Goal: Task Accomplishment & Management: Manage account settings

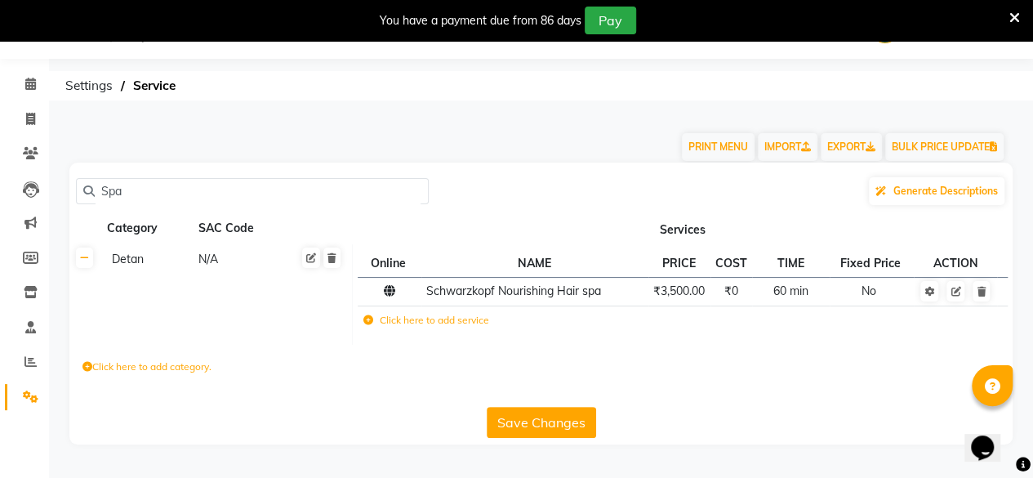
drag, startPoint x: 0, startPoint y: 0, endPoint x: 516, endPoint y: 424, distance: 668.1
click at [516, 424] on div "Spa Generate Descriptions Category SAC Code Services Detan N/A Online NAME PRIC…" at bounding box center [541, 304] width 944 height 282
click at [516, 424] on button "Save Changes" at bounding box center [541, 422] width 109 height 31
click at [137, 198] on input "Spa" at bounding box center [258, 191] width 327 height 25
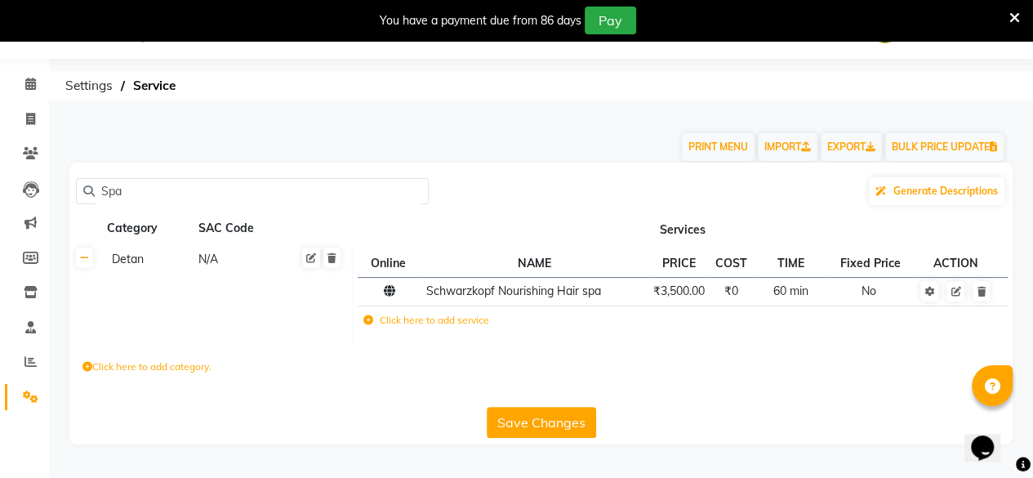
click at [137, 198] on input "Spa" at bounding box center [258, 191] width 327 height 25
paste input "Spa Manicure"
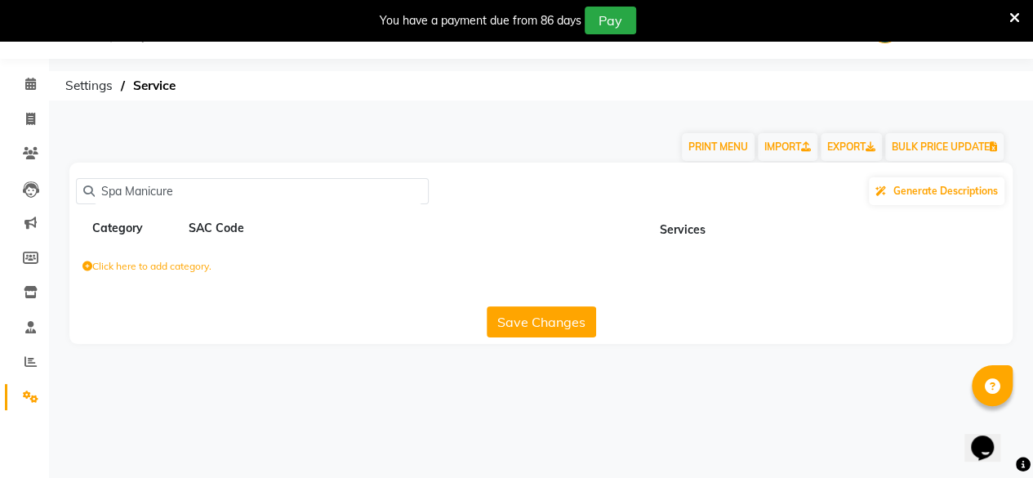
type input "Spa Manicure"
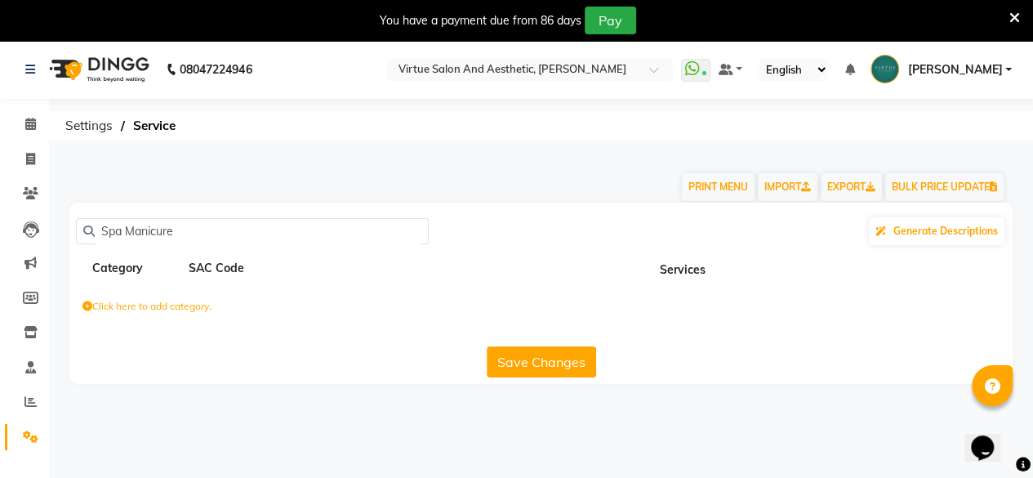
click at [552, 365] on button "Save Changes" at bounding box center [541, 361] width 109 height 31
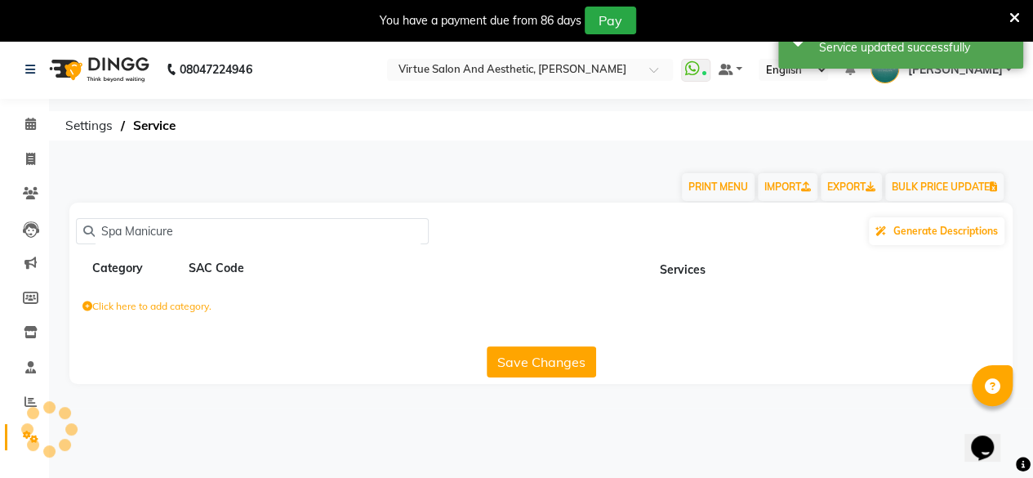
click at [552, 365] on button "Save Changes" at bounding box center [541, 361] width 109 height 31
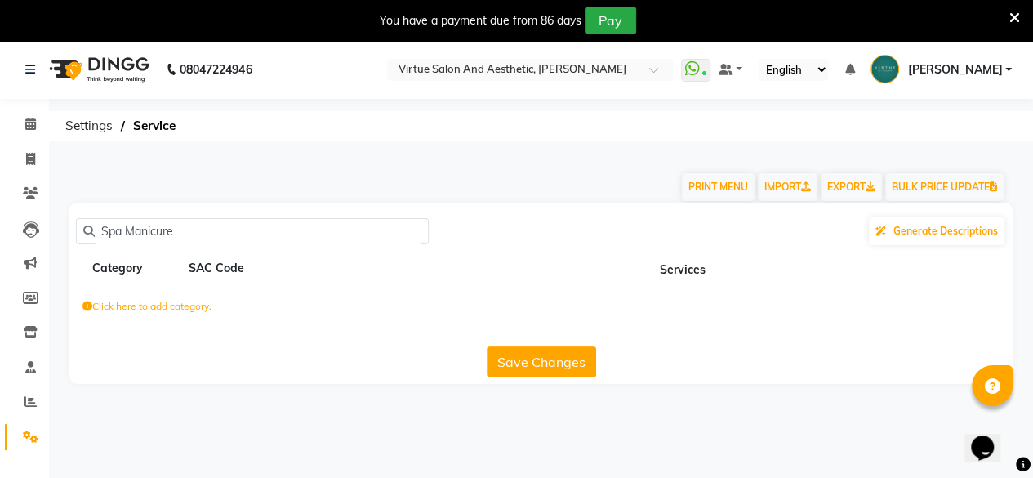
drag, startPoint x: 191, startPoint y: 221, endPoint x: 95, endPoint y: 259, distance: 103.5
click at [95, 259] on div "Spa Manicure Generate Descriptions Category SAC Code Services Click here to add…" at bounding box center [541, 293] width 944 height 181
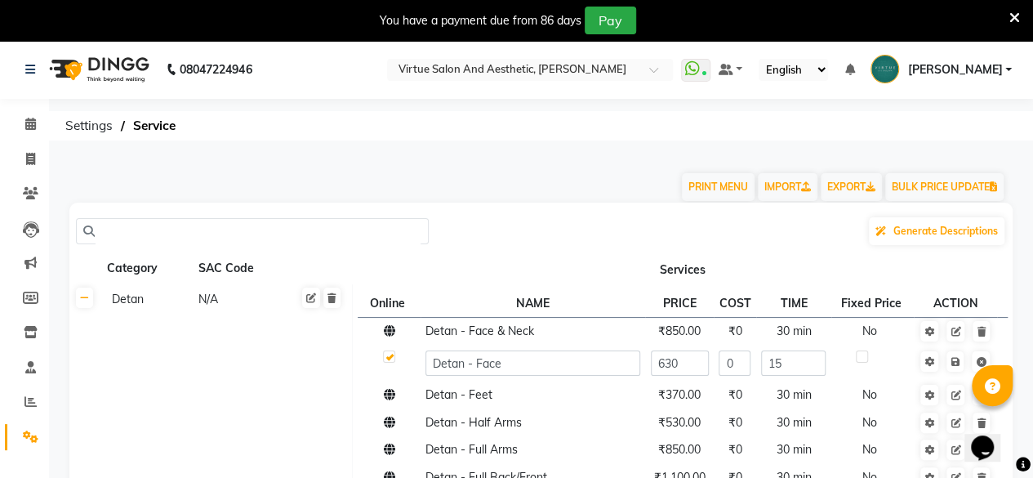
click at [156, 216] on div "Generate Descriptions" at bounding box center [541, 231] width 931 height 31
click at [162, 225] on input "text" at bounding box center [258, 231] width 327 height 25
paste input "Spa Manicure"
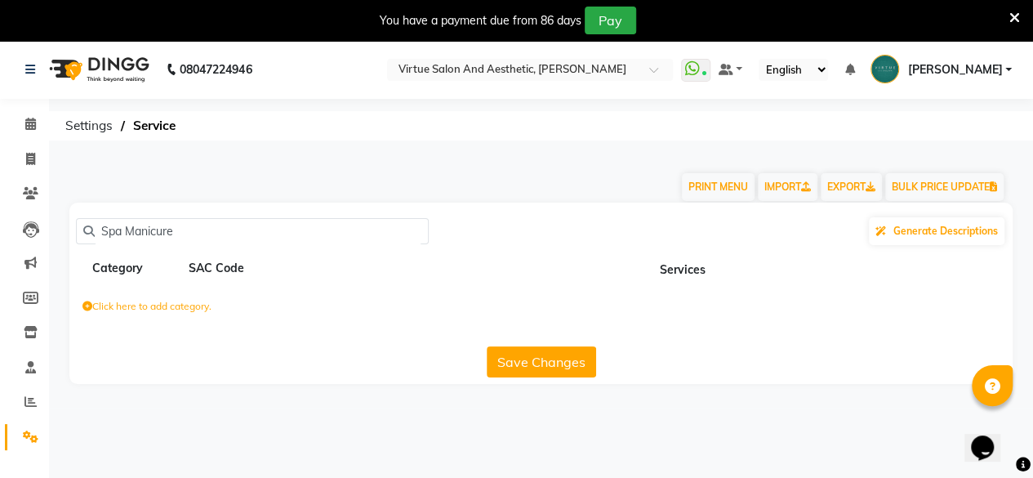
type input "Spa Manicure"
drag, startPoint x: 190, startPoint y: 240, endPoint x: 0, endPoint y: 251, distance: 189.8
click at [0, 251] on app-home "08047224946 Select Location × Virtue Salon And Aesthetic, [PERSON_NAME] WhatsAp…" at bounding box center [516, 224] width 1033 height 368
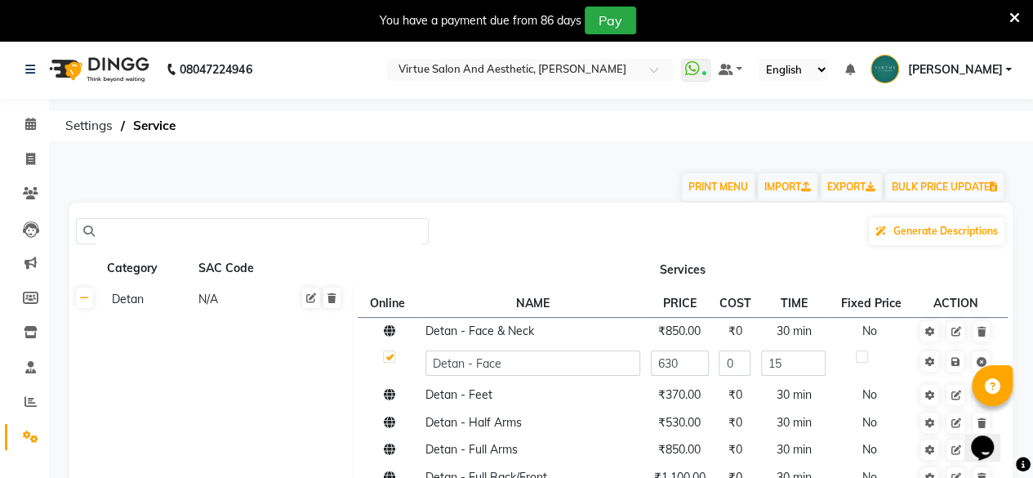
paste input "[DEMOGRAPHIC_DATA] Hair Color - Global Highlights"
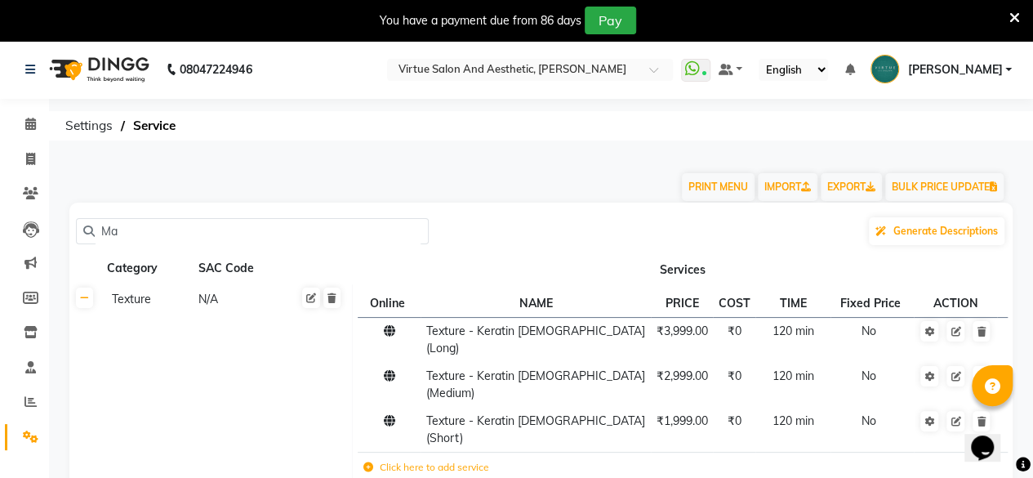
type input "M"
paste input "[DEMOGRAPHIC_DATA] Hair Color - Global Highlights"
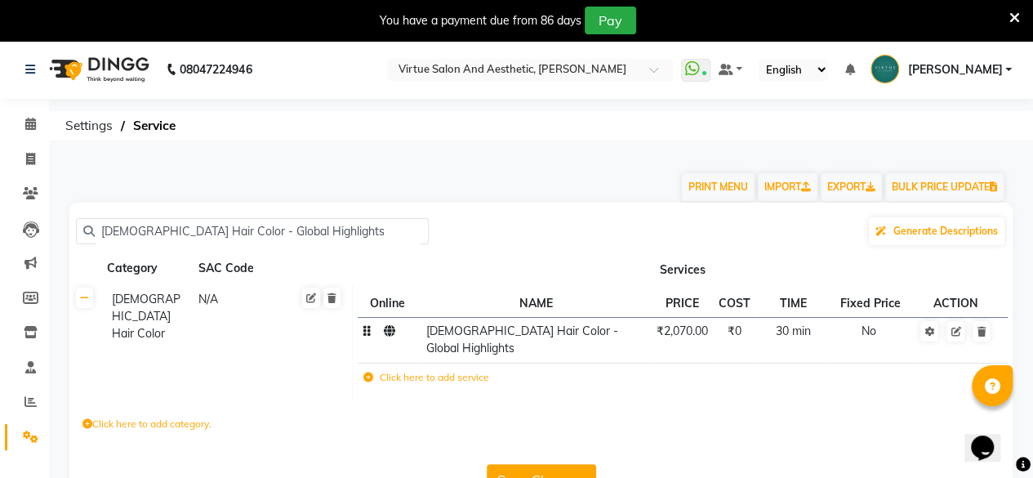
type input "[DEMOGRAPHIC_DATA] Hair Color - Global Highlights"
click at [670, 335] on span "₹2,070.00" at bounding box center [682, 331] width 51 height 15
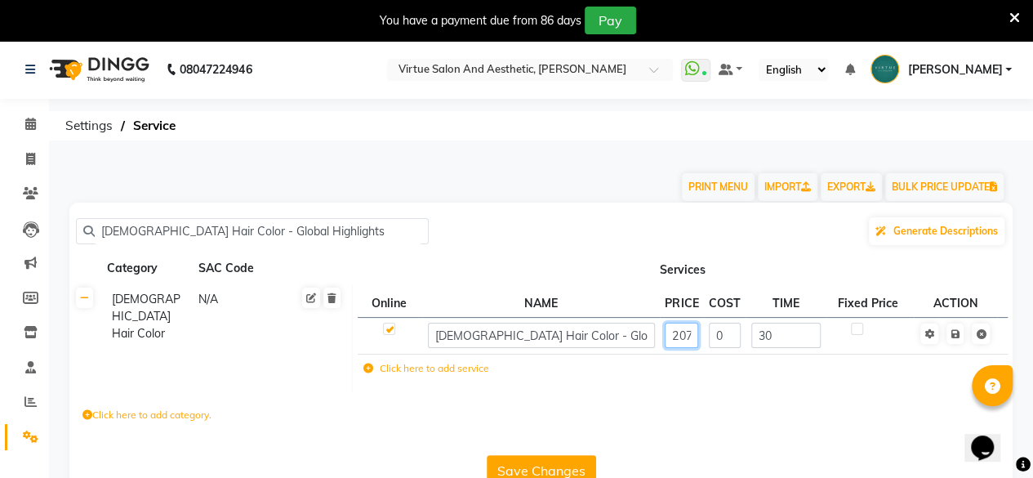
click at [685, 334] on input "2070" at bounding box center [681, 335] width 33 height 25
type input "2070"
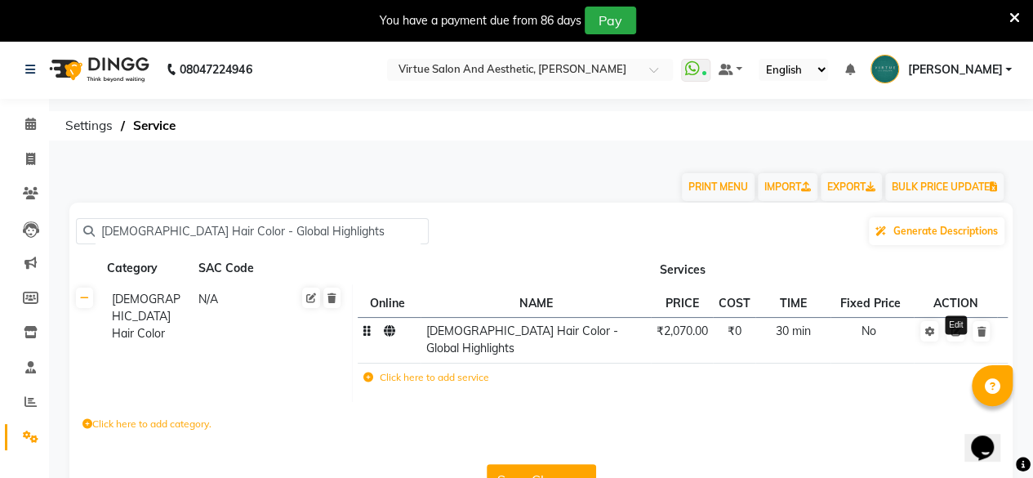
click at [955, 333] on icon at bounding box center [956, 332] width 10 height 10
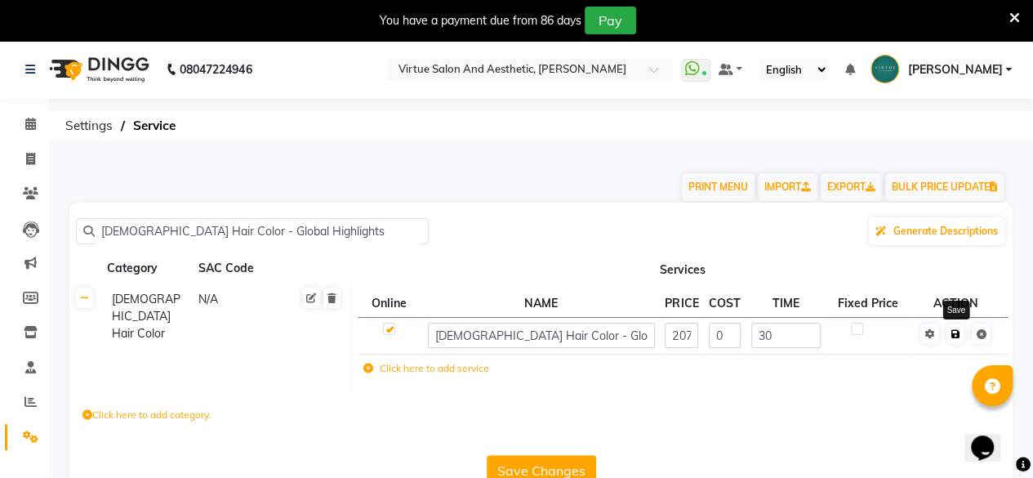
click at [953, 335] on icon at bounding box center [955, 334] width 9 height 10
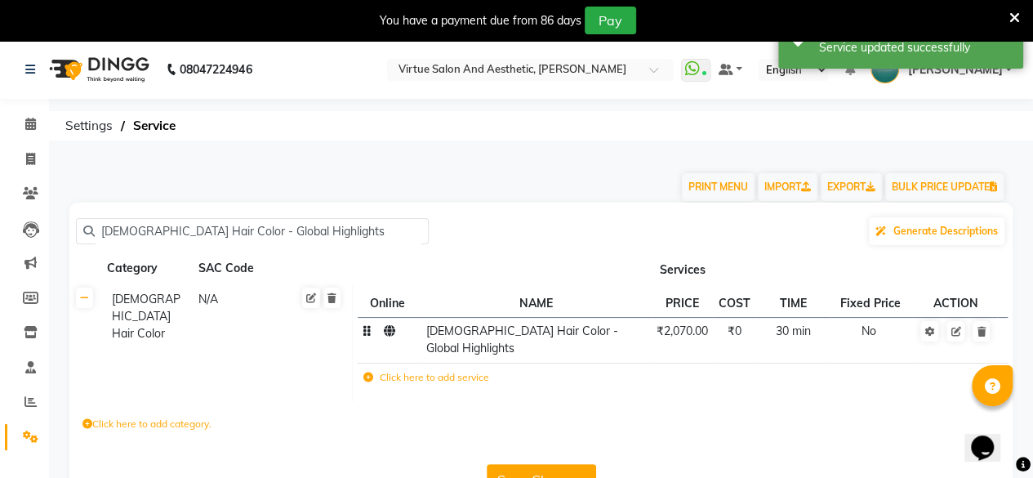
drag, startPoint x: 294, startPoint y: 234, endPoint x: 0, endPoint y: 256, distance: 294.9
click at [0, 256] on app-home "08047224946 Select Location × Virtue Salon And Aesthetic, [PERSON_NAME] WhatsAp…" at bounding box center [516, 283] width 1033 height 486
paste input "[PERSON_NAME] Colouring - Men (Schwarzkopf)"
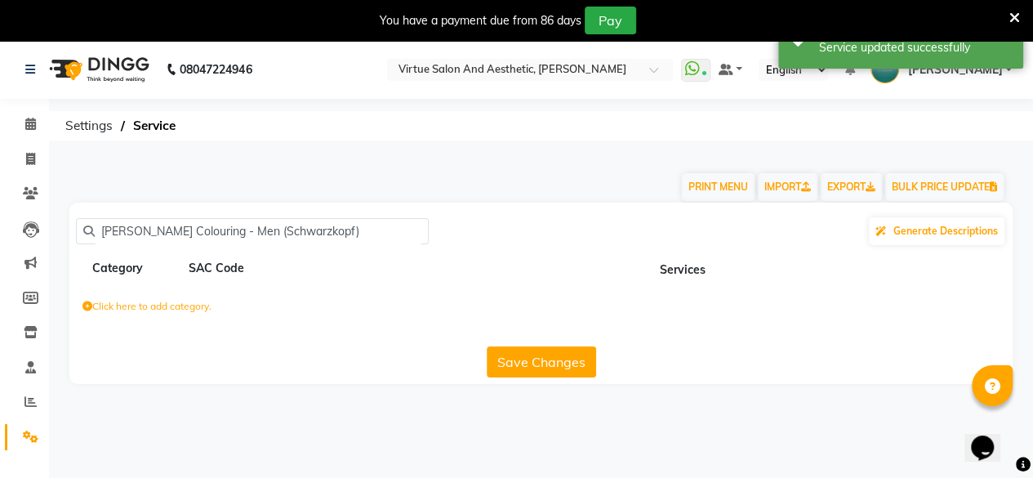
click at [572, 368] on button "Save Changes" at bounding box center [541, 361] width 109 height 31
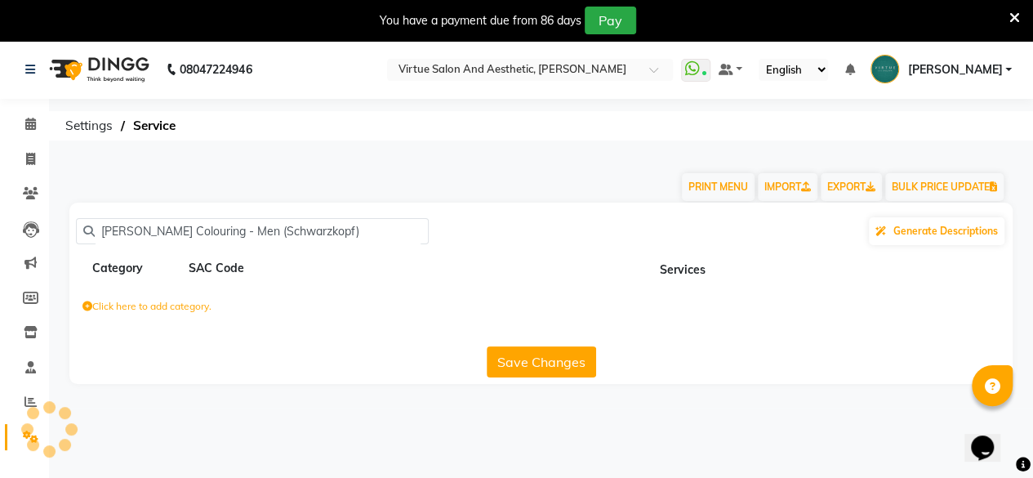
click at [572, 368] on button "Save Changes" at bounding box center [541, 361] width 109 height 31
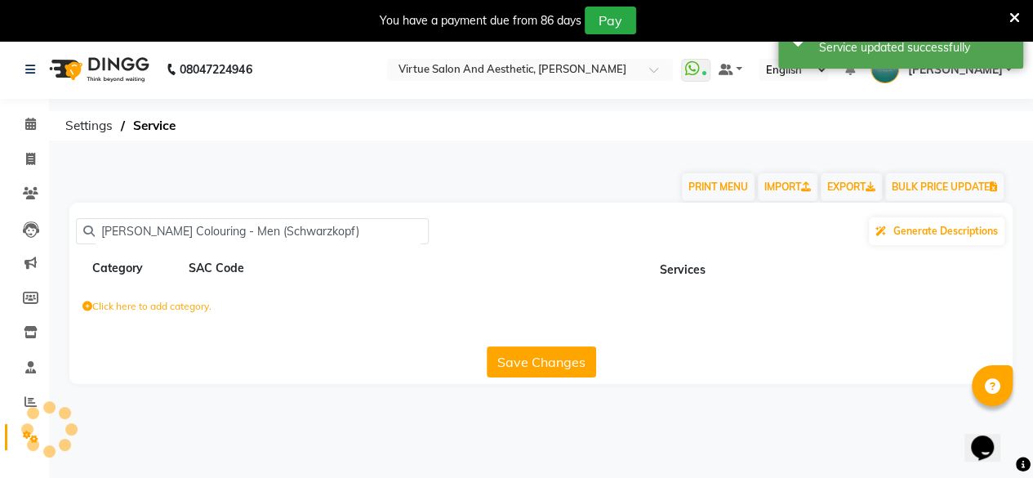
click at [572, 368] on button "Save Changes" at bounding box center [541, 361] width 109 height 31
click at [570, 368] on button "Save Changes" at bounding box center [541, 361] width 109 height 31
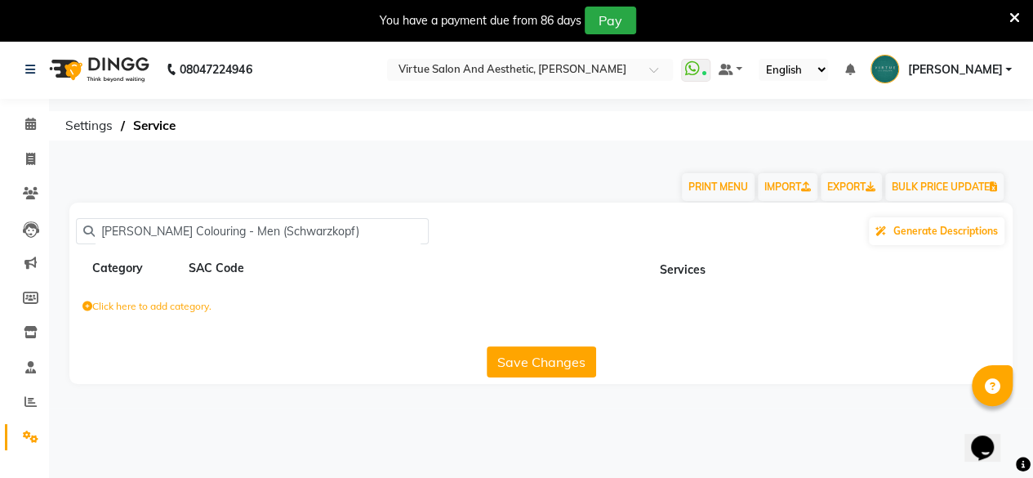
drag, startPoint x: 324, startPoint y: 230, endPoint x: 221, endPoint y: 259, distance: 106.3
click at [221, 259] on div "[PERSON_NAME] Colouring - Men (Schwarzkopf) Generate Descriptions Category SAC …" at bounding box center [541, 293] width 944 height 181
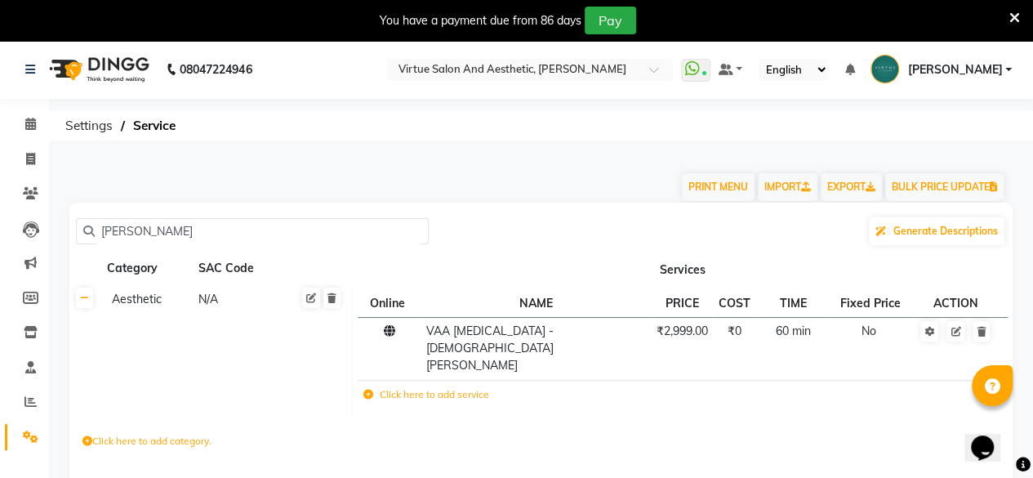
type input "[PERSON_NAME]"
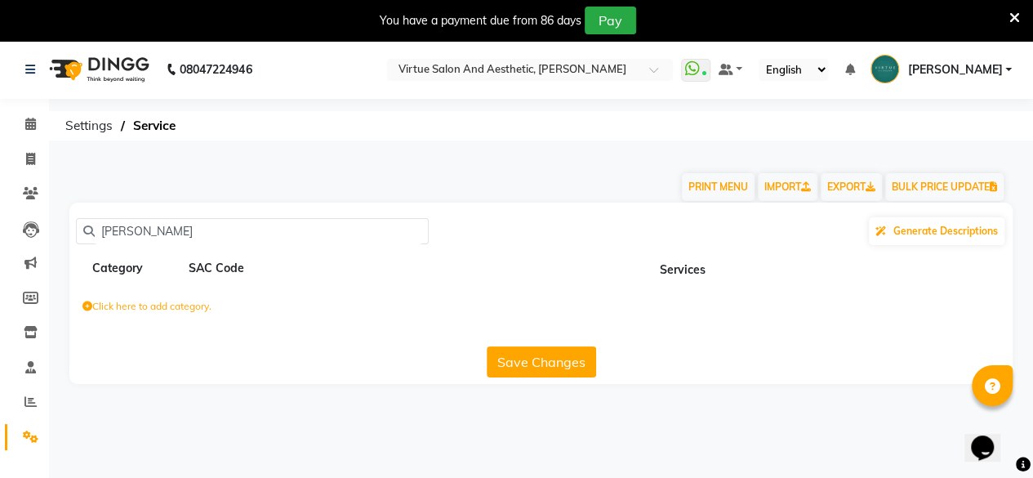
drag, startPoint x: 185, startPoint y: 242, endPoint x: 0, endPoint y: 324, distance: 202.2
click at [0, 324] on app-home "08047224946 Select Location × Virtue Salon And Aesthetic, [PERSON_NAME] WhatsAp…" at bounding box center [516, 224] width 1033 height 368
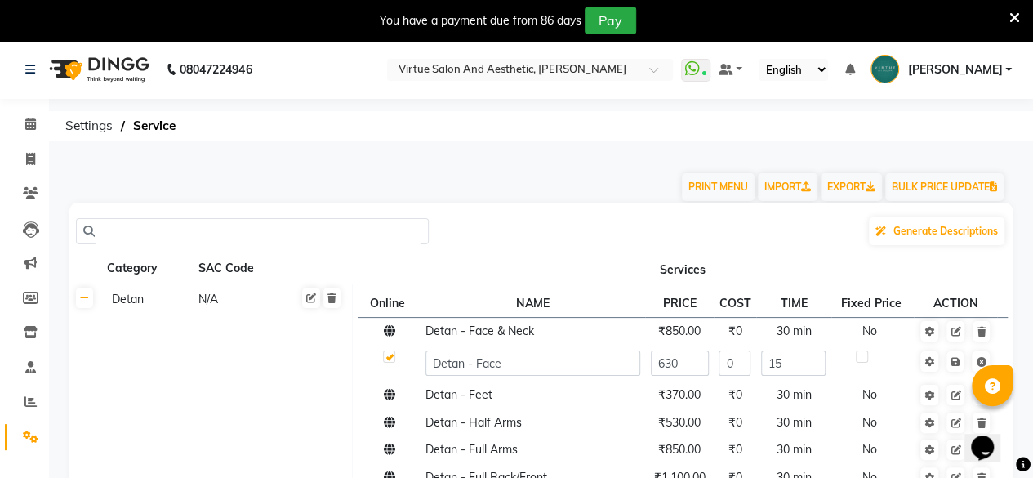
click at [109, 224] on input "text" at bounding box center [258, 231] width 327 height 25
paste input "[PERSON_NAME] Coloring (Schwarzkopf)"
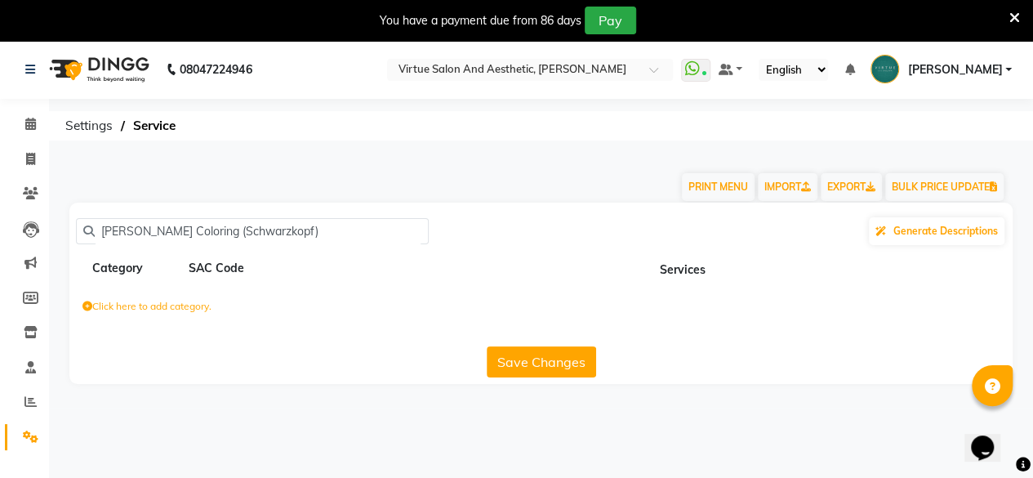
drag, startPoint x: 288, startPoint y: 236, endPoint x: 185, endPoint y: 261, distance: 106.6
click at [185, 261] on div "[PERSON_NAME] Coloring (Schwarzkopf) Generate Descriptions Category SAC Code Se…" at bounding box center [541, 293] width 944 height 181
click at [183, 232] on input "[PERSON_NAME] Coloring" at bounding box center [258, 231] width 327 height 25
drag, startPoint x: 197, startPoint y: 223, endPoint x: 0, endPoint y: 239, distance: 197.6
click at [0, 239] on app-home "08047224946 Select Location × Virtue Salon And Aesthetic, [PERSON_NAME] WhatsAp…" at bounding box center [516, 224] width 1033 height 368
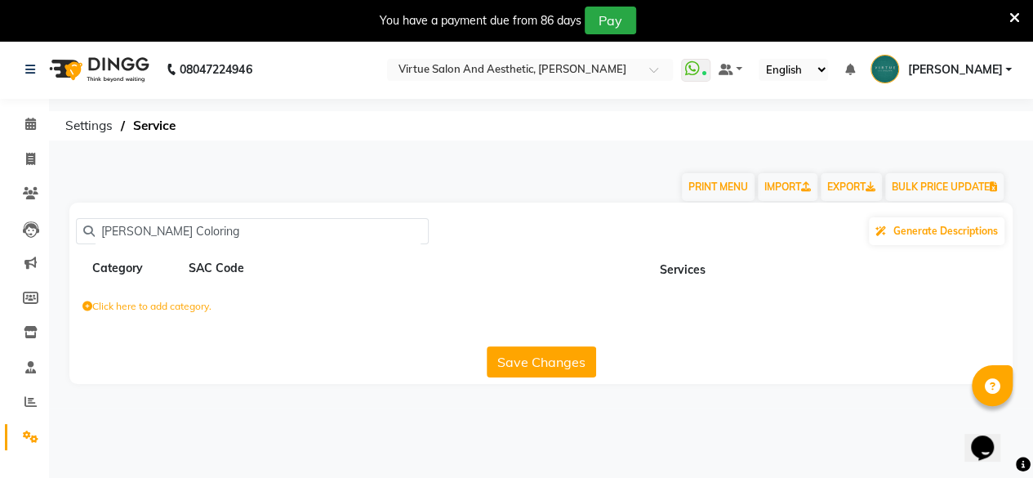
click at [129, 226] on input "[PERSON_NAME] Coloring" at bounding box center [258, 231] width 327 height 25
click at [132, 230] on input "[PERSON_NAME] Coloring" at bounding box center [258, 231] width 327 height 25
click at [140, 234] on input "[PERSON_NAME] Coloring" at bounding box center [258, 231] width 327 height 25
drag, startPoint x: 138, startPoint y: 231, endPoint x: 0, endPoint y: 230, distance: 138.1
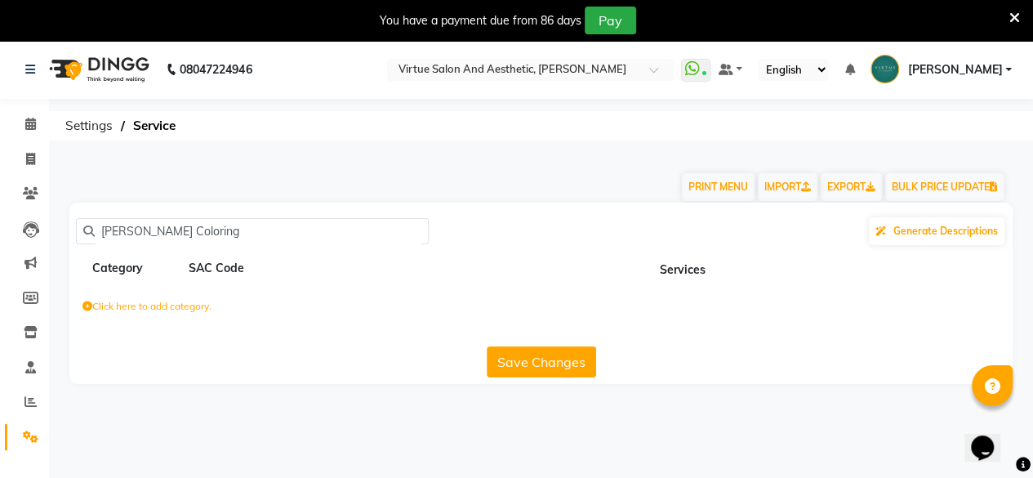
click at [0, 230] on app-home "08047224946 Select Location × Virtue Salon And Aesthetic, [PERSON_NAME] WhatsAp…" at bounding box center [516, 224] width 1033 height 368
click at [154, 225] on input "Coloring" at bounding box center [258, 231] width 327 height 25
click at [143, 237] on input "Coloring" at bounding box center [258, 231] width 327 height 25
click at [145, 238] on input "Coloring" at bounding box center [258, 231] width 327 height 25
type input "Coloring"
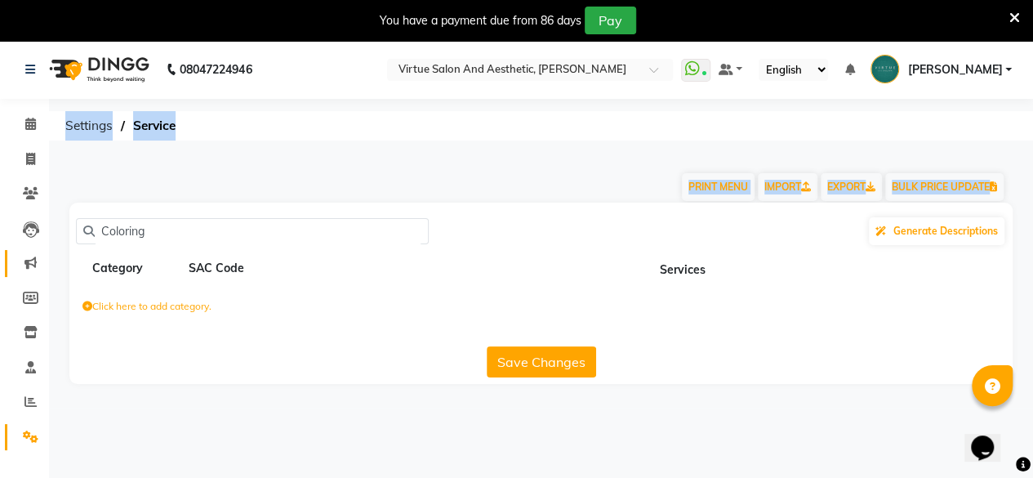
drag, startPoint x: 175, startPoint y: 214, endPoint x: 5, endPoint y: 252, distance: 174.0
click at [0, 250] on app-home "08047224946 Select Location × Virtue Salon And Aesthetic, [PERSON_NAME] WhatsAp…" at bounding box center [516, 224] width 1033 height 368
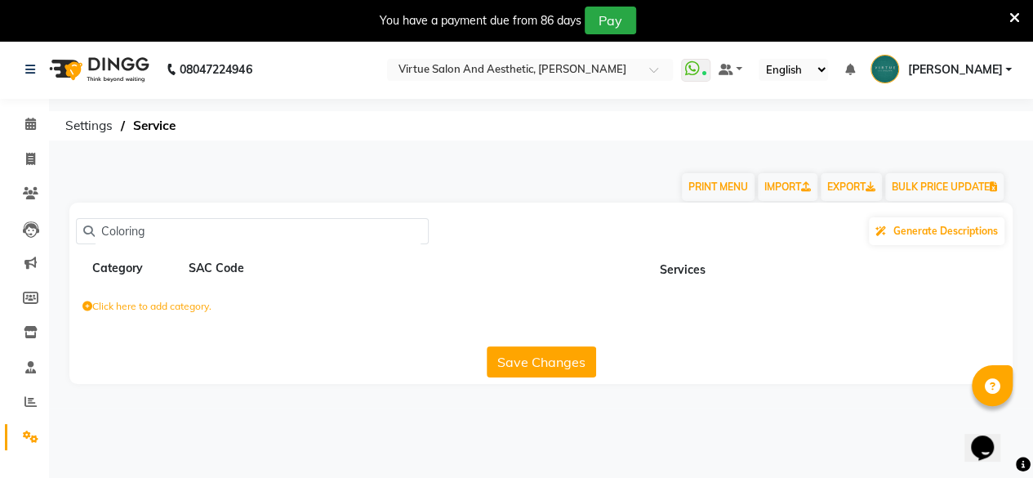
click at [178, 244] on div "Coloring Generate Descriptions" at bounding box center [541, 231] width 931 height 31
drag, startPoint x: 148, startPoint y: 227, endPoint x: 46, endPoint y: 239, distance: 102.9
click at [46, 239] on app-home "08047224946 Select Location × Virtue Salon And Aesthetic, [PERSON_NAME] WhatsAp…" at bounding box center [516, 224] width 1033 height 368
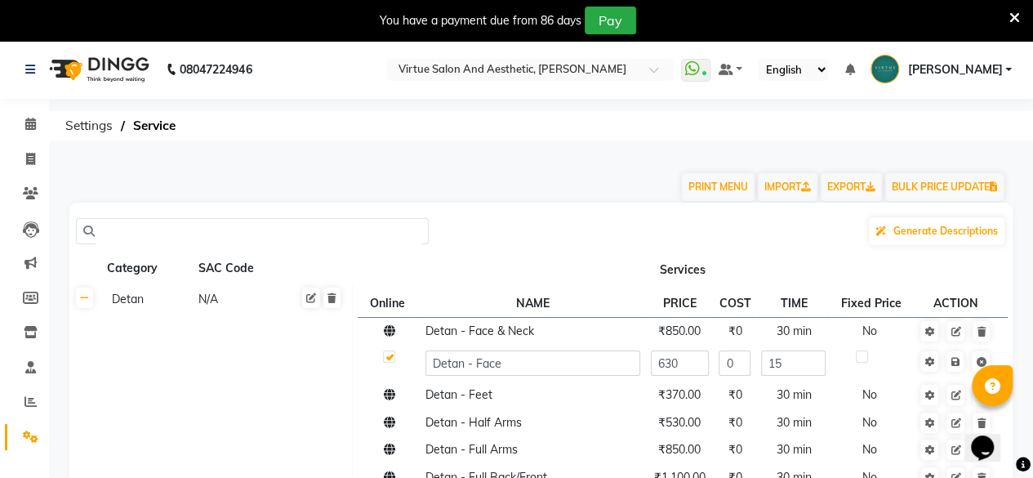
click at [147, 240] on input "text" at bounding box center [258, 231] width 327 height 25
type input "V"
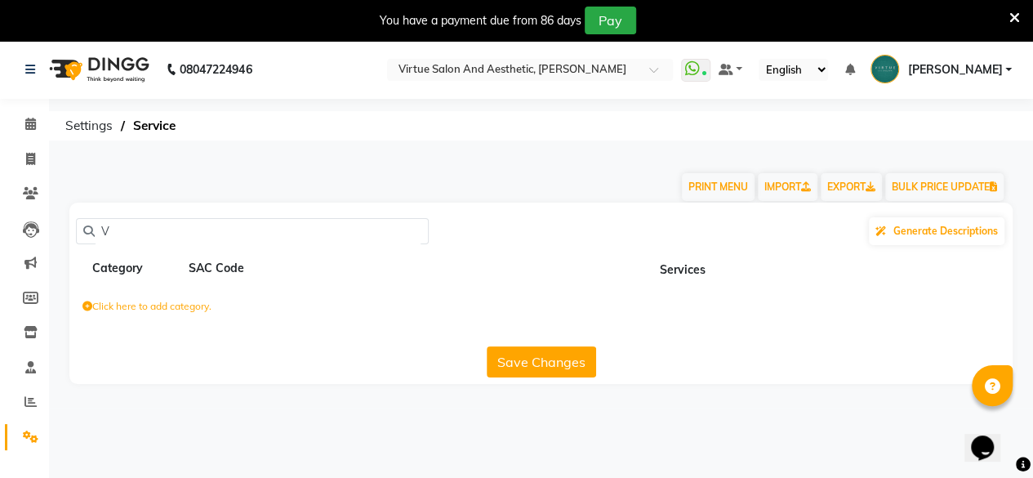
drag, startPoint x: 119, startPoint y: 239, endPoint x: 58, endPoint y: 236, distance: 61.4
click at [58, 236] on div "V Generate Descriptions Category SAC Code Services Click here to add category. …" at bounding box center [541, 293] width 968 height 181
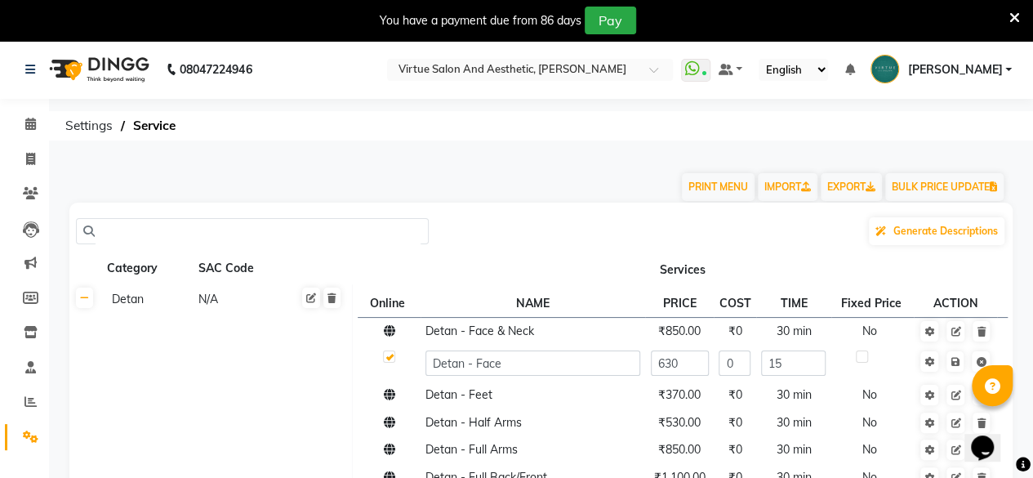
click at [108, 230] on input "text" at bounding box center [258, 231] width 327 height 25
paste input "[DEMOGRAPHIC_DATA] Hair Color - Global Highlights"
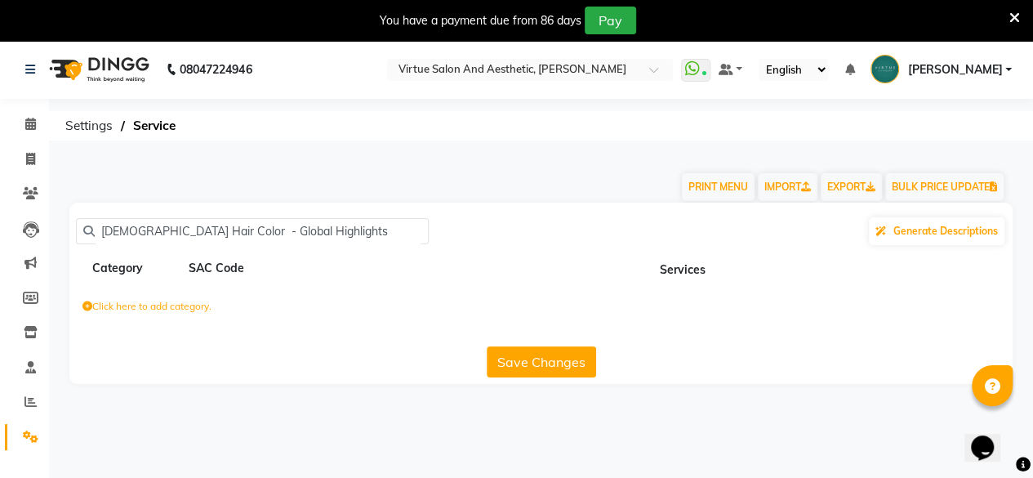
drag, startPoint x: 210, startPoint y: 232, endPoint x: 0, endPoint y: 379, distance: 256.3
click at [0, 378] on app-home "08047224946 Select Location × Virtue Salon And Aesthetic, [PERSON_NAME] WhatsAp…" at bounding box center [516, 224] width 1033 height 368
click at [102, 230] on input "Global Highlights" at bounding box center [258, 231] width 327 height 25
click at [108, 231] on input "Global Highlights" at bounding box center [258, 231] width 327 height 25
click at [211, 233] on input "Global Highlights" at bounding box center [258, 231] width 327 height 25
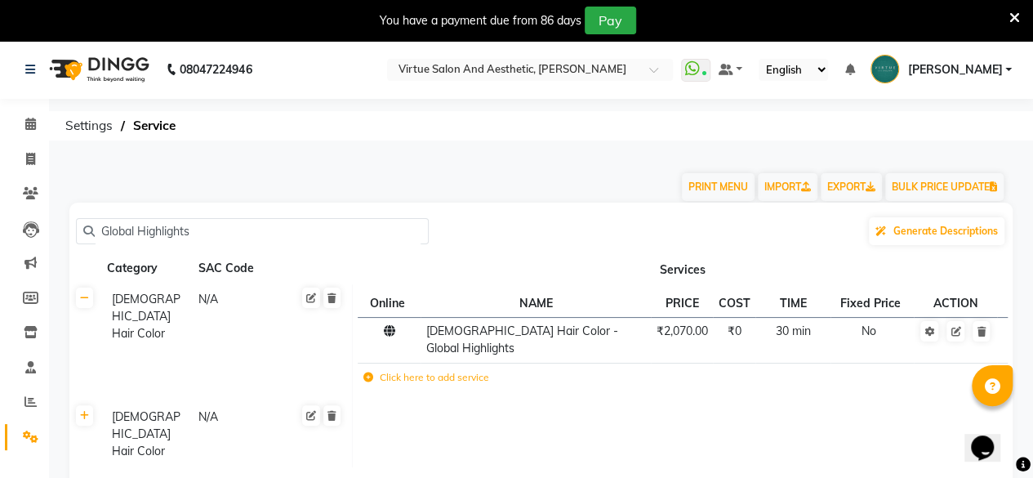
scroll to position [78, 0]
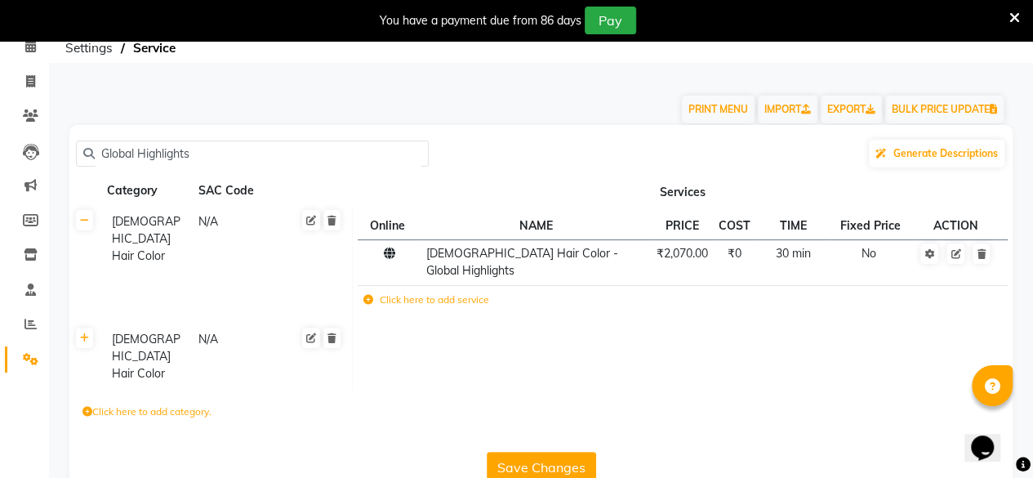
type input "Global Highlights"
click at [142, 342] on div "[DEMOGRAPHIC_DATA] Hair Color" at bounding box center [147, 356] width 84 height 55
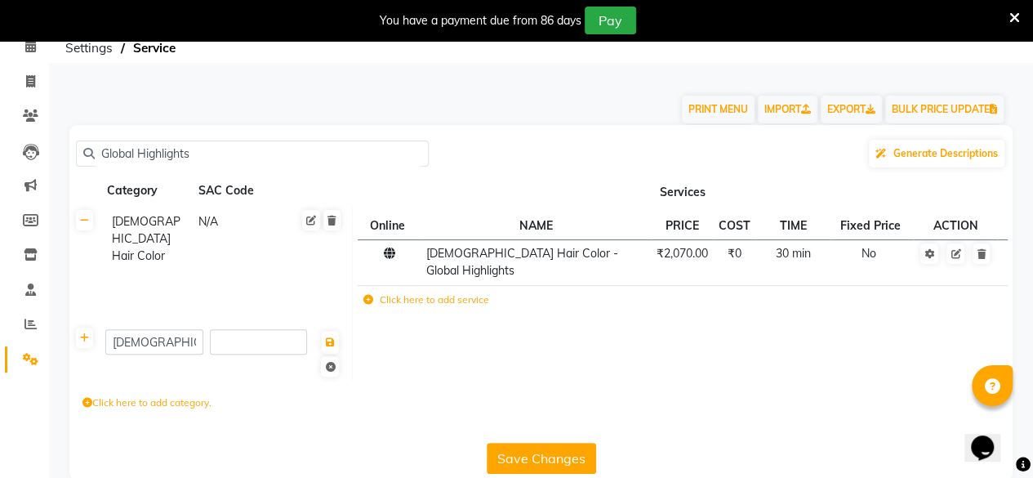
click at [538, 443] on button "Save Changes" at bounding box center [541, 458] width 109 height 31
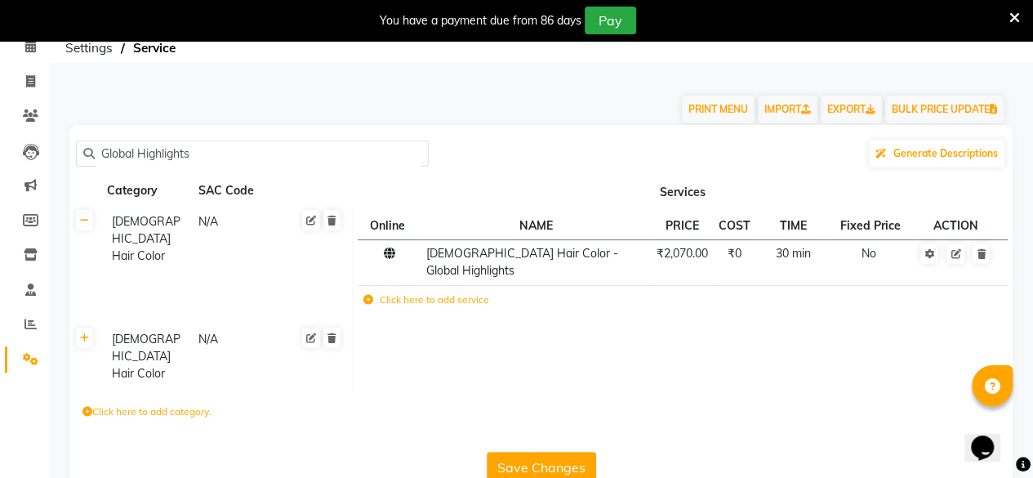
drag, startPoint x: 0, startPoint y: 410, endPoint x: 0, endPoint y: 419, distance: 9.0
click at [0, 419] on app-home "08047224946 Select Location × Virtue Salon And Aesthetic, [PERSON_NAME] WhatsAp…" at bounding box center [516, 237] width 1033 height 551
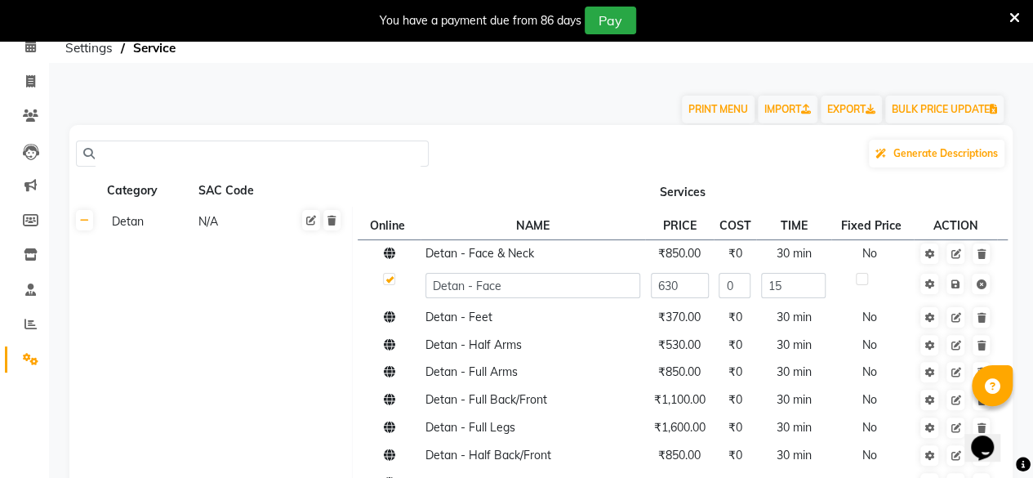
click at [97, 154] on input "text" at bounding box center [258, 153] width 327 height 25
click at [96, 164] on input "text" at bounding box center [258, 153] width 327 height 25
click at [109, 159] on input "text" at bounding box center [258, 153] width 327 height 25
drag, startPoint x: 110, startPoint y: 156, endPoint x: 127, endPoint y: 259, distance: 104.4
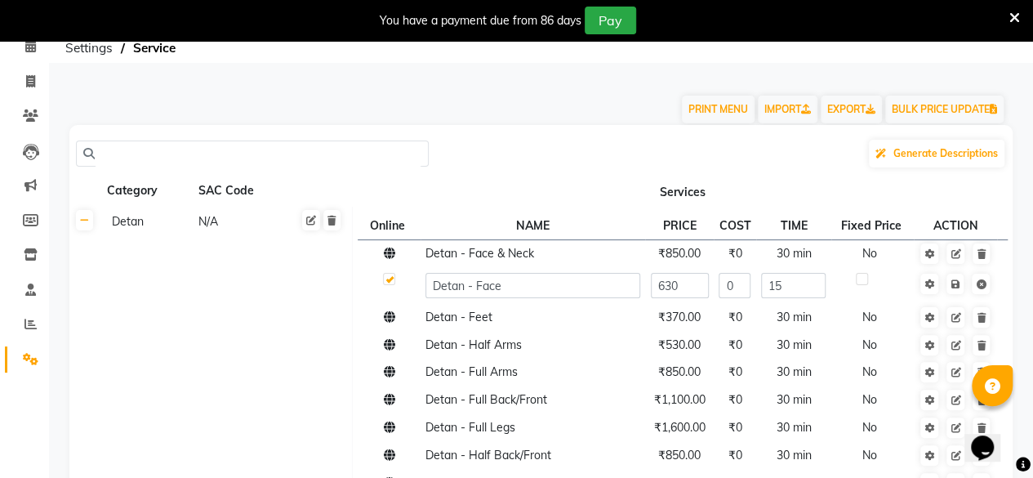
paste input "Streaks (per Streaks)"
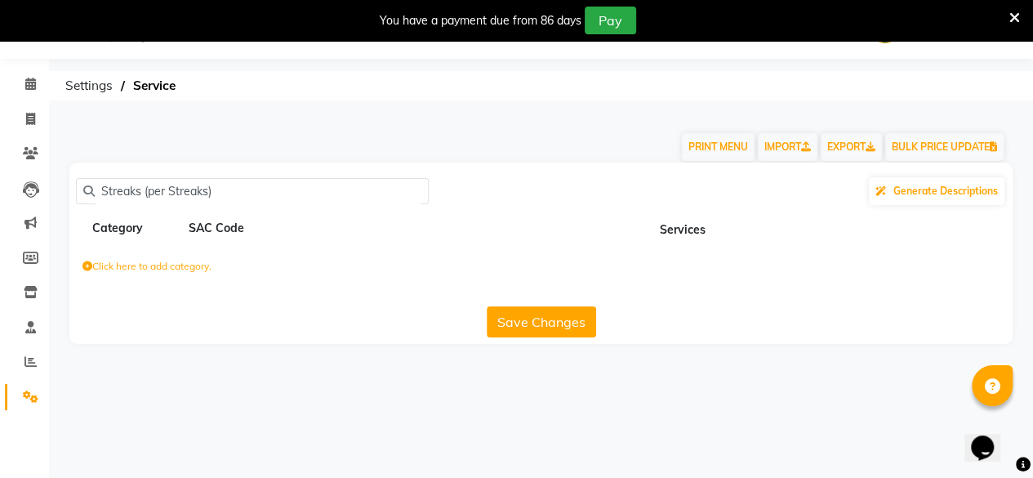
scroll to position [40, 0]
type input "S"
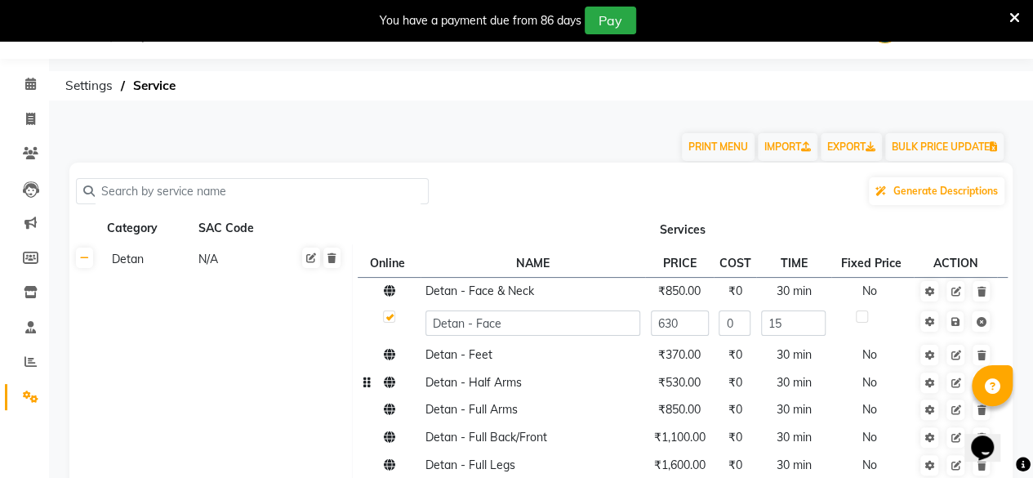
scroll to position [78, 0]
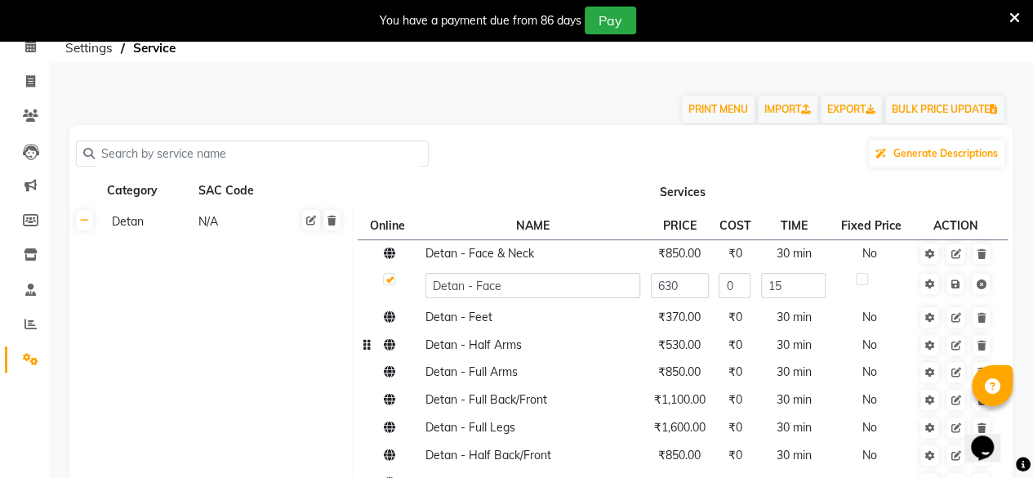
click at [577, 336] on td "Detan - Half Arms" at bounding box center [533, 345] width 225 height 28
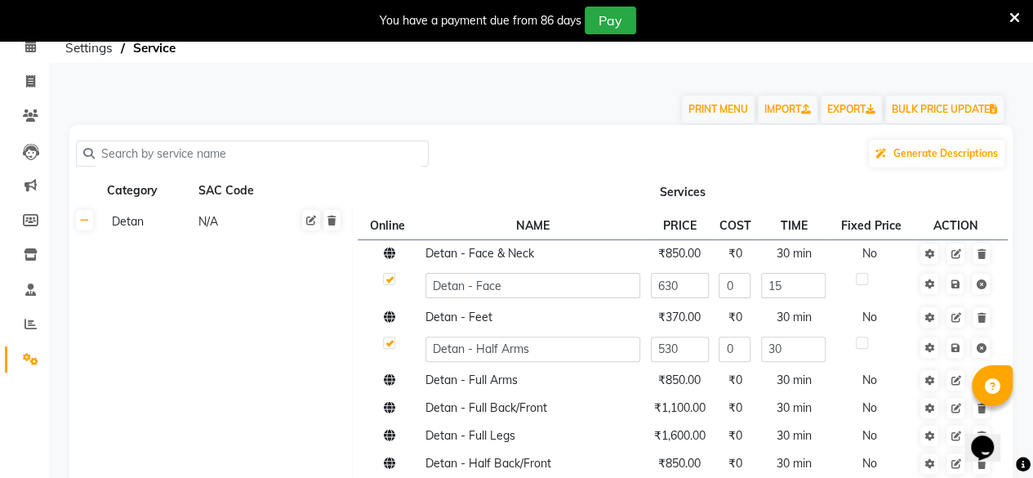
click at [233, 159] on input "text" at bounding box center [258, 153] width 327 height 25
paste input "Streaks (per Streaks)"
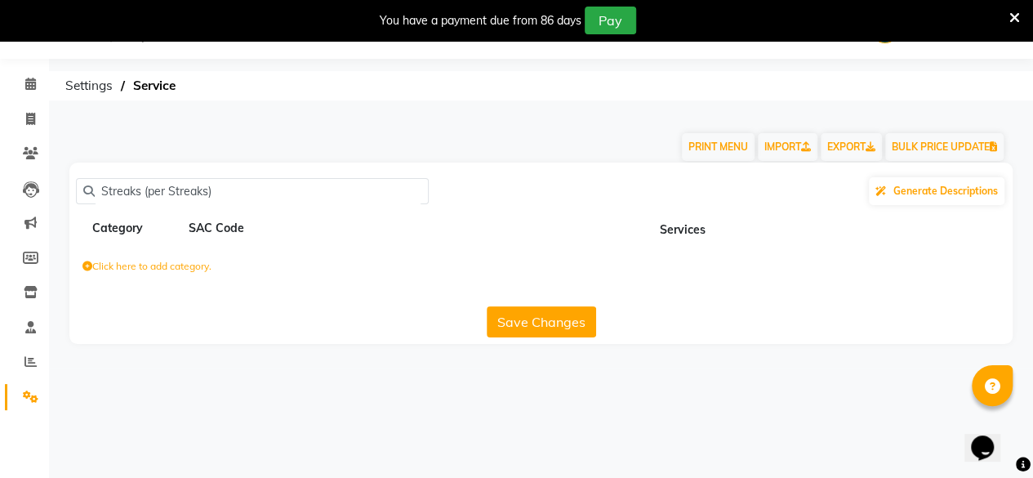
scroll to position [40, 0]
drag, startPoint x: 133, startPoint y: 181, endPoint x: 136, endPoint y: 214, distance: 33.7
click at [137, 214] on div "Streaks (per Streaks) Generate Descriptions Category SAC Code Services Click he…" at bounding box center [541, 253] width 944 height 181
drag, startPoint x: 136, startPoint y: 192, endPoint x: 0, endPoint y: 250, distance: 148.3
click at [0, 250] on app-home "08047224946 Select Location × Virtue Salon And Aesthetic, [PERSON_NAME] WhatsAp…" at bounding box center [516, 184] width 1033 height 368
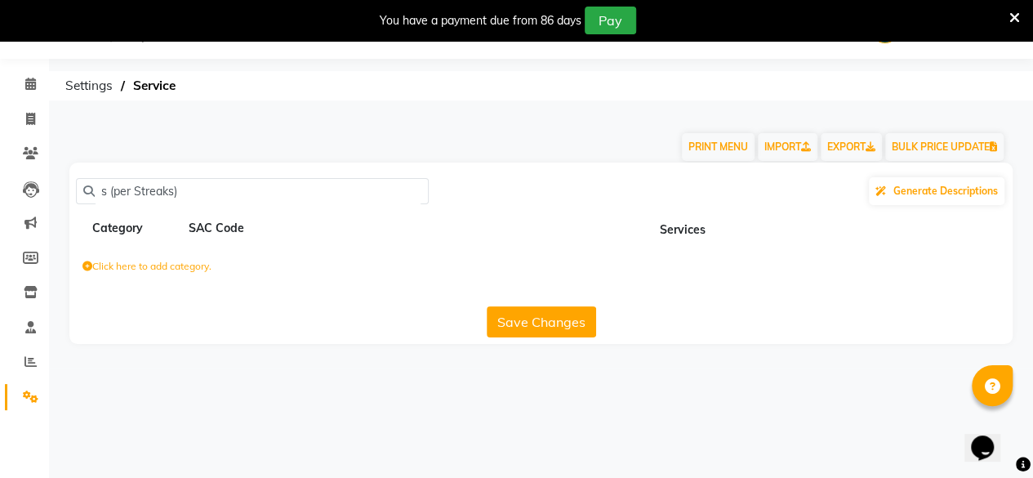
drag, startPoint x: 108, startPoint y: 192, endPoint x: 0, endPoint y: 223, distance: 112.2
click at [0, 223] on app-home "08047224946 Select Location × Virtue Salon And Aesthetic, [PERSON_NAME] WhatsAp…" at bounding box center [516, 184] width 1033 height 368
type input "(per Streaks)"
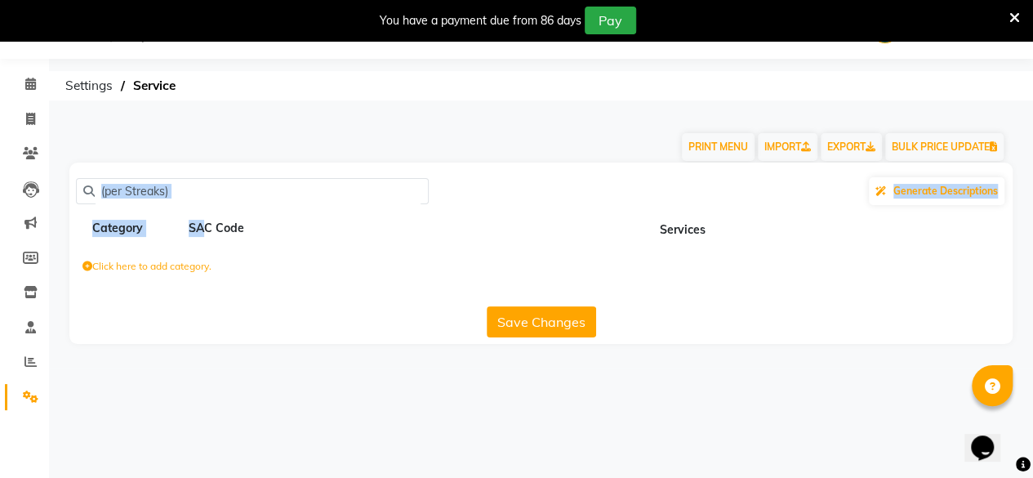
drag, startPoint x: 205, startPoint y: 221, endPoint x: 206, endPoint y: 205, distance: 15.5
click at [206, 204] on div "(per Streaks) Generate Descriptions Category SAC Code Services Click here to ad…" at bounding box center [541, 253] width 944 height 181
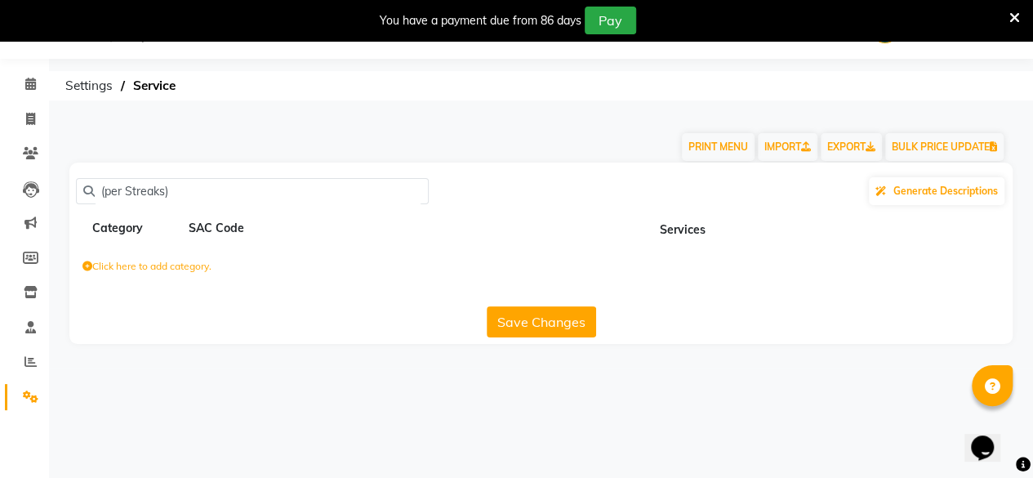
click at [263, 310] on div "Save Changes" at bounding box center [541, 319] width 931 height 38
drag, startPoint x: 243, startPoint y: 192, endPoint x: 0, endPoint y: 300, distance: 266.3
click at [0, 300] on app-home "08047224946 Select Location × Virtue Salon And Aesthetic, [PERSON_NAME] WhatsAp…" at bounding box center [516, 184] width 1033 height 368
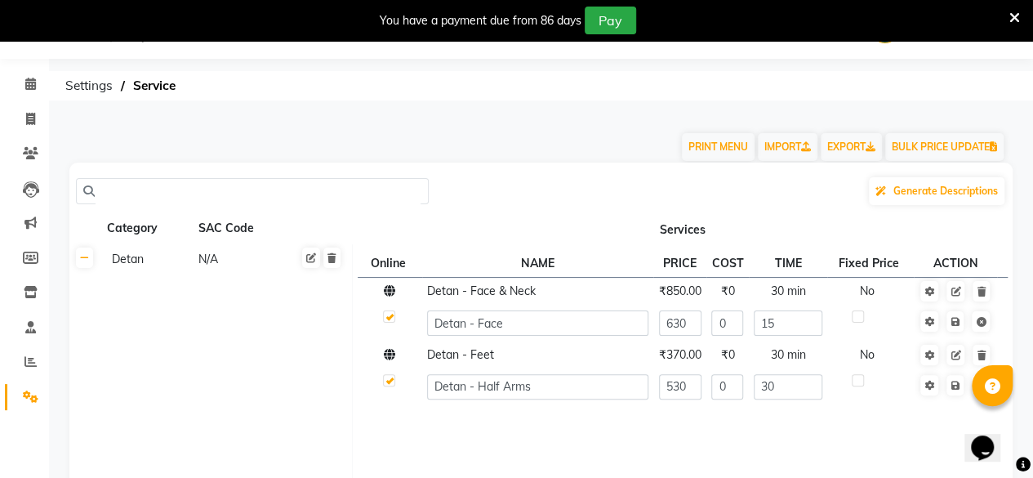
paste input "[DEMOGRAPHIC_DATA] Hair Color - Highlights With Prelightening Per Streak"
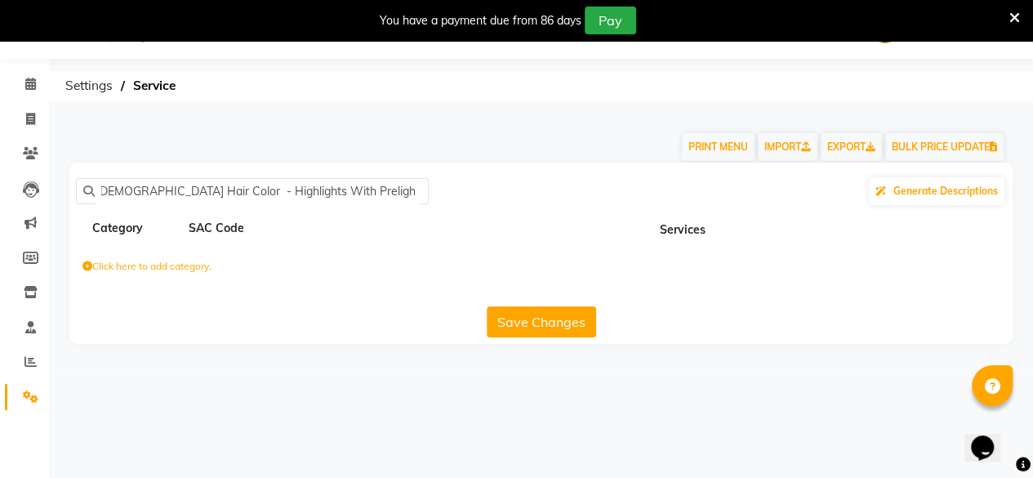
scroll to position [0, 0]
type input "F"
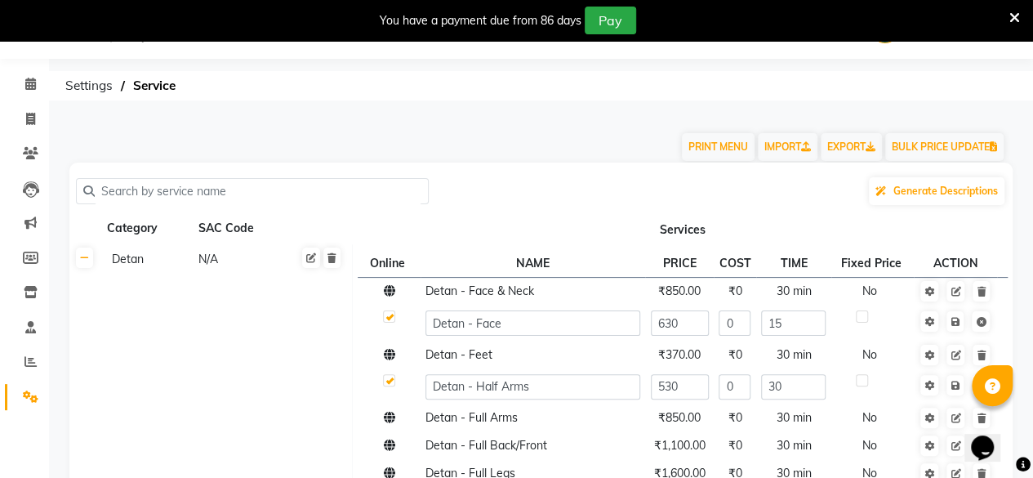
click at [178, 184] on input "text" at bounding box center [258, 191] width 327 height 25
paste input "Women'S Hair Services - Creative Haircut"
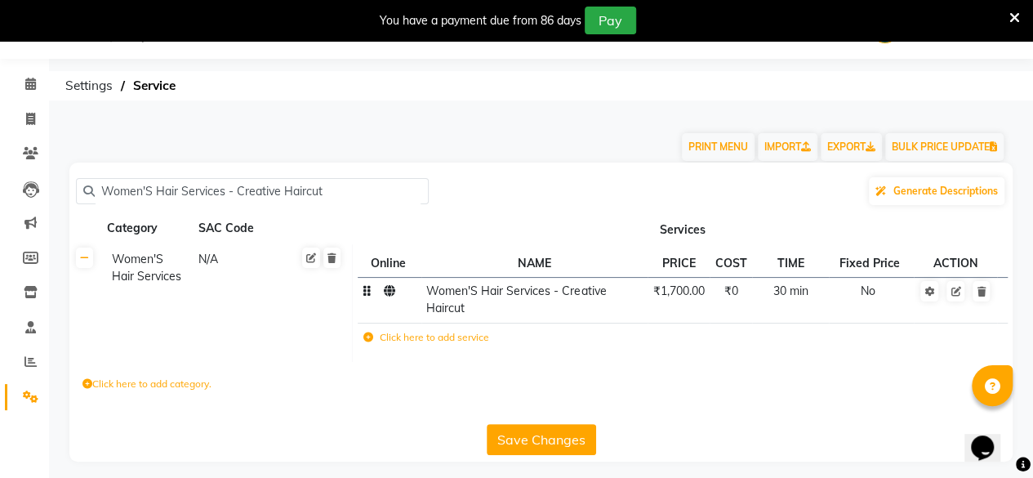
type input "Women'S Hair Services - Creative Haircut"
click at [507, 429] on button "Save Changes" at bounding box center [541, 439] width 109 height 31
drag, startPoint x: 379, startPoint y: 188, endPoint x: 0, endPoint y: 290, distance: 392.6
click at [0, 292] on app-home "08047224946 Select Location × Virtue Salon And Aesthetic, [PERSON_NAME] WhatsAp…" at bounding box center [516, 243] width 1033 height 486
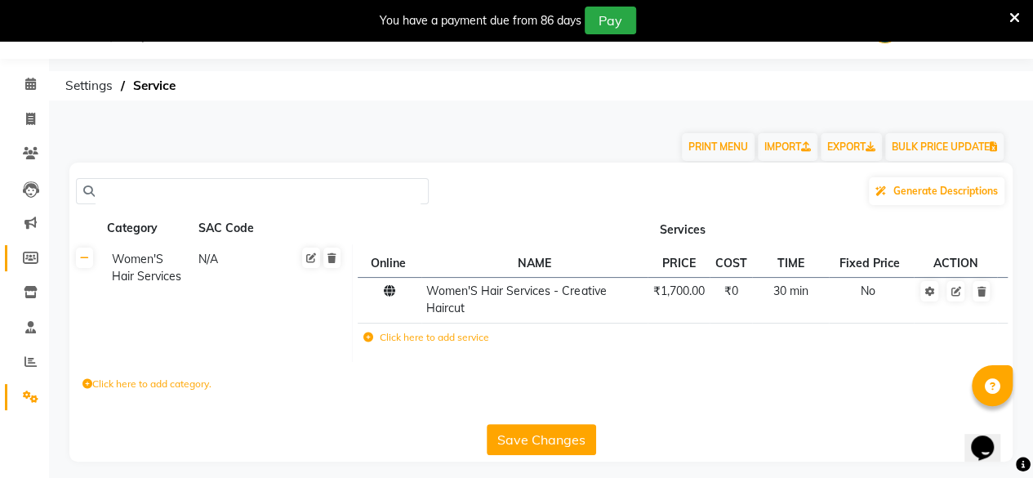
paste input "Women'S Hair Services - Hair Trim (U & Straight)"
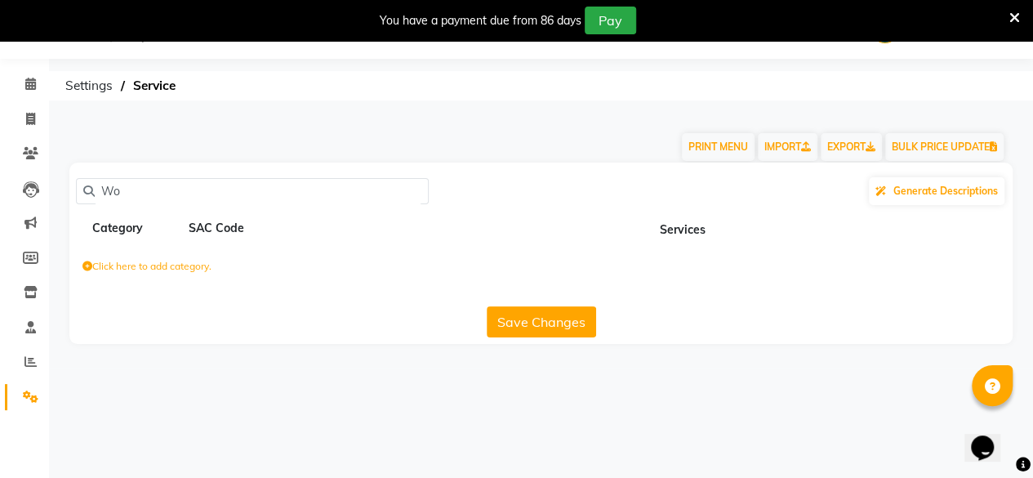
type input "W"
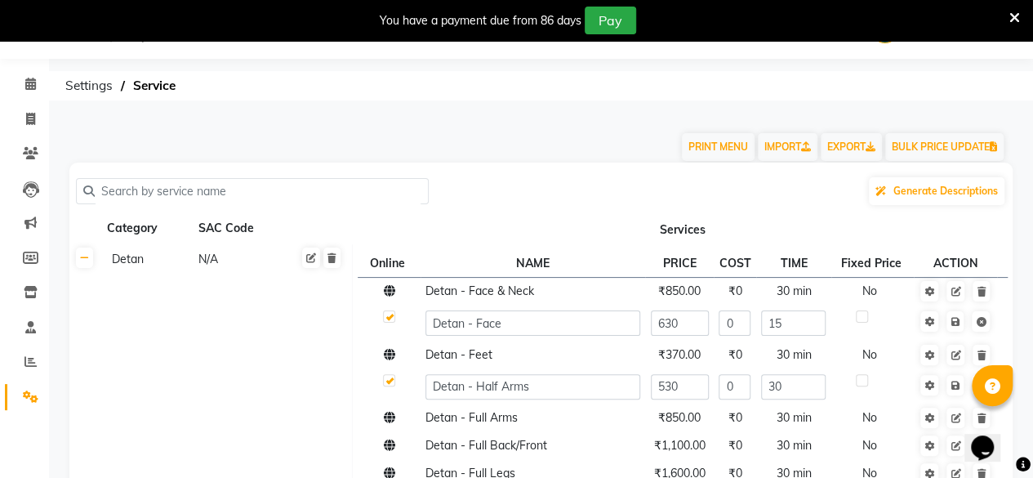
paste input "Women'S Hair Services - Hair Trim (U & Straight)"
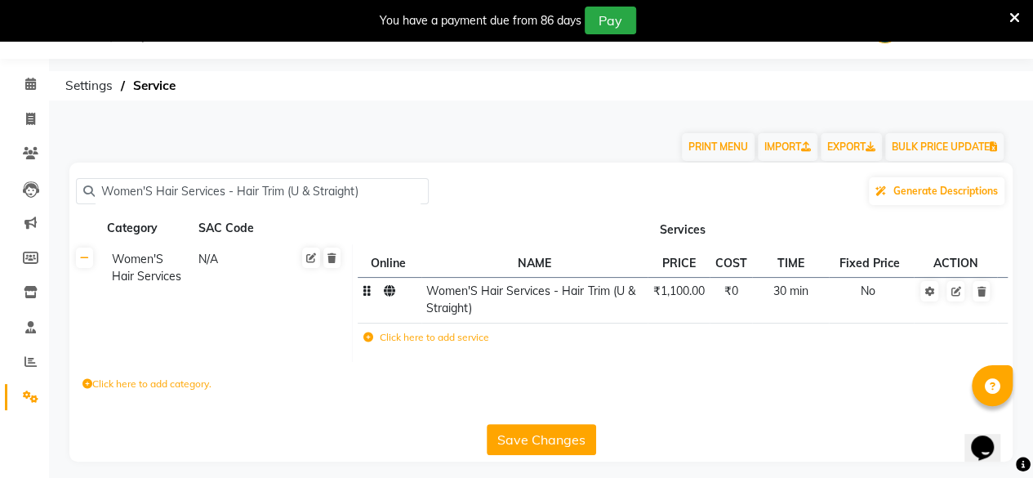
type input "Women'S Hair Services - Hair Trim (U & Straight)"
click at [524, 435] on button "Save Changes" at bounding box center [541, 439] width 109 height 31
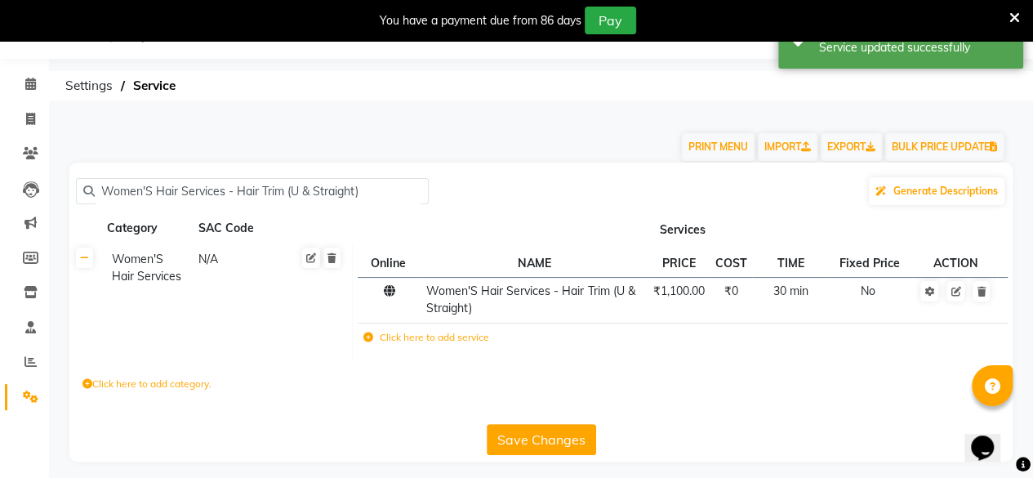
click at [520, 437] on button "Save Changes" at bounding box center [541, 439] width 109 height 31
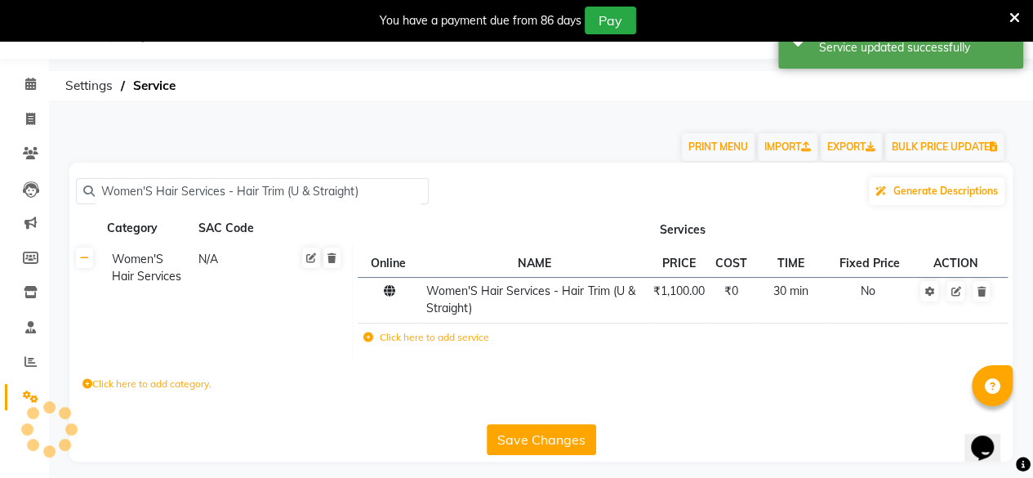
click at [520, 437] on button "Save Changes" at bounding box center [541, 439] width 109 height 31
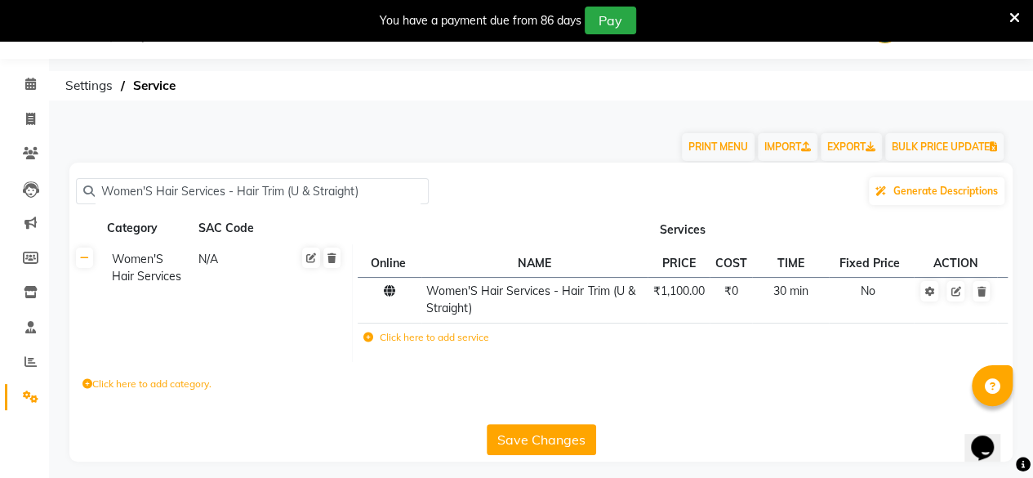
drag, startPoint x: 361, startPoint y: 192, endPoint x: 0, endPoint y: 252, distance: 366.0
click at [0, 252] on app-home "08047224946 Select Location × Virtue Salon And Aesthetic, [PERSON_NAME] WhatsAp…" at bounding box center [516, 243] width 1033 height 486
paste input "Women'S Hair Services - Hair Wash And Conditioning(Davines)"
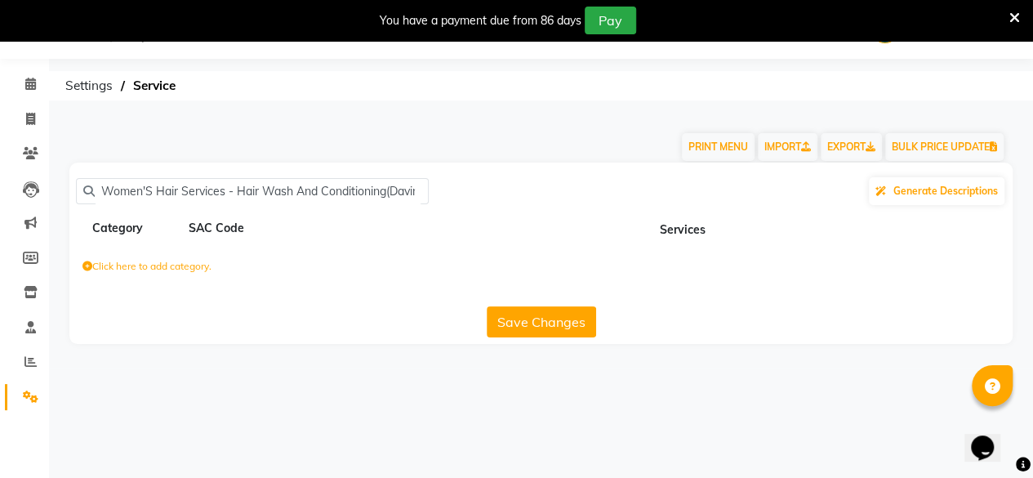
click at [556, 319] on button "Save Changes" at bounding box center [541, 321] width 109 height 31
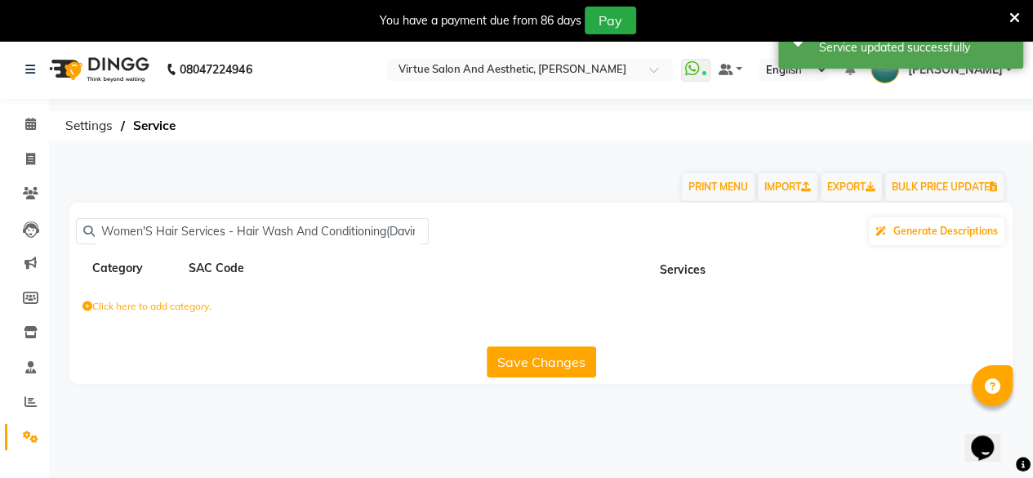
click at [560, 355] on button "Save Changes" at bounding box center [541, 361] width 109 height 31
drag, startPoint x: 420, startPoint y: 234, endPoint x: 0, endPoint y: 323, distance: 429.3
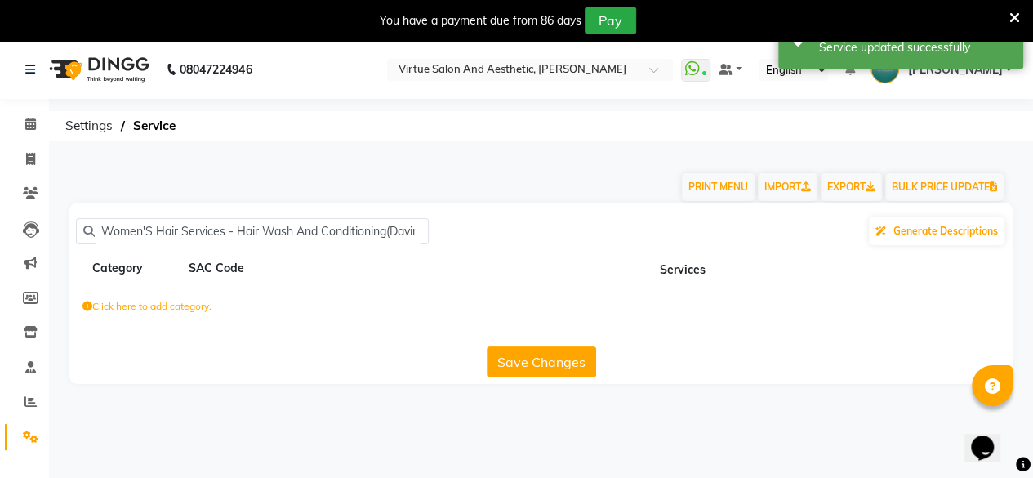
click at [0, 323] on app-home "08047224946 Select Location × Virtue Salon And Aesthetic, [PERSON_NAME] WhatsAp…" at bounding box center [516, 224] width 1033 height 368
type input "nes)"
drag, startPoint x: 153, startPoint y: 239, endPoint x: 69, endPoint y: 270, distance: 89.7
click at [72, 269] on div "nes) Generate Descriptions Category SAC Code Services Click here to add categor…" at bounding box center [541, 293] width 944 height 181
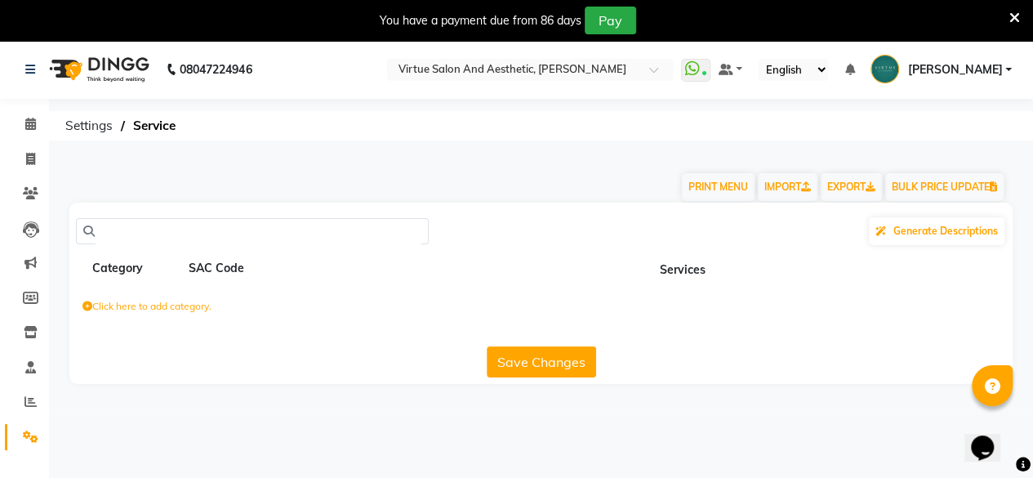
paste input "Women'S Hair Services - Hair Wash And Conditioning(Davines)"
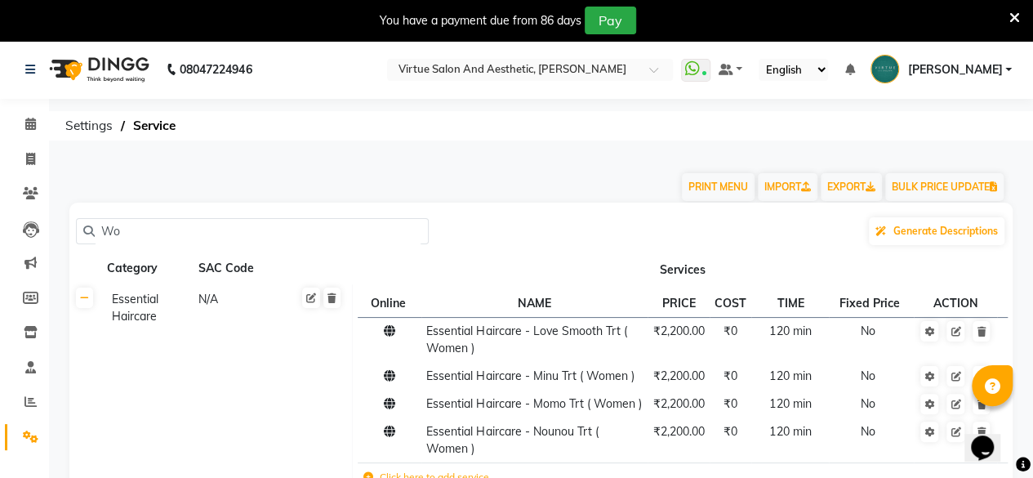
type input "W"
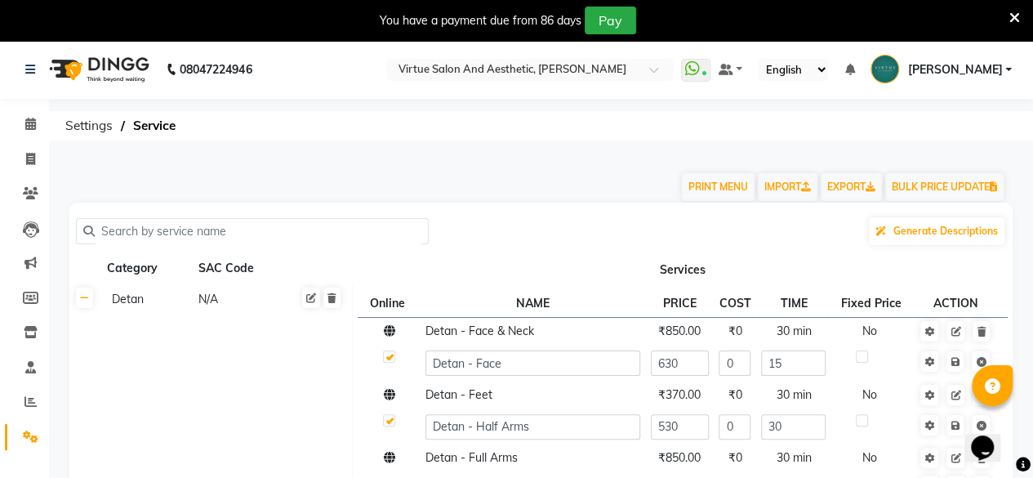
paste input "Women'S Hair Services - Hair Wash And Conditioning(Davines)"
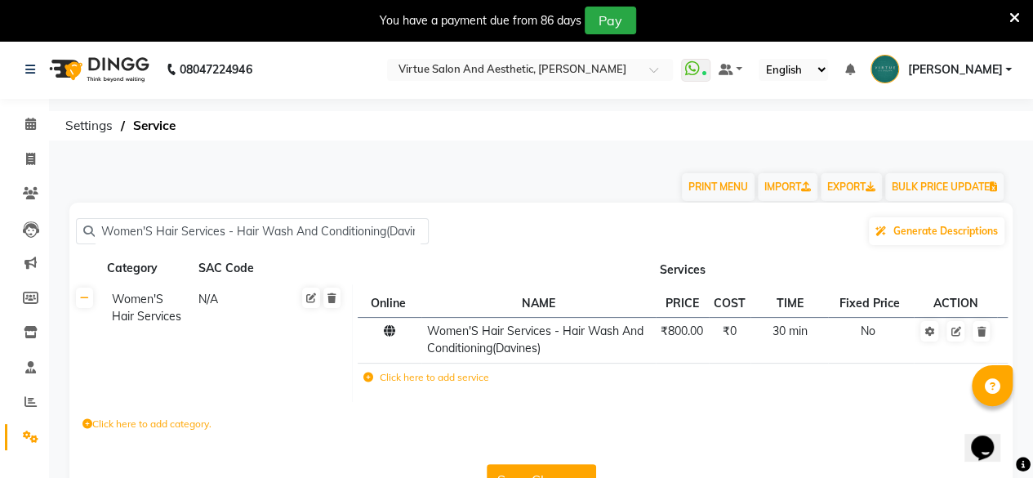
click at [574, 466] on button "Save Changes" at bounding box center [541, 479] width 109 height 31
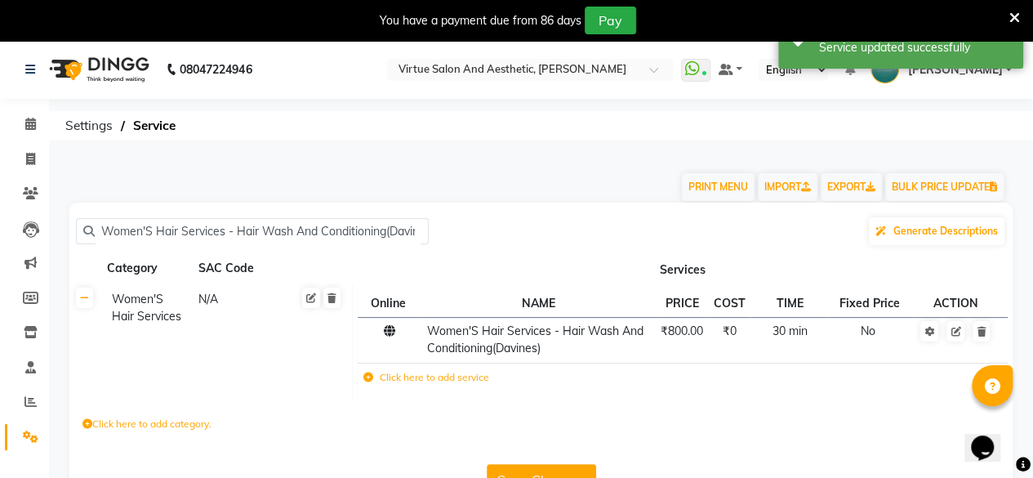
click at [574, 466] on button "Save Changes" at bounding box center [541, 479] width 109 height 31
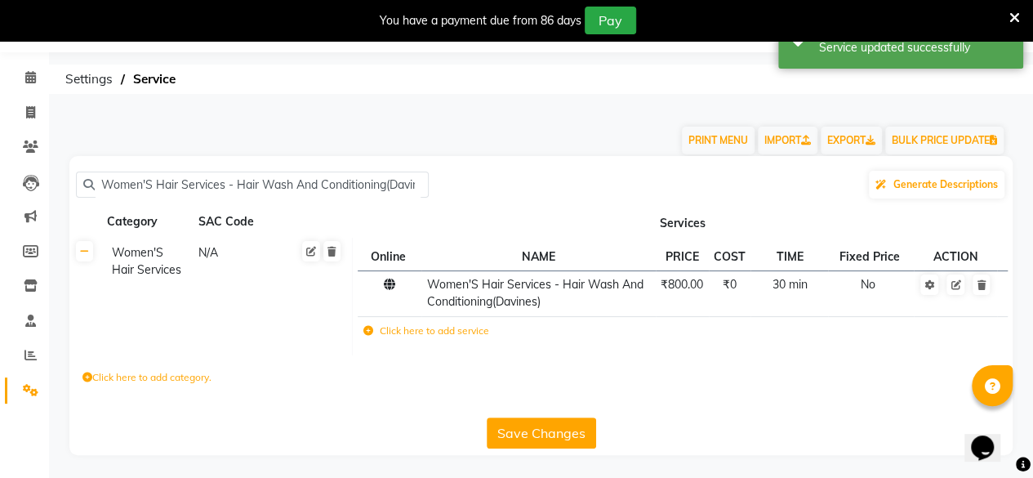
click at [568, 437] on button "Save Changes" at bounding box center [541, 432] width 109 height 31
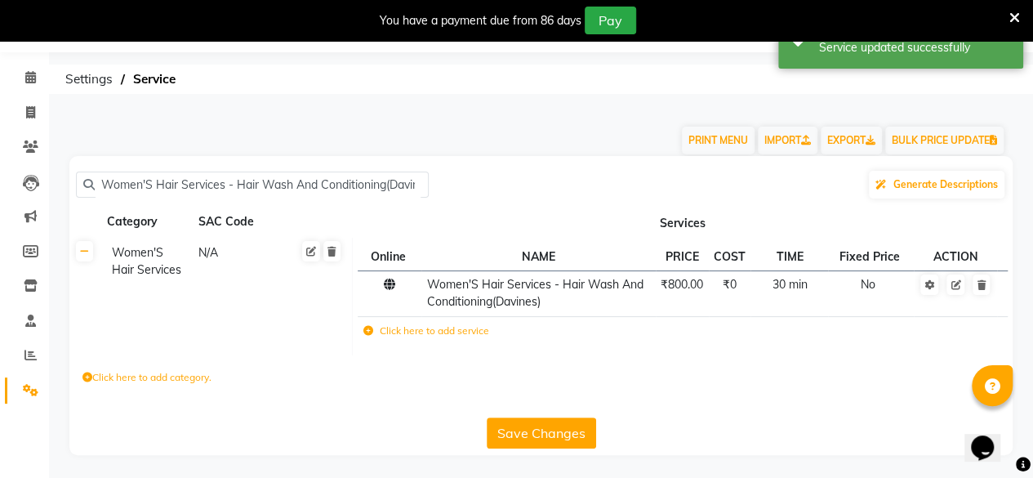
click at [568, 437] on button "Save Changes" at bounding box center [541, 432] width 109 height 31
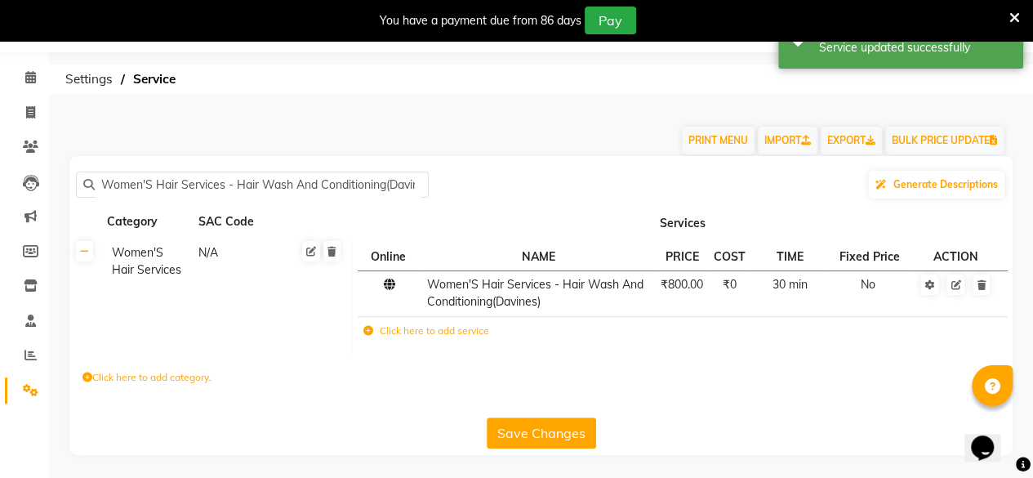
click at [568, 437] on button "Save Changes" at bounding box center [541, 432] width 109 height 31
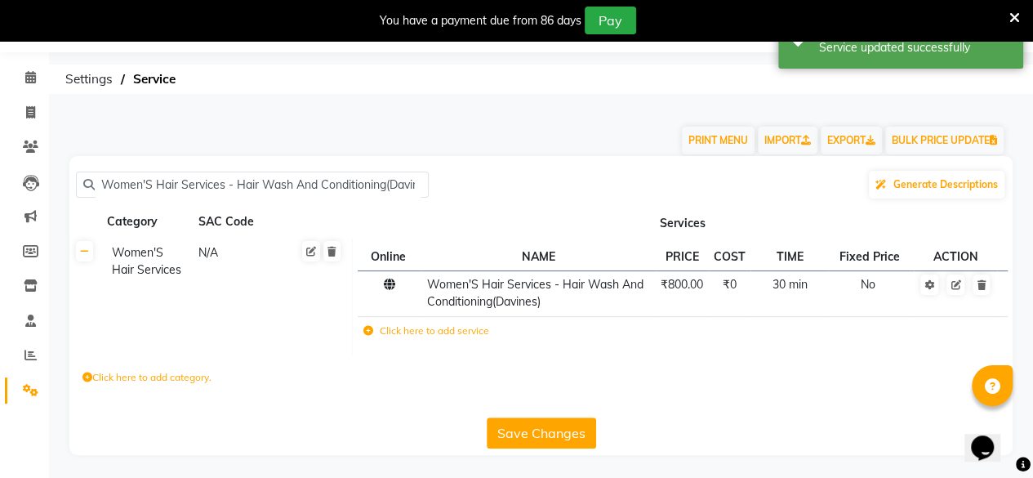
click at [568, 437] on button "Save Changes" at bounding box center [541, 432] width 109 height 31
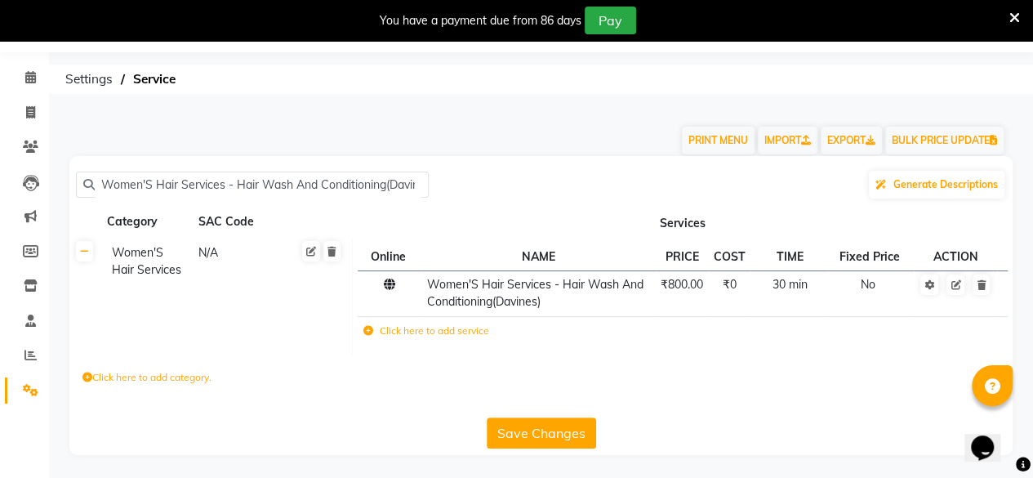
click at [521, 427] on button "Save Changes" at bounding box center [541, 432] width 109 height 31
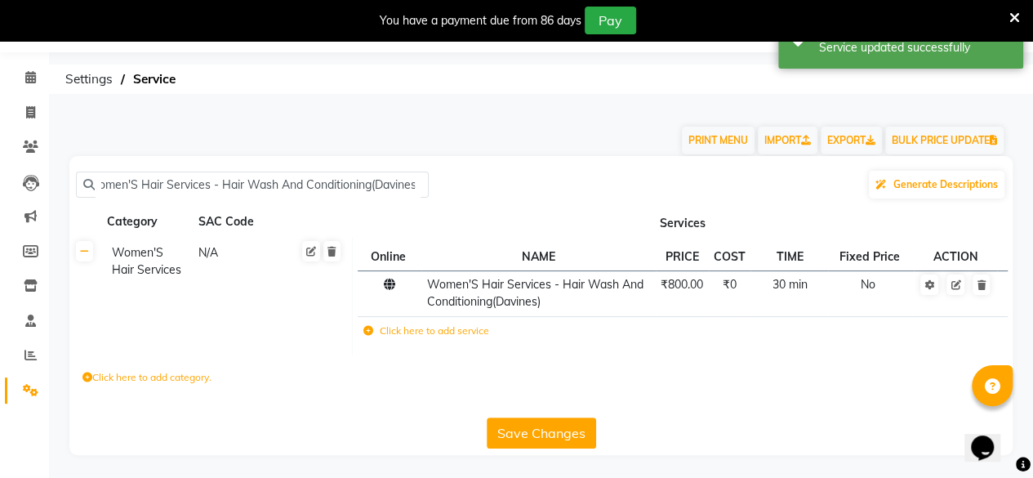
scroll to position [0, 0]
drag, startPoint x: 417, startPoint y: 176, endPoint x: 0, endPoint y: 279, distance: 429.8
click at [0, 279] on app-home "08047224946 Select Location × Virtue Salon And Aesthetic, [PERSON_NAME] WhatsAp…" at bounding box center [516, 236] width 1033 height 486
type input "nes)"
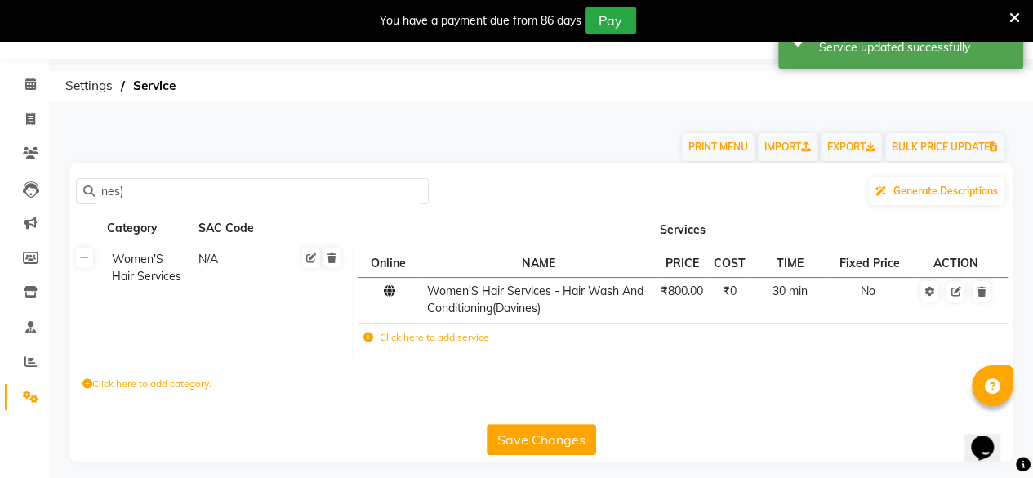
drag, startPoint x: 167, startPoint y: 184, endPoint x: 47, endPoint y: 205, distance: 122.0
click at [47, 205] on app-home "08047224946 Select Location × Virtue Salon And Aesthetic, [PERSON_NAME] WhatsAp…" at bounding box center [516, 243] width 1033 height 486
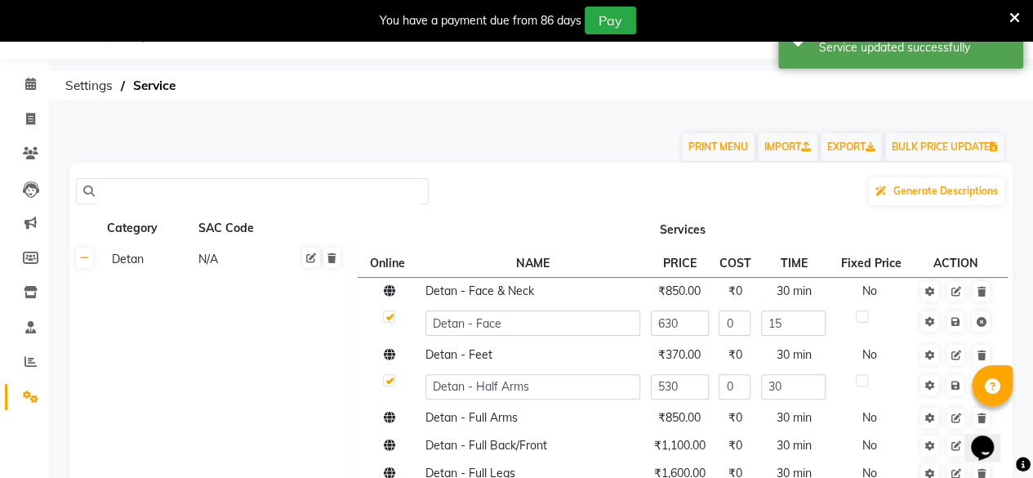
scroll to position [47, 0]
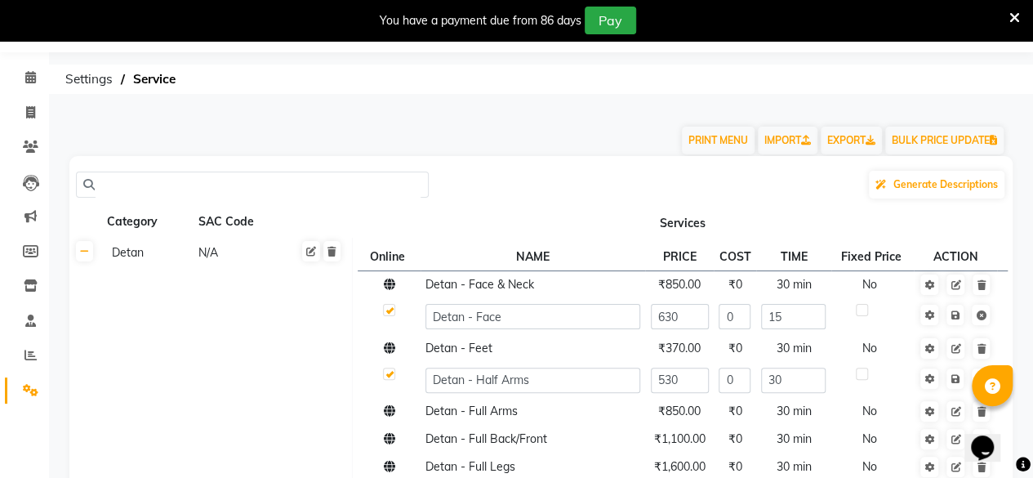
paste input "Women'S Hair Services - Kids Cut (Below 5Years)"
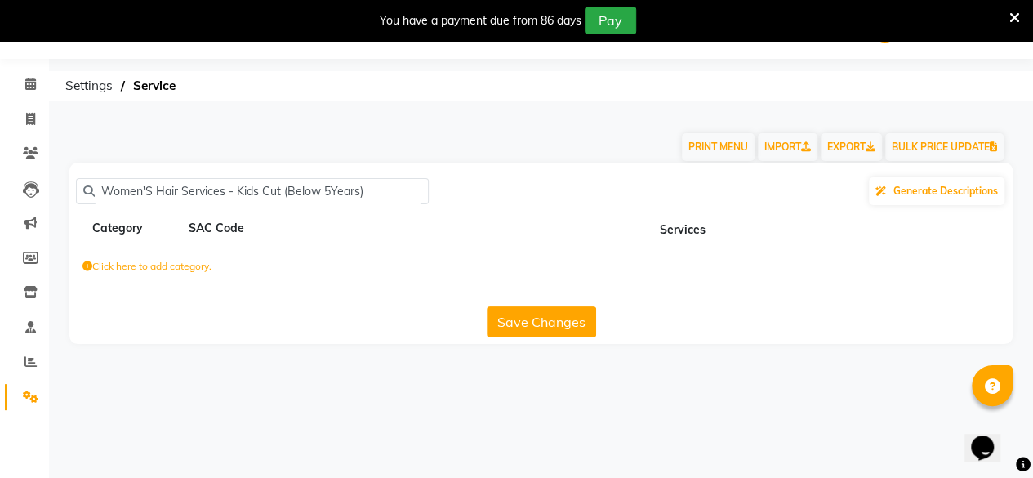
scroll to position [40, 0]
type input "W"
paste input "Women'S Hair Services - Kids Cut (Below 5Years)"
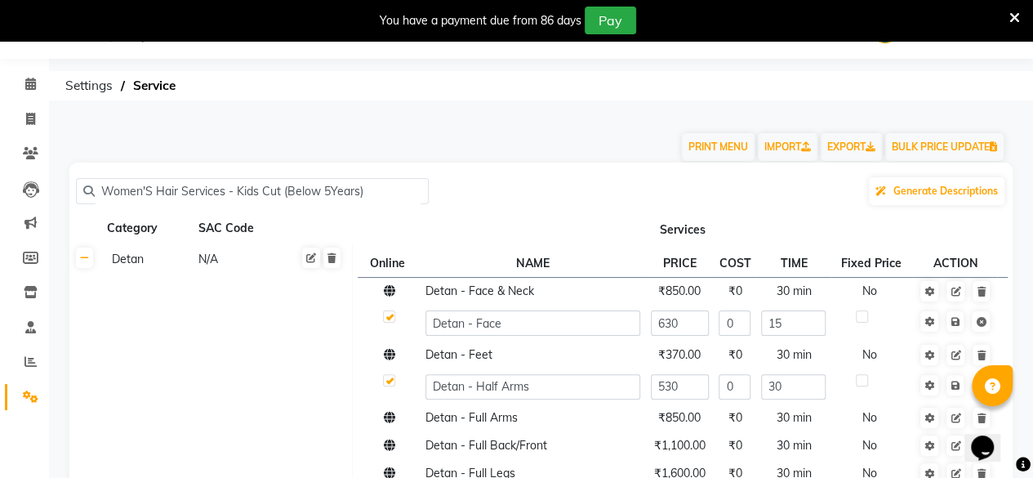
scroll to position [47, 0]
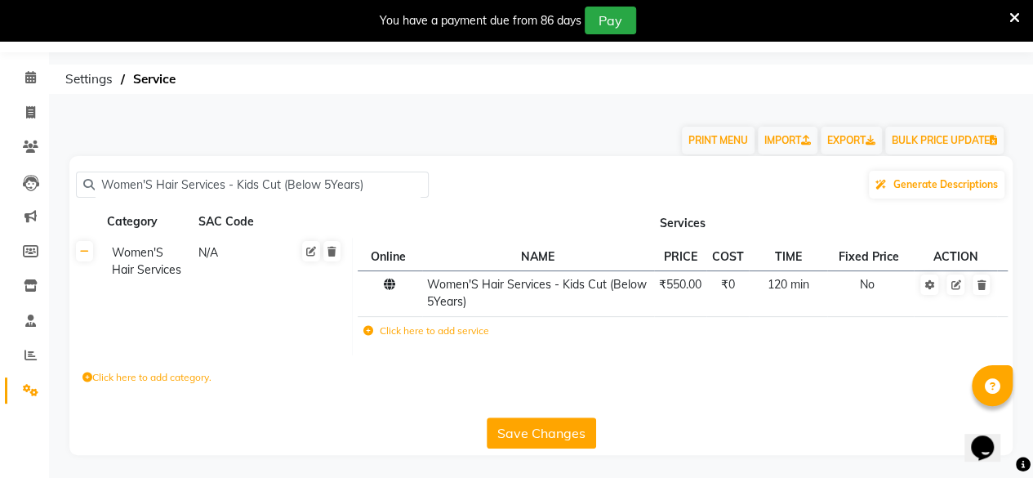
type input "Women'S Hair Services - Kids Cut (Below 5Years)"
click at [565, 433] on button "Save Changes" at bounding box center [541, 432] width 109 height 31
click at [565, 431] on button "Save Changes" at bounding box center [541, 432] width 109 height 31
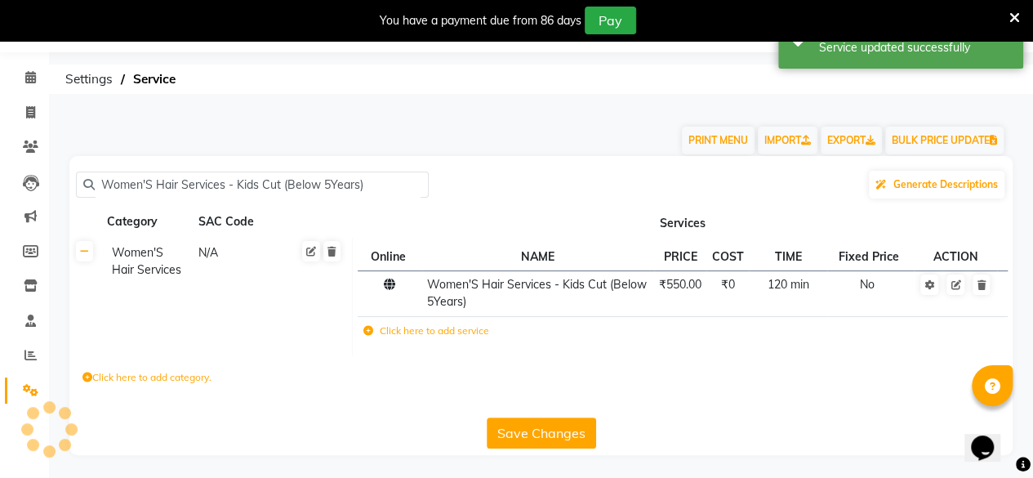
click at [565, 431] on button "Save Changes" at bounding box center [541, 432] width 109 height 31
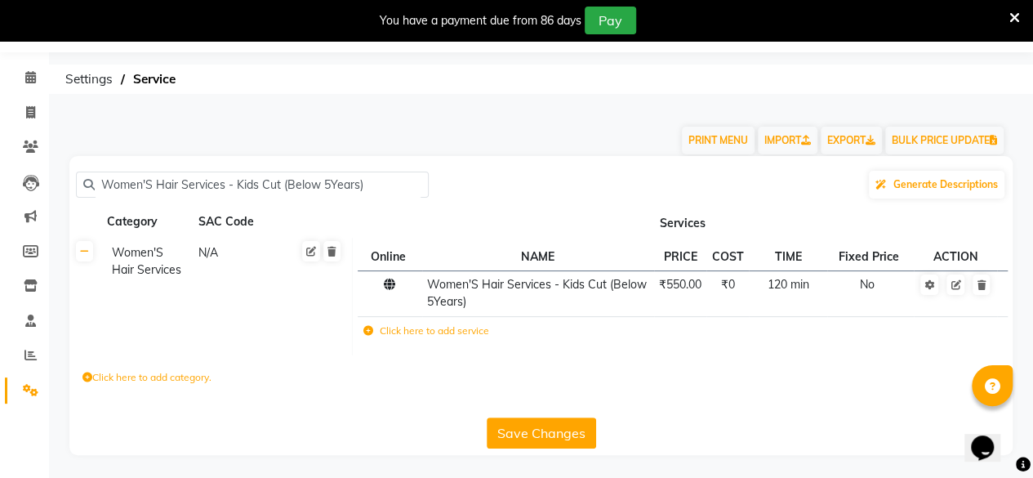
drag, startPoint x: 358, startPoint y: 182, endPoint x: 0, endPoint y: 223, distance: 360.2
click at [0, 223] on app-home "08047224946 Select Location × Virtue Salon And Aesthetic, [PERSON_NAME] WhatsAp…" at bounding box center [516, 236] width 1033 height 486
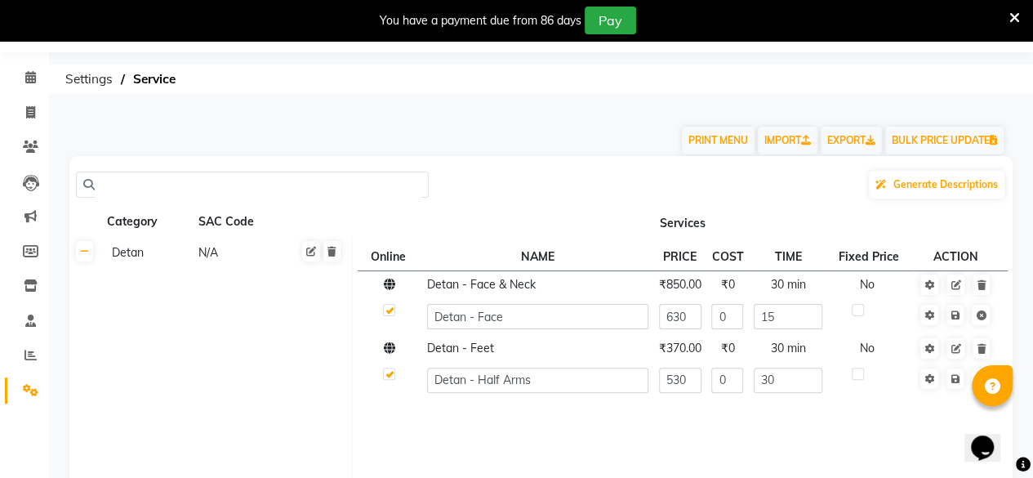
click at [567, 421] on td at bounding box center [537, 424] width 231 height 11
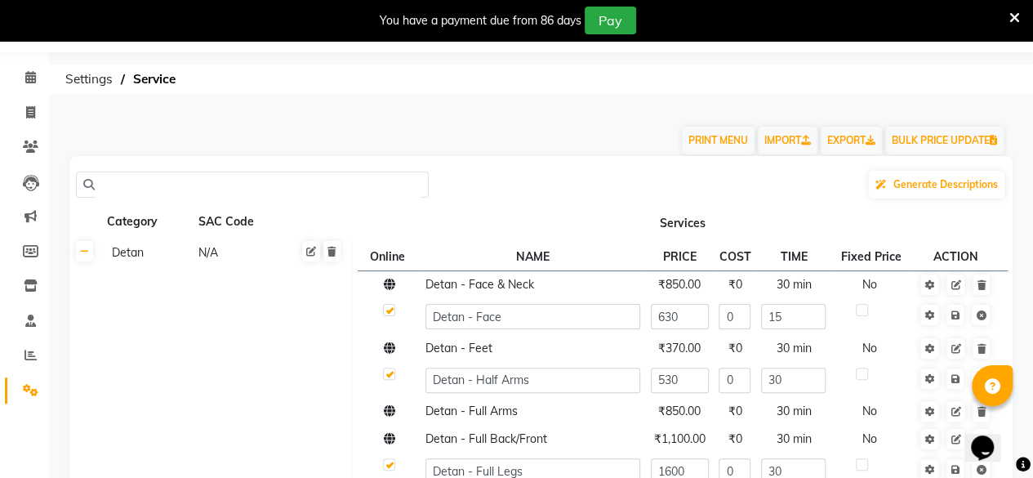
click at [173, 181] on input "text" at bounding box center [258, 184] width 327 height 25
paste input "Women'S Hair Services - Oil Massage"
click at [172, 180] on input "Women'S Hair Services - Oil Massage" at bounding box center [258, 184] width 327 height 25
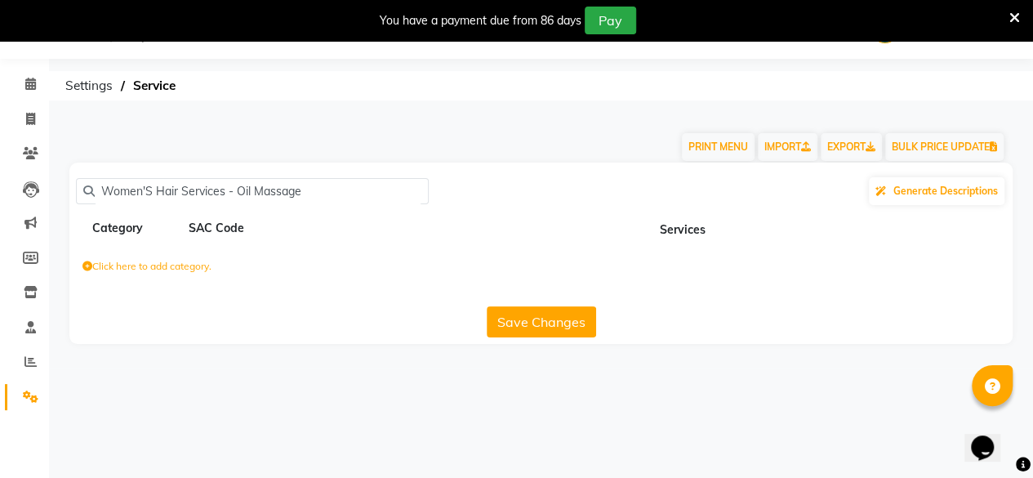
click at [538, 326] on button "Save Changes" at bounding box center [541, 321] width 109 height 31
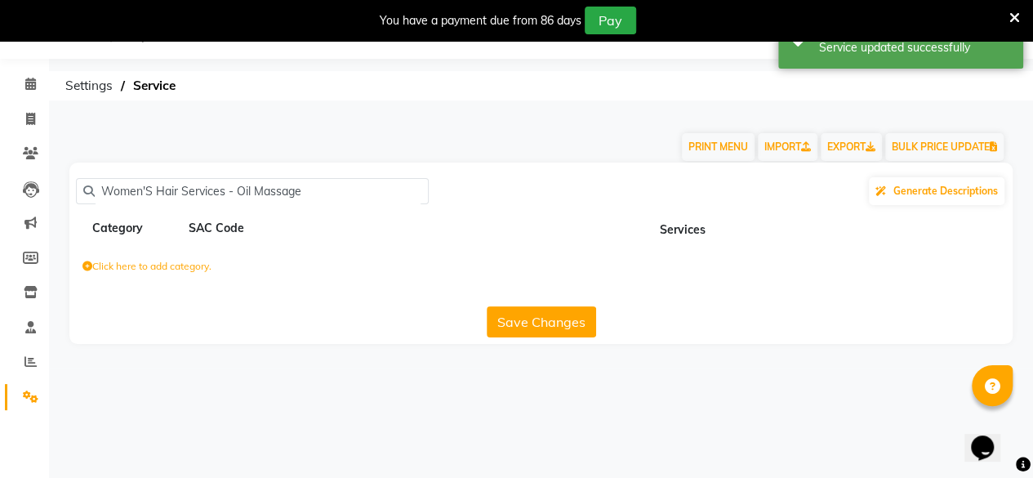
drag, startPoint x: 332, startPoint y: 190, endPoint x: 219, endPoint y: 252, distance: 128.7
click at [219, 252] on div "Women'S Hair Services - Oil Massage Generate Descriptions Category SAC Code Ser…" at bounding box center [541, 253] width 944 height 181
click at [308, 189] on input "Women'S Hair Services - Oil Massage" at bounding box center [258, 191] width 327 height 25
click at [307, 189] on input "Women'S Hair Services - Oil Massage" at bounding box center [258, 191] width 327 height 25
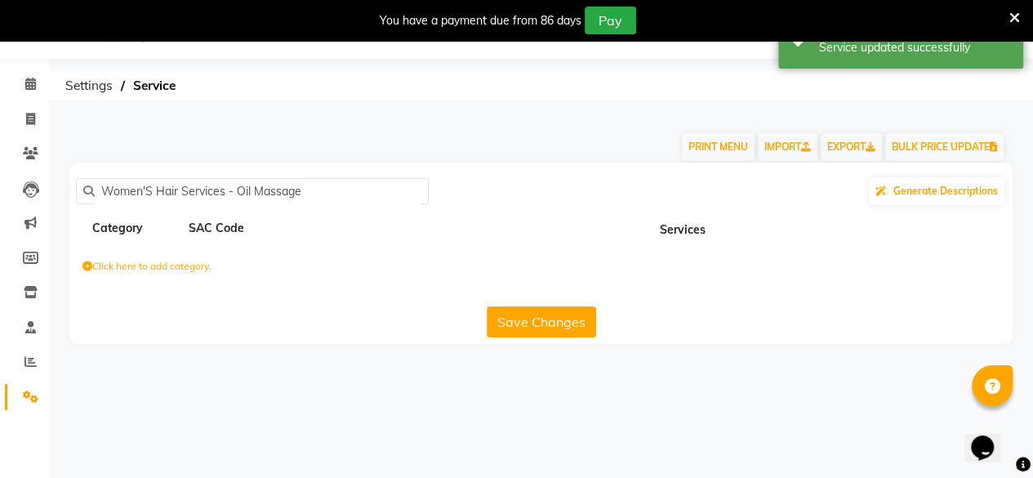
click at [307, 189] on input "Women'S Hair Services - Oil Massage" at bounding box center [258, 191] width 327 height 25
drag, startPoint x: 306, startPoint y: 189, endPoint x: 230, endPoint y: 203, distance: 77.2
click at [230, 203] on input "Women'S Hair Services - Oil Massage" at bounding box center [258, 191] width 327 height 25
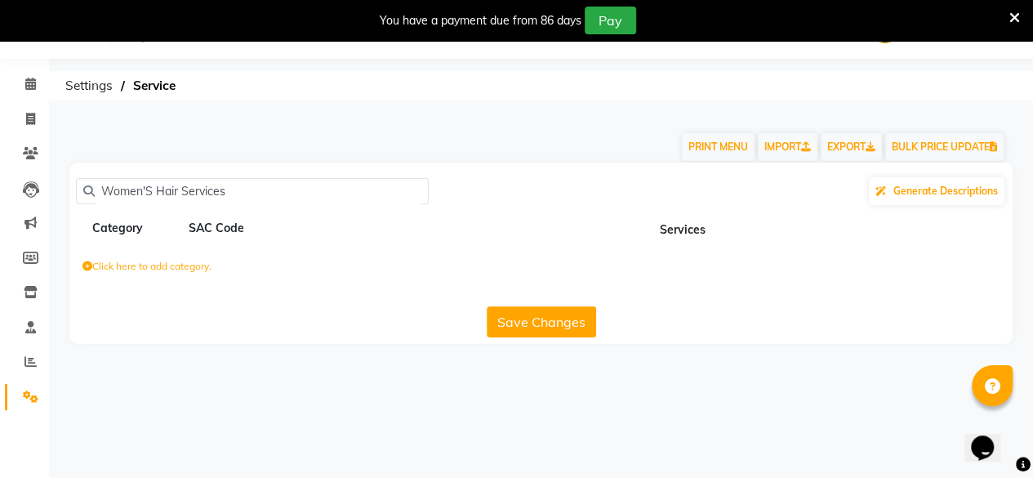
drag, startPoint x: 224, startPoint y: 191, endPoint x: 224, endPoint y: 230, distance: 39.2
click at [224, 193] on input "Women'S Hair Services" at bounding box center [258, 191] width 327 height 25
drag, startPoint x: 233, startPoint y: 191, endPoint x: 230, endPoint y: 208, distance: 16.5
click at [230, 200] on input "Women'S Hair Services" at bounding box center [258, 191] width 327 height 25
type input "Women'S Hair Services"
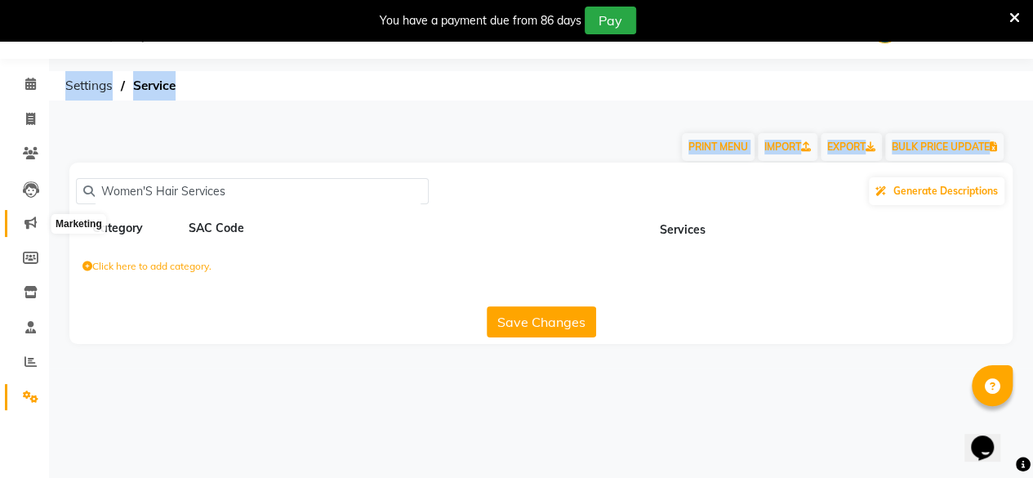
drag, startPoint x: 234, startPoint y: 176, endPoint x: 29, endPoint y: 217, distance: 208.3
click at [29, 217] on app-home "08047224946 Select Location × Virtue Salon And Aesthetic, [PERSON_NAME] WhatsAp…" at bounding box center [516, 184] width 1033 height 368
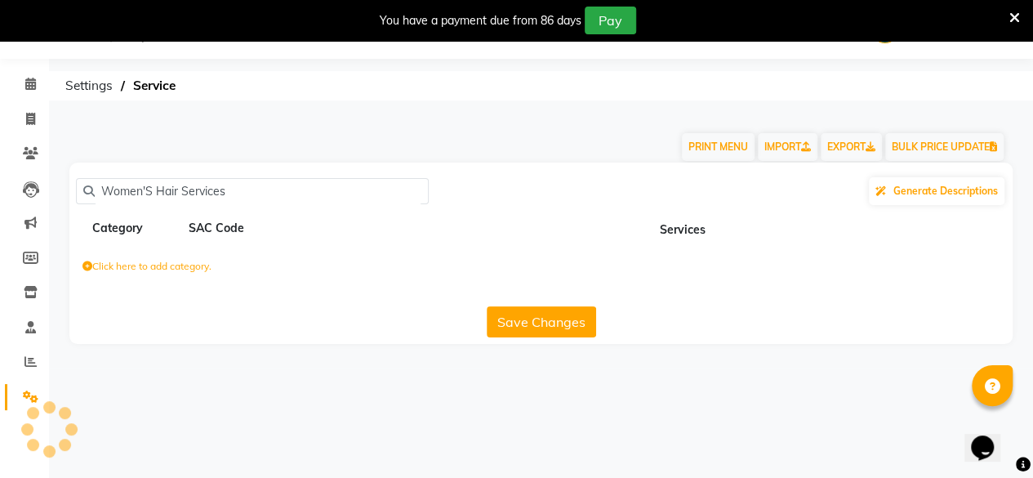
drag, startPoint x: 239, startPoint y: 195, endPoint x: 232, endPoint y: 187, distance: 10.5
click at [237, 194] on input "Women'S Hair Services" at bounding box center [258, 191] width 327 height 25
drag, startPoint x: 232, startPoint y: 185, endPoint x: 82, endPoint y: 189, distance: 150.4
click at [82, 189] on div "Women'S Hair Services" at bounding box center [252, 191] width 353 height 26
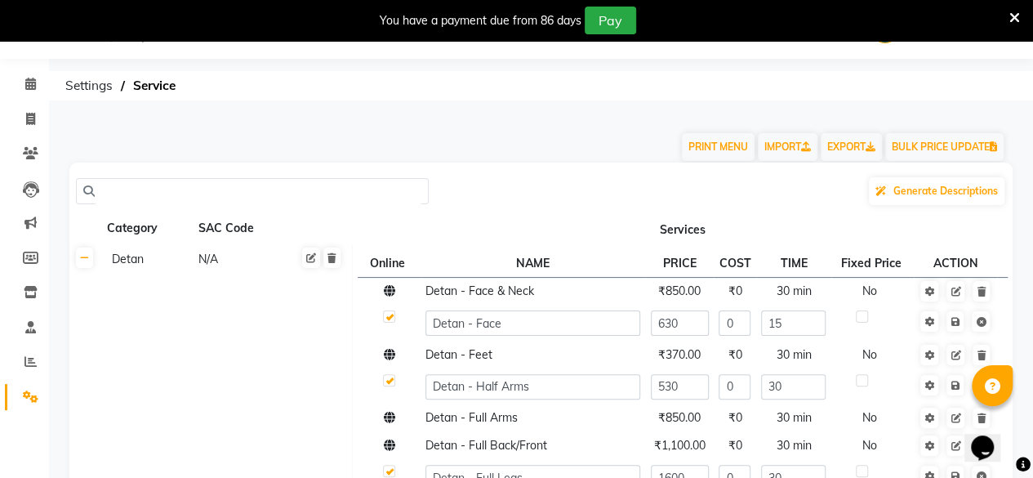
paste input "Women'S Hair Services - Oil Massage"
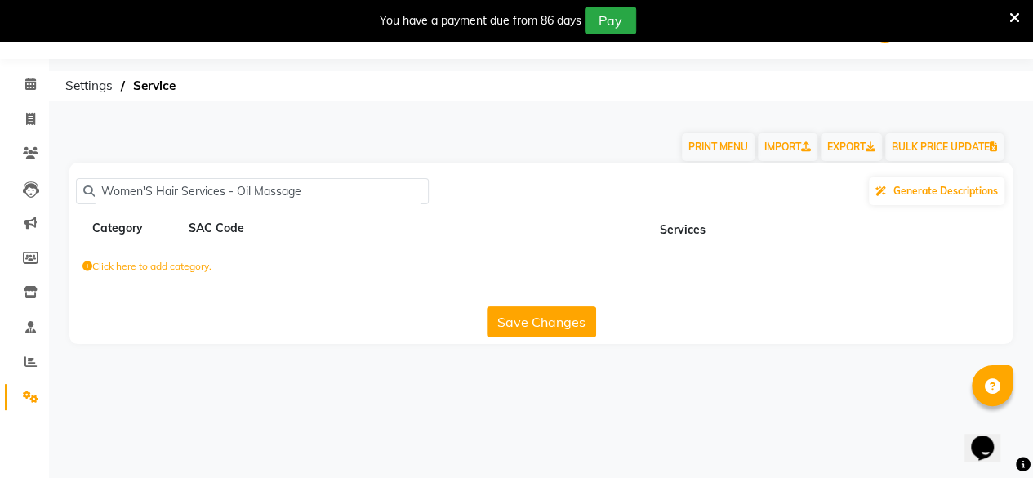
type input "Women'S Hair Services - Oil Massage"
click at [523, 328] on button "Save Changes" at bounding box center [541, 321] width 109 height 31
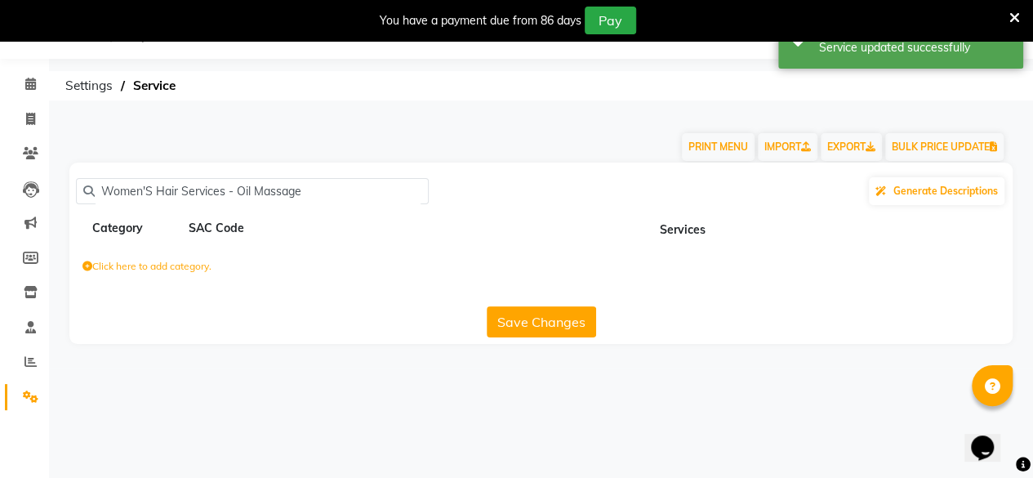
click at [516, 326] on button "Save Changes" at bounding box center [541, 321] width 109 height 31
click at [515, 327] on button "Save Changes" at bounding box center [541, 321] width 109 height 31
drag, startPoint x: 353, startPoint y: 191, endPoint x: 5, endPoint y: 295, distance: 363.2
click at [5, 295] on app-home "08047224946 Select Location × Virtue Salon And Aesthetic, [PERSON_NAME] WhatsAp…" at bounding box center [516, 184] width 1033 height 368
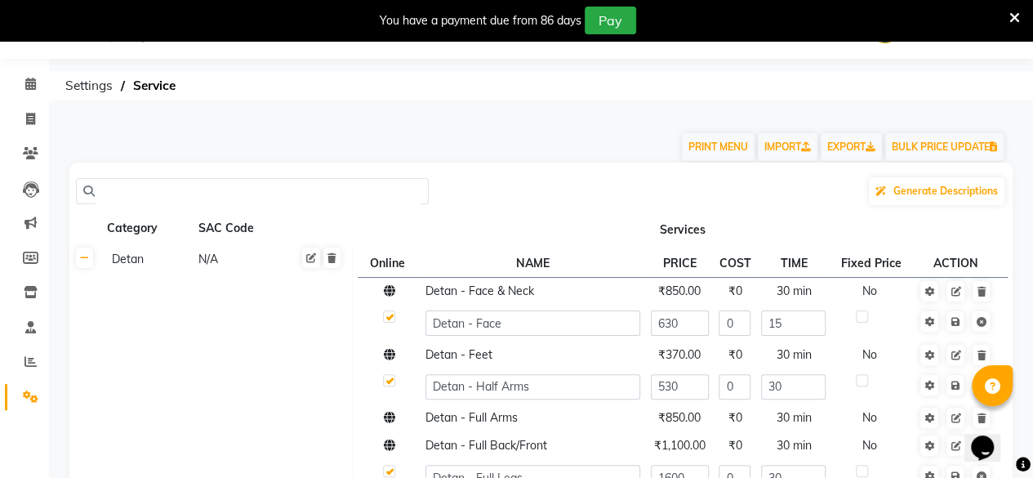
paste input "Women'S Hair Services - Oil Massage"
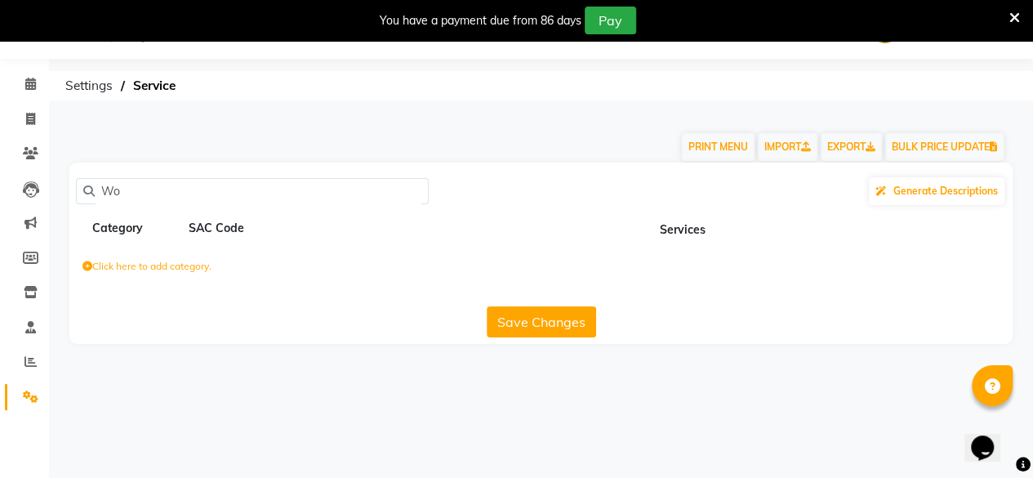
type input "W"
paste input "Women'S Hair Services - Oil Massage"
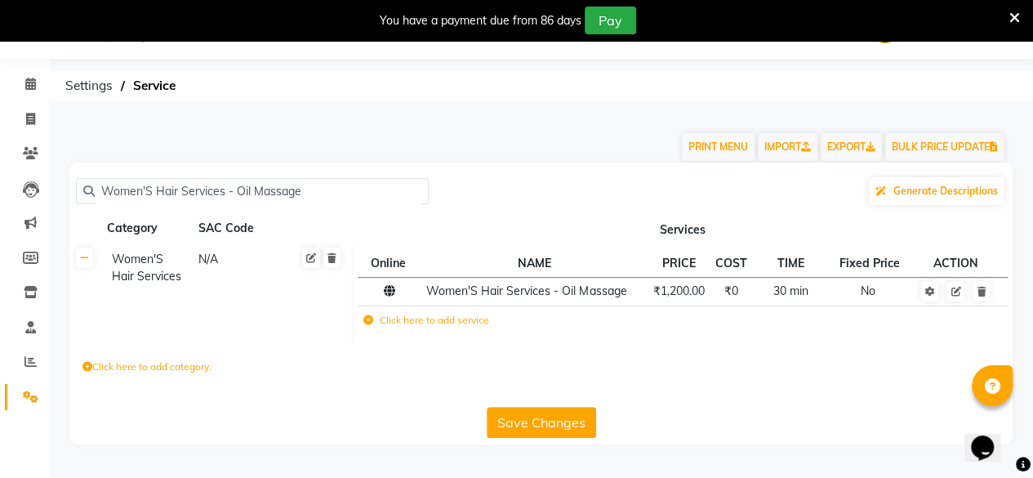
type input "Women'S Hair Services - Oil Massage"
click at [538, 414] on button "Save Changes" at bounding box center [541, 422] width 109 height 31
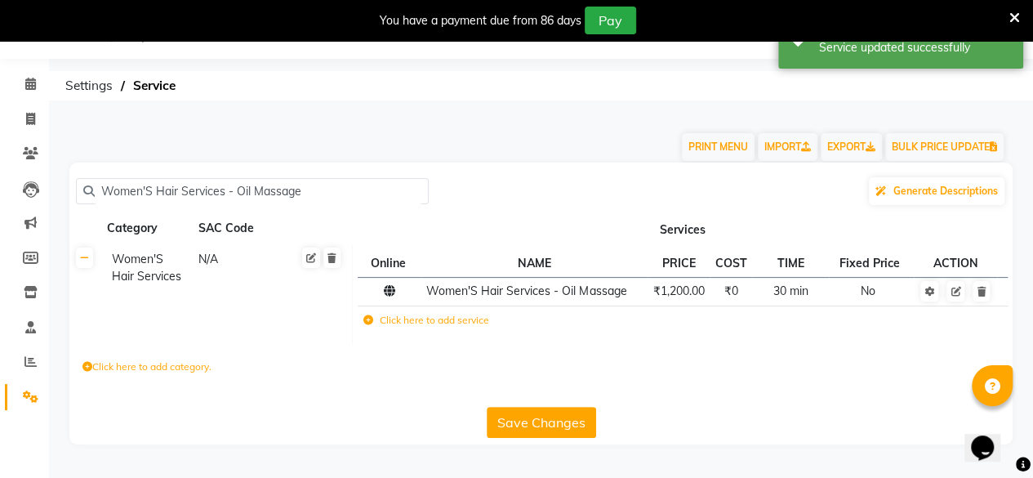
drag, startPoint x: 321, startPoint y: 184, endPoint x: 0, endPoint y: 323, distance: 349.8
click at [0, 323] on app-home "08047224946 Select Location × Virtue Salon And Aesthetic, [PERSON_NAME] WhatsAp…" at bounding box center [516, 234] width 1033 height 469
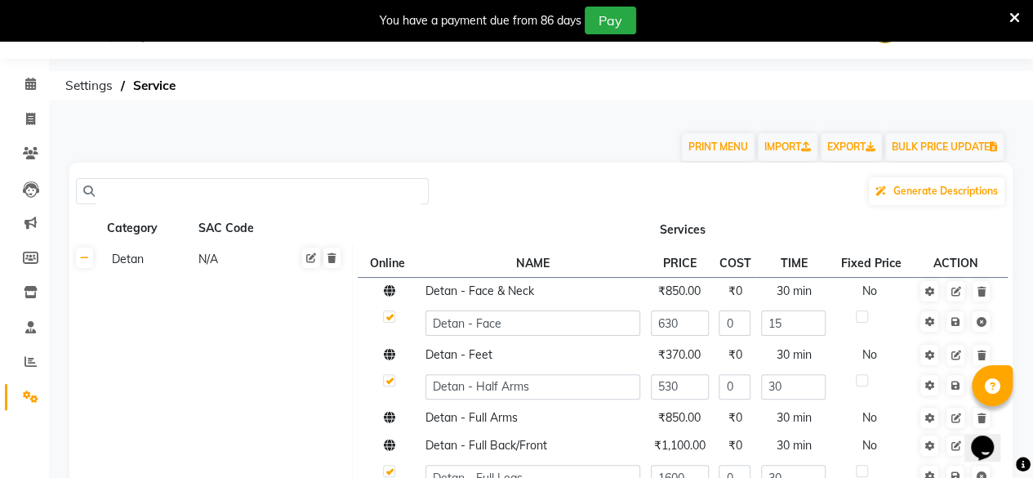
paste input "Curtain bang's / Face Framing"
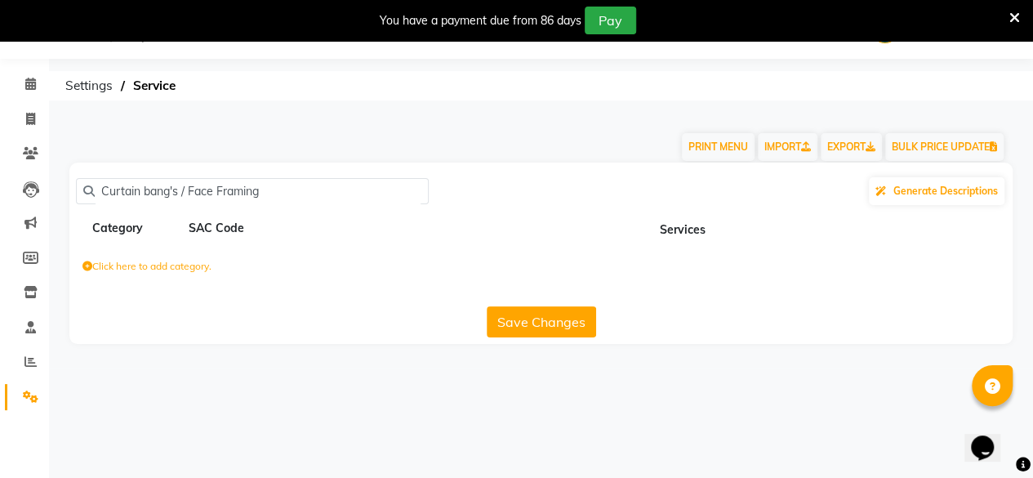
click at [265, 200] on input "Curtain bang's / Face Framing" at bounding box center [258, 191] width 327 height 25
type input "C"
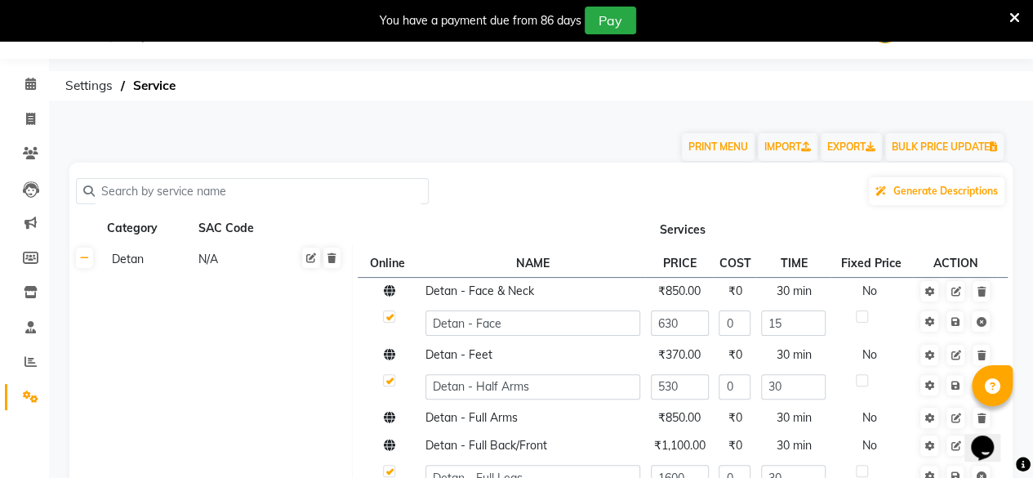
drag, startPoint x: 237, startPoint y: 182, endPoint x: 128, endPoint y: 177, distance: 108.8
click at [128, 179] on input "text" at bounding box center [258, 191] width 327 height 25
paste input "Curtain bang's/ Face Framing"
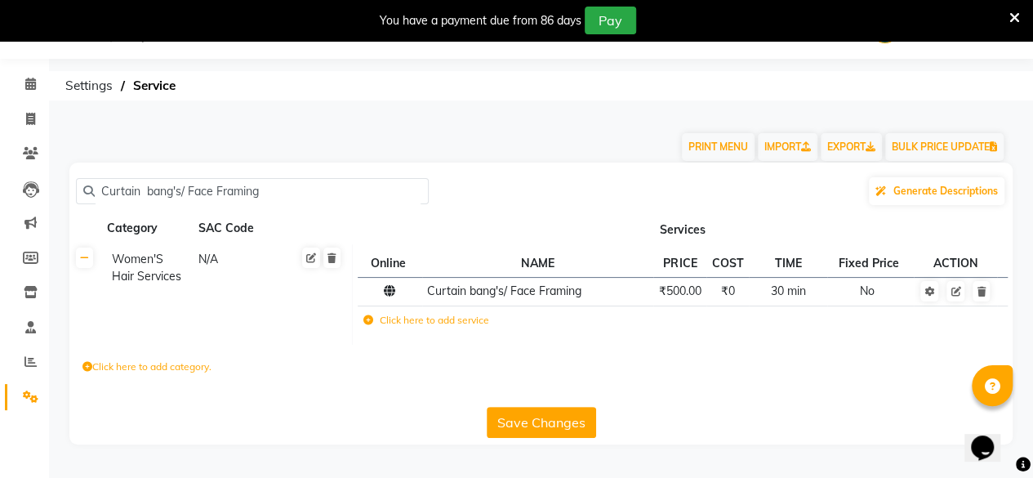
type input "Curtain bang's/ Face Framing"
click at [586, 403] on div "Save Changes" at bounding box center [541, 419] width 931 height 38
click at [585, 404] on div "Save Changes" at bounding box center [541, 419] width 931 height 38
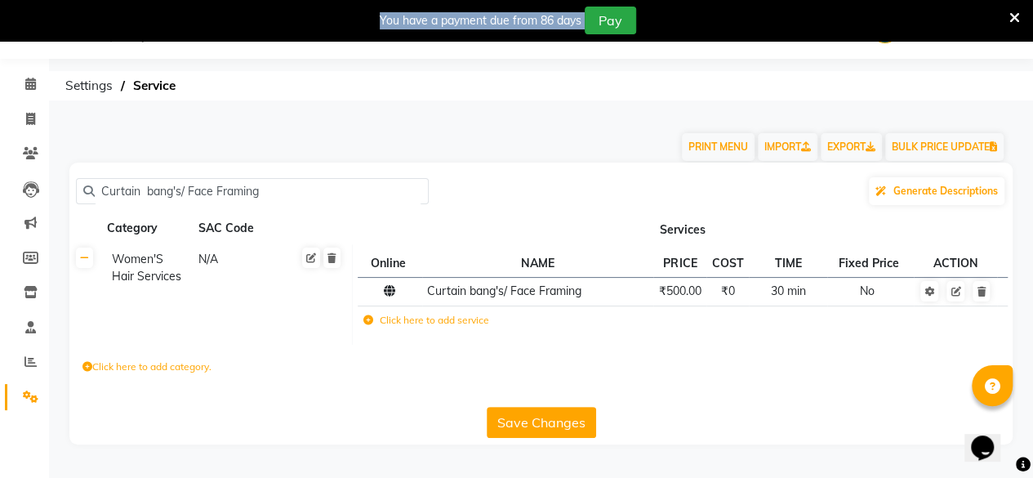
drag, startPoint x: 574, startPoint y: 414, endPoint x: 563, endPoint y: 433, distance: 22.0
click at [563, 433] on button "Save Changes" at bounding box center [541, 422] width 109 height 31
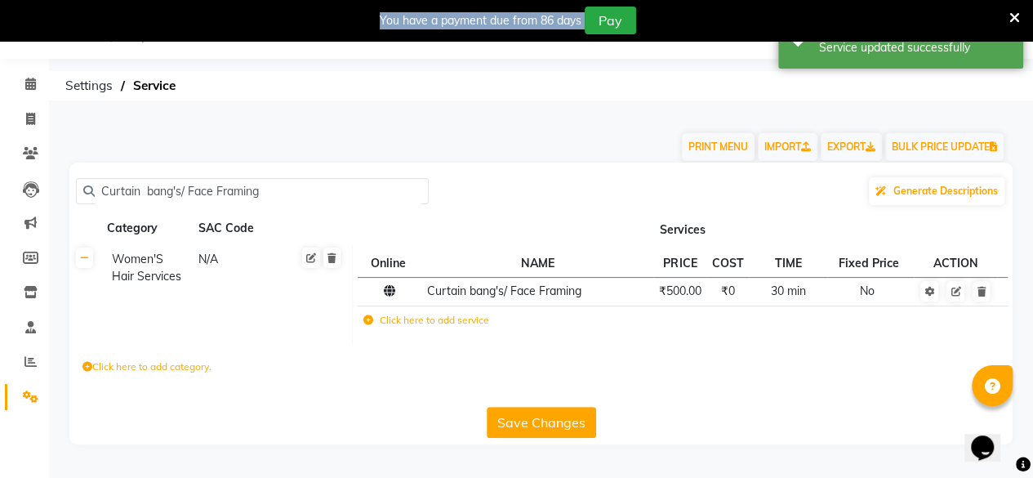
click at [583, 411] on button "Save Changes" at bounding box center [541, 422] width 109 height 31
click at [581, 408] on button "Save Changes" at bounding box center [541, 422] width 109 height 31
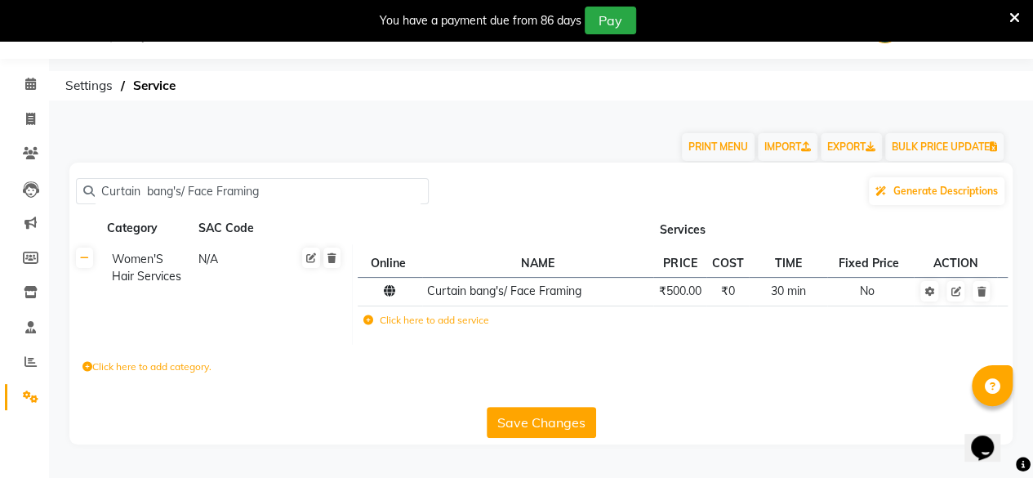
drag, startPoint x: 260, startPoint y: 179, endPoint x: 0, endPoint y: 287, distance: 281.3
click at [0, 287] on app-home "08047224946 Select Location × Virtue Salon And Aesthetic, [PERSON_NAME] WhatsAp…" at bounding box center [516, 234] width 1033 height 469
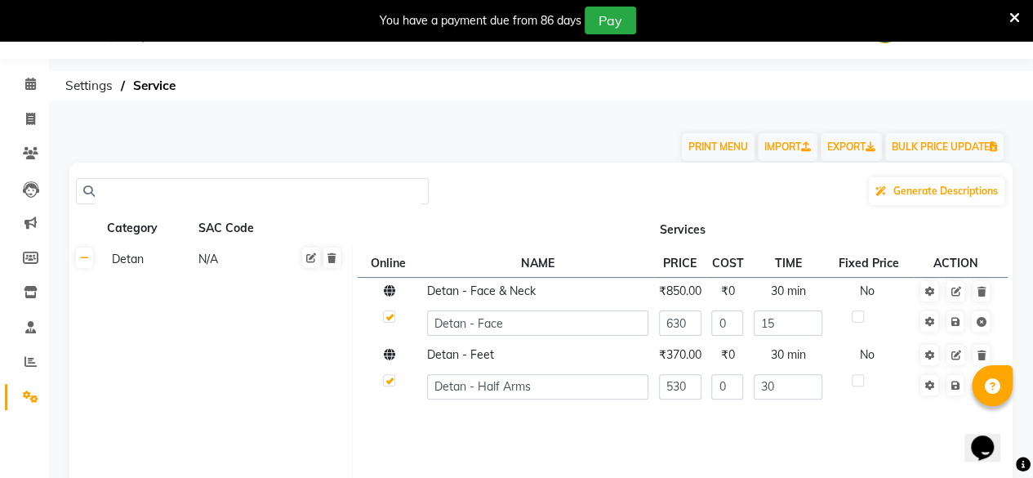
paste input "Curtain bang's/ Face Framing"
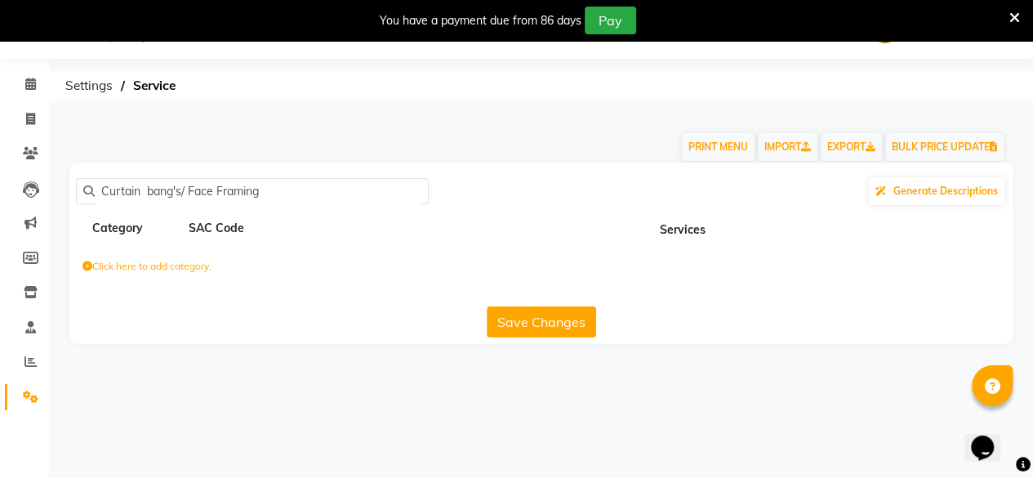
drag, startPoint x: 230, startPoint y: 195, endPoint x: 0, endPoint y: 262, distance: 239.9
click at [0, 262] on app-home "08047224946 Select Location × Virtue Salon And Aesthetic, [PERSON_NAME] WhatsAp…" at bounding box center [516, 184] width 1033 height 368
paste input "text"
type input "Curtain bang's/ Face Framing"
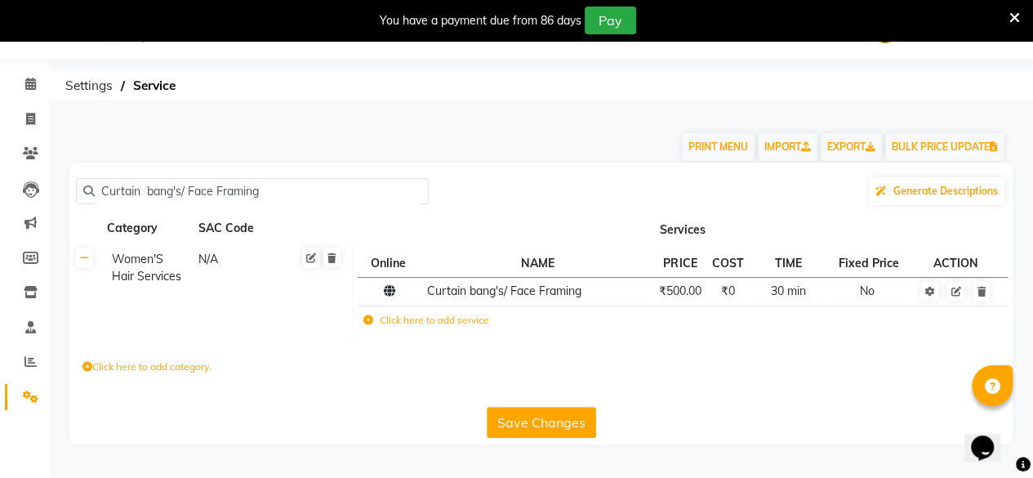
drag, startPoint x: 271, startPoint y: 169, endPoint x: 311, endPoint y: 209, distance: 56.6
click at [279, 238] on div "Curtain bang's/ Face Framing Generate Descriptions Category SAC Code Services W…" at bounding box center [541, 304] width 944 height 282
drag, startPoint x: 281, startPoint y: 172, endPoint x: 265, endPoint y: 181, distance: 18.6
click at [279, 174] on div "Curtain bang's/ Face Framing Generate Descriptions Category SAC Code Services W…" at bounding box center [541, 304] width 944 height 282
drag, startPoint x: 262, startPoint y: 188, endPoint x: 0, endPoint y: 258, distance: 271.5
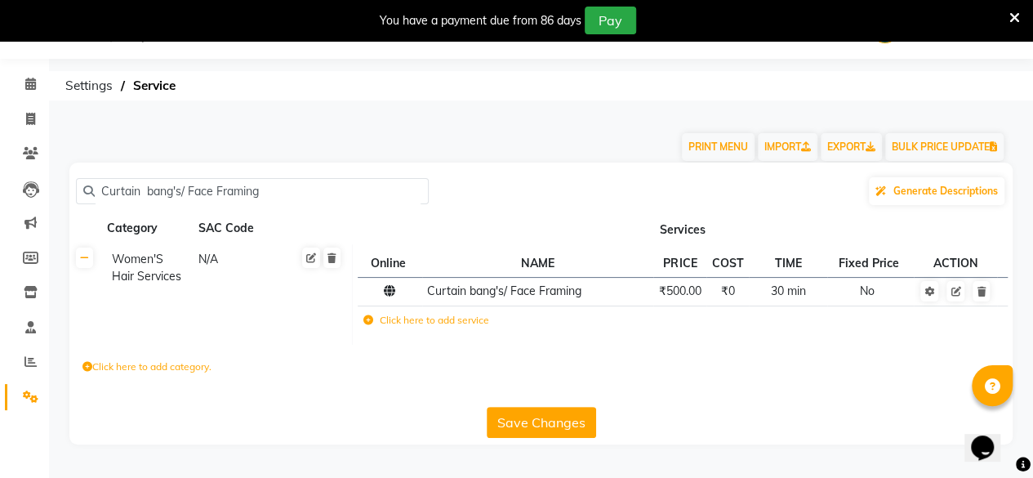
click at [0, 258] on app-home "08047224946 Select Location × Virtue Salon And Aesthetic, [PERSON_NAME] WhatsAp…" at bounding box center [516, 234] width 1033 height 469
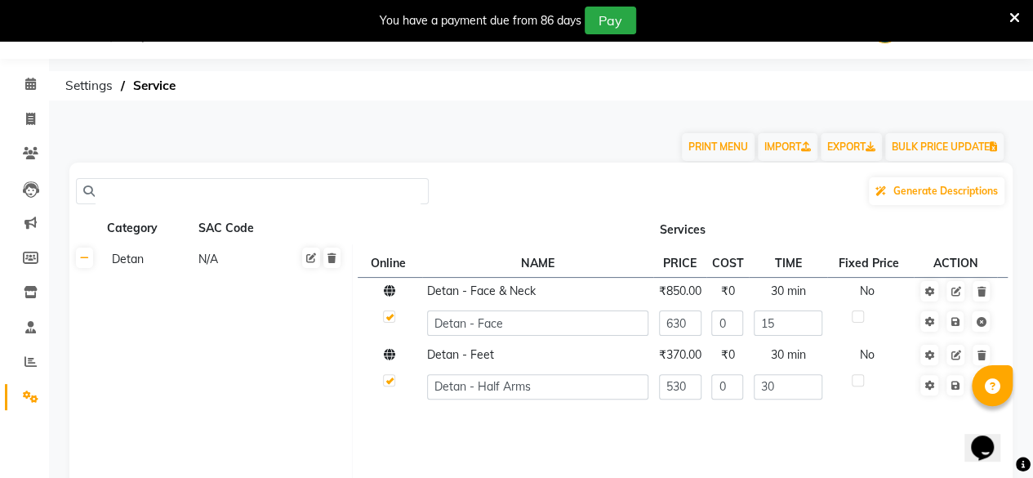
paste input "Women's Hair Services - Hair Wash and Conditioning (Schwarzkopf )"
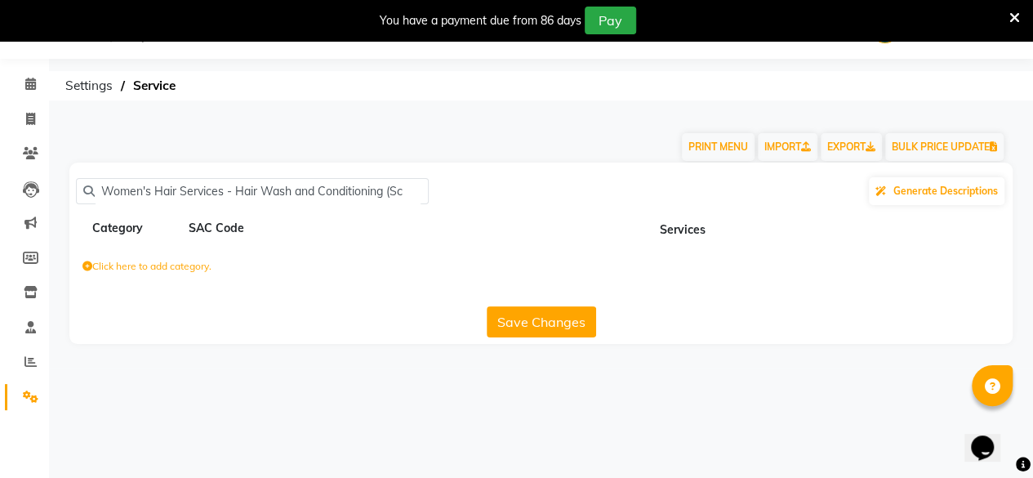
scroll to position [0, 0]
type input "Women's Hair"
drag, startPoint x: 201, startPoint y: 183, endPoint x: 35, endPoint y: 223, distance: 170.6
click at [35, 223] on app-home "08047224946 Select Location × Virtue Salon And Aesthetic, [PERSON_NAME] WhatsAp…" at bounding box center [516, 184] width 1033 height 368
paste input "Women's Hair Services - Hair Wash and Conditioning (Schwarzkopf )"
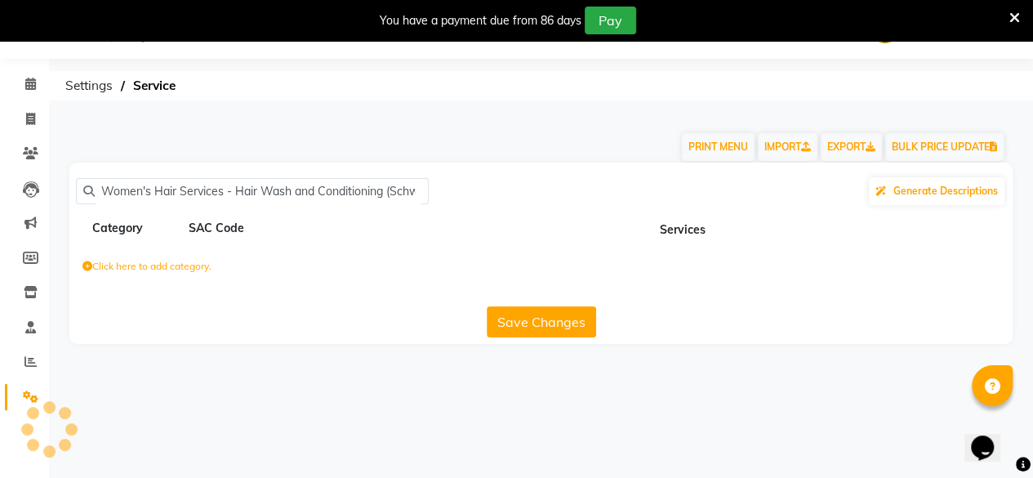
drag, startPoint x: 424, startPoint y: 182, endPoint x: 371, endPoint y: 206, distance: 58.1
click at [371, 207] on div "Women's Hair Services - Hair Wash and Conditioning (Schwarzkopf ) Generate Desc…" at bounding box center [541, 253] width 944 height 181
click at [403, 182] on input "Women's Hair Services - Hair Wash and Conditioning (Schwarzkopf )" at bounding box center [258, 191] width 327 height 25
click at [417, 188] on input "Women's Hair Services - Hair Wash and Conditioning ( )" at bounding box center [258, 191] width 327 height 25
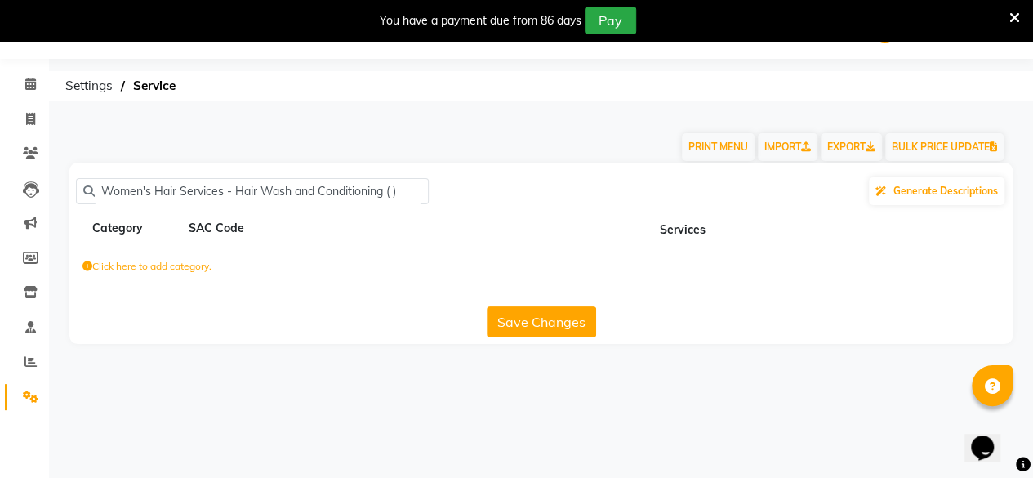
click at [417, 188] on input "Women's Hair Services - Hair Wash and Conditioning ( )" at bounding box center [258, 191] width 327 height 25
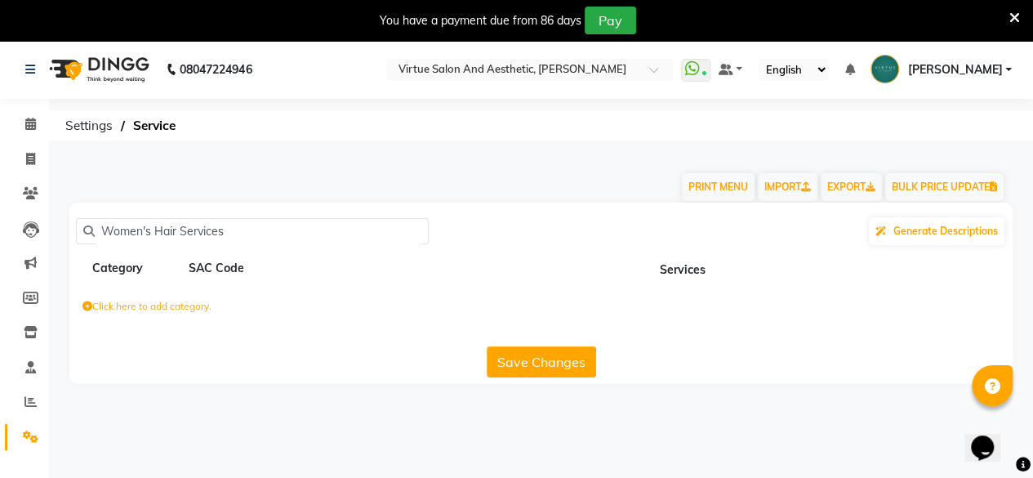
type input "Women's Hair Services"
click at [538, 357] on button "Save Changes" at bounding box center [541, 361] width 109 height 31
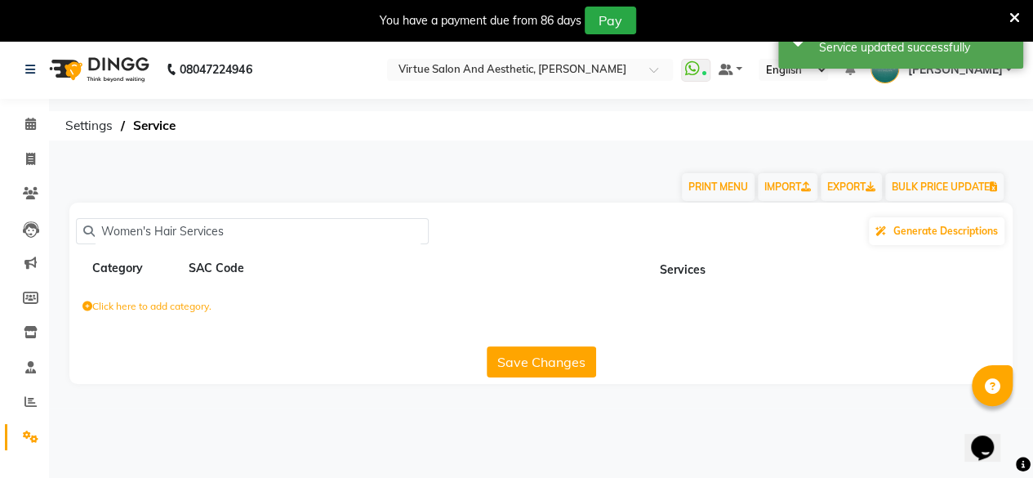
click at [234, 239] on input "Women's Hair Services" at bounding box center [258, 231] width 327 height 25
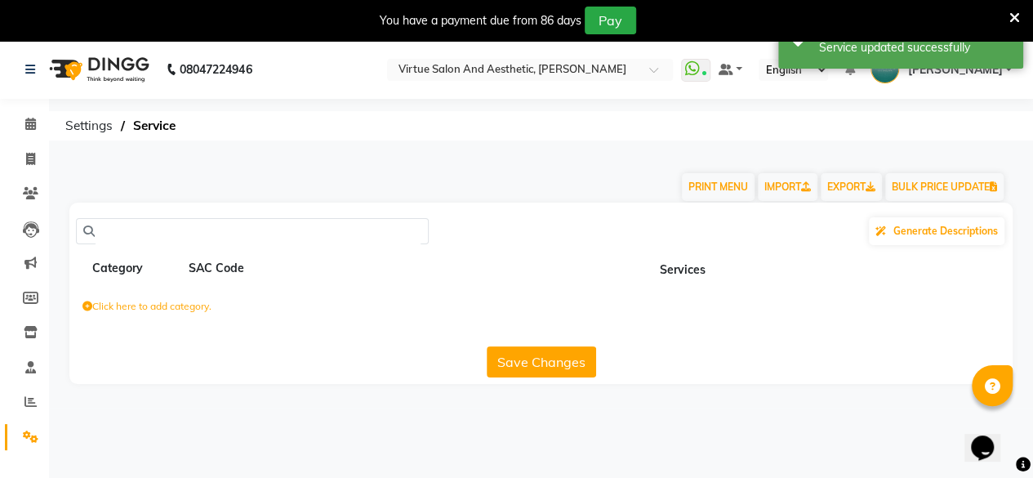
paste input "Women's Hair Services - Hair Wash and Conditioning (Schwarzkopf )"
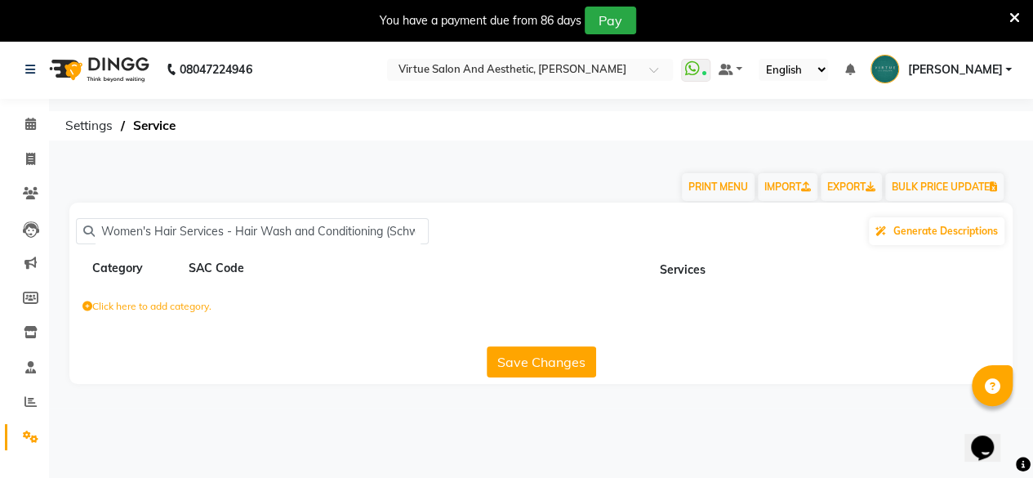
click at [518, 346] on button "Save Changes" at bounding box center [541, 361] width 109 height 31
click at [520, 344] on div "Save Changes" at bounding box center [541, 359] width 931 height 38
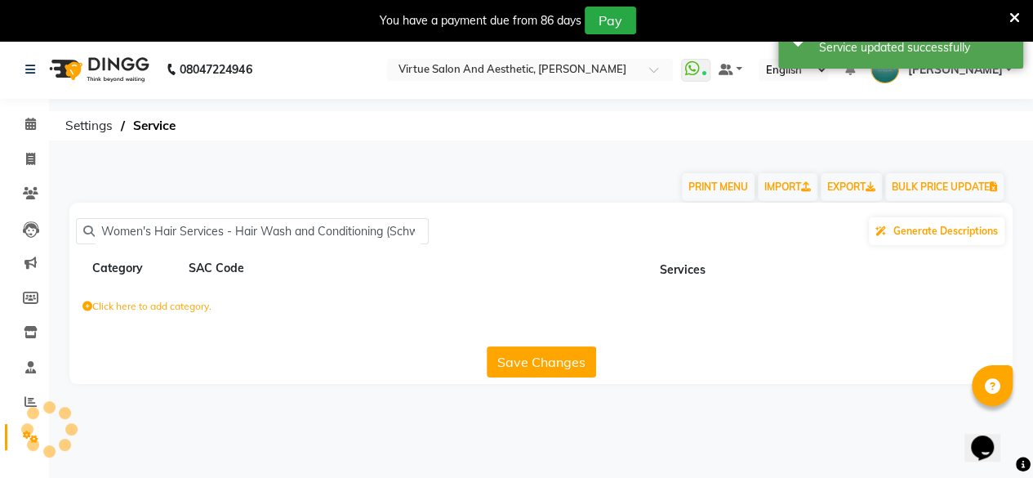
click at [520, 344] on div "Save Changes" at bounding box center [541, 359] width 931 height 38
drag, startPoint x: 404, startPoint y: 238, endPoint x: 820, endPoint y: 391, distance: 443.8
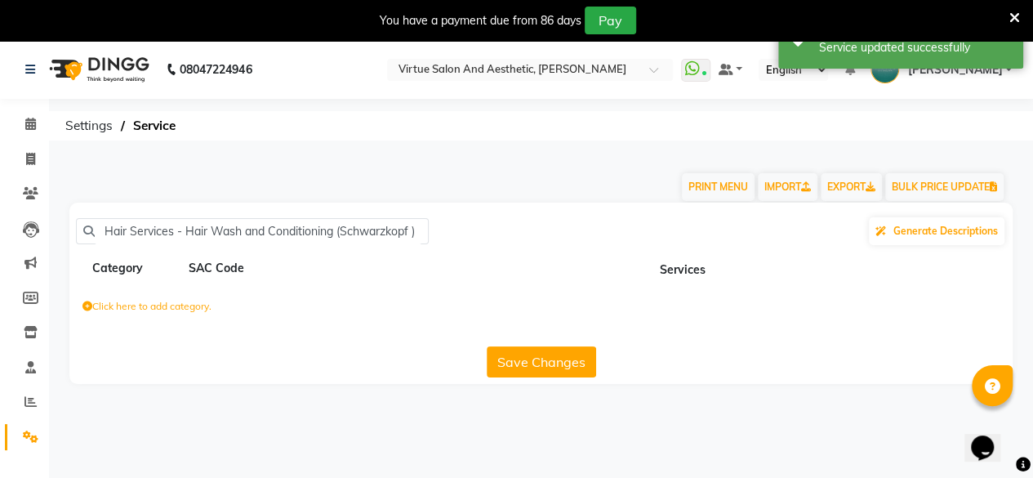
click at [818, 396] on main "PRINT MENU IMPORT EXPORT BULK PRICE UPDATE Women's Hair Services - Hair Wash an…" at bounding box center [541, 281] width 984 height 255
type input "Women's Hair Services - Hair Wash and Conditioning (S"
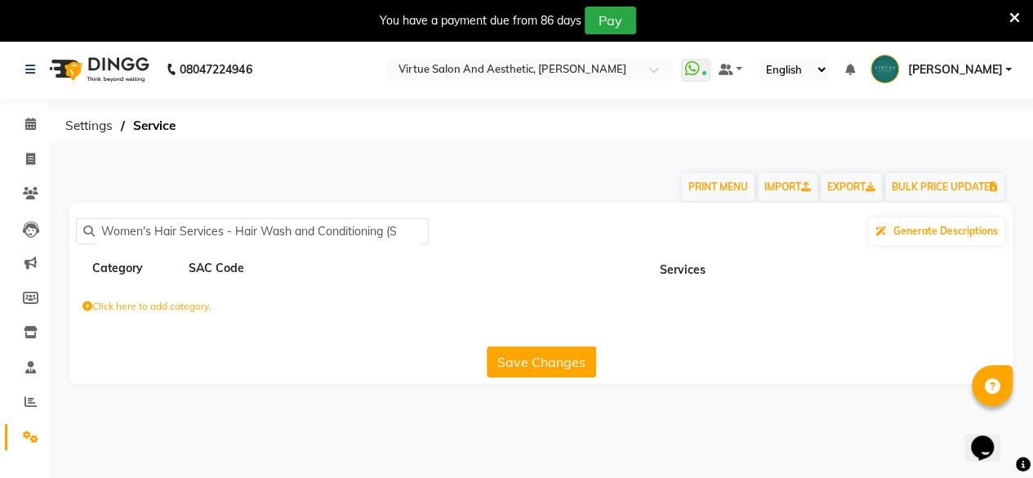
click at [290, 227] on input "Women's Hair Services - Hair Wash and Conditioning (S" at bounding box center [258, 231] width 327 height 25
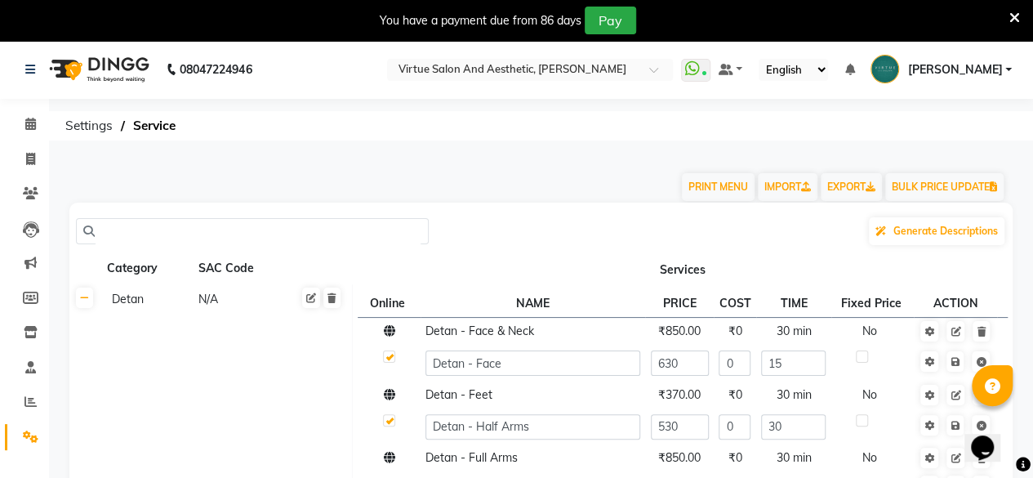
click at [154, 218] on div "Generate Descriptions" at bounding box center [541, 231] width 931 height 31
click at [183, 233] on input "text" at bounding box center [258, 231] width 327 height 25
paste input "Women's Hair Services - Hair Wash and Conditioning (Schwarzkopf )"
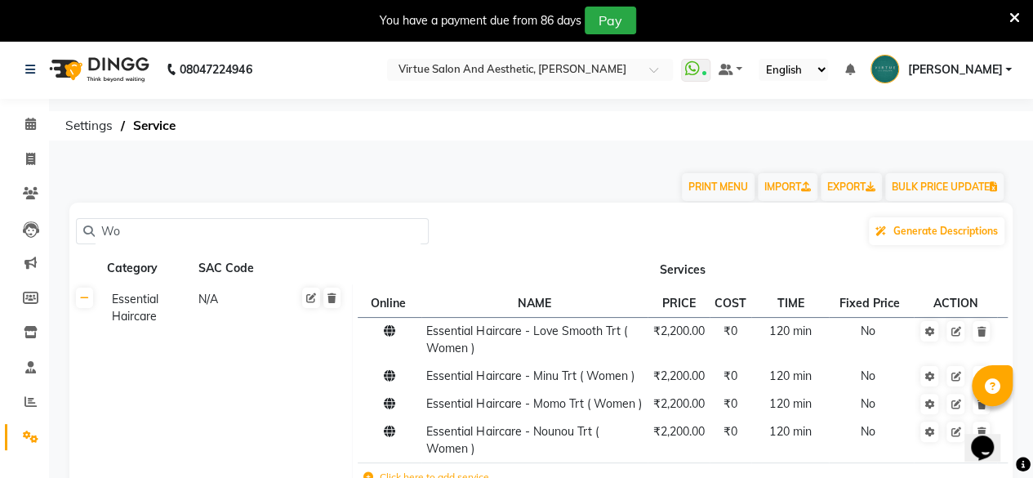
type input "W"
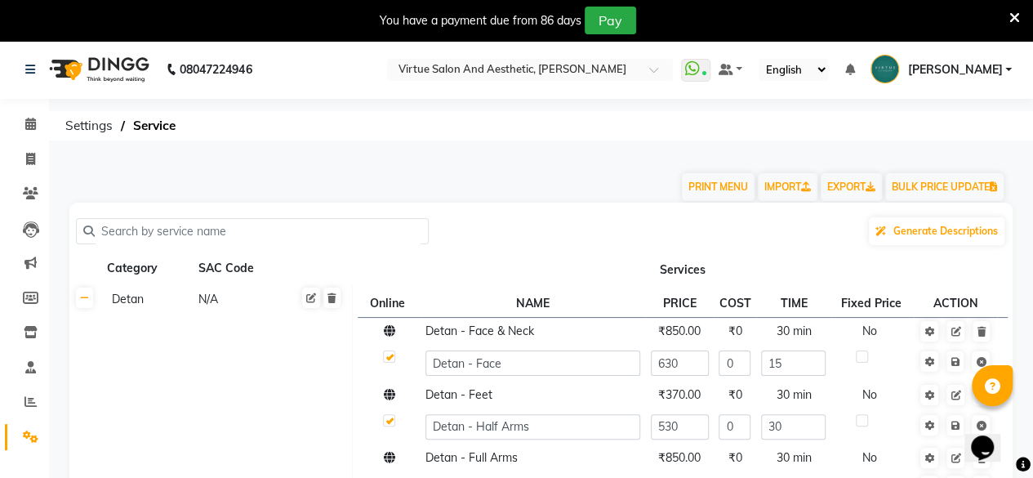
drag, startPoint x: 131, startPoint y: 217, endPoint x: 118, endPoint y: 217, distance: 13.1
click at [120, 217] on div "Generate Descriptions" at bounding box center [541, 231] width 931 height 31
drag, startPoint x: 198, startPoint y: 239, endPoint x: 0, endPoint y: 222, distance: 198.4
paste input "Men'S Hair Services"
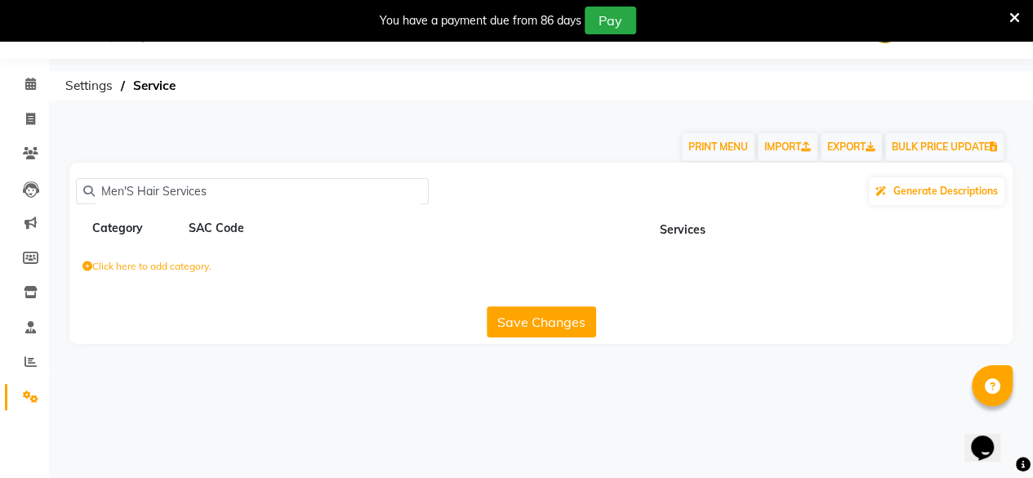
scroll to position [40, 0]
click at [225, 190] on input "Men'S Hair Services" at bounding box center [258, 191] width 327 height 25
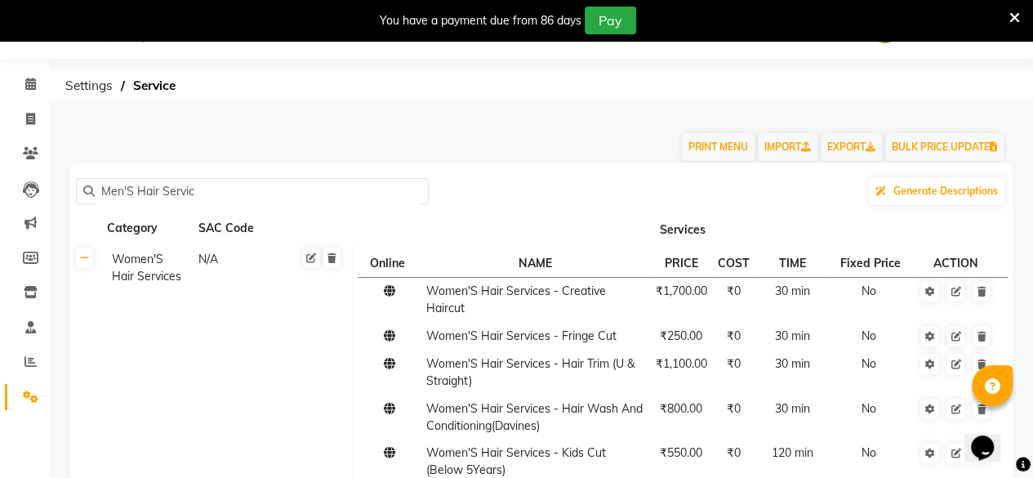
scroll to position [224, 0]
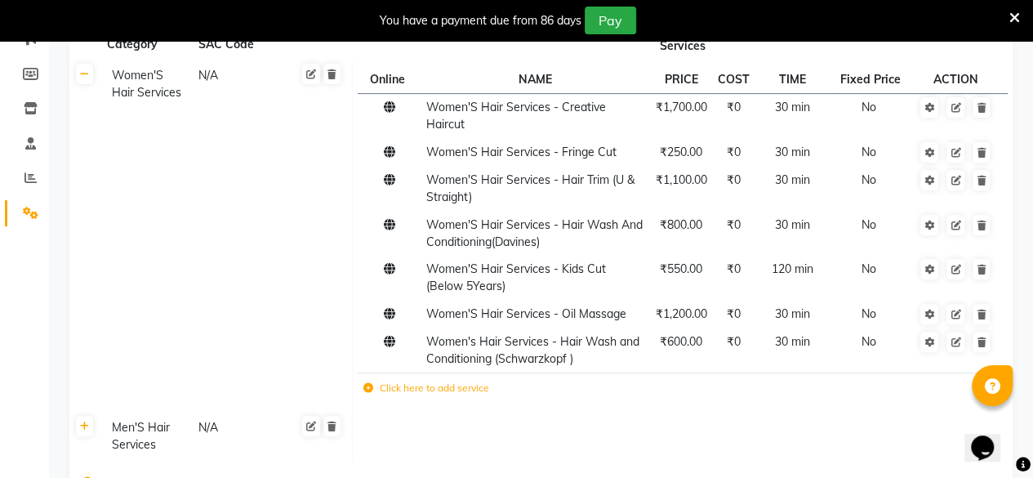
type input "Men'S Hair Servic"
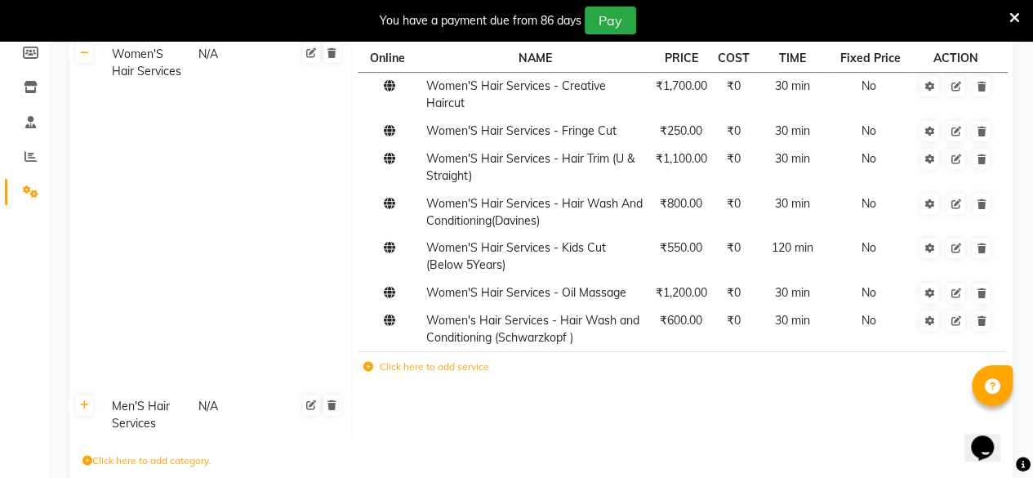
scroll to position [0, 0]
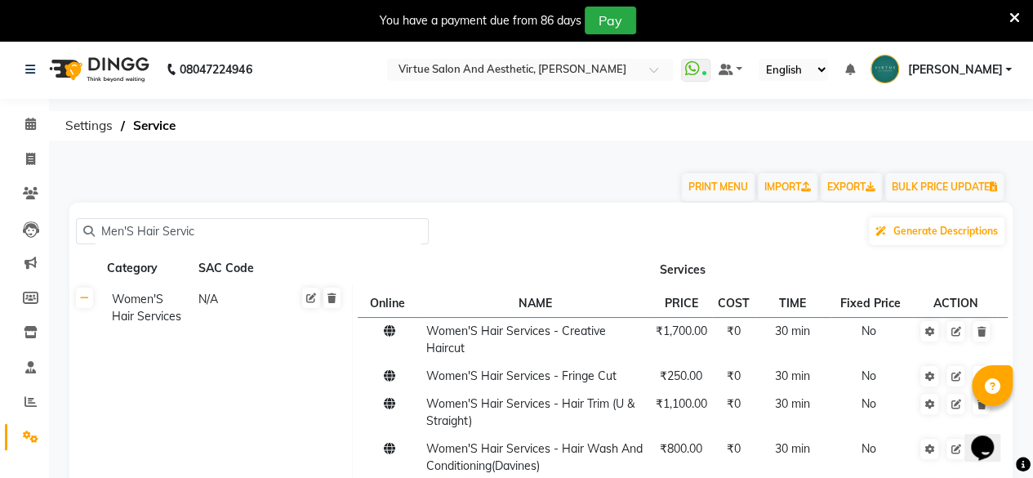
drag, startPoint x: 194, startPoint y: 231, endPoint x: 0, endPoint y: 321, distance: 214.2
click at [0, 321] on app-home "08047224946 Select Location × Virtue Salon And Aesthetic, [PERSON_NAME] WhatsAp…" at bounding box center [516, 424] width 1033 height 768
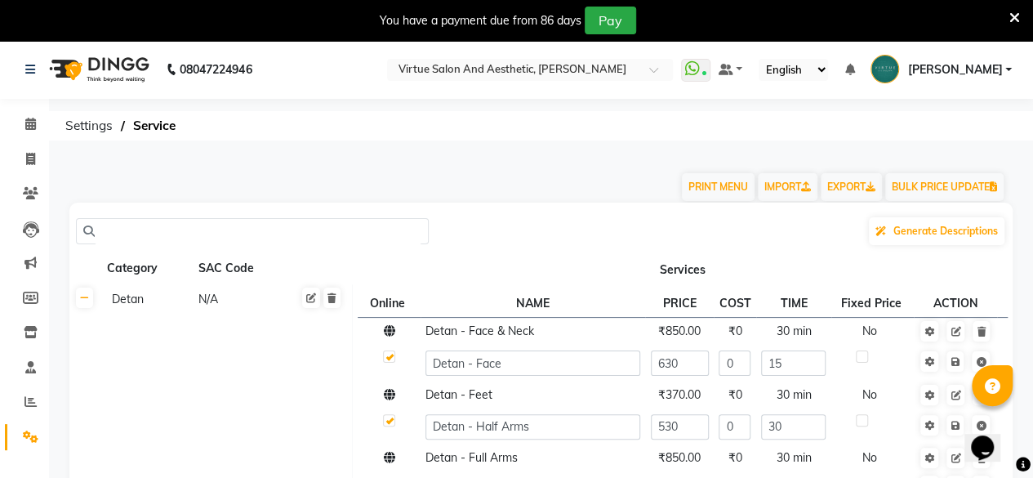
paste input "Men'S Hair Services"
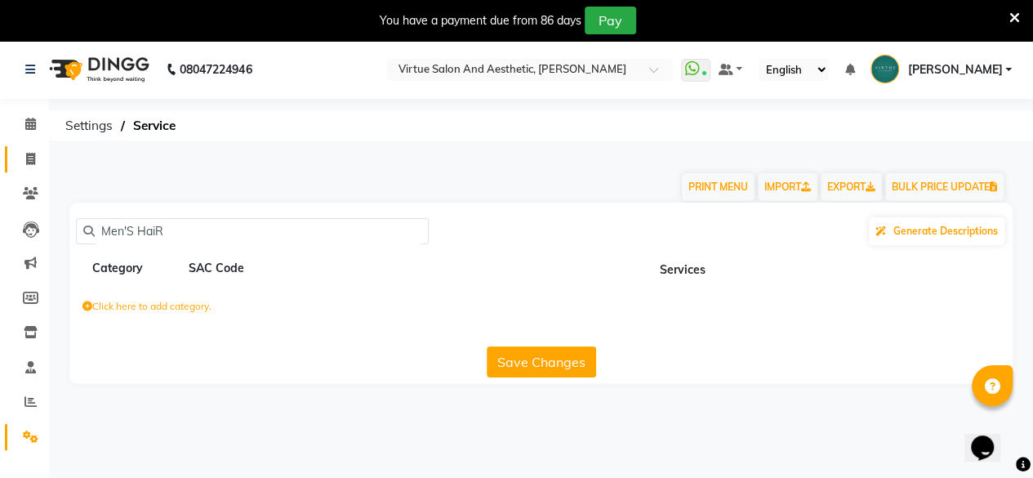
type input "Men'S HaiR"
drag, startPoint x: 172, startPoint y: 197, endPoint x: 159, endPoint y: 236, distance: 41.3
click at [158, 237] on main "PRINT MENU IMPORT EXPORT BULK PRICE UPDATE Men'S HaiR Generate Descriptions Cat…" at bounding box center [541, 281] width 984 height 255
drag, startPoint x: 162, startPoint y: 234, endPoint x: 20, endPoint y: 225, distance: 141.6
click at [20, 225] on app-home "08047224946 Select Location × Virtue Salon And Aesthetic, [PERSON_NAME] WhatsAp…" at bounding box center [516, 224] width 1033 height 368
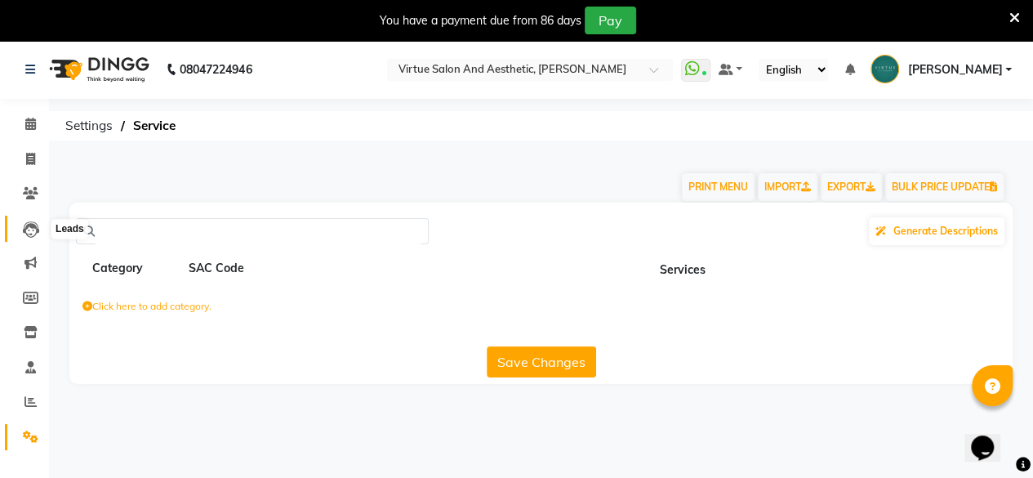
paste input "Creative Haircut (including hair wash, conditioner, dry)"
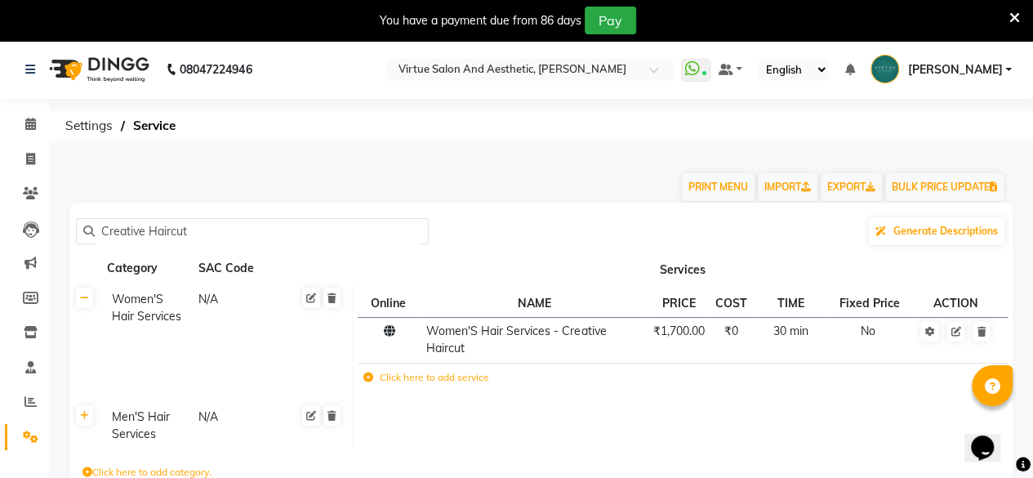
scroll to position [95, 0]
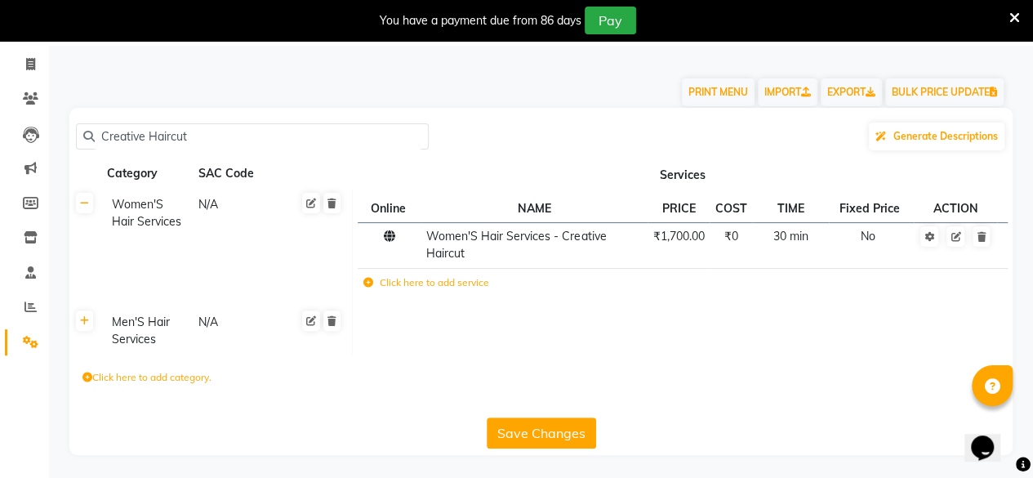
type input "Creative Haircut"
click at [550, 434] on button "Save Changes" at bounding box center [541, 432] width 109 height 31
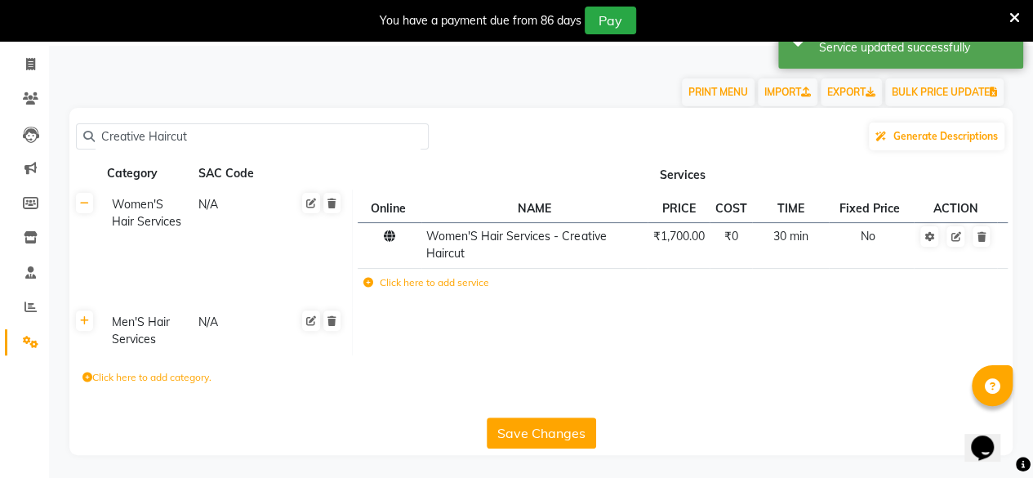
click at [550, 434] on button "Save Changes" at bounding box center [541, 432] width 109 height 31
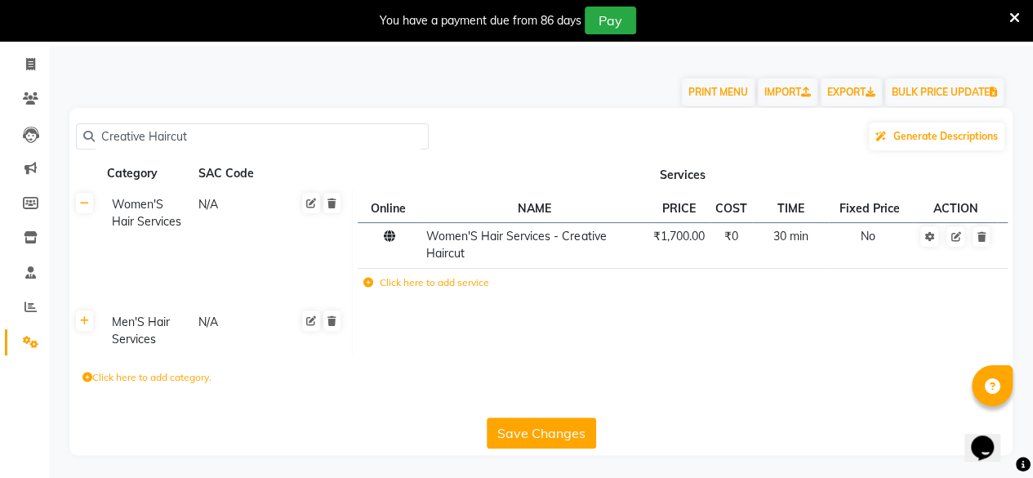
drag, startPoint x: 213, startPoint y: 140, endPoint x: 0, endPoint y: 163, distance: 214.5
click at [0, 163] on app-home "08047224946 Select Location × Virtue Salon And Aesthetic, [PERSON_NAME] WhatsAp…" at bounding box center [516, 212] width 1033 height 534
paste input "Men'S Hair Services"
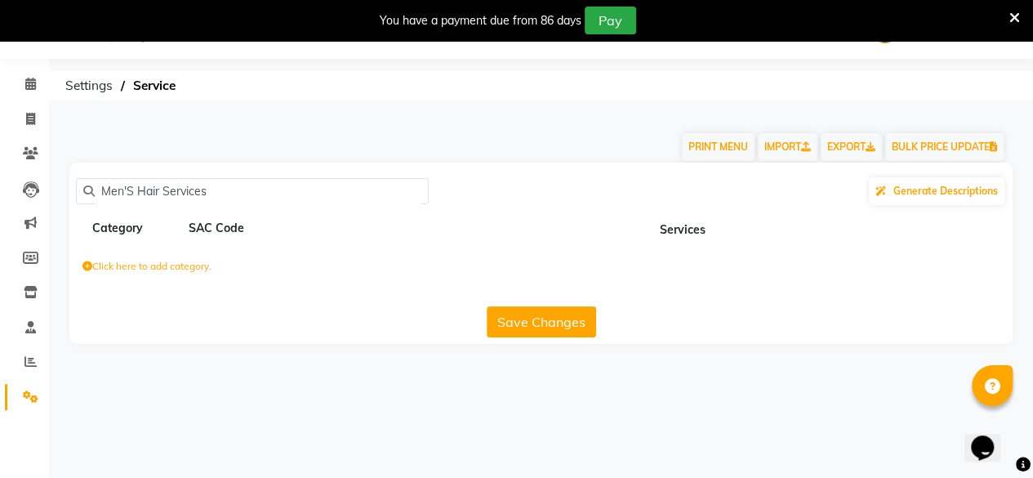
scroll to position [40, 0]
type input "Men'S Hair Services"
drag, startPoint x: 355, startPoint y: 200, endPoint x: 39, endPoint y: 254, distance: 319.9
click at [41, 254] on app-home "08047224946 Select Location × Virtue Salon And Aesthetic, [PERSON_NAME] WhatsAp…" at bounding box center [516, 184] width 1033 height 368
paste input "Men'S Hair Services - Hair Wash And Conditioning(Davines)"
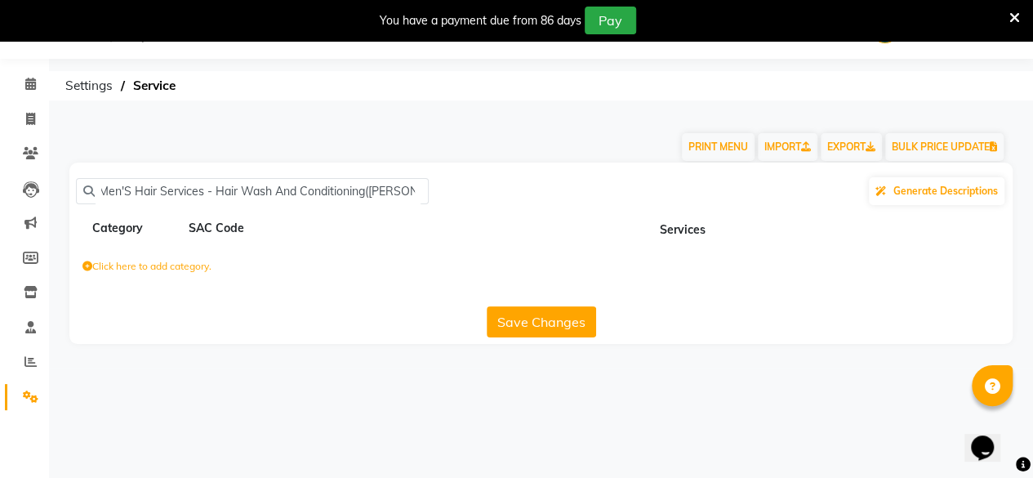
scroll to position [0, 0]
type input "M"
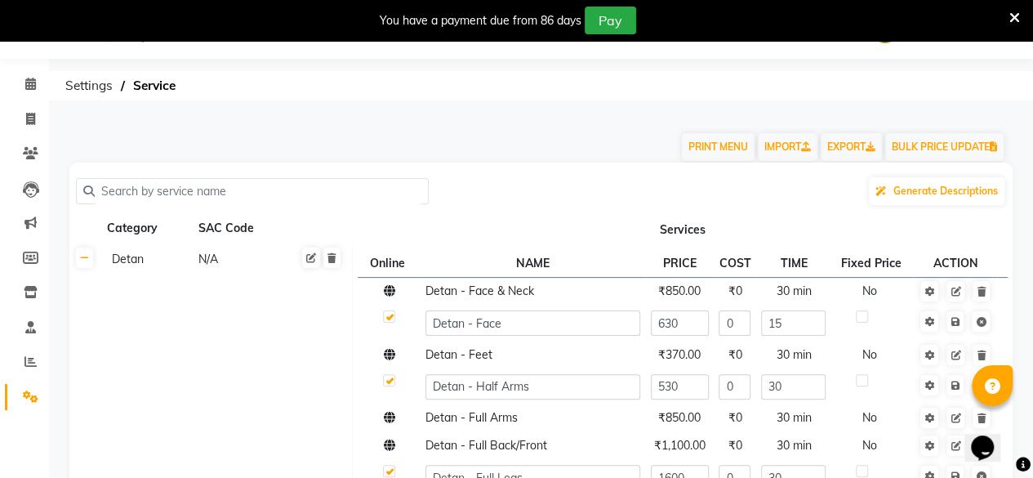
scroll to position [95, 0]
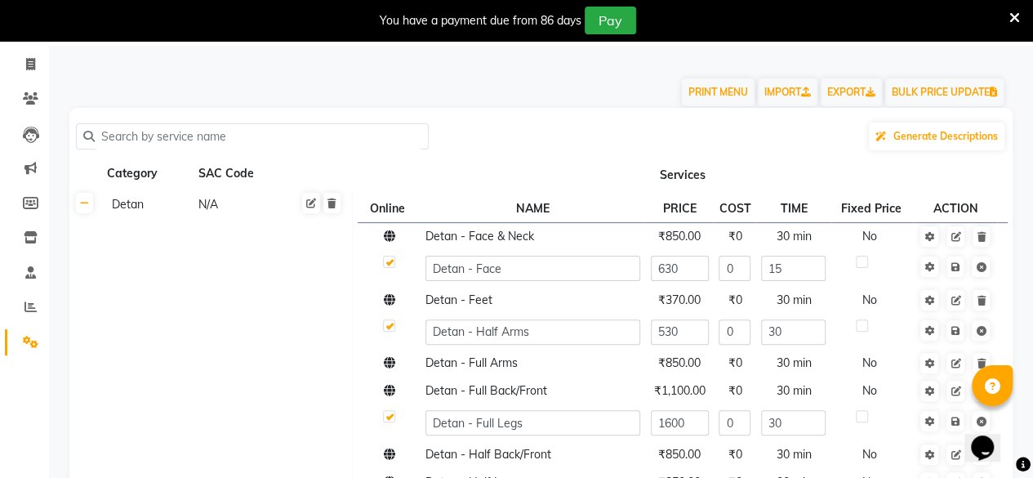
click at [261, 140] on input "text" at bounding box center [258, 136] width 327 height 25
paste input "Men'S Hair Services - Hair Wash And Conditioning(Davines)"
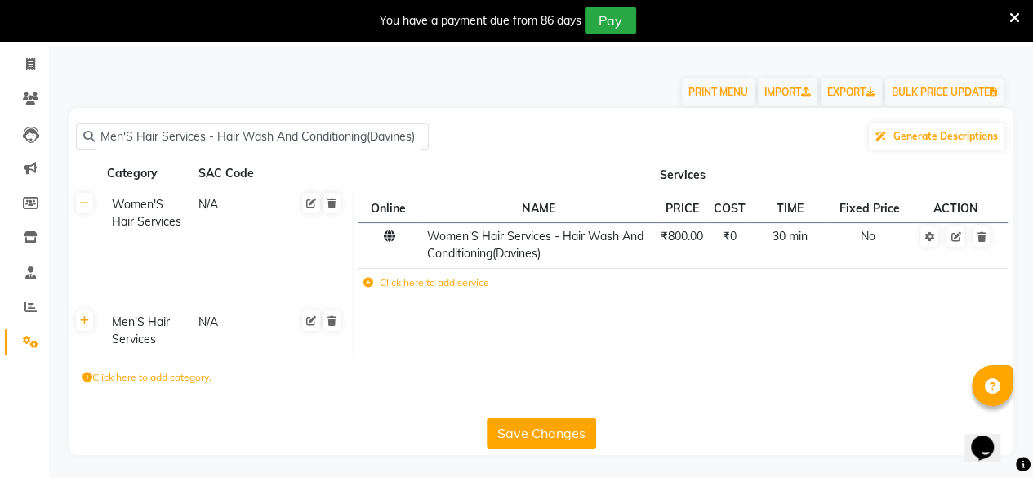
scroll to position [94, 0]
type input "Men'S Hair Services - Hair Wash And Conditioning(Davines)"
click at [87, 211] on link at bounding box center [84, 204] width 17 height 20
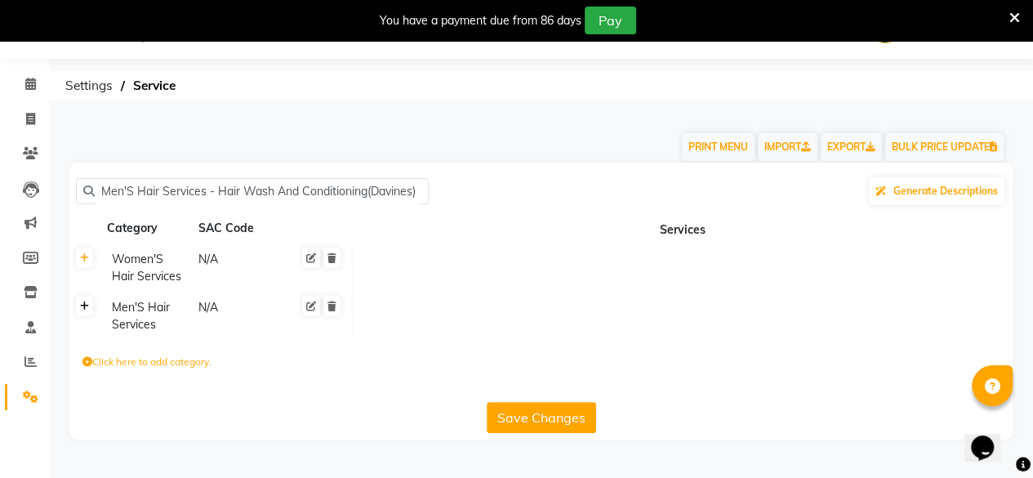
click at [88, 303] on icon at bounding box center [84, 306] width 9 height 10
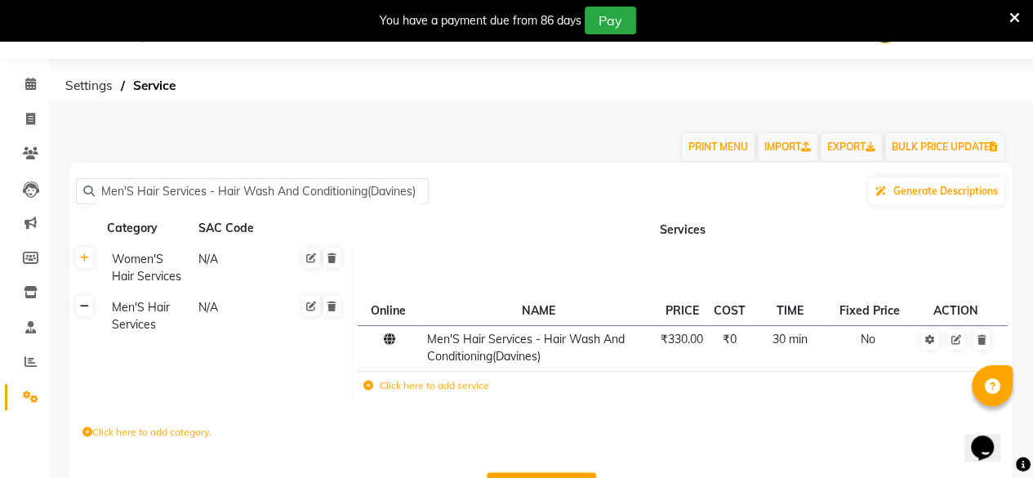
click at [84, 310] on icon at bounding box center [84, 306] width 9 height 10
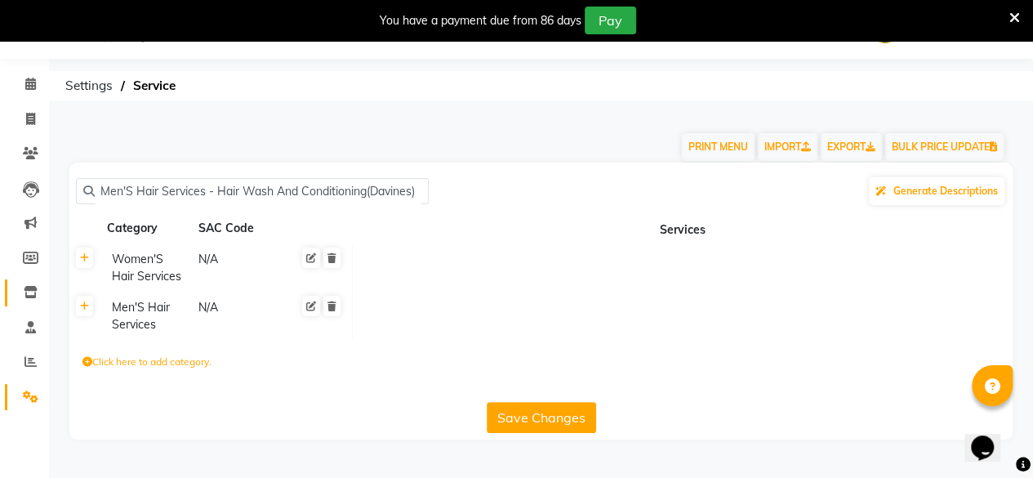
scroll to position [0, 0]
drag, startPoint x: 418, startPoint y: 187, endPoint x: 10, endPoint y: 294, distance: 422.3
click at [10, 294] on app-home "08047224946 Select Location × Virtue Salon And Aesthetic, [PERSON_NAME] WhatsAp…" at bounding box center [516, 232] width 1033 height 464
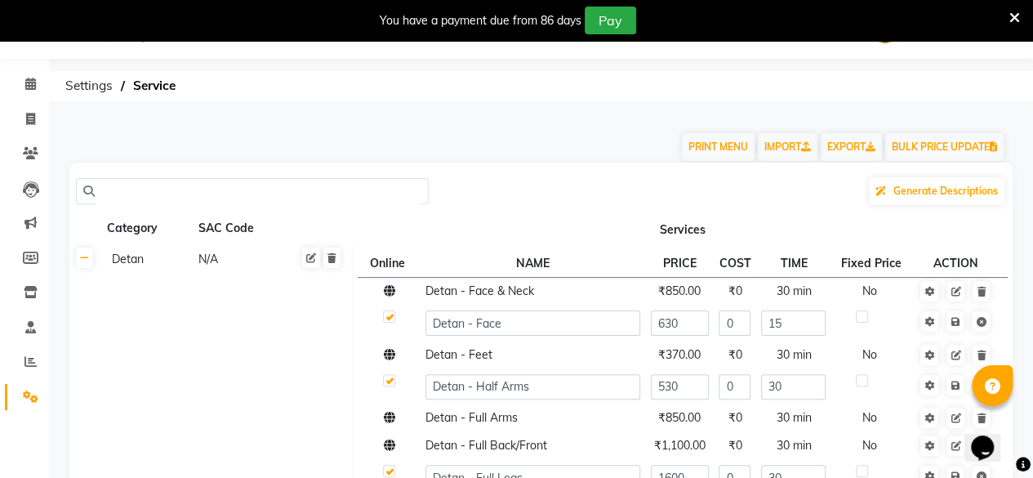
paste input "Men'S Hair Services"
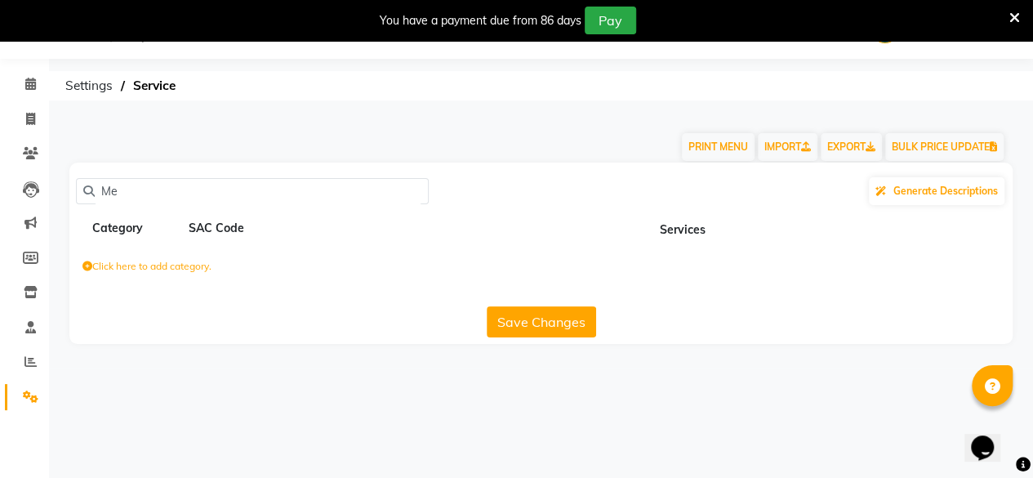
type input "M"
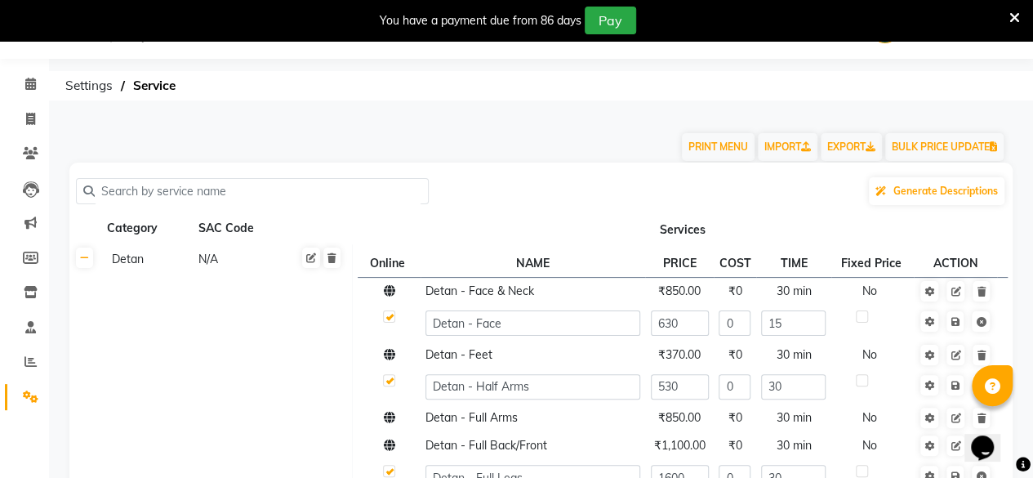
click at [210, 194] on input "text" at bounding box center [258, 191] width 327 height 25
paste input "Men'S Hair Services - Creative Haircut (including hair wash, conditioner , dry)"
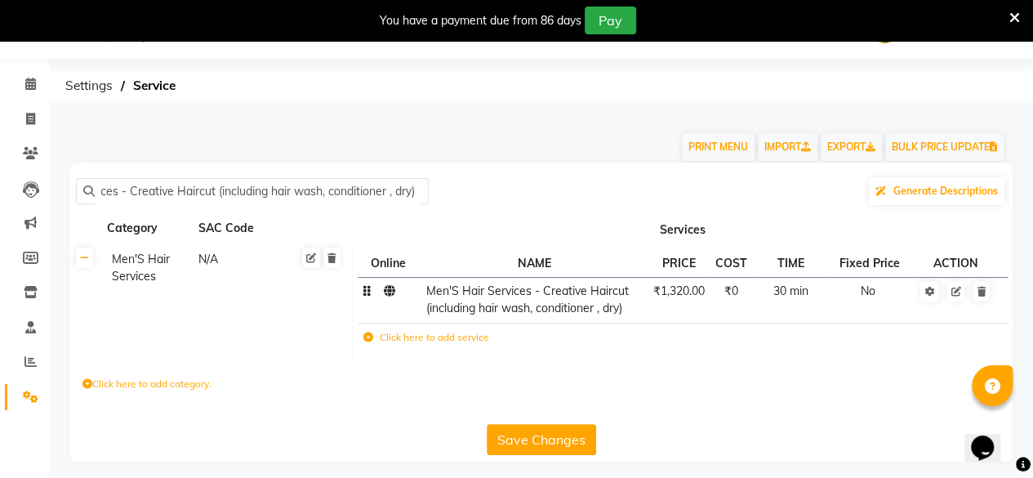
type input "Men'S Hair Services - Creative Haircut (including hair wash, conditioner , dry)"
click at [693, 290] on span "₹1,320.00" at bounding box center [679, 290] width 51 height 15
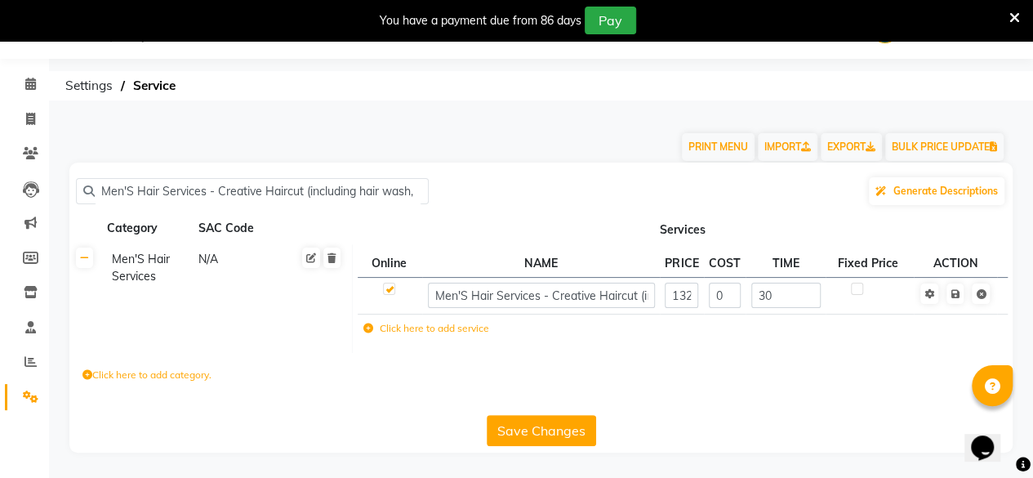
click at [543, 415] on button "Save Changes" at bounding box center [541, 430] width 109 height 31
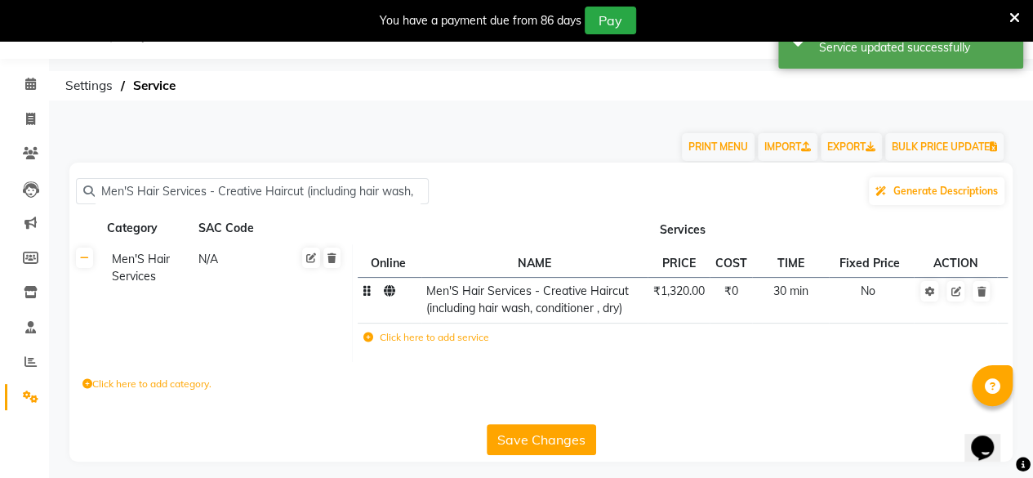
click at [541, 434] on button "Save Changes" at bounding box center [541, 439] width 109 height 31
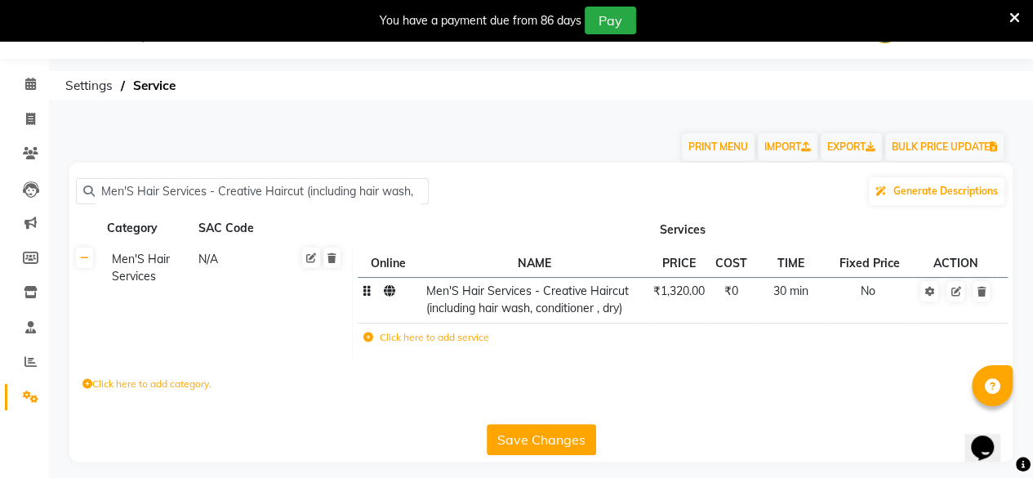
drag, startPoint x: 417, startPoint y: 192, endPoint x: 42, endPoint y: 171, distance: 375.6
click at [0, 187] on app-home "08047224946 Select Location × Virtue Salon And Aesthetic, [PERSON_NAME] WhatsAp…" at bounding box center [516, 243] width 1033 height 486
click at [536, 440] on button "Save Changes" at bounding box center [541, 439] width 109 height 31
click at [379, 186] on input "Men'S Hair Services - Creative Haircut (including hair wash, conditioner , dry)" at bounding box center [258, 191] width 327 height 25
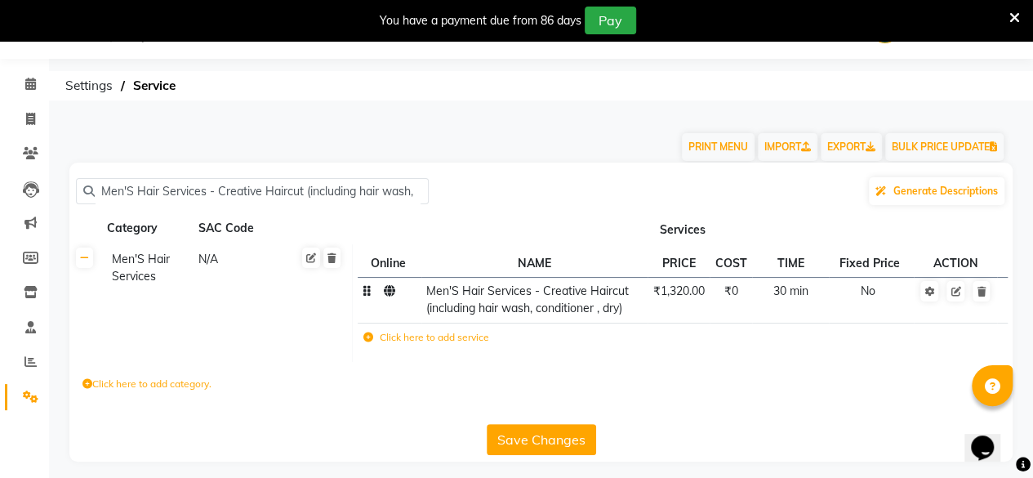
click at [379, 186] on input "Men'S Hair Services - Creative Haircut (including hair wash, conditioner , dry)" at bounding box center [258, 191] width 327 height 25
paste input "Men'S Hair Services - Hair Wash And Conditioning(Davines)"
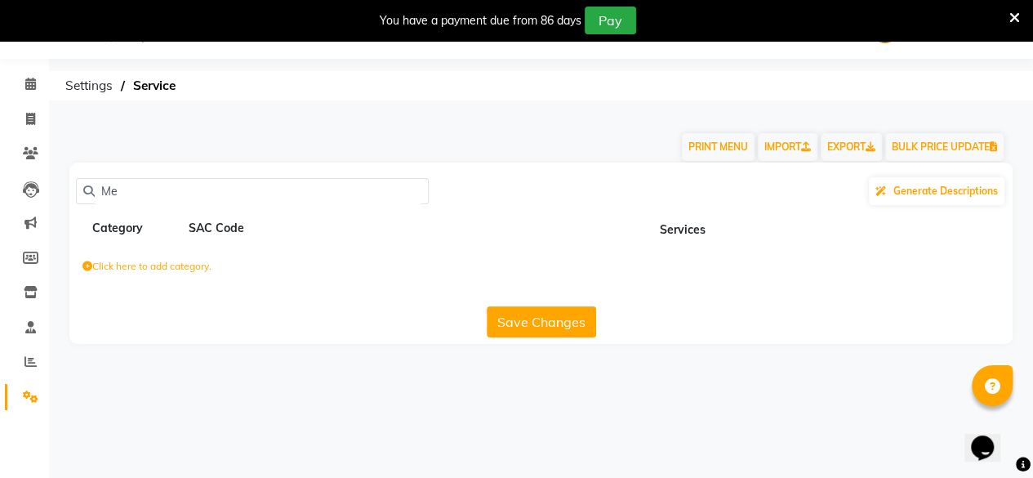
type input "M"
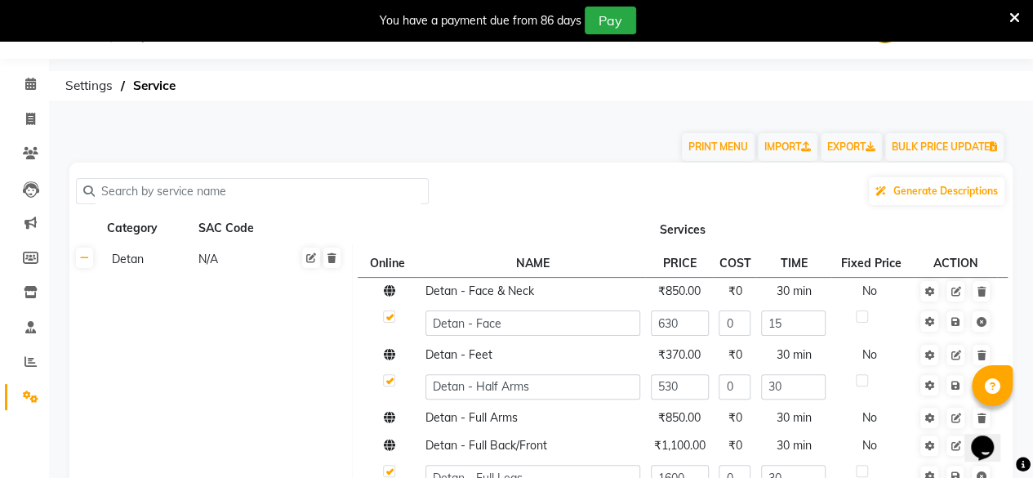
drag, startPoint x: 379, startPoint y: 186, endPoint x: 448, endPoint y: 461, distance: 282.9
click at [187, 179] on input "text" at bounding box center [258, 191] width 327 height 25
drag, startPoint x: 187, startPoint y: 179, endPoint x: 172, endPoint y: 193, distance: 20.8
click at [172, 193] on input "text" at bounding box center [258, 191] width 327 height 25
paste input "Men'S Hair Services - Hair Wash And Conditioning(Davines)"
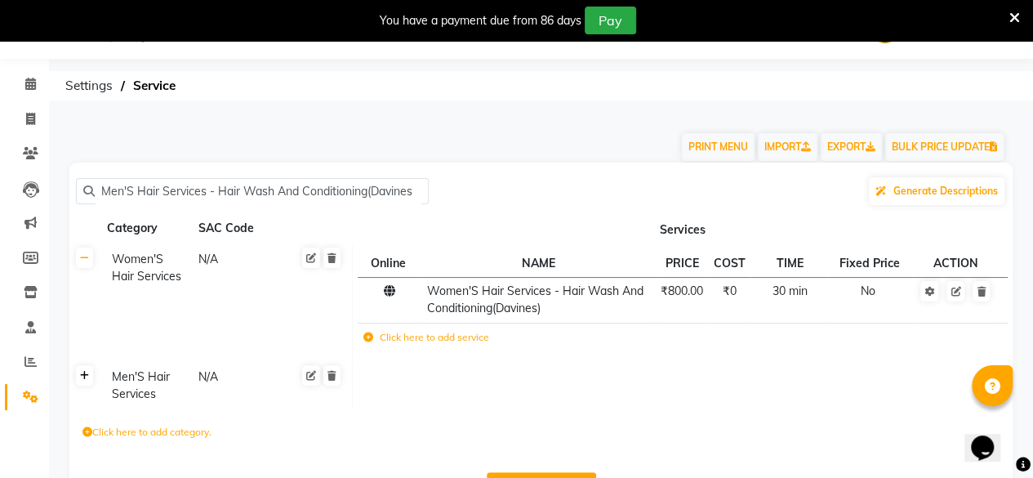
type input "Men'S Hair Services - Hair Wash And Conditioning(Davines"
click at [80, 382] on link at bounding box center [84, 375] width 17 height 20
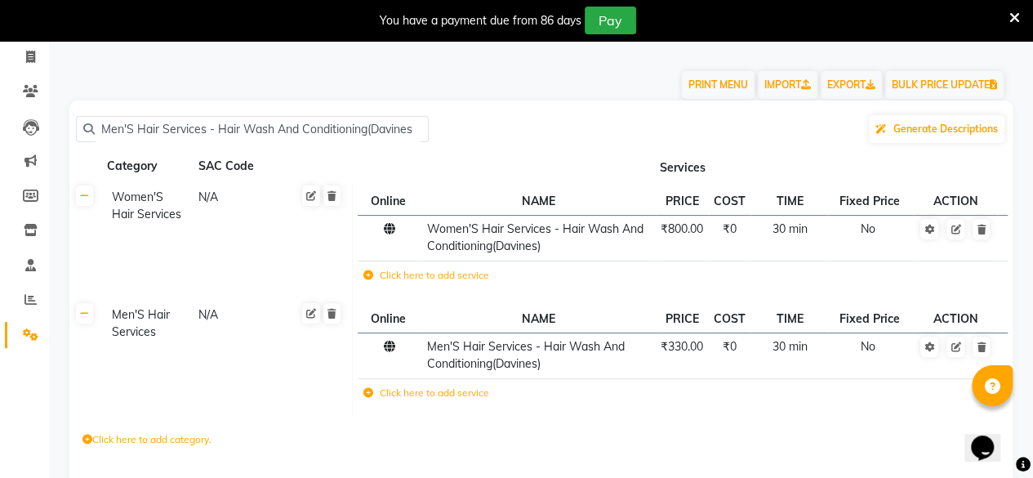
scroll to position [163, 0]
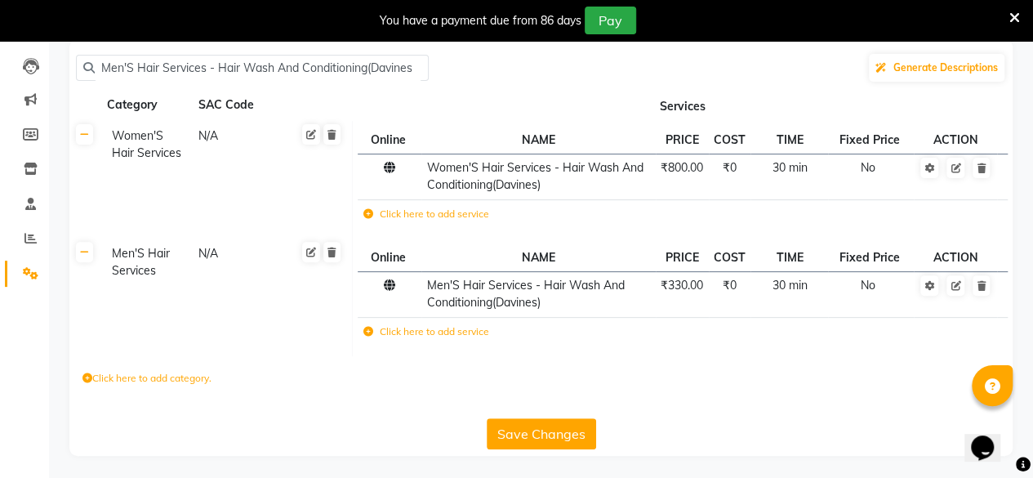
drag, startPoint x: 508, startPoint y: 444, endPoint x: 515, endPoint y: 437, distance: 9.8
click at [515, 437] on button "Save Changes" at bounding box center [541, 433] width 109 height 31
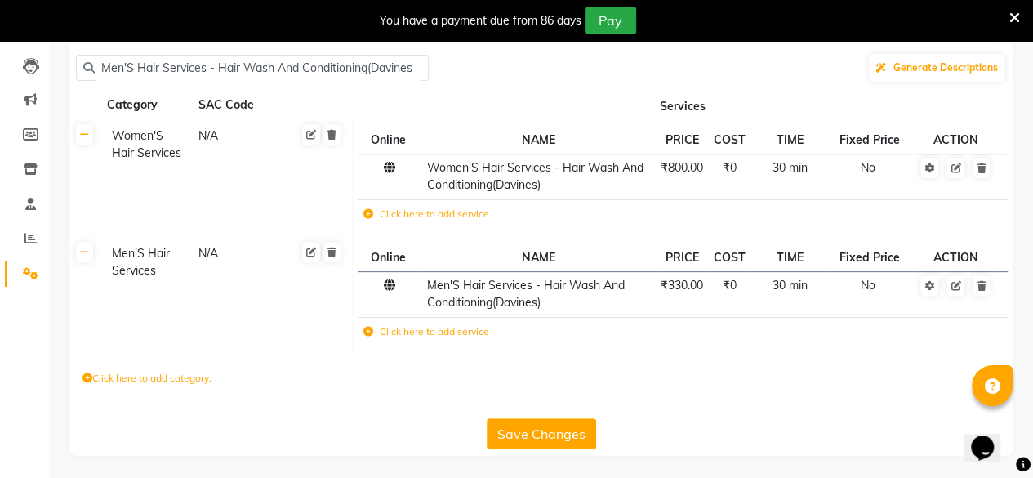
scroll to position [70, 0]
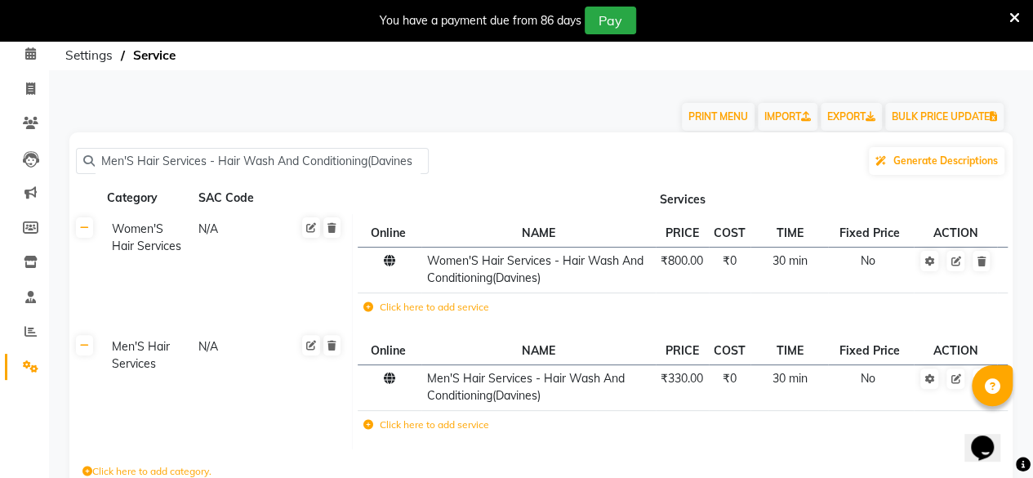
click at [359, 161] on input "Men'S Hair Services - Hair Wash And Conditioning(Davines" at bounding box center [258, 161] width 327 height 25
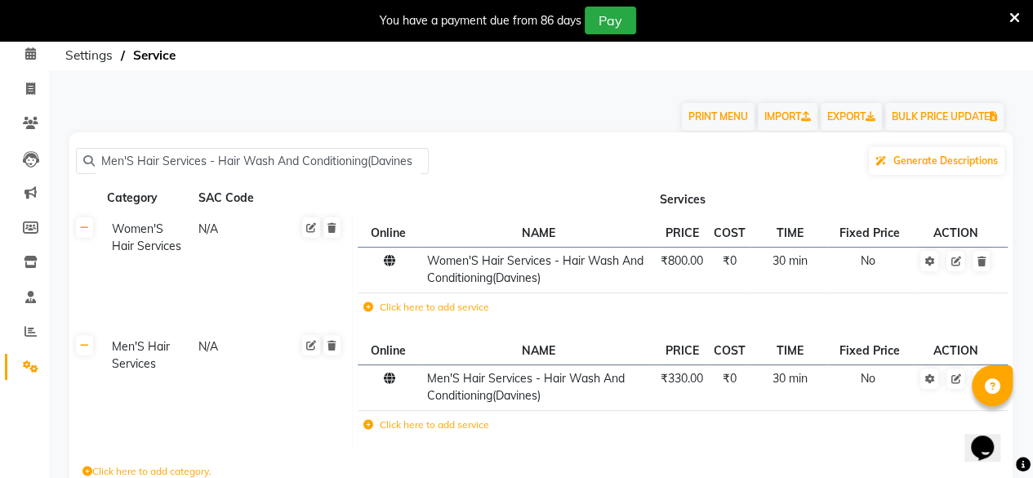
click at [359, 161] on input "Men'S Hair Services - Hair Wash And Conditioning(Davines" at bounding box center [258, 161] width 327 height 25
paste input "Men'S Hair Services - Kids Cut(Below 5Yeara)"
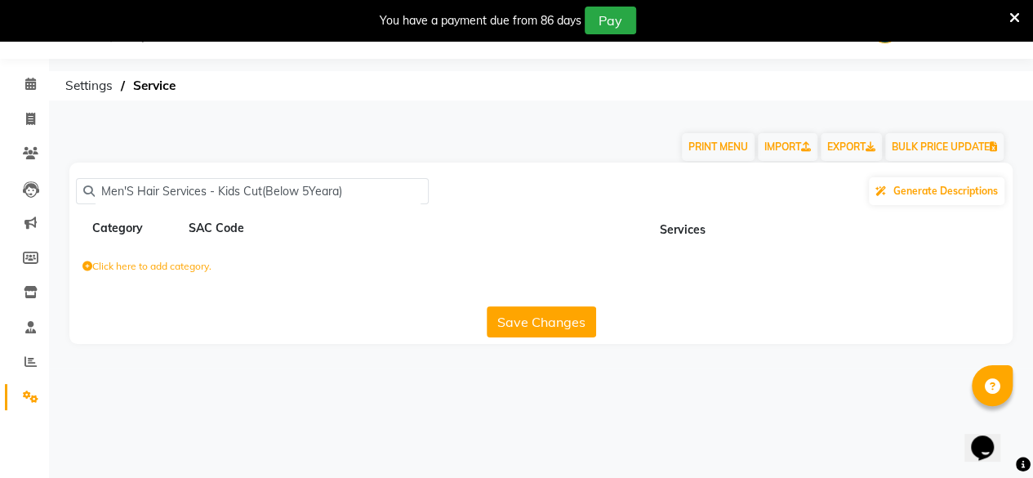
scroll to position [40, 0]
type input "M"
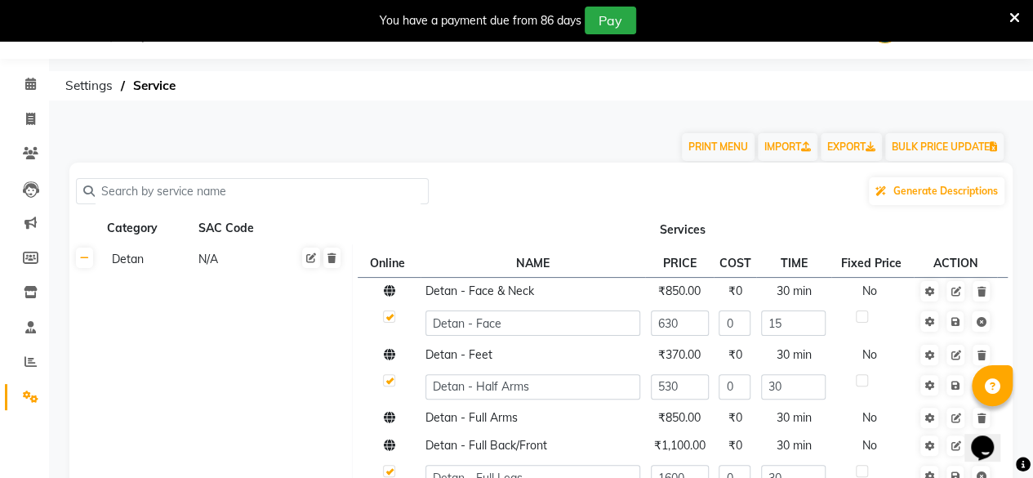
scroll to position [70, 0]
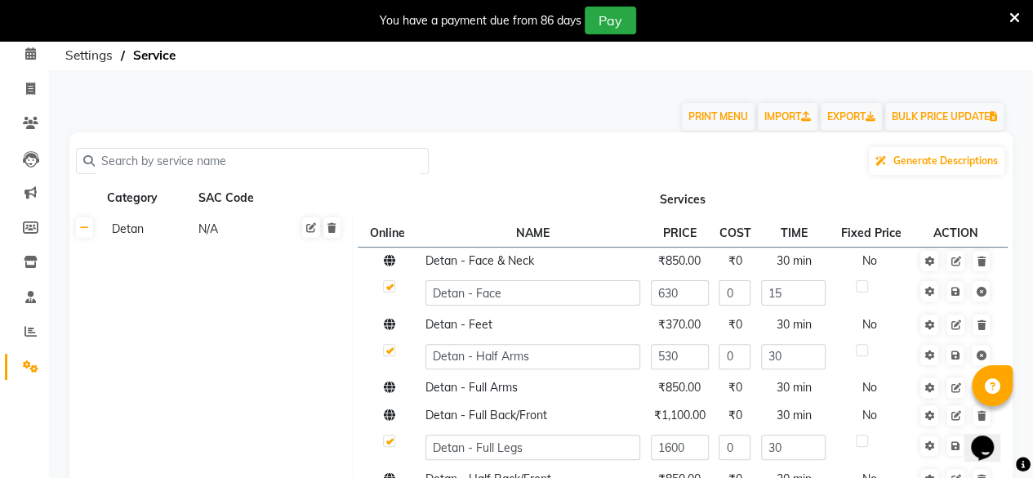
click at [173, 150] on input "text" at bounding box center [258, 161] width 327 height 25
paste input "Kids Cut (below 5 years)"
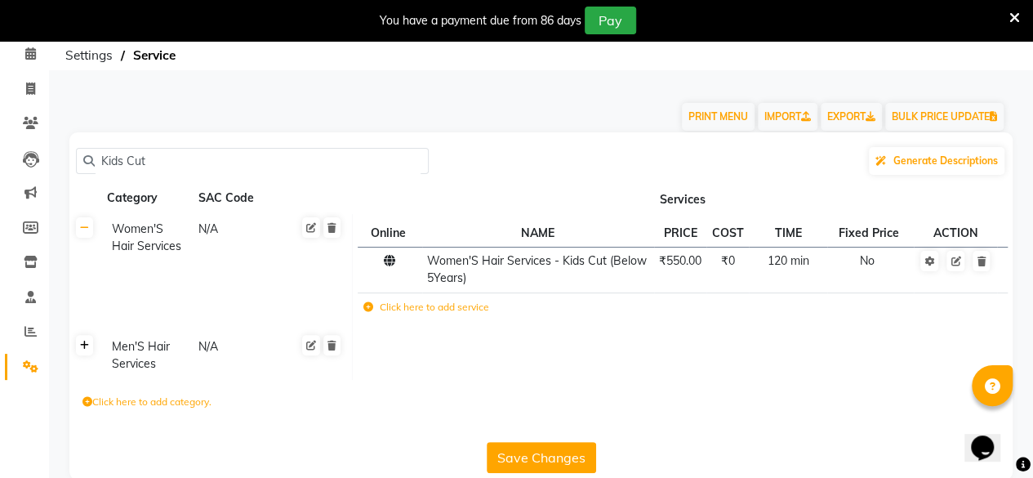
type input "Kids Cut"
click at [91, 350] on link at bounding box center [84, 345] width 17 height 20
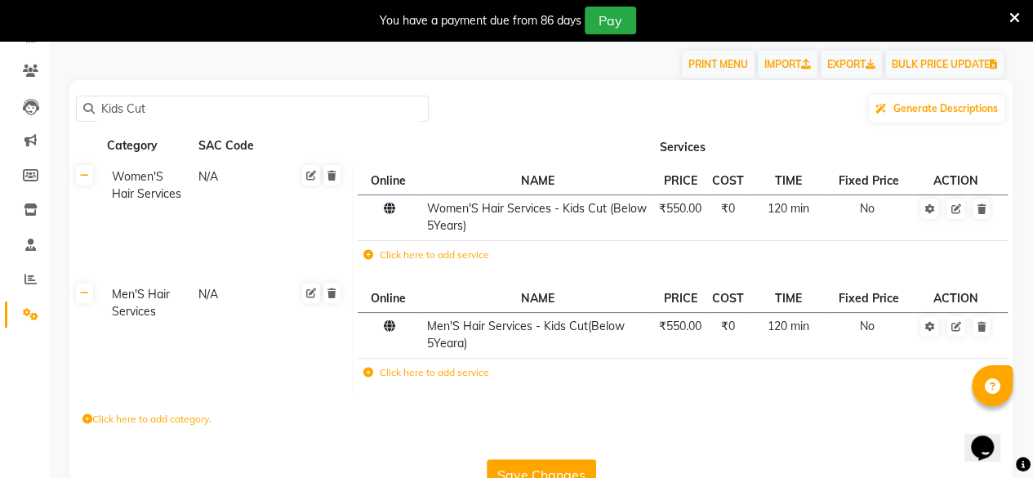
scroll to position [126, 0]
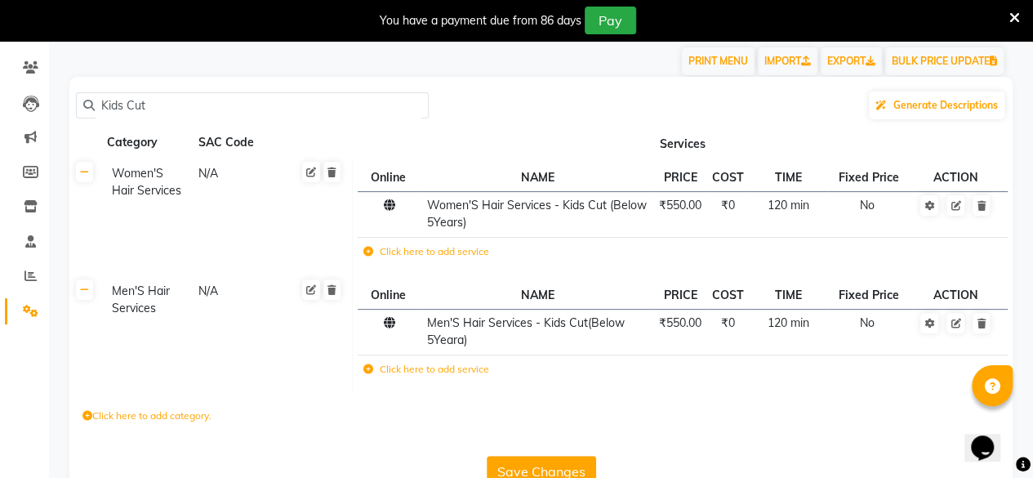
click at [533, 457] on button "Save Changes" at bounding box center [541, 471] width 109 height 31
click at [141, 82] on div "Kids Cut Generate Descriptions Category SAC Code Services Women'S Hair Services…" at bounding box center [541, 285] width 944 height 417
drag, startPoint x: 141, startPoint y: 82, endPoint x: 141, endPoint y: 97, distance: 15.5
click at [141, 97] on div "Kids Cut Generate Descriptions Category SAC Code Services Women'S Hair Services…" at bounding box center [541, 285] width 944 height 417
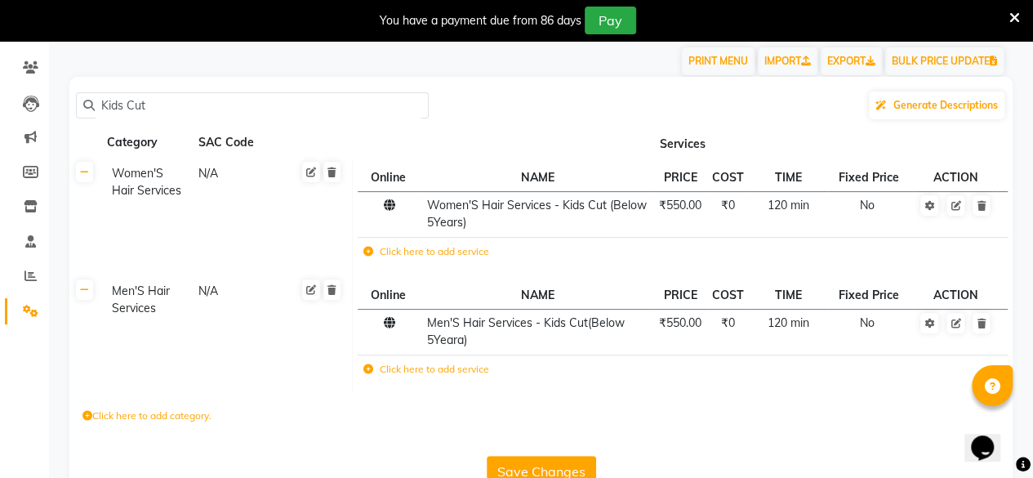
click at [141, 97] on input "Kids Cut" at bounding box center [258, 105] width 327 height 25
paste input "Moustache colour (davines)"
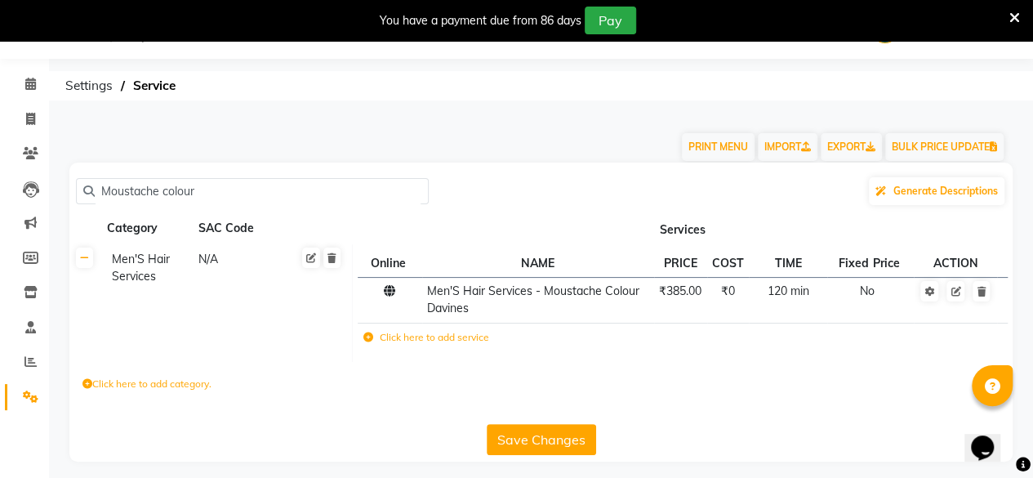
scroll to position [47, 0]
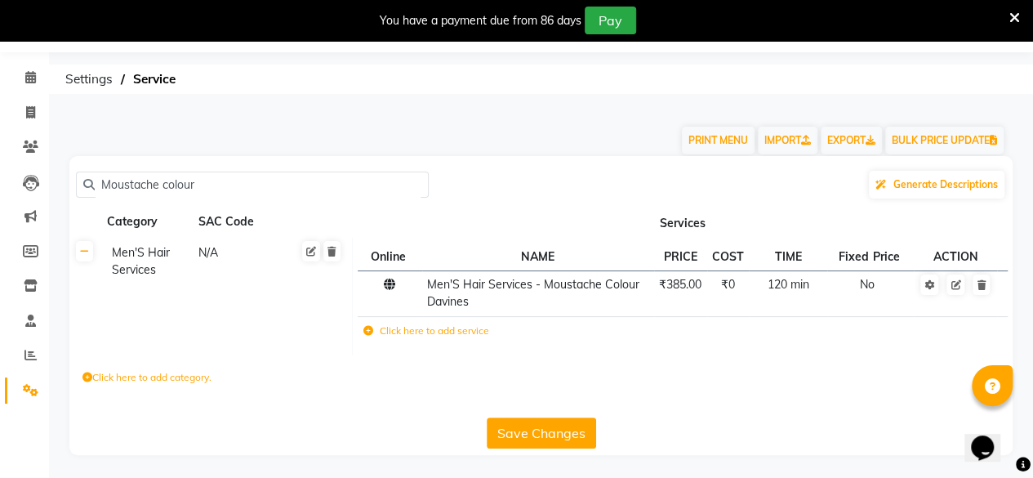
type input "Moustache colour"
click at [556, 431] on button "Save Changes" at bounding box center [541, 432] width 109 height 31
click at [151, 176] on input "Moustache colour" at bounding box center [258, 184] width 327 height 25
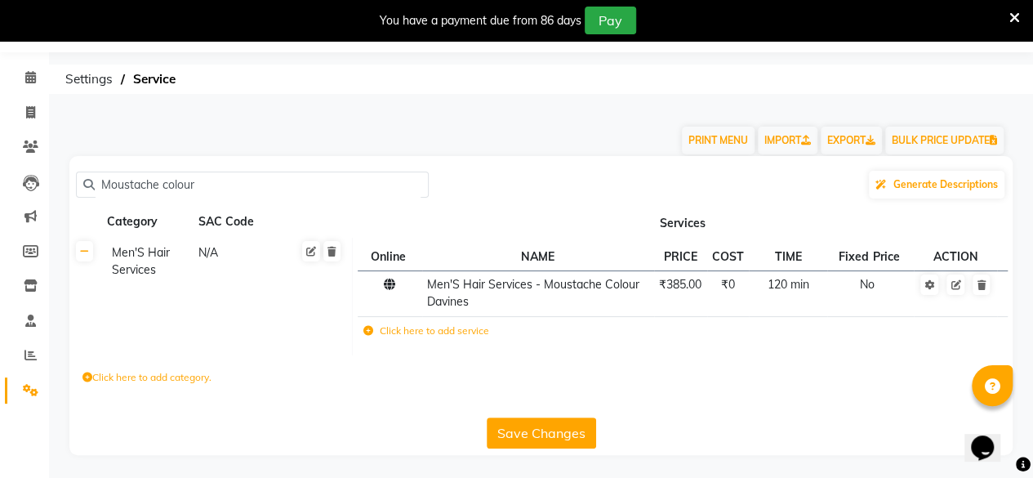
click at [151, 176] on input "Moustache colour" at bounding box center [258, 184] width 327 height 25
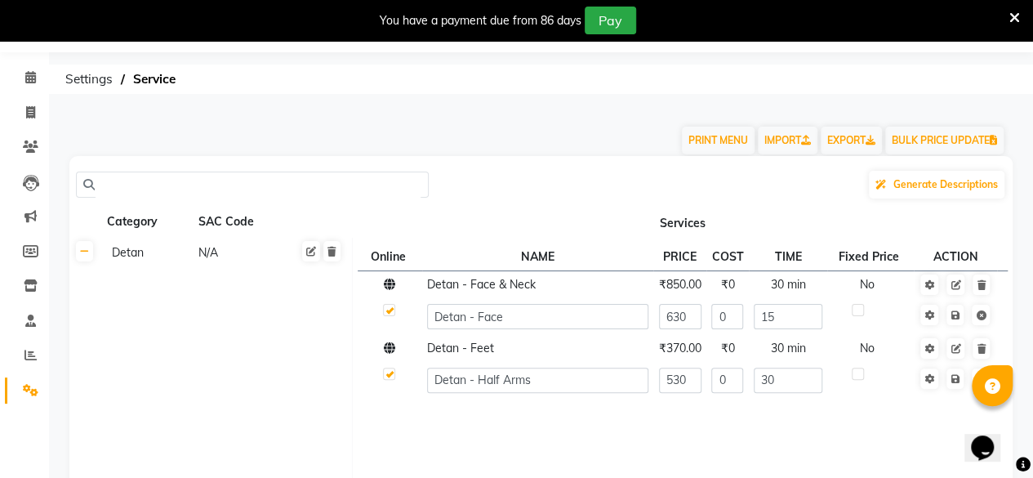
paste input "Oil massage"
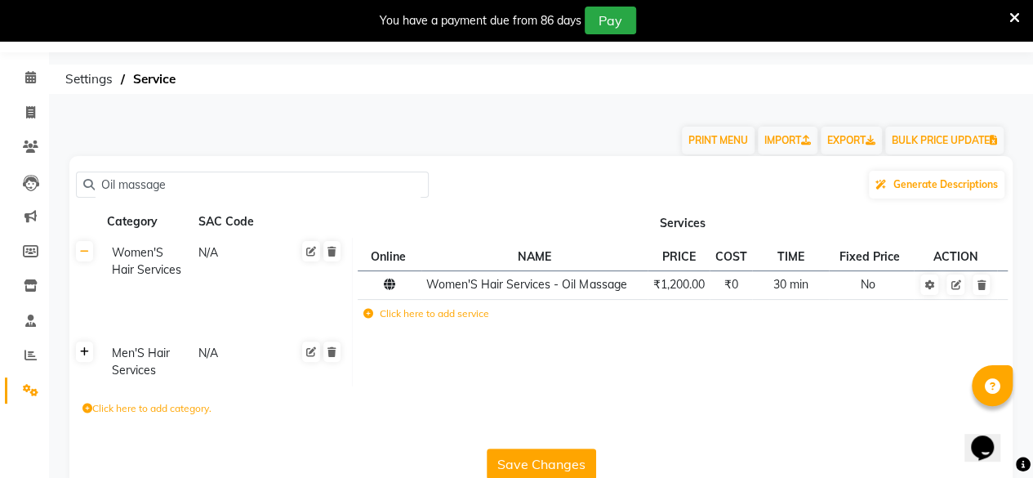
type input "Oil massage"
click at [82, 347] on icon at bounding box center [84, 352] width 9 height 10
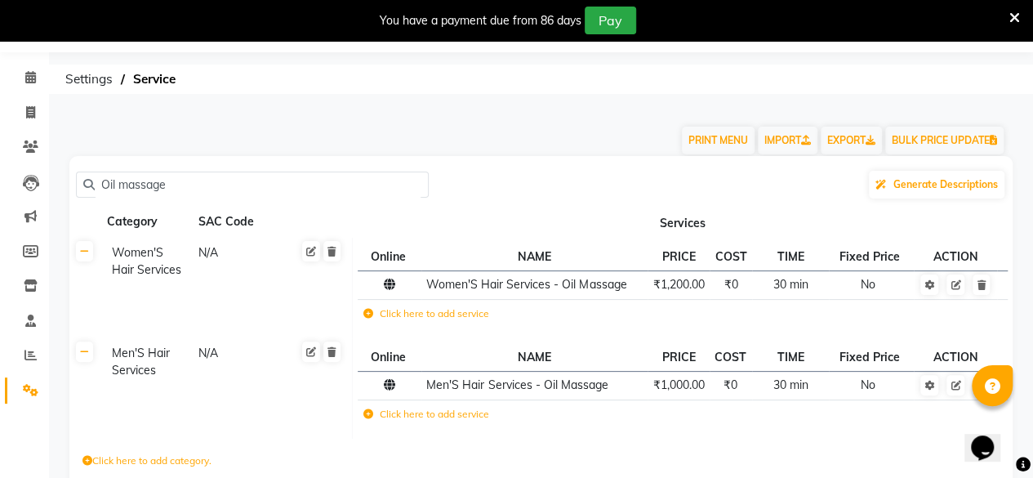
click at [179, 187] on input "Oil massage" at bounding box center [258, 184] width 327 height 25
click at [142, 184] on input "Oil massage" at bounding box center [258, 184] width 327 height 25
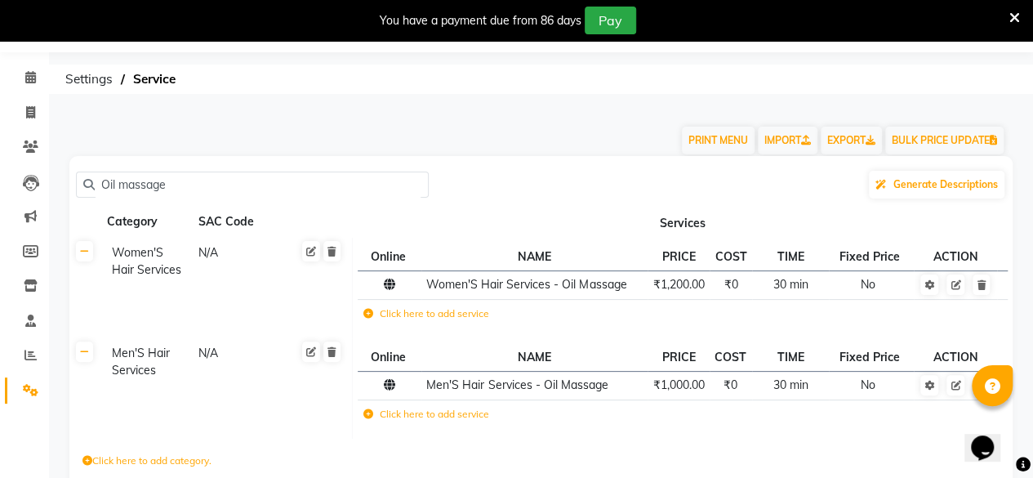
click at [142, 184] on input "Oil massage" at bounding box center [258, 184] width 327 height 25
paste input "Moustache colour (Schwarzkopf)"
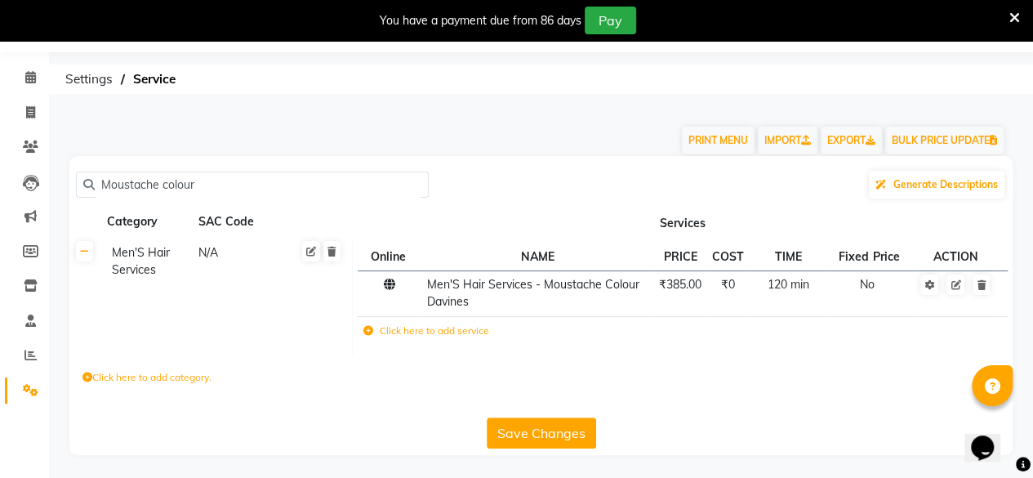
type input "Moustache colour"
click at [673, 287] on span "₹385.00" at bounding box center [680, 284] width 42 height 15
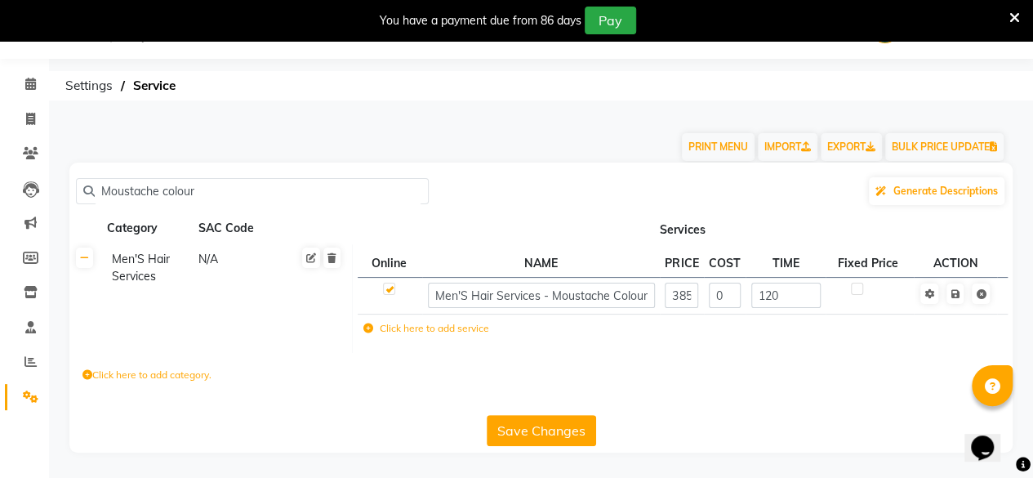
scroll to position [40, 0]
type input "275"
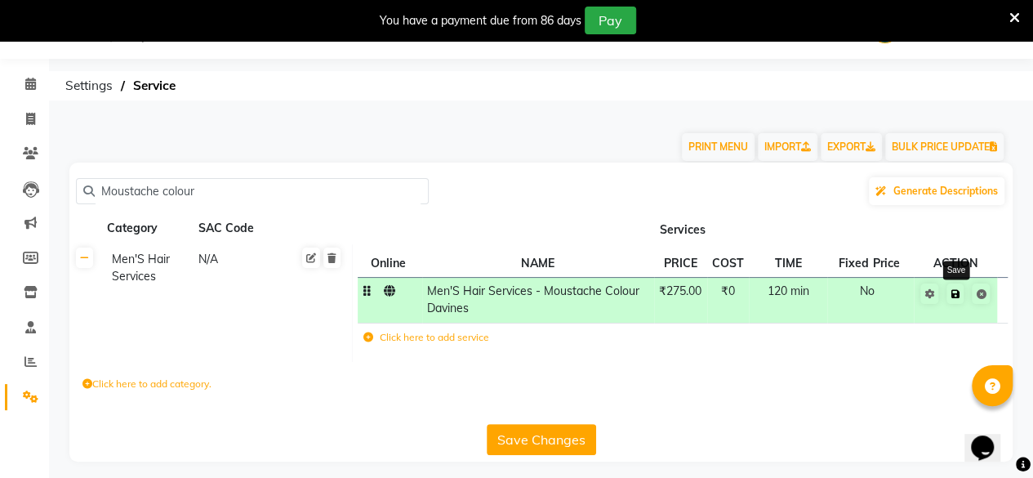
click at [959, 297] on icon at bounding box center [955, 294] width 9 height 10
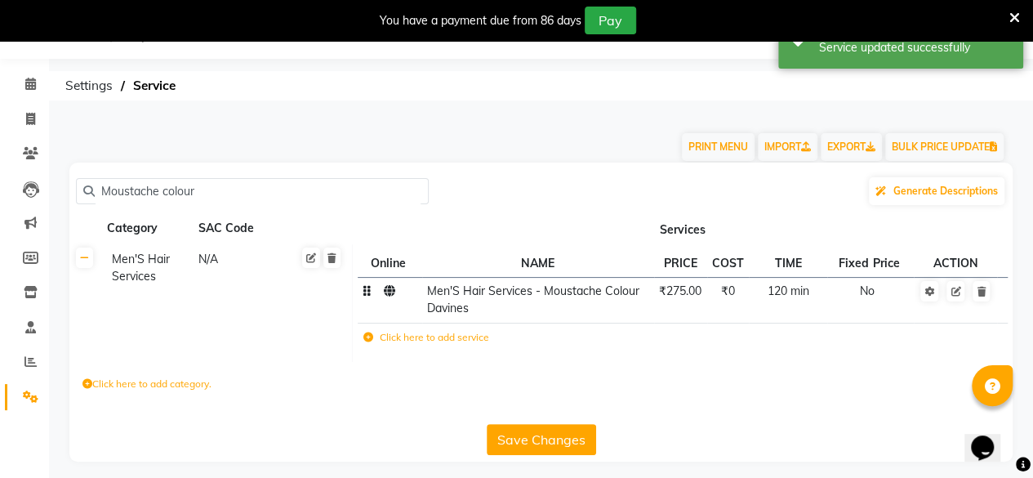
click at [542, 433] on button "Save Changes" at bounding box center [541, 439] width 109 height 31
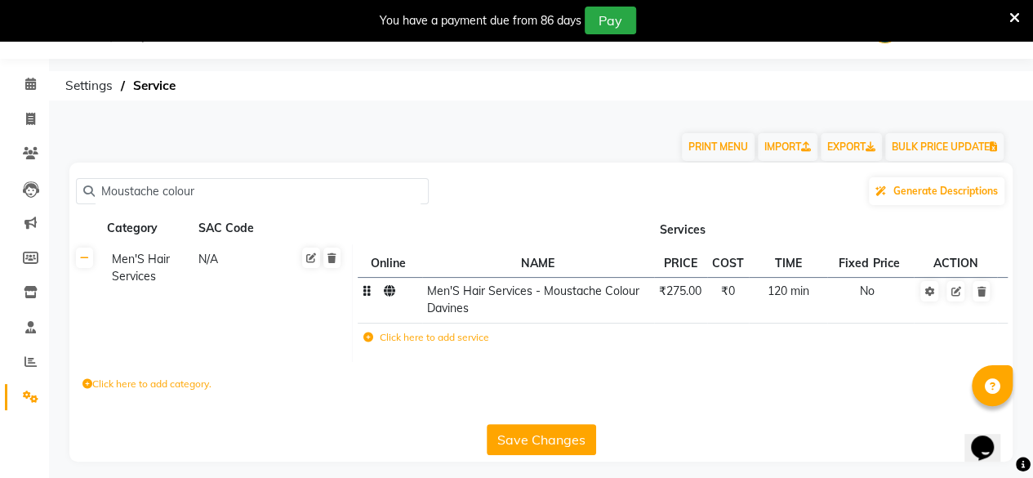
click at [221, 195] on input "Moustache colour" at bounding box center [258, 191] width 327 height 25
paste input "Hot Towel & Cleansing"
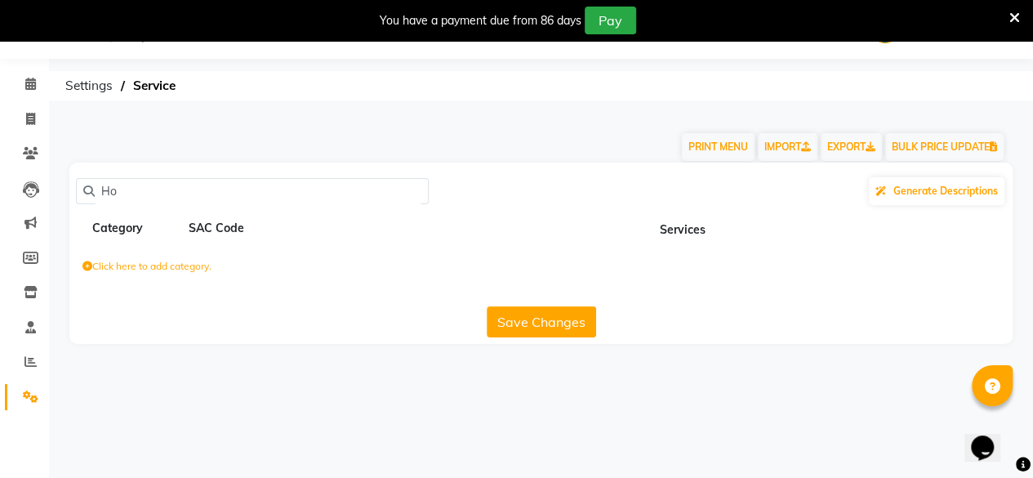
type input "H"
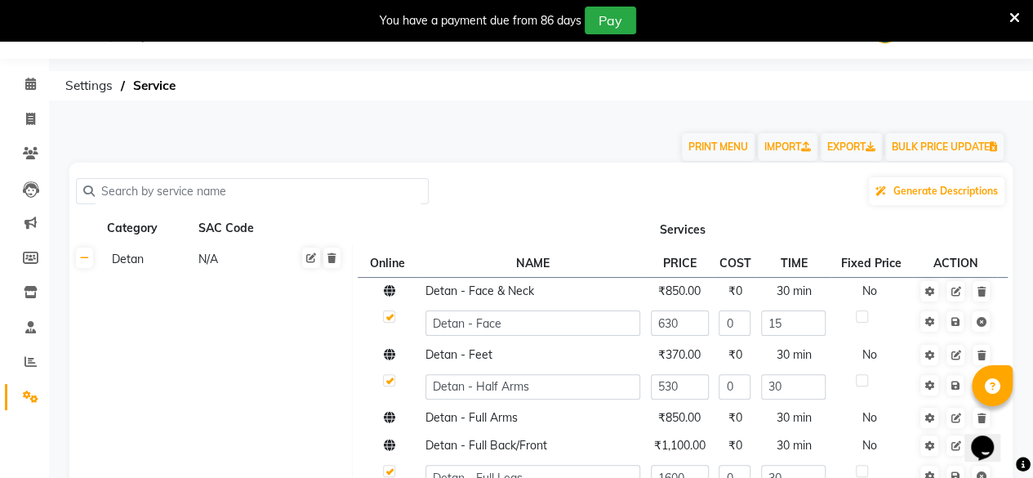
click at [211, 185] on input "text" at bounding box center [258, 191] width 327 height 25
paste input "Hot Towel & Cleansing"
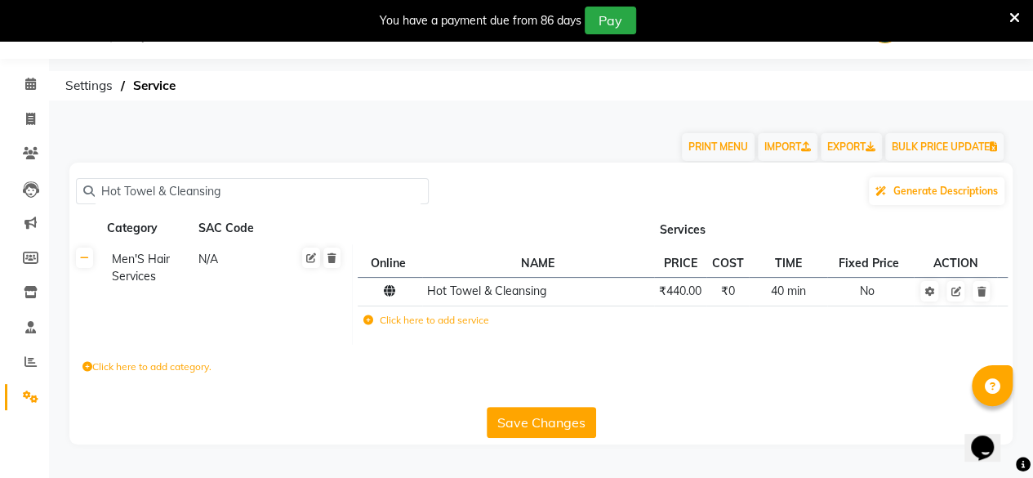
type input "Hot Towel & Cleansing"
click at [556, 407] on button "Save Changes" at bounding box center [541, 422] width 109 height 31
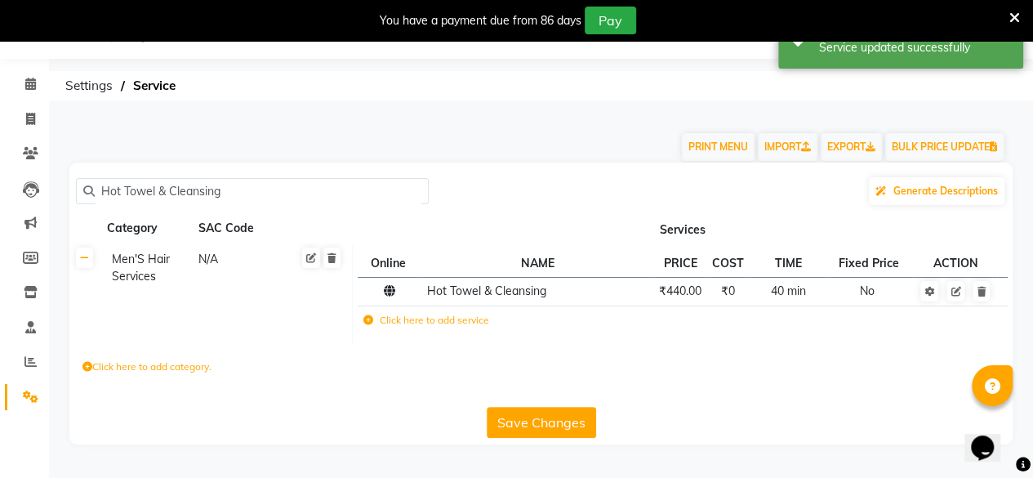
drag, startPoint x: 225, startPoint y: 192, endPoint x: 3, endPoint y: 181, distance: 222.5
click at [0, 187] on app-home "08047224946 Select Location × Virtue Salon And Aesthetic, [PERSON_NAME] WhatsAp…" at bounding box center [516, 234] width 1033 height 469
paste input "Tongs"
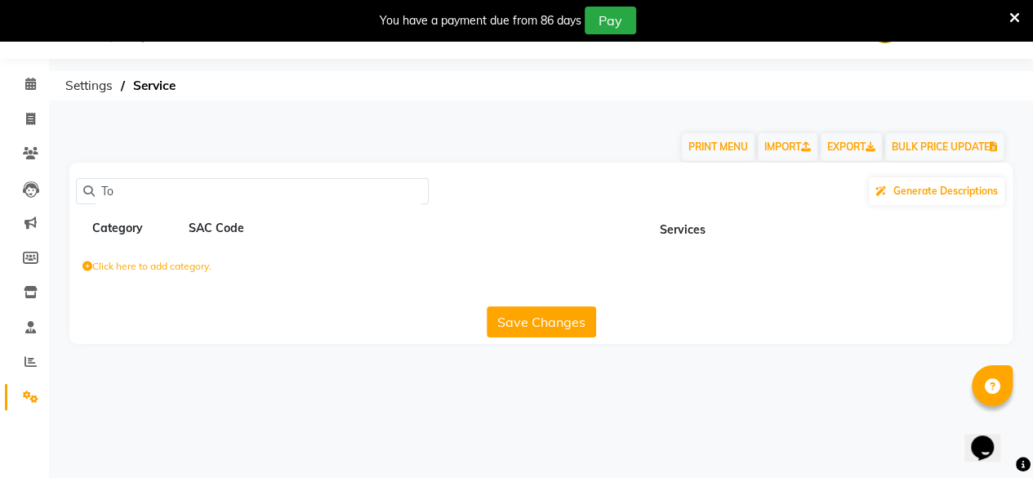
type input "T"
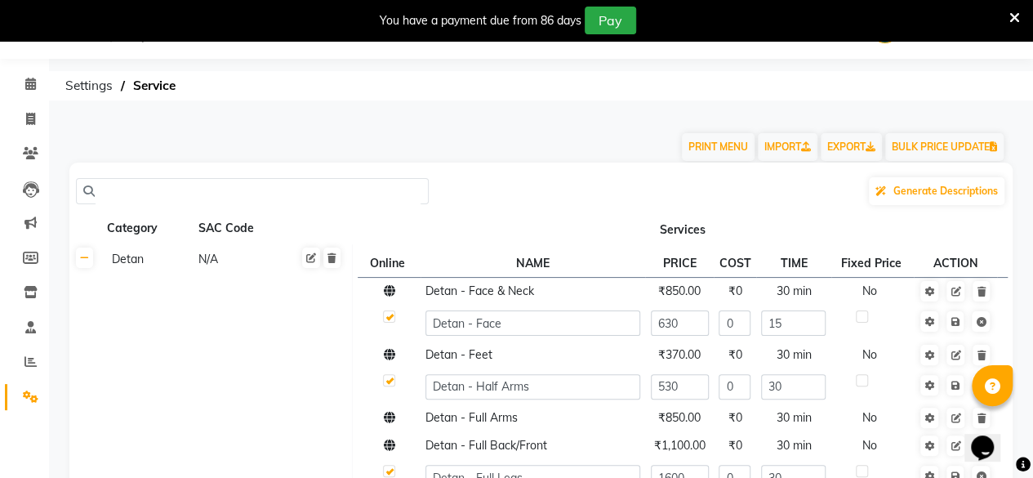
paste input "Tongs"
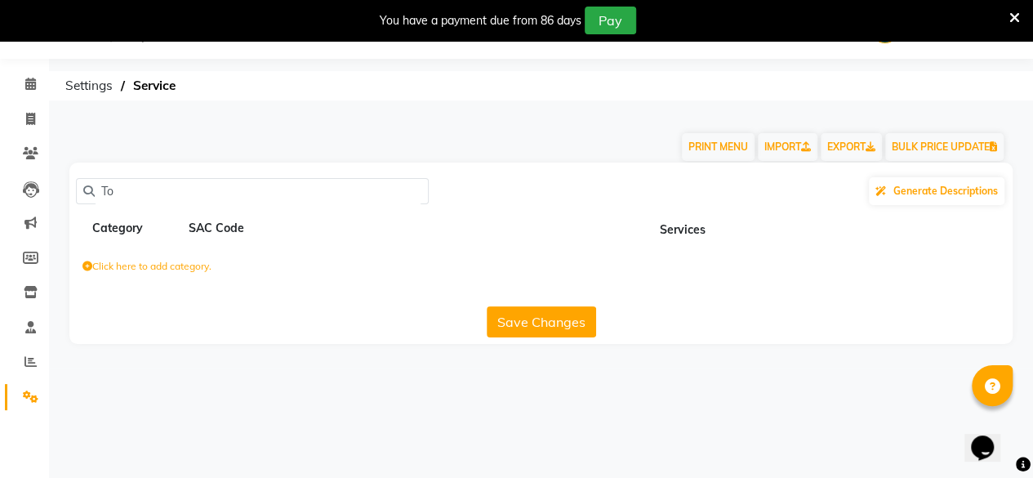
type input "T"
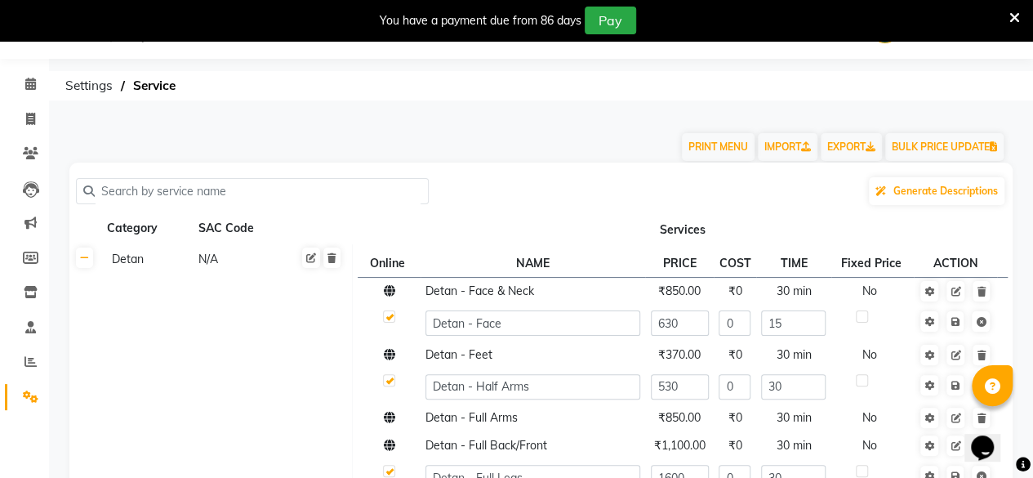
click at [123, 181] on input "text" at bounding box center [258, 191] width 327 height 25
paste input "Tongs"
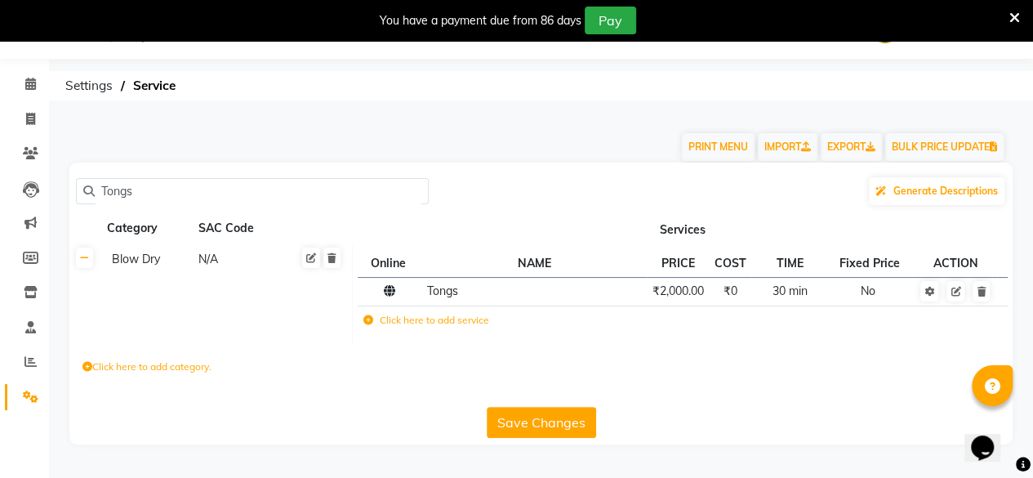
type input "Tongs"
drag, startPoint x: 199, startPoint y: 184, endPoint x: 0, endPoint y: 163, distance: 200.4
click at [0, 163] on app-home "08047224946 Select Location × Virtue Salon And Aesthetic, [PERSON_NAME] WhatsAp…" at bounding box center [516, 234] width 1033 height 469
paste input "Updos Classic"
type input "Updos Classic"
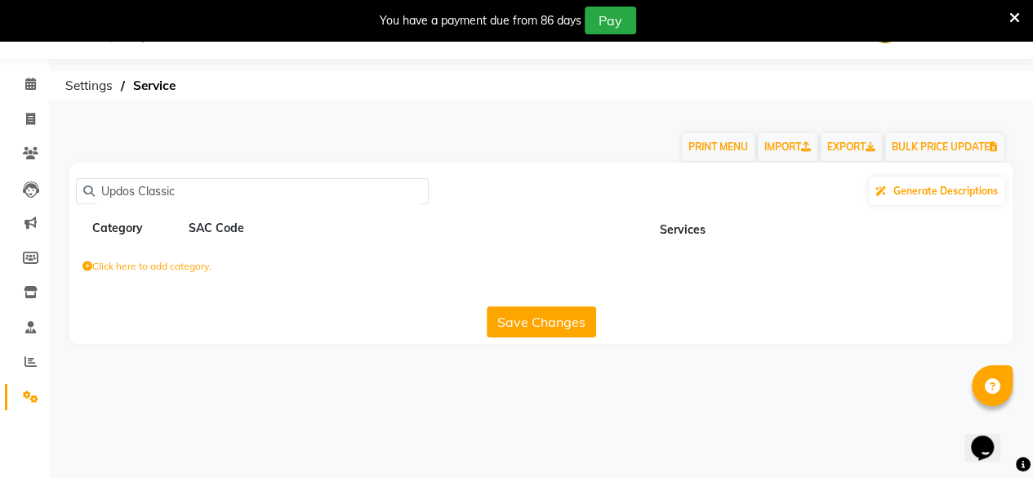
drag, startPoint x: 52, startPoint y: 203, endPoint x: 199, endPoint y: 202, distance: 147.1
click at [199, 202] on input "Updos Classic" at bounding box center [258, 191] width 327 height 25
paste input "Updos Classic"
type input "Updos Classic"
drag, startPoint x: 175, startPoint y: 185, endPoint x: 0, endPoint y: 246, distance: 185.0
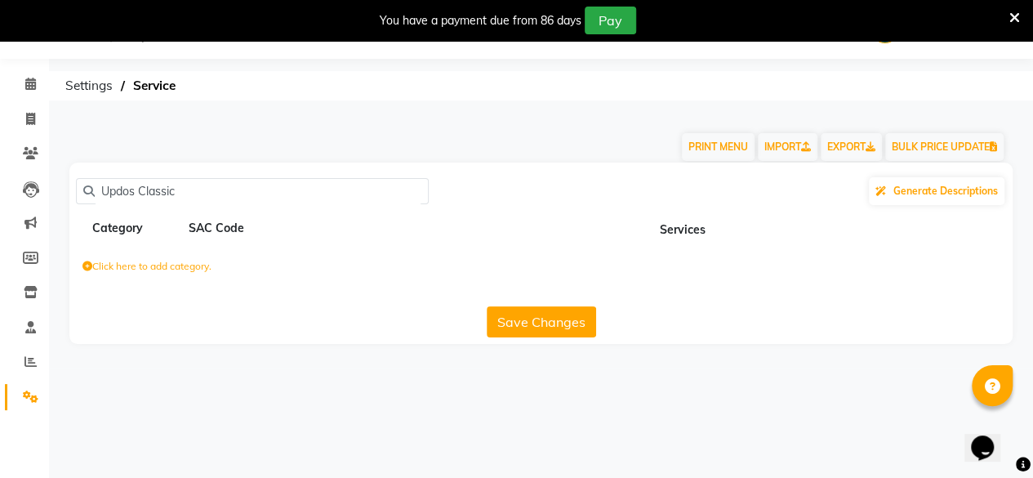
click at [0, 246] on app-home "08047224946 Select Location × Virtue Salon And Aesthetic, [PERSON_NAME] WhatsAp…" at bounding box center [516, 184] width 1033 height 368
drag, startPoint x: 185, startPoint y: 188, endPoint x: 0, endPoint y: 239, distance: 191.7
click at [0, 239] on app-home "08047224946 Select Location × Virtue Salon And Aesthetic, [PERSON_NAME] WhatsAp…" at bounding box center [516, 184] width 1033 height 368
paste input "Updos Classic"
type input "Updos Classic"
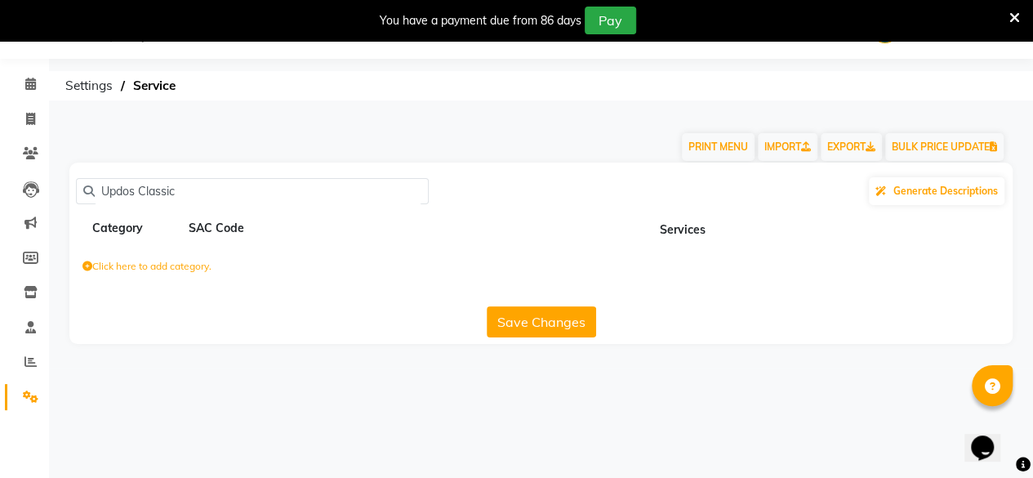
click at [505, 316] on button "Save Changes" at bounding box center [541, 321] width 109 height 31
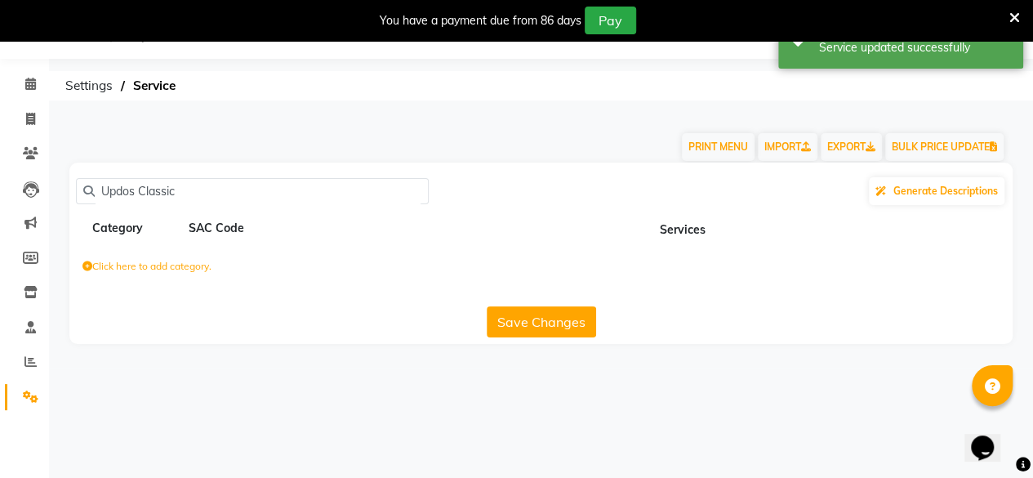
click at [501, 319] on button "Save Changes" at bounding box center [541, 321] width 109 height 31
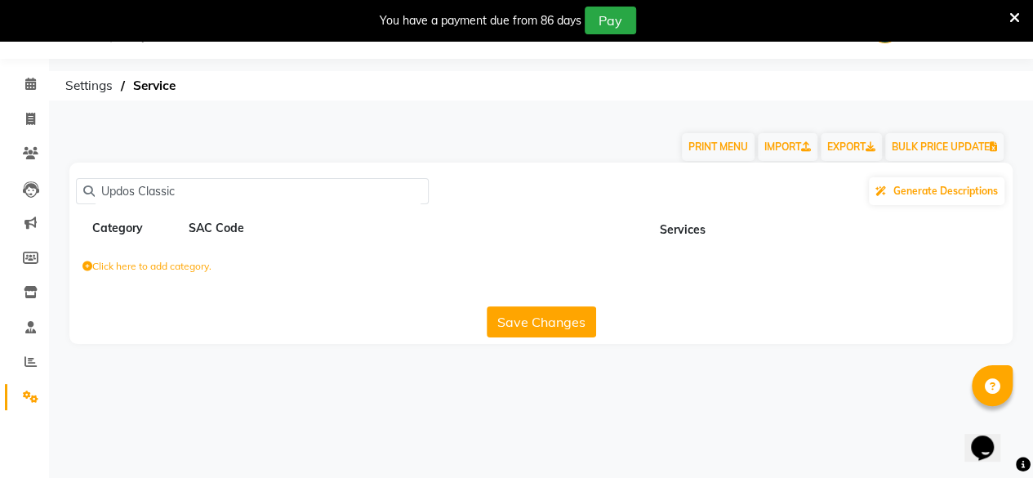
drag, startPoint x: 215, startPoint y: 182, endPoint x: 579, endPoint y: 146, distance: 366.1
click at [579, 146] on main "PRINT MENU IMPORT EXPORT BULK PRICE UPDATE Updos Classic Generate Descriptions …" at bounding box center [541, 241] width 984 height 255
drag, startPoint x: 190, startPoint y: 182, endPoint x: 119, endPoint y: 176, distance: 71.4
click at [110, 184] on div "Updos Classic Generate Descriptions" at bounding box center [541, 191] width 931 height 31
drag, startPoint x: 90, startPoint y: 179, endPoint x: 156, endPoint y: 187, distance: 66.7
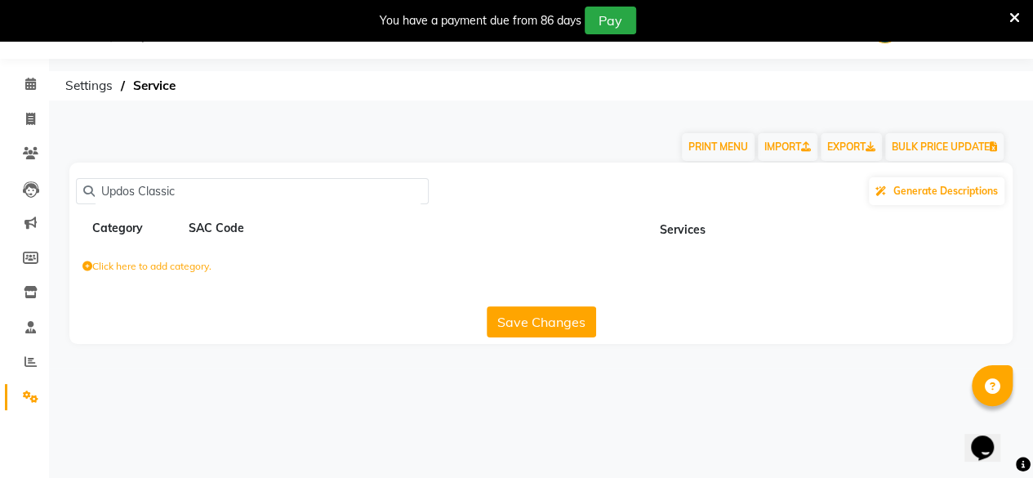
click at [208, 199] on div "Updos Classic" at bounding box center [252, 191] width 353 height 26
drag, startPoint x: 111, startPoint y: 193, endPoint x: 206, endPoint y: 203, distance: 95.3
click at [139, 189] on input "Updos Classic" at bounding box center [258, 191] width 327 height 25
drag, startPoint x: 202, startPoint y: 200, endPoint x: 59, endPoint y: 196, distance: 143.0
click at [59, 200] on div "Updos Classic Generate Descriptions Category SAC Code Services Click here to ad…" at bounding box center [541, 253] width 968 height 181
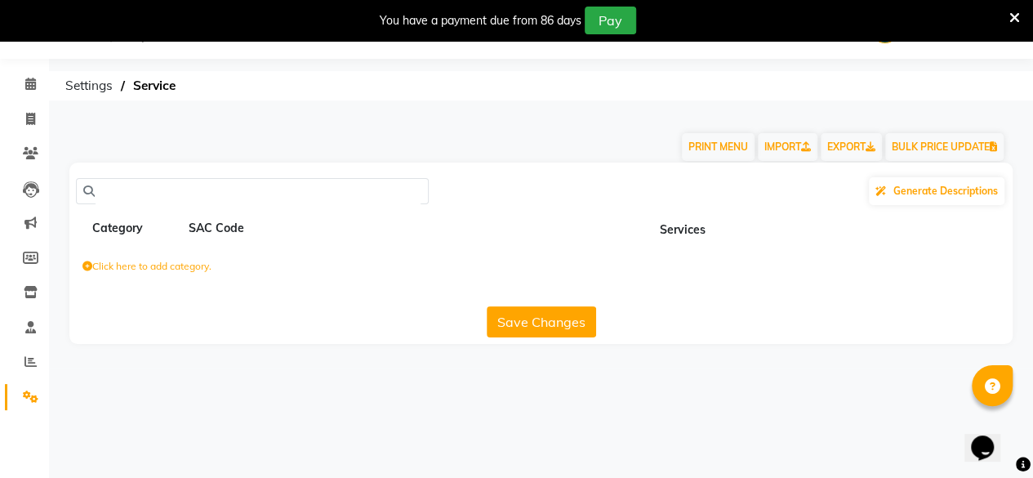
paste input "Updo’s Classic"
drag, startPoint x: 219, startPoint y: 190, endPoint x: 21, endPoint y: 224, distance: 200.5
click at [23, 225] on app-home "08047224946 Select Location × Virtue Salon And Aesthetic, [PERSON_NAME] WhatsAp…" at bounding box center [516, 184] width 1033 height 368
click at [190, 187] on input "Updo’s Classic" at bounding box center [258, 191] width 327 height 25
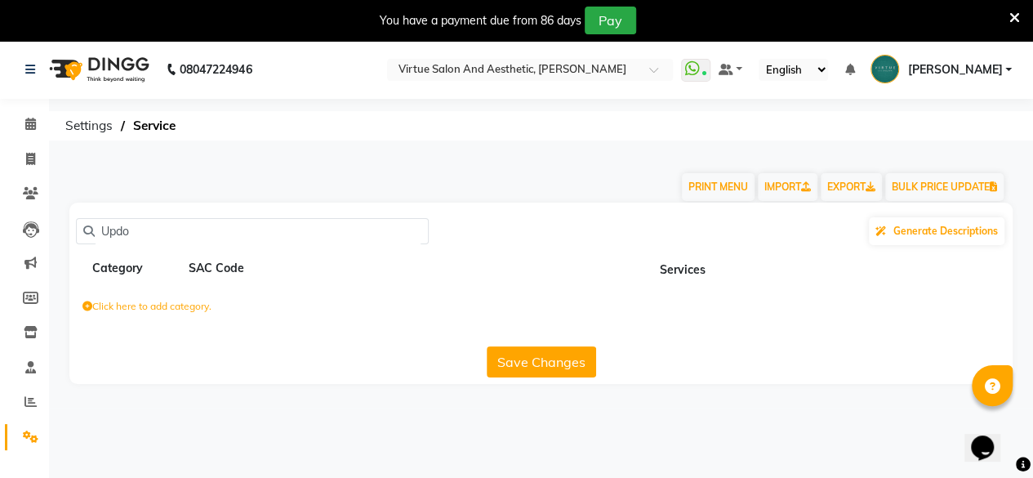
scroll to position [40, 0]
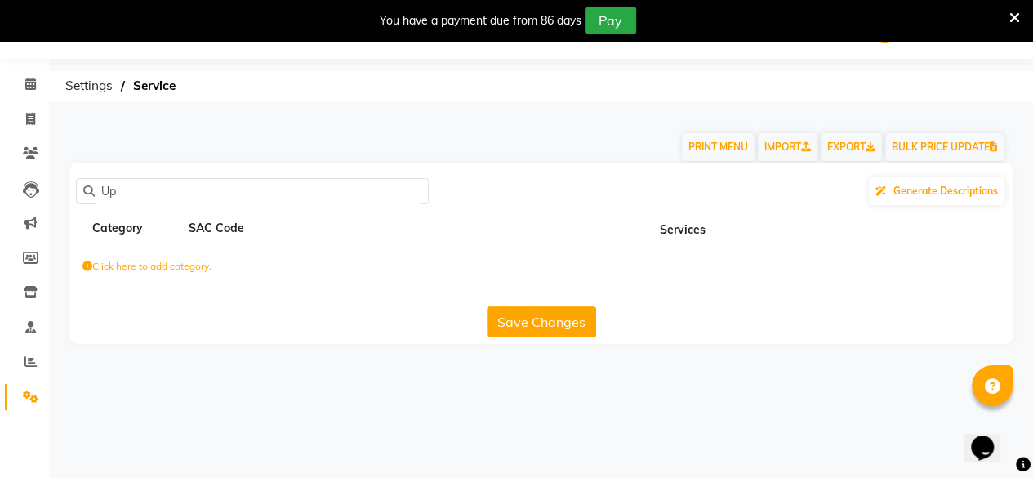
type input "U"
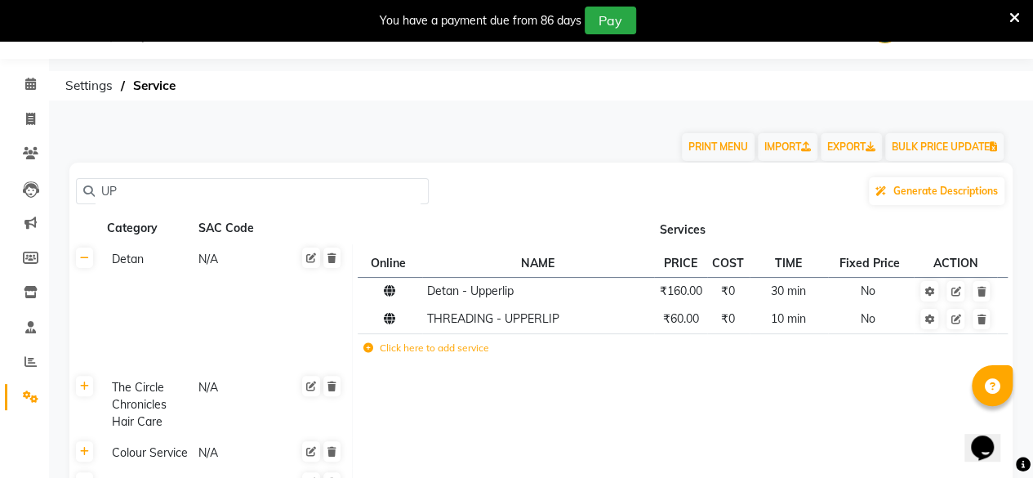
type input "U"
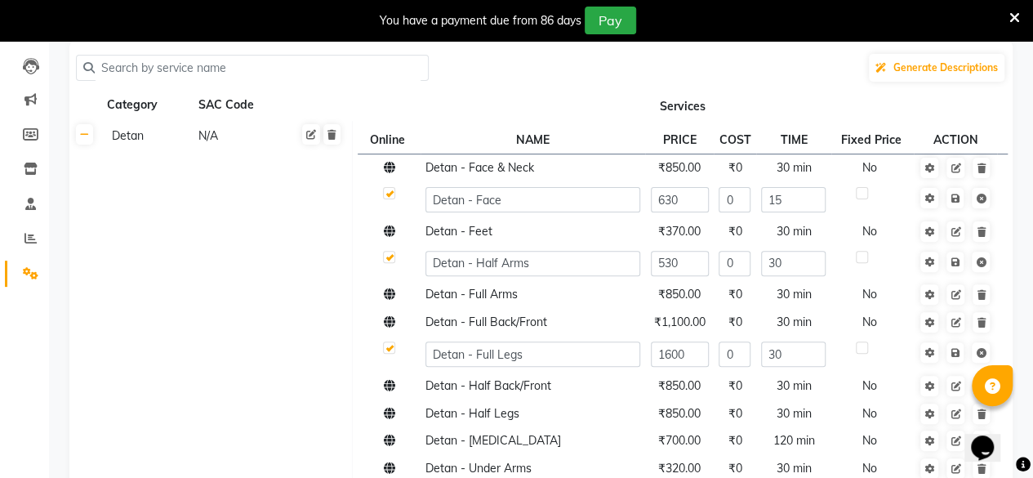
scroll to position [0, 0]
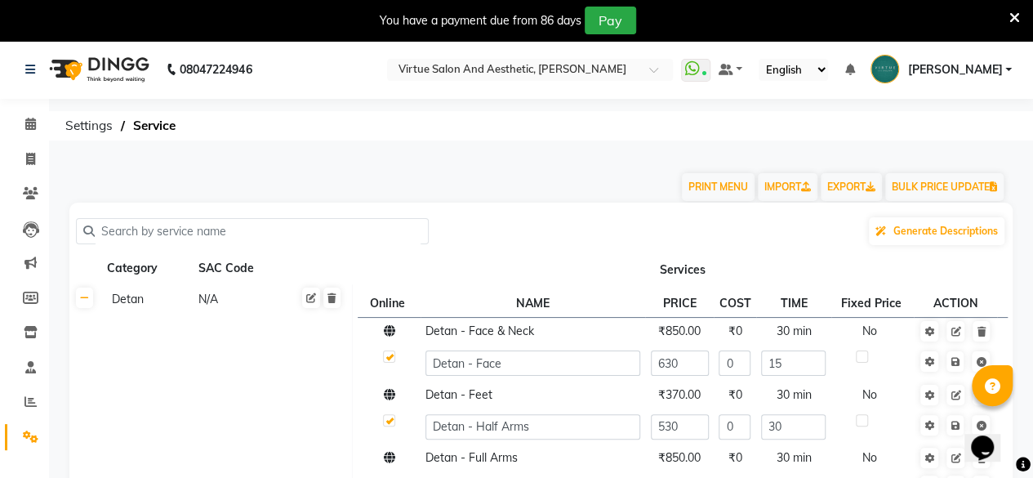
click at [203, 233] on input "text" at bounding box center [258, 231] width 327 height 25
paste input "Updo’s Classic"
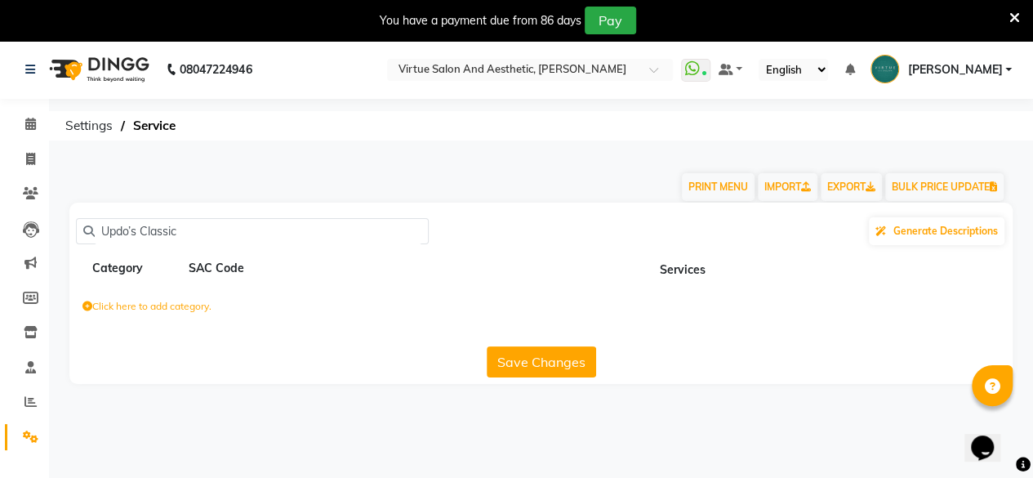
click at [518, 352] on button "Save Changes" at bounding box center [541, 361] width 109 height 31
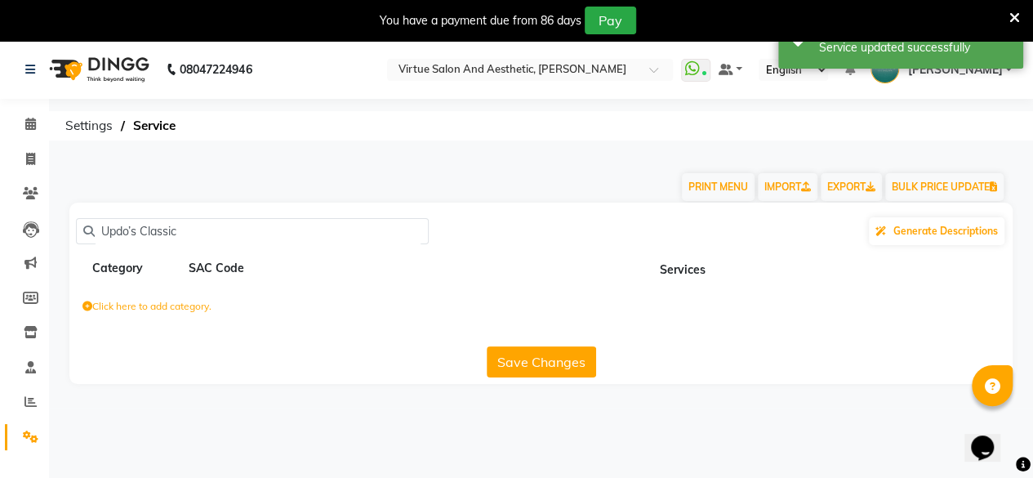
drag, startPoint x: 168, startPoint y: 229, endPoint x: 176, endPoint y: 231, distance: 8.5
click at [176, 231] on input "Updo’s Classic" at bounding box center [258, 231] width 327 height 25
click at [203, 232] on input "Updo’s Classic" at bounding box center [258, 231] width 327 height 25
click at [227, 238] on input "Updo’s Classic" at bounding box center [258, 231] width 327 height 25
click at [136, 238] on input "Updo’s Classic" at bounding box center [258, 231] width 327 height 25
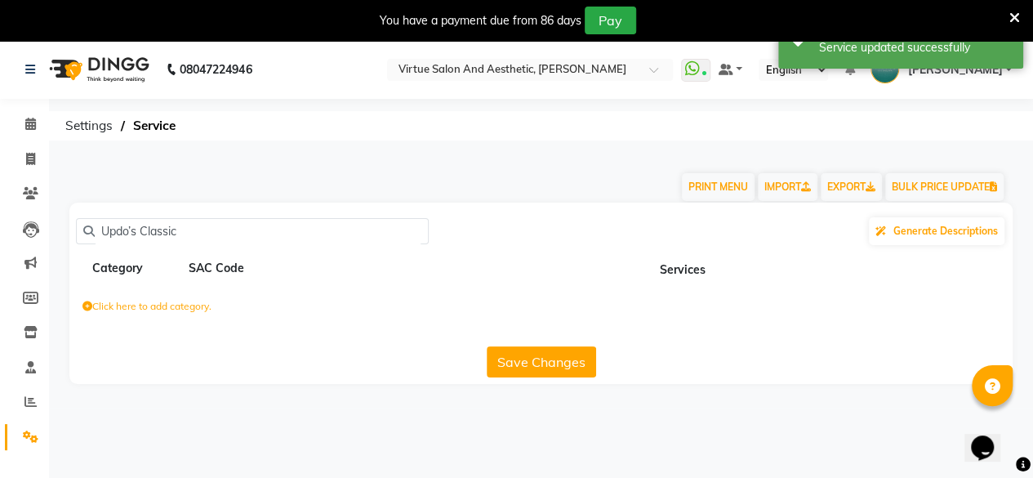
drag, startPoint x: 198, startPoint y: 243, endPoint x: 139, endPoint y: 261, distance: 61.3
click at [139, 261] on div "Updo’s Classic Generate Descriptions Category SAC Code Services Click here to a…" at bounding box center [541, 293] width 944 height 181
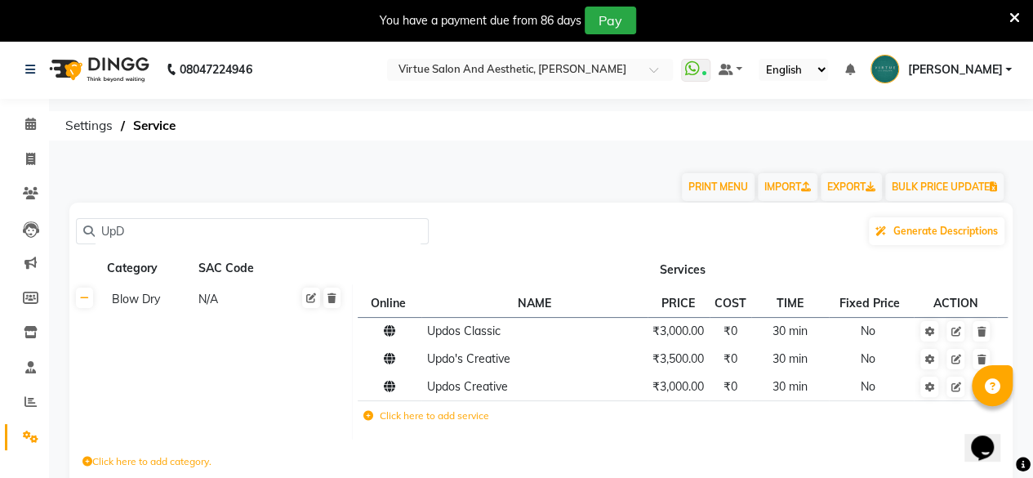
type input "UpD"
drag, startPoint x: 175, startPoint y: 234, endPoint x: 57, endPoint y: 263, distance: 121.1
click at [58, 263] on div "UpD Generate Descriptions Category SAC Code Services Blow Dry N/A Online NAME P…" at bounding box center [541, 371] width 968 height 337
paste input "Threading - Eyebrow"
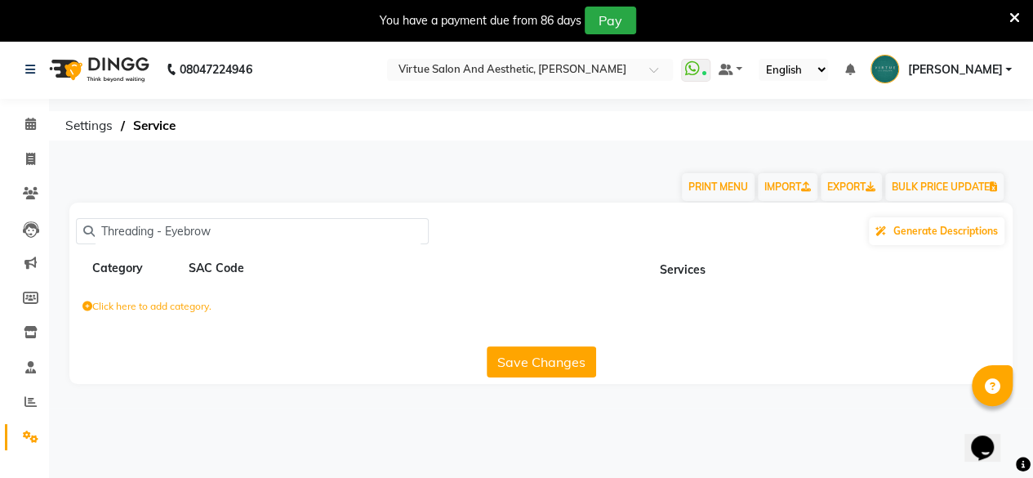
drag, startPoint x: 239, startPoint y: 224, endPoint x: 157, endPoint y: 235, distance: 82.5
click at [157, 235] on input "Threading - Eyebrow" at bounding box center [258, 231] width 327 height 25
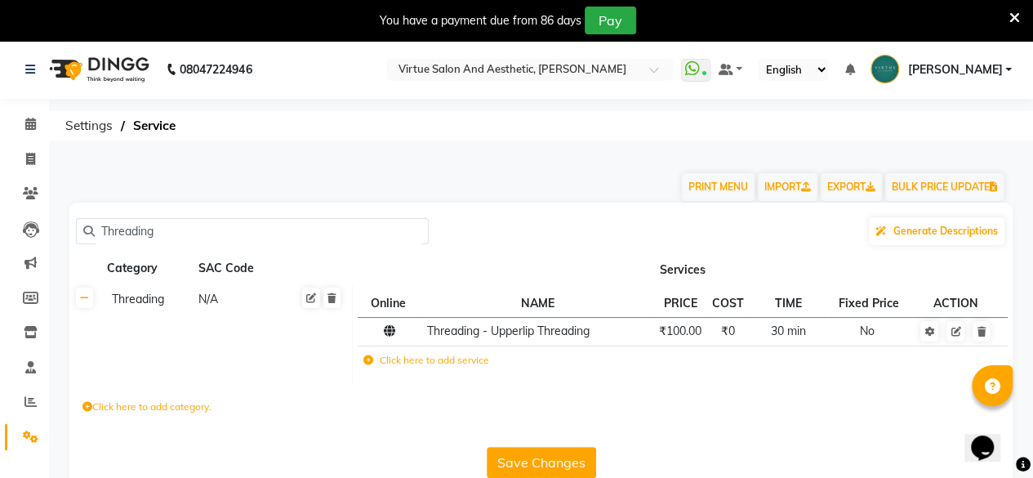
type input "Threading"
drag, startPoint x: 167, startPoint y: 223, endPoint x: 25, endPoint y: 251, distance: 144.0
click at [26, 251] on app-home "08047224946 Select Location × Virtue Salon And Aesthetic, [PERSON_NAME] WhatsAp…" at bounding box center [516, 274] width 1033 height 469
type input "EYEB"
click at [25, 251] on link "Marketing" at bounding box center [24, 263] width 39 height 27
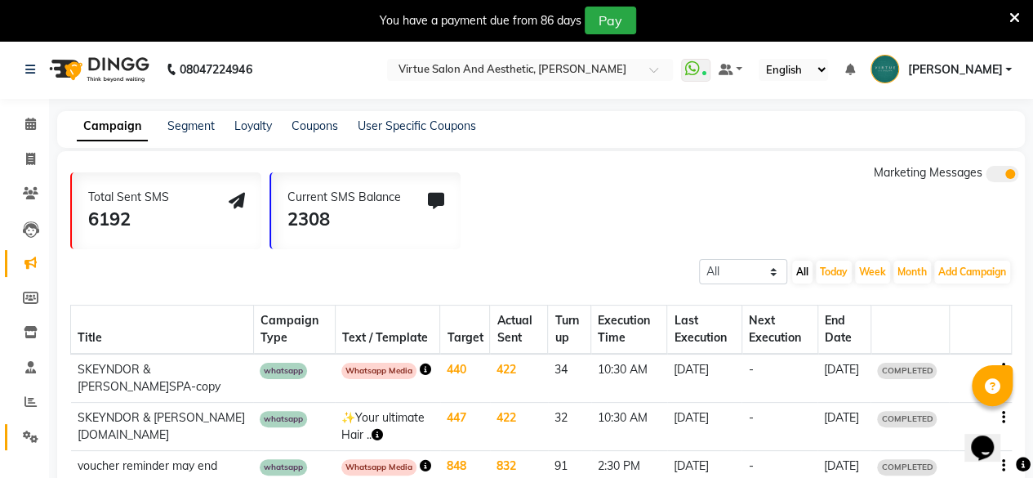
click at [44, 426] on li "Settings" at bounding box center [24, 437] width 49 height 35
click at [42, 426] on link "Settings" at bounding box center [24, 437] width 39 height 27
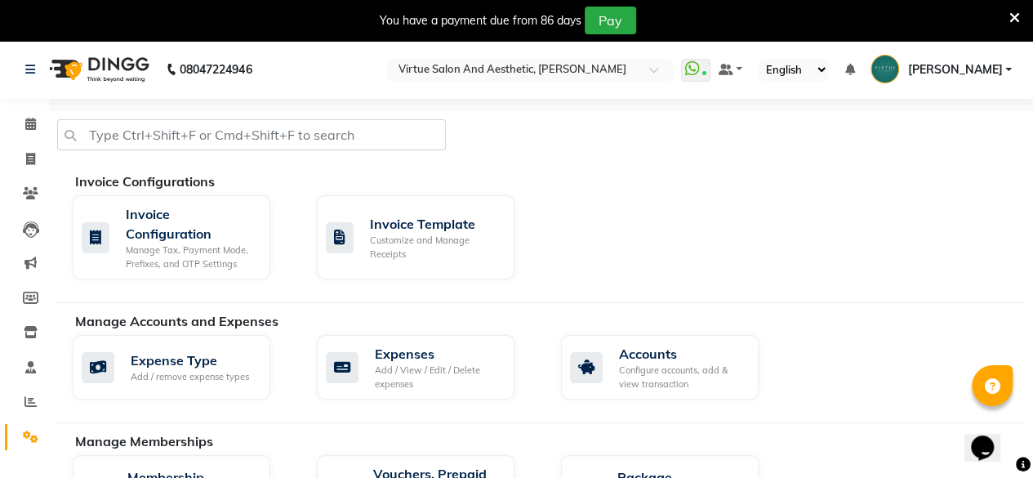
scroll to position [327, 0]
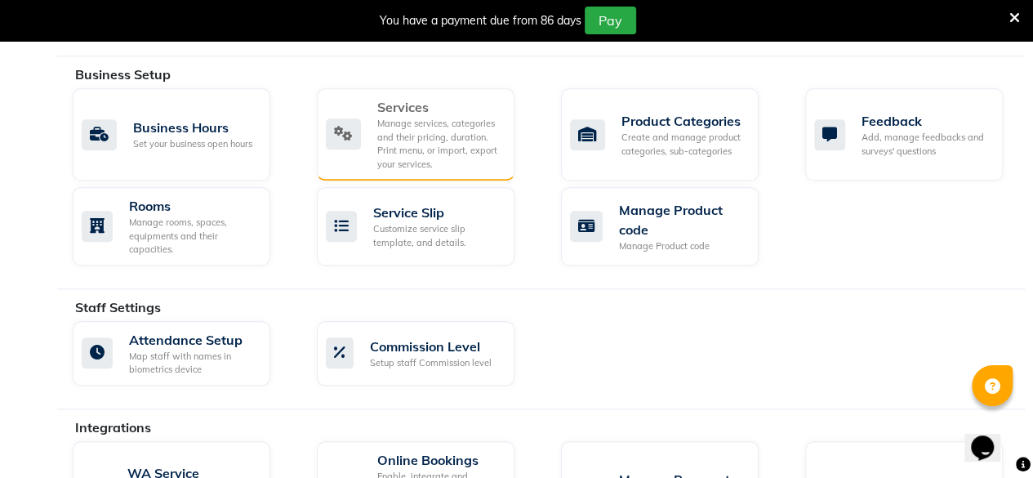
click at [447, 104] on div "Services" at bounding box center [439, 107] width 124 height 20
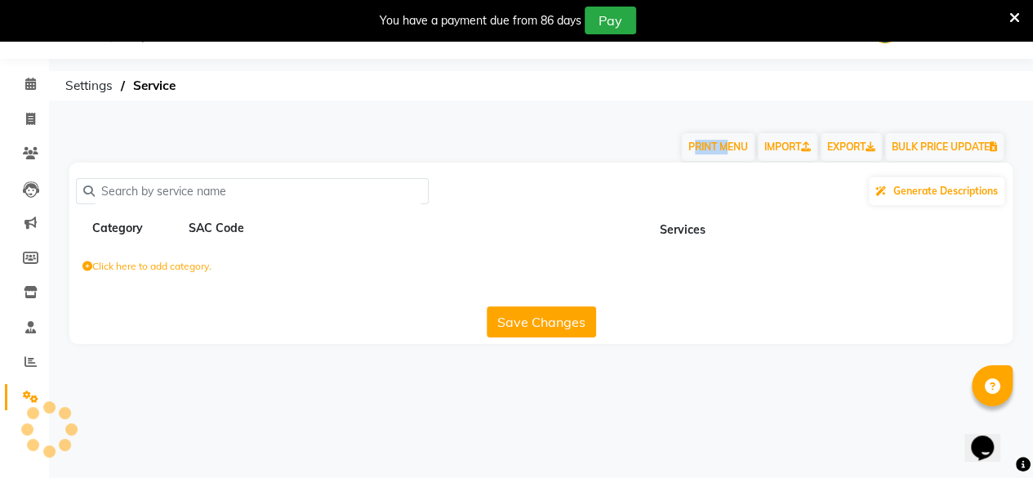
click at [447, 104] on div "08047224946 Select Location × Virtue Salon And Aesthetic, [PERSON_NAME] WhatsAp…" at bounding box center [516, 239] width 1033 height 478
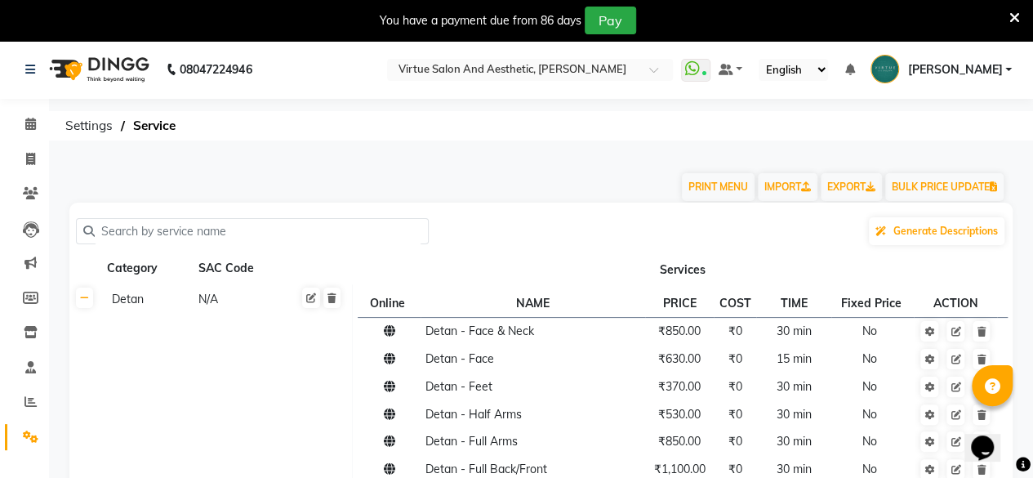
click at [212, 231] on input "text" at bounding box center [258, 231] width 327 height 25
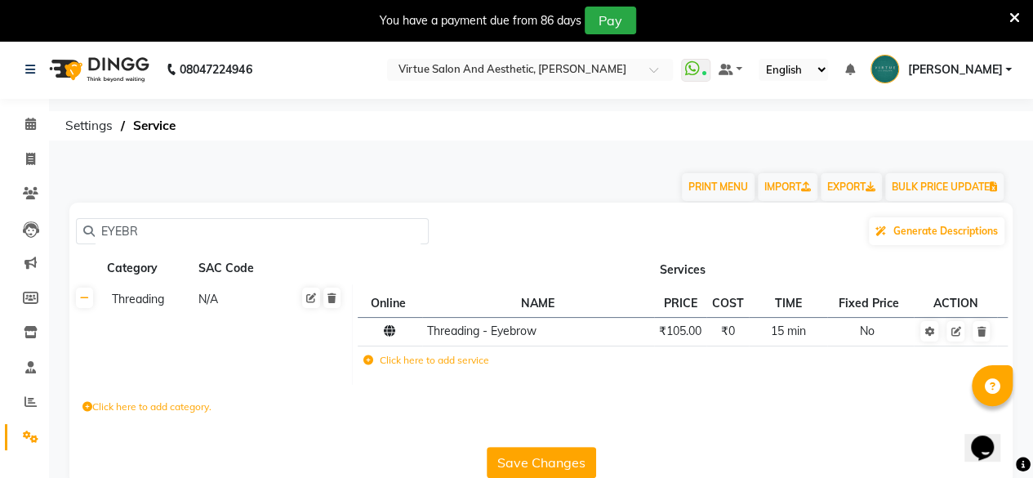
type input "EYEBR"
drag, startPoint x: 135, startPoint y: 234, endPoint x: 46, endPoint y: 252, distance: 90.8
click at [45, 252] on app-home "08047224946 Select Location × Virtue Salon And Aesthetic, [PERSON_NAME] WhatsAp…" at bounding box center [516, 274] width 1033 height 469
click at [529, 466] on button "Save Changes" at bounding box center [541, 462] width 109 height 31
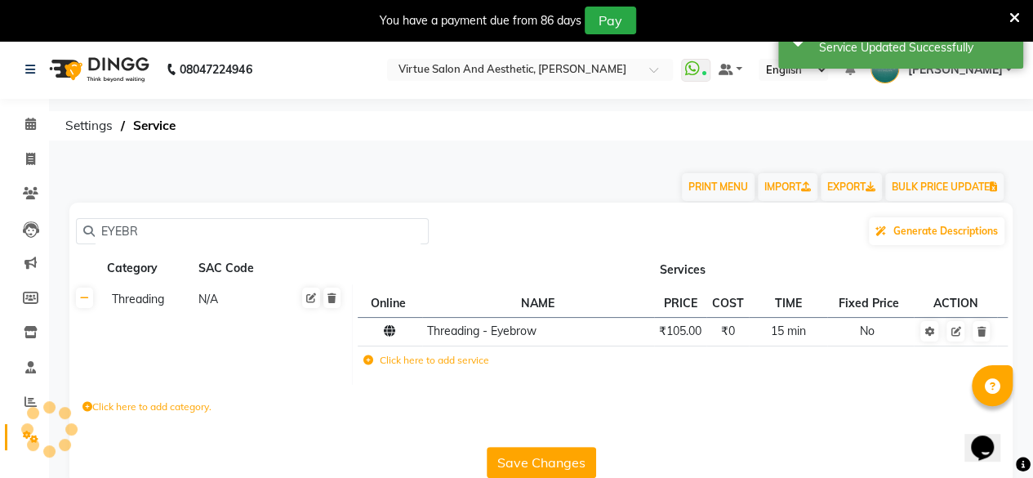
click at [529, 466] on button "Save Changes" at bounding box center [541, 462] width 109 height 31
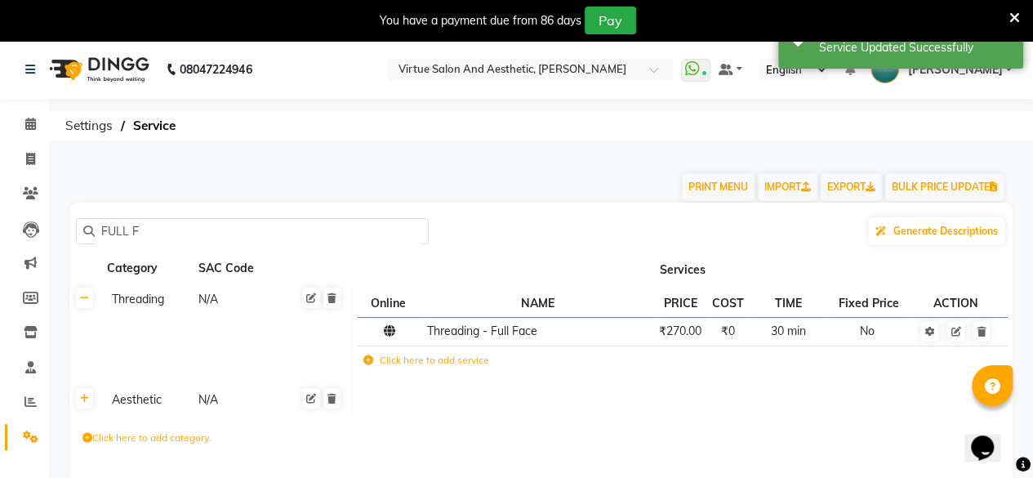
type input "FULL F"
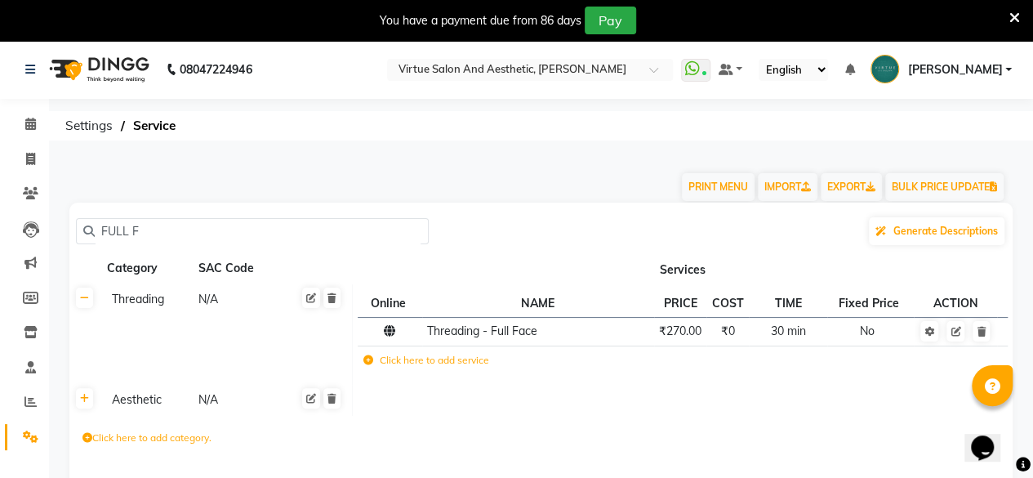
drag, startPoint x: 157, startPoint y: 228, endPoint x: 0, endPoint y: 245, distance: 157.8
click at [0, 245] on app-home "08047224946 Select Location × Virtue Salon And Aesthetic, [PERSON_NAME] WhatsAp…" at bounding box center [516, 290] width 1033 height 500
paste input "Quick Therapy - Foot Reflexology (30 Mins)"
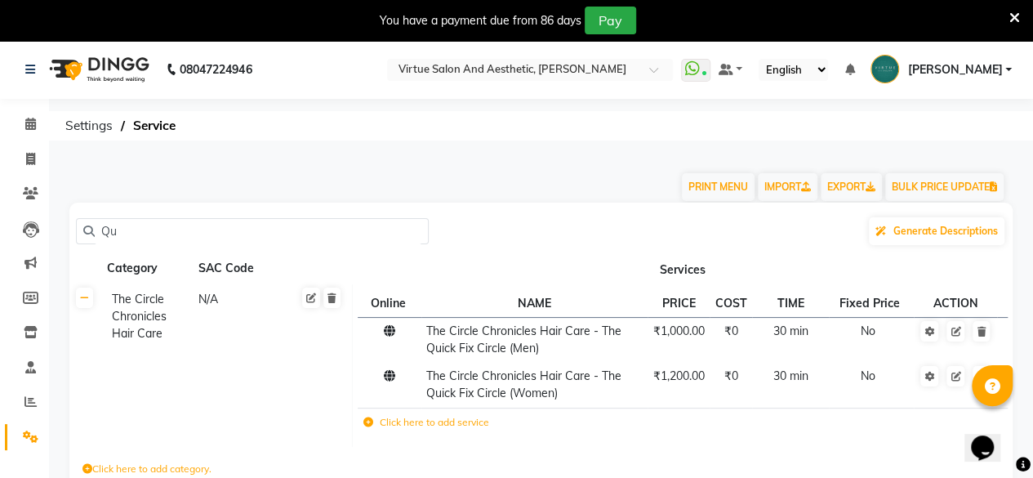
type input "Q"
paste input "Quick Therapy - Foot Reflexology (30 Mins)"
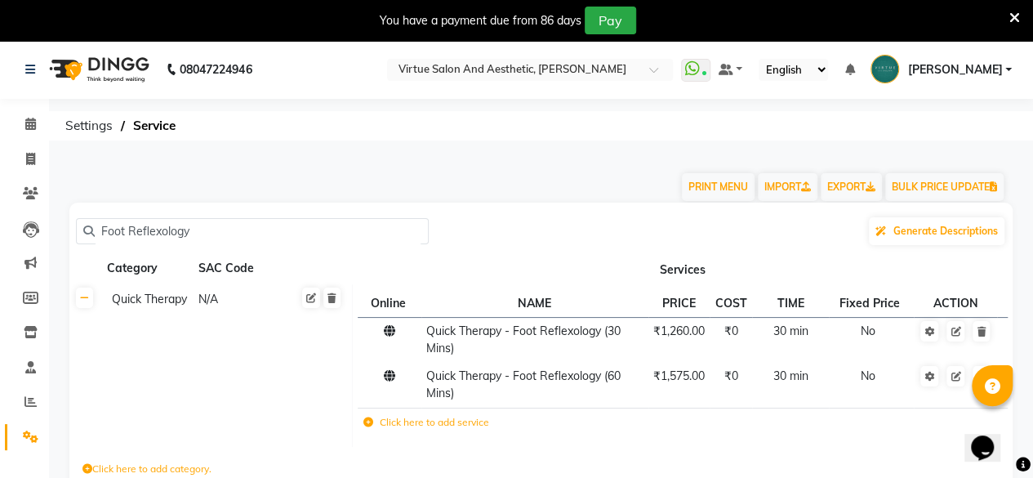
type input "Foot Reflexology"
drag, startPoint x: 199, startPoint y: 208, endPoint x: 155, endPoint y: 226, distance: 48.0
click at [132, 231] on div "Foot Reflexology Generate Descriptions Category SAC Code Services Quick Therapy…" at bounding box center [541, 375] width 944 height 344
drag, startPoint x: 188, startPoint y: 228, endPoint x: 75, endPoint y: 253, distance: 115.6
click at [75, 253] on div "Foot Reflexology Generate Descriptions Category SAC Code Services Quick Therapy…" at bounding box center [541, 375] width 944 height 344
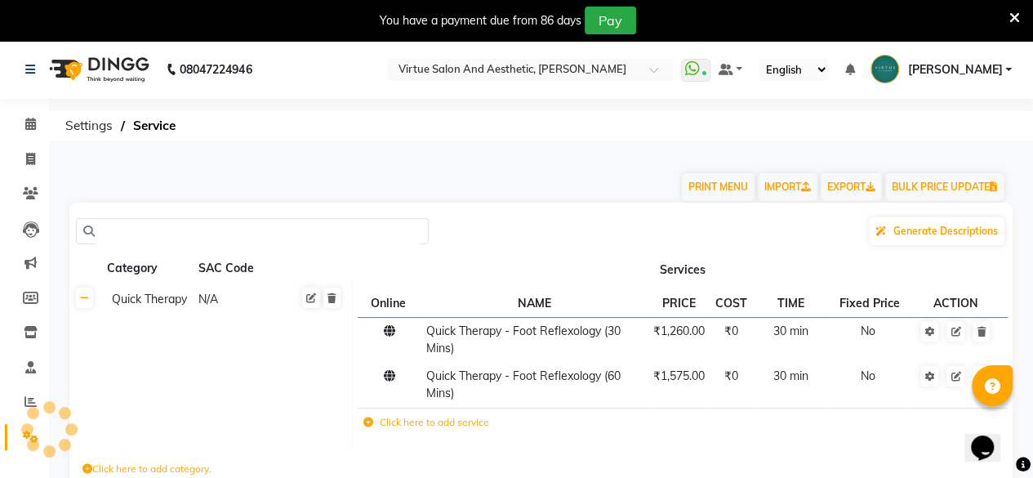
paste input "Quick Therapy - Neck & Shoulder (30 Mins)"
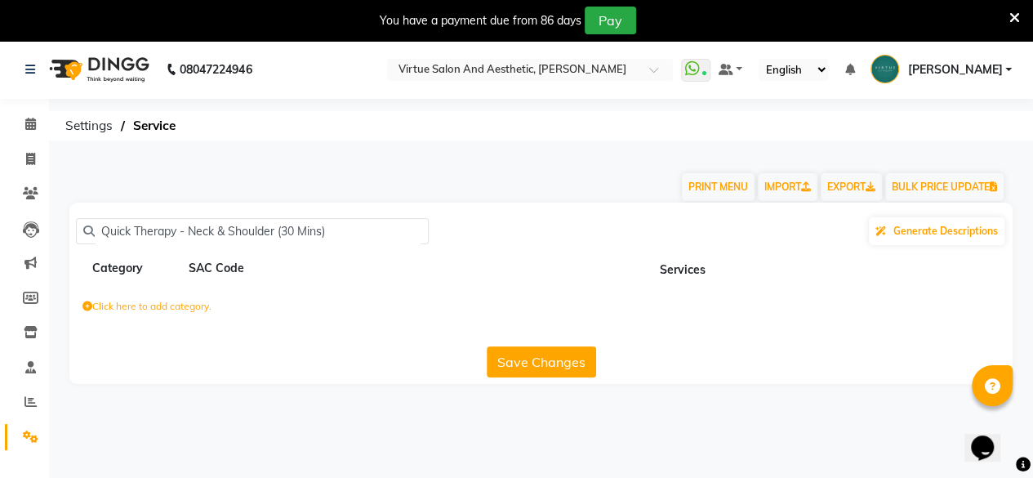
drag, startPoint x: 189, startPoint y: 236, endPoint x: 54, endPoint y: 285, distance: 143.4
click at [54, 285] on main "PRINT MENU IMPORT EXPORT BULK PRICE UPDATE Quick Therapy - Neck & Shoulder (30 …" at bounding box center [541, 281] width 984 height 255
drag, startPoint x: 242, startPoint y: 226, endPoint x: 194, endPoint y: 251, distance: 53.3
click at [194, 251] on div "Neck & Shoulder (30 Mins) Generate Descriptions Category SAC Code Services Clic…" at bounding box center [541, 293] width 944 height 181
click at [224, 239] on input "Neck & Shoulder )" at bounding box center [258, 231] width 327 height 25
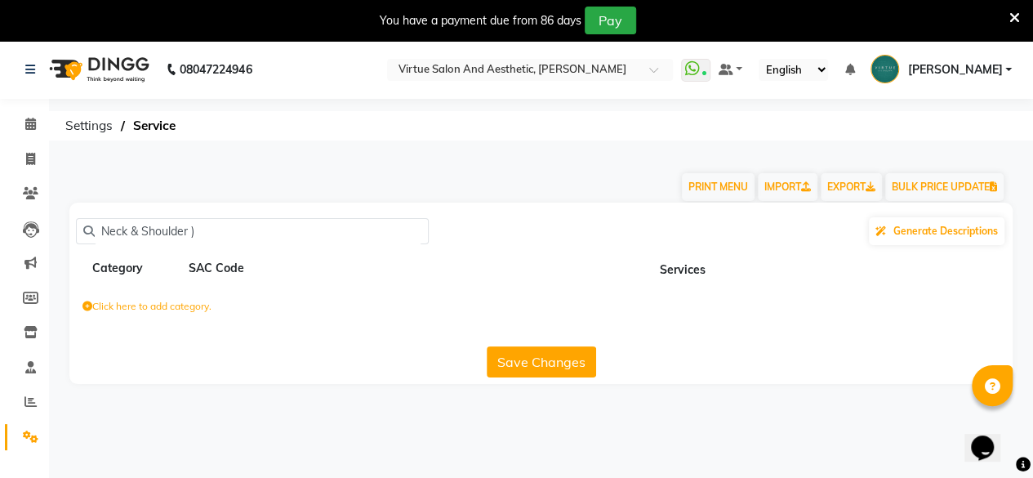
click at [224, 239] on input "Neck & Shoulder )" at bounding box center [258, 231] width 327 height 25
click at [222, 239] on input "Neck & Shoulder )" at bounding box center [258, 231] width 327 height 25
click at [196, 233] on input "Neck & Shoulder )" at bounding box center [258, 231] width 327 height 25
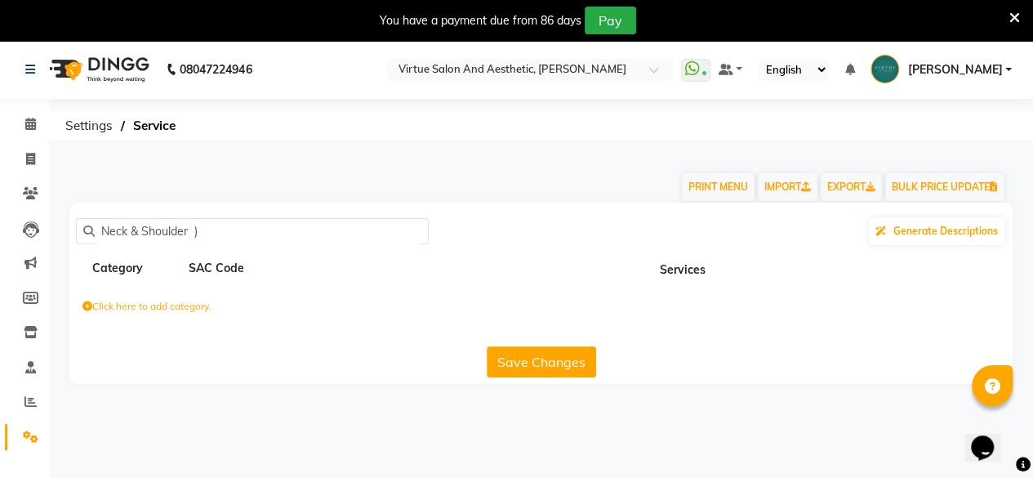
click at [203, 231] on input "Neck & Shoulder )" at bounding box center [258, 231] width 327 height 25
click at [204, 231] on input "Neck & Shoulder )" at bounding box center [258, 231] width 327 height 25
click at [196, 233] on input "Neck & Shoulder )" at bounding box center [258, 231] width 327 height 25
click at [201, 234] on input "Neck & Shoulder )" at bounding box center [258, 231] width 327 height 25
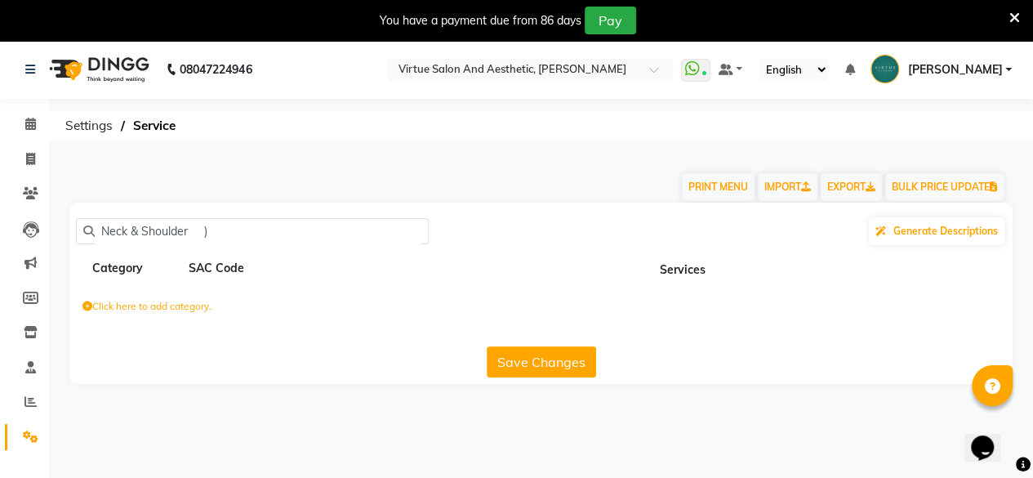
drag, startPoint x: 207, startPoint y: 232, endPoint x: 219, endPoint y: 244, distance: 17.3
click at [219, 244] on div "Neck & Shoulder ) Generate Descriptions" at bounding box center [541, 231] width 931 height 31
drag, startPoint x: 203, startPoint y: 246, endPoint x: 194, endPoint y: 224, distance: 23.5
click at [194, 224] on div "Neck & Shoulder Generate Descriptions" at bounding box center [541, 231] width 931 height 31
click at [191, 224] on input "Neck & Shoulder" at bounding box center [258, 231] width 327 height 25
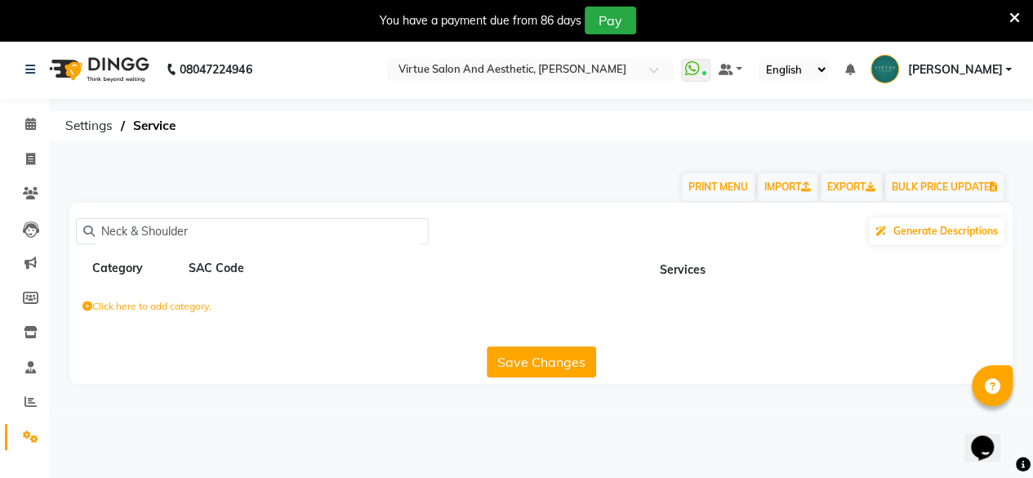
type input "Neck & Shoulrde"
drag, startPoint x: 242, startPoint y: 230, endPoint x: 201, endPoint y: 244, distance: 43.4
click at [239, 230] on input "Neck & Shoulrde" at bounding box center [258, 231] width 327 height 25
drag, startPoint x: 209, startPoint y: 225, endPoint x: 22, endPoint y: 252, distance: 189.1
click at [23, 251] on app-home "08047224946 Select Location × Virtue Salon And Aesthetic, [PERSON_NAME] WhatsAp…" at bounding box center [516, 224] width 1033 height 368
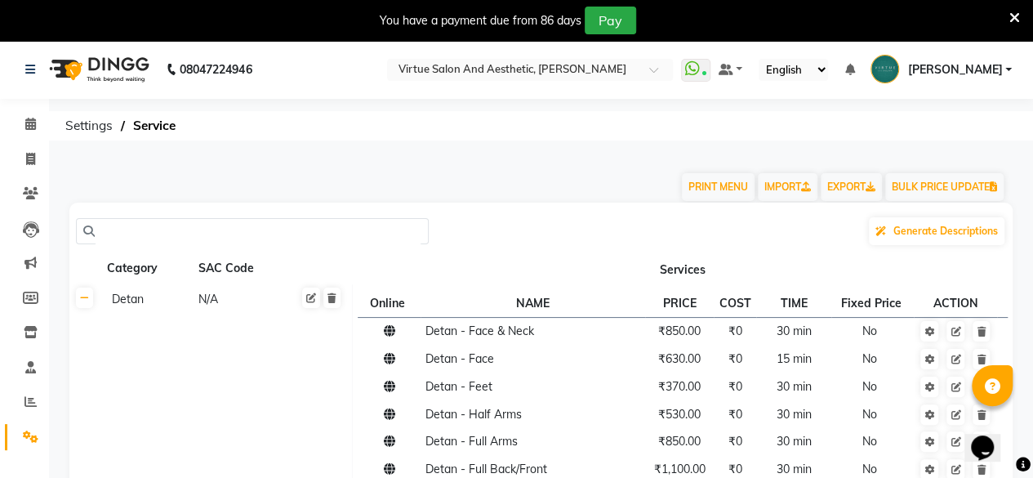
paste input "Quick Therapy - Neck & Shoulder (30 Mins)"
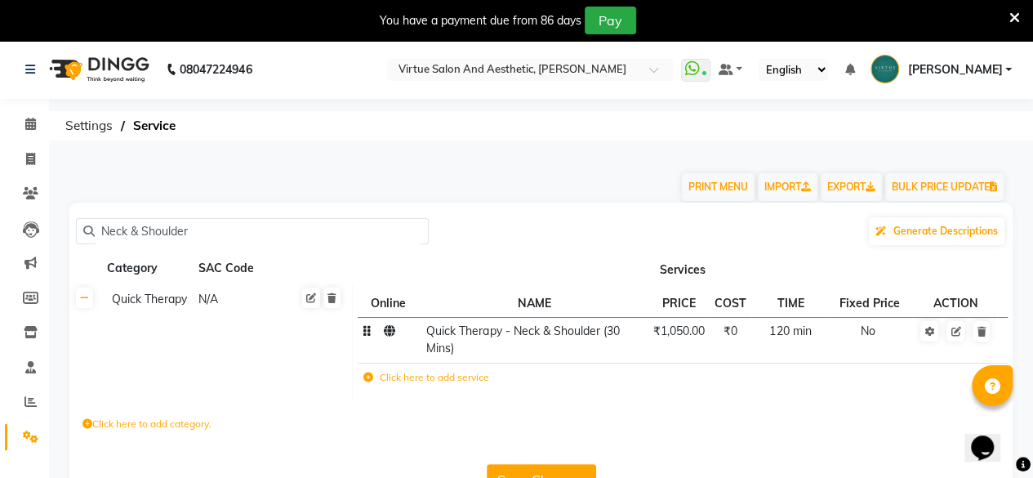
type input "Neck & Shoulder"
click at [83, 310] on th at bounding box center [84, 343] width 31 height 118
click at [88, 308] on link at bounding box center [84, 298] width 17 height 20
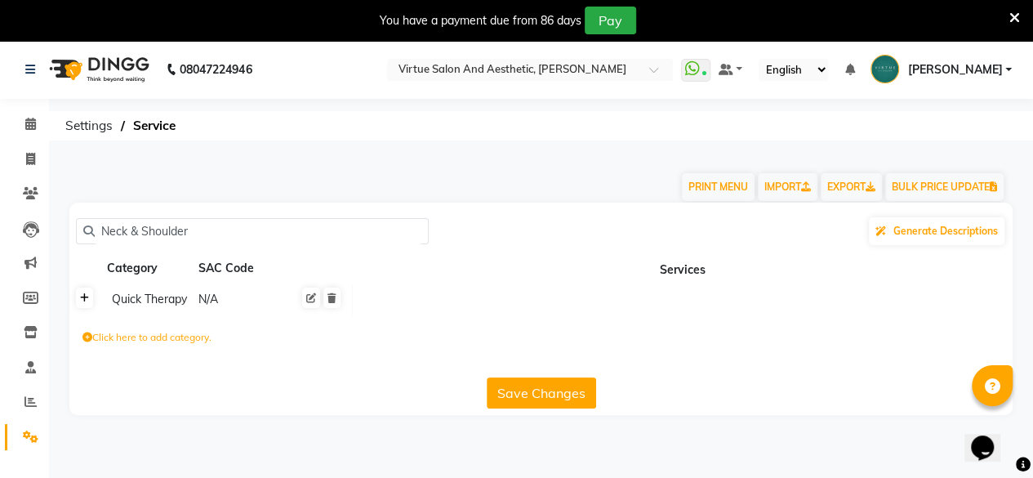
click at [89, 304] on link at bounding box center [84, 298] width 17 height 20
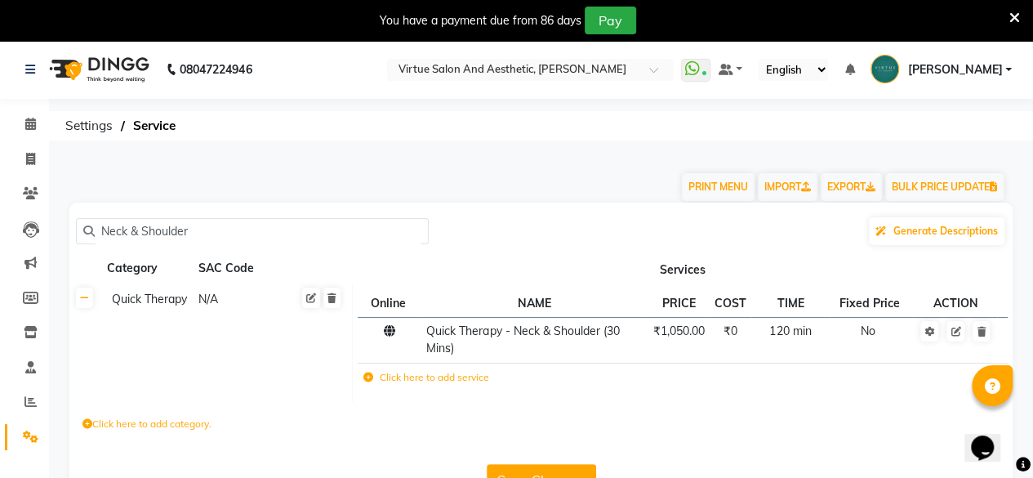
drag, startPoint x: 198, startPoint y: 235, endPoint x: 0, endPoint y: 331, distance: 219.6
click at [0, 331] on app-home "08047224946 Select Location × Virtue Salon And Aesthetic, [PERSON_NAME] WhatsAp…" at bounding box center [516, 283] width 1033 height 486
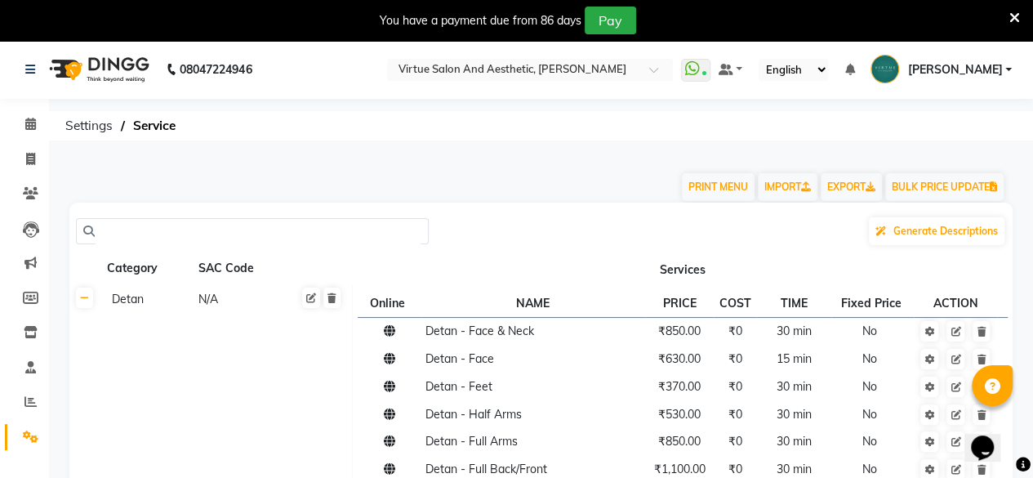
paste input "Neck,Shoulder & back (40 mins)"
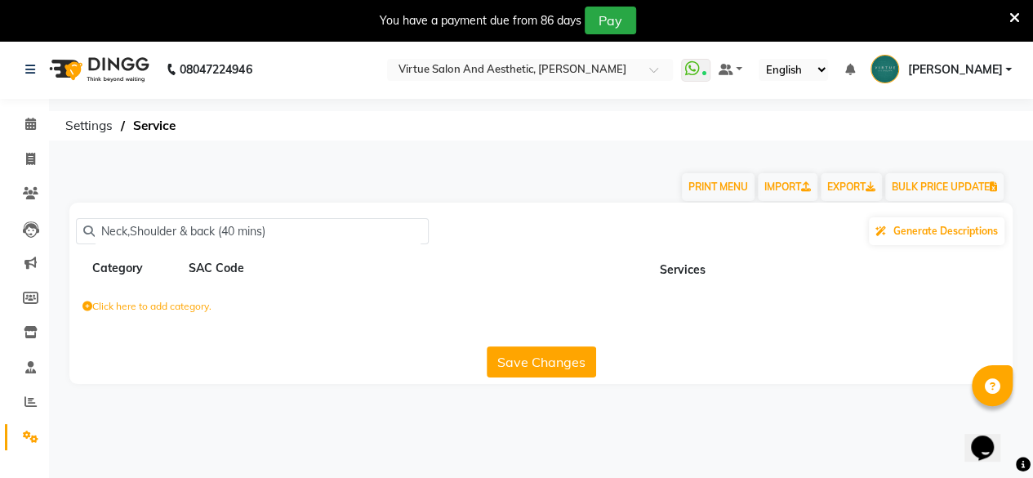
drag, startPoint x: 261, startPoint y: 228, endPoint x: 216, endPoint y: 249, distance: 50.4
click at [216, 249] on div "Neck,Shoulder & back (40 mins) Generate Descriptions Category SAC Code Services…" at bounding box center [541, 293] width 944 height 181
drag, startPoint x: 234, startPoint y: 233, endPoint x: 224, endPoint y: 236, distance: 11.1
click at [224, 236] on input "Neck,Shoulder & back s)" at bounding box center [258, 231] width 327 height 25
drag, startPoint x: 132, startPoint y: 234, endPoint x: 83, endPoint y: 252, distance: 52.2
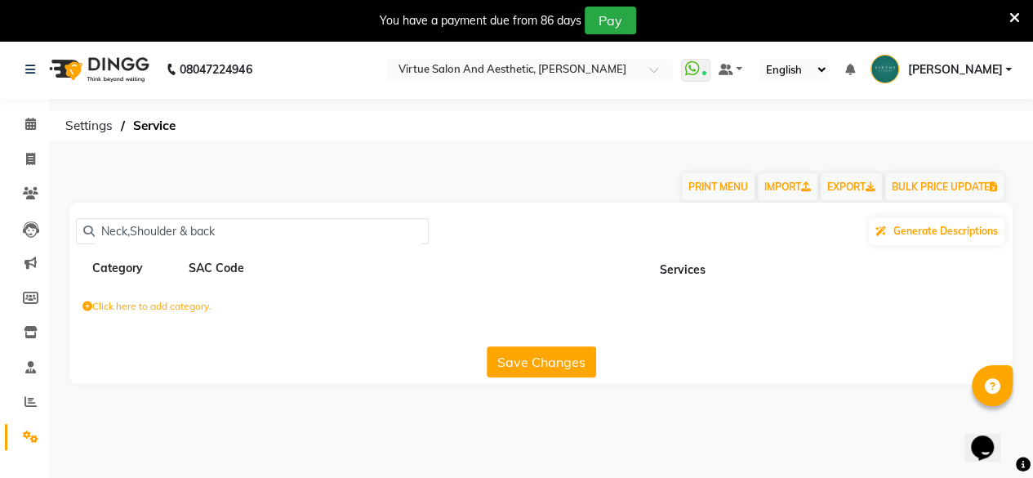
click at [83, 251] on div "Neck,Shoulder & back Generate Descriptions Category SAC Code Services Click her…" at bounding box center [541, 293] width 944 height 181
type input ",Shoulder & back"
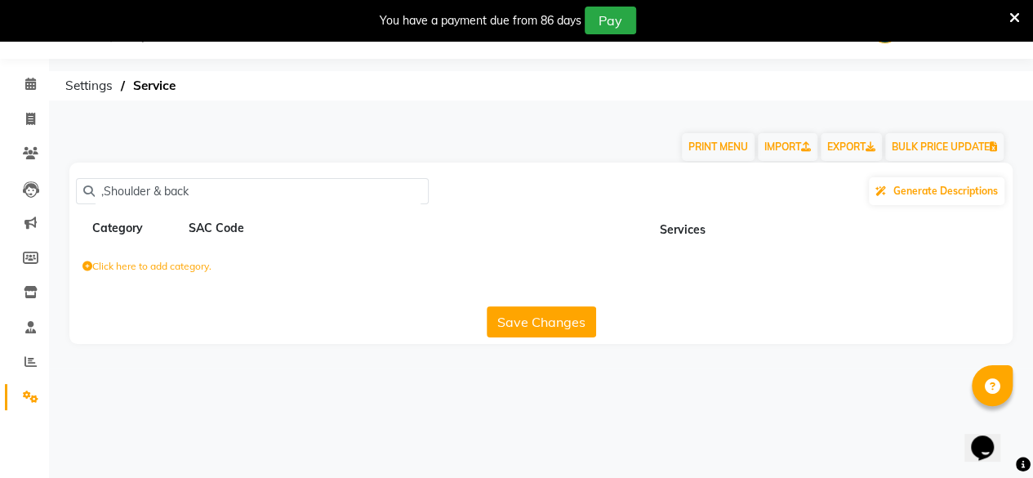
drag, startPoint x: 194, startPoint y: 221, endPoint x: 2, endPoint y: 516, distance: 353.0
click at [2, 438] on html "08047224946 Select Location × Virtue Salon And Aesthetic, [PERSON_NAME] WhatsAp…" at bounding box center [516, 199] width 1033 height 478
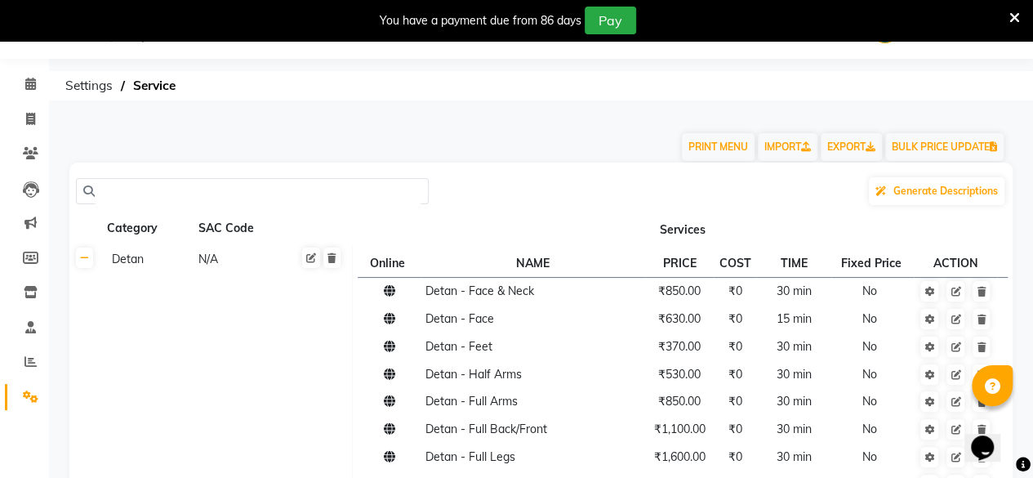
paste input "Neck,Shoulder & back (40 mins)"
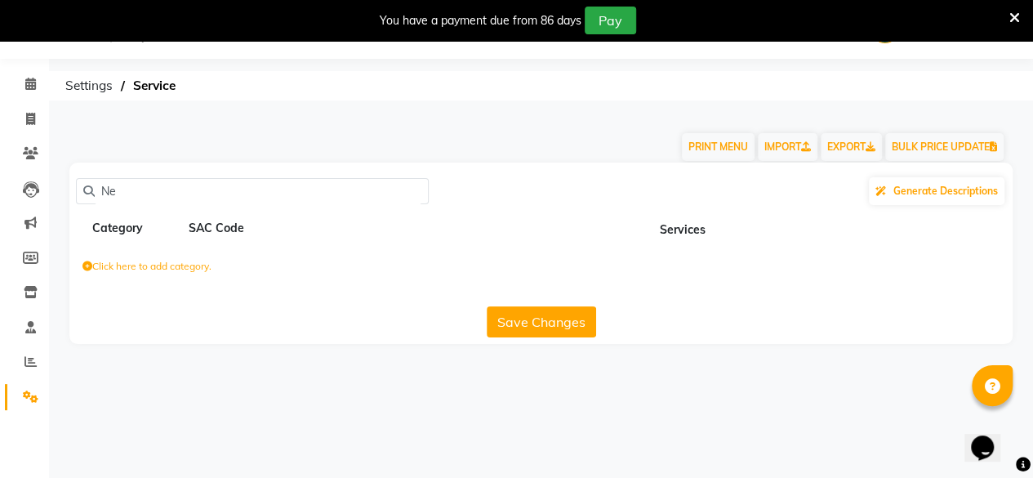
type input "N"
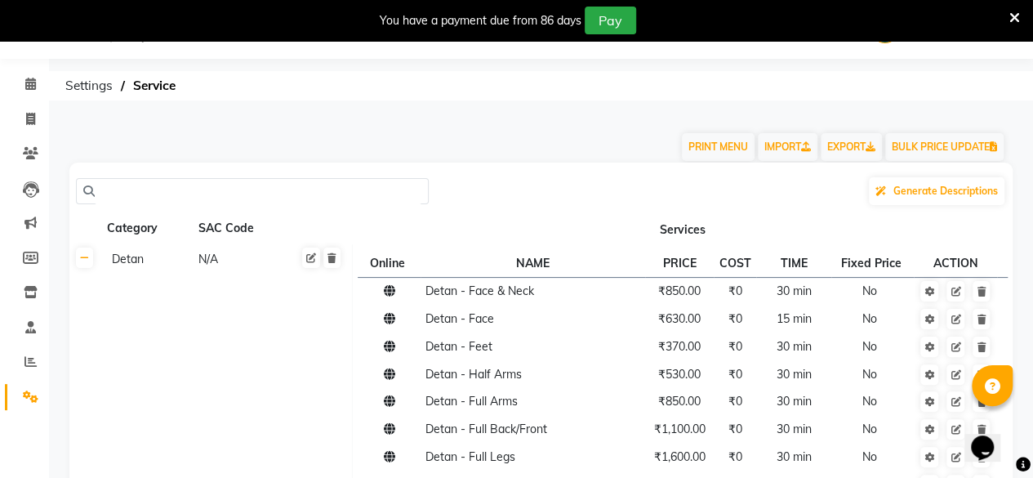
click at [121, 199] on input "text" at bounding box center [258, 191] width 327 height 25
paste input "Nail Extension - French Gel Extensions"
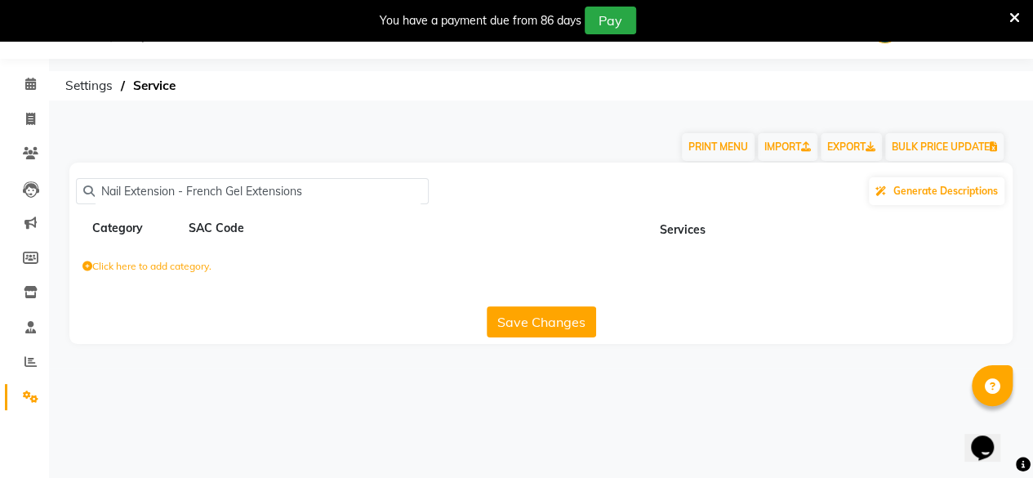
drag, startPoint x: 313, startPoint y: 190, endPoint x: 176, endPoint y: 204, distance: 137.2
click at [176, 205] on div "Nail Extension - French Gel Extensions Generate Descriptions" at bounding box center [541, 191] width 931 height 31
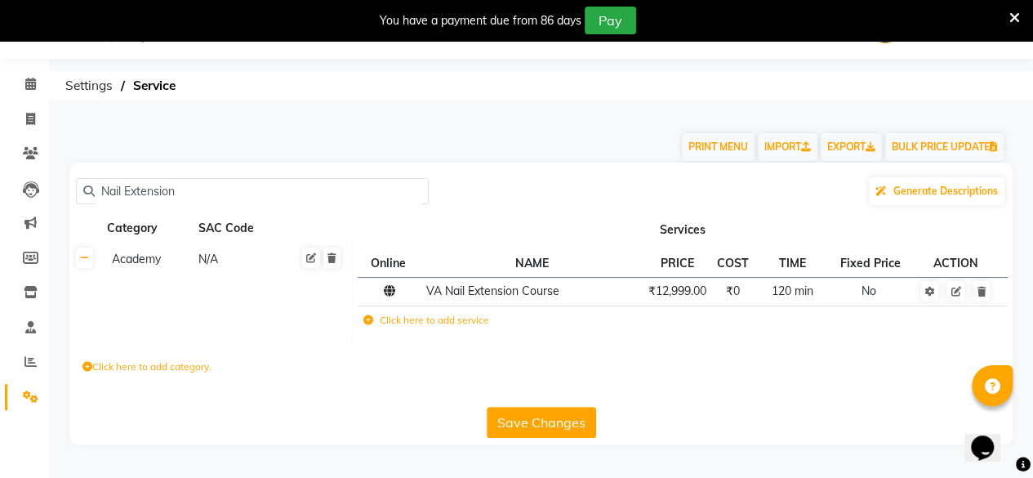
type input "Nail Extension"
drag, startPoint x: 183, startPoint y: 189, endPoint x: 0, endPoint y: 176, distance: 183.5
click at [0, 176] on app-home "08047224946 Select Location × Virtue Salon And Aesthetic, [PERSON_NAME] WhatsAp…" at bounding box center [516, 234] width 1033 height 469
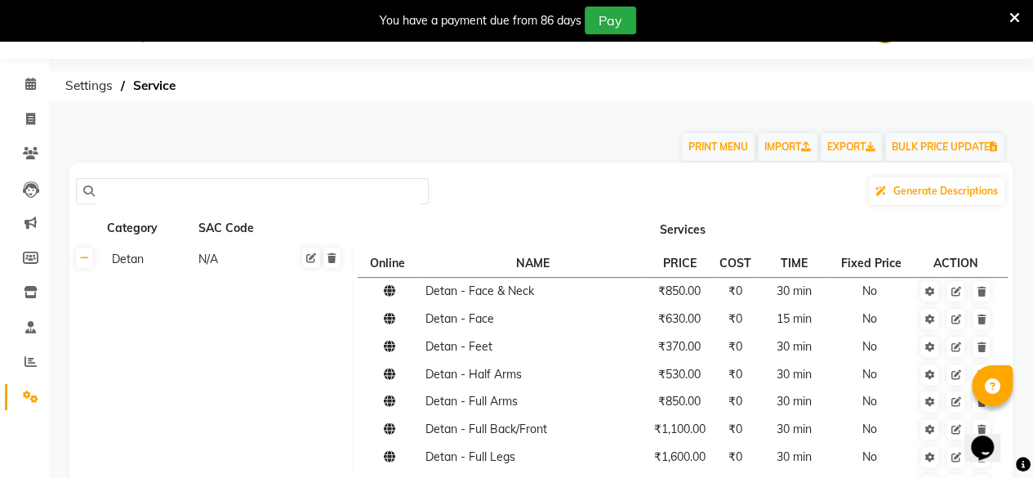
paste input "French Gel Extensions"
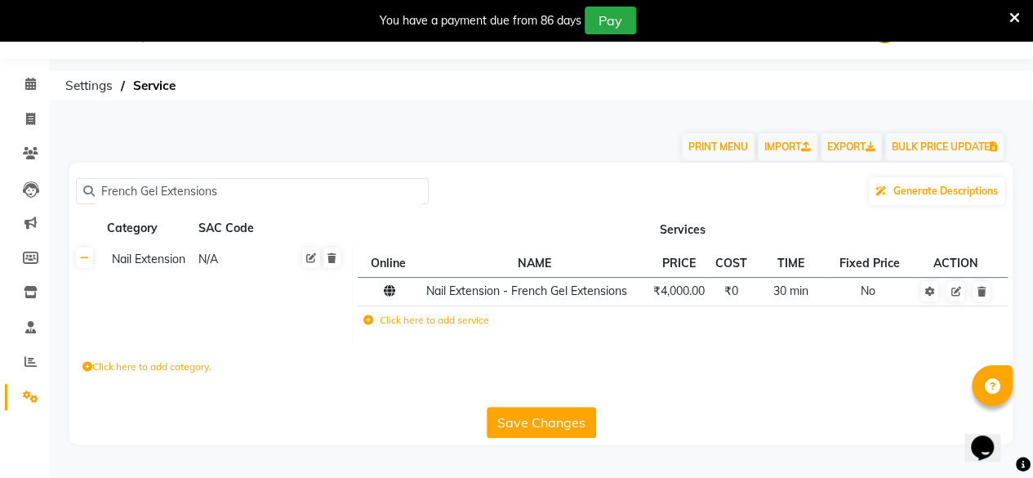
type input "French Gel Extensions"
drag, startPoint x: 232, startPoint y: 187, endPoint x: 0, endPoint y: 205, distance: 232.7
click at [0, 206] on app-home "08047224946 Select Location × Virtue Salon And Aesthetic, [PERSON_NAME] WhatsAp…" at bounding box center [516, 234] width 1033 height 469
paste input "Gel French Polish (Hands /feets)"
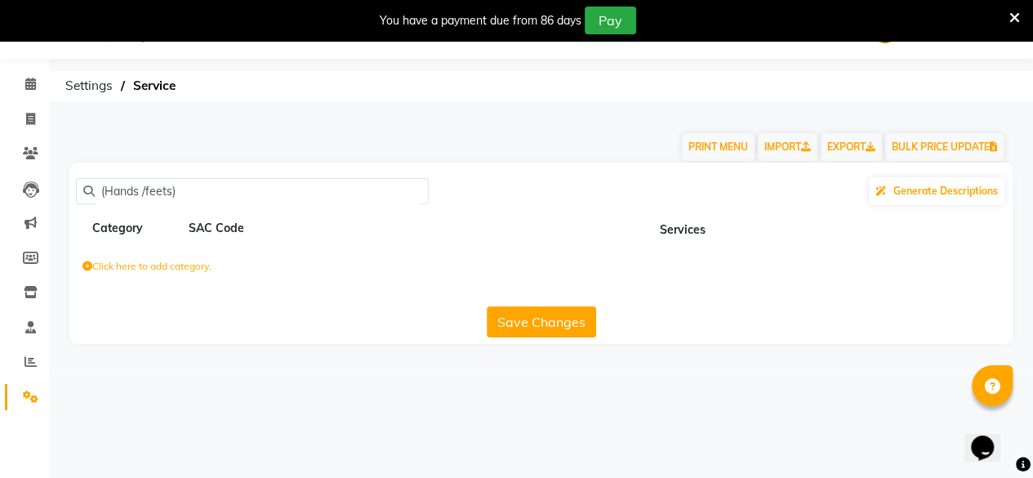
type input "(Hands /feets)"
click at [553, 315] on button "Save Changes" at bounding box center [541, 321] width 109 height 31
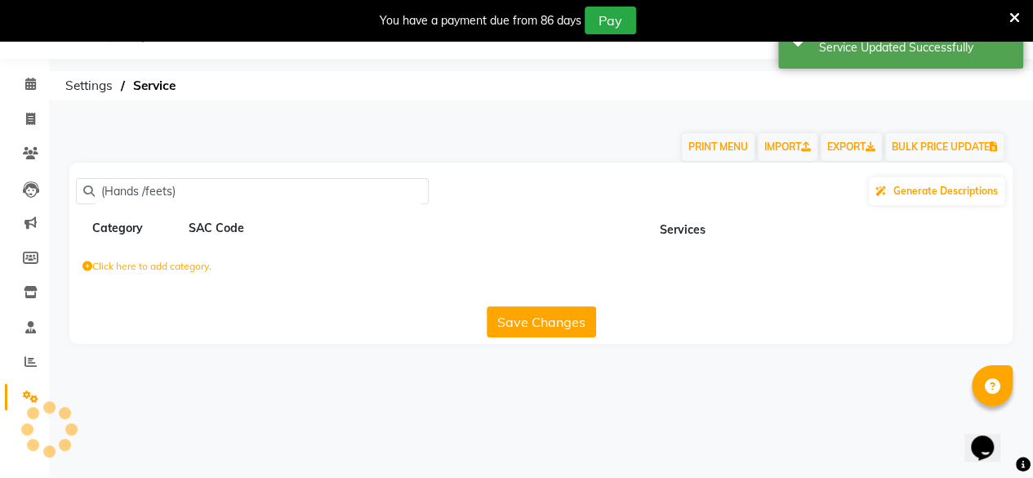
click at [553, 315] on button "Save Changes" at bounding box center [541, 321] width 109 height 31
drag, startPoint x: 176, startPoint y: 193, endPoint x: 18, endPoint y: 182, distance: 158.8
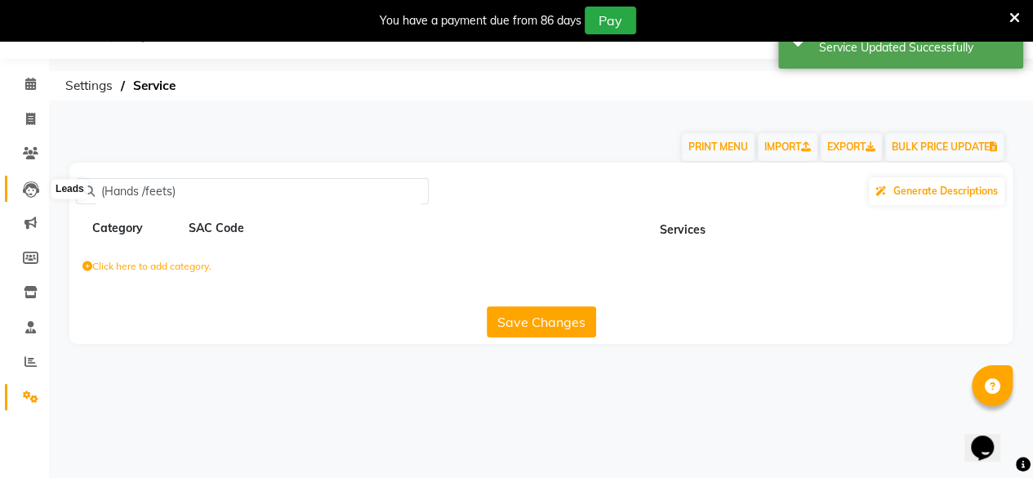
click at [18, 182] on app-home "08047224946 Select Location × Virtue Salon And Aesthetic, [PERSON_NAME] WhatsAp…" at bounding box center [516, 184] width 1033 height 368
paste input "Gel French Polish (Hands /feets)"
type input "Gel French Polish (Hands /feets)"
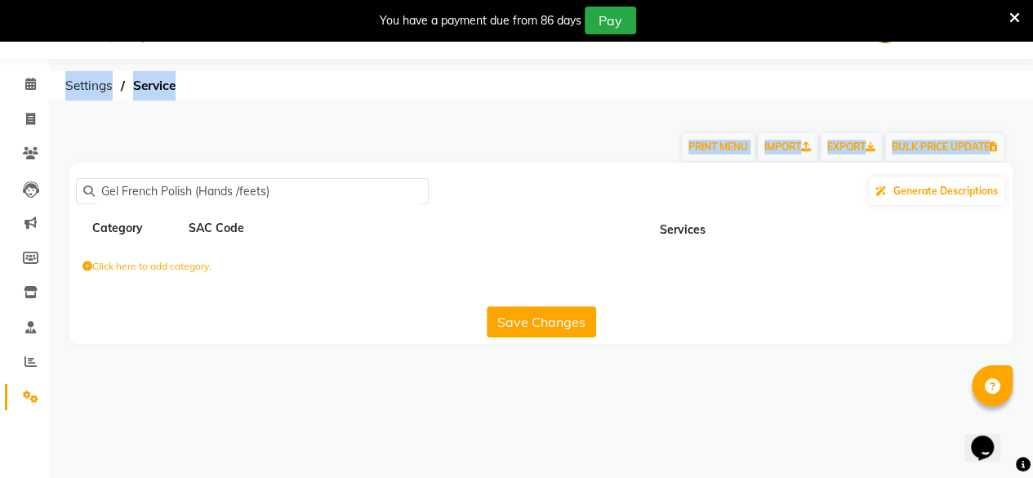
drag, startPoint x: 284, startPoint y: 171, endPoint x: 0, endPoint y: 185, distance: 284.7
click at [0, 185] on app-home "08047224946 Select Location × Virtue Salon And Aesthetic, [PERSON_NAME] WhatsAp…" at bounding box center [516, 184] width 1033 height 368
click at [283, 194] on input "Gel French Polish (Hands /feets)" at bounding box center [258, 191] width 327 height 25
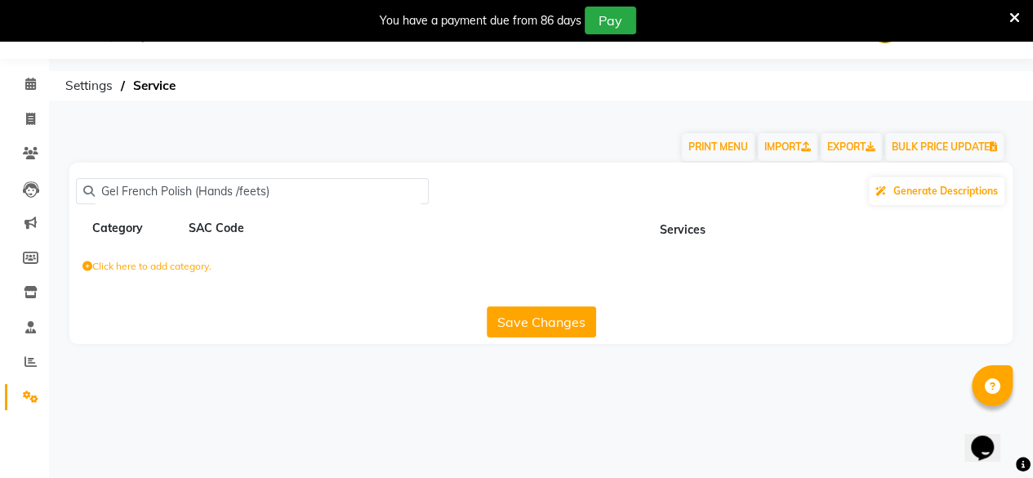
click at [284, 194] on input "Gel French Polish (Hands /feets)" at bounding box center [258, 191] width 327 height 25
click at [287, 196] on input "Gel French Polish (Hands /feets)" at bounding box center [258, 191] width 327 height 25
drag, startPoint x: 287, startPoint y: 196, endPoint x: 60, endPoint y: 205, distance: 226.5
click at [62, 205] on div "Gel French Polish (Hands /feets) Generate Descriptions Category SAC Code Servic…" at bounding box center [541, 253] width 968 height 181
paste input "Gel Infills/ Overlays + Add on Colours"
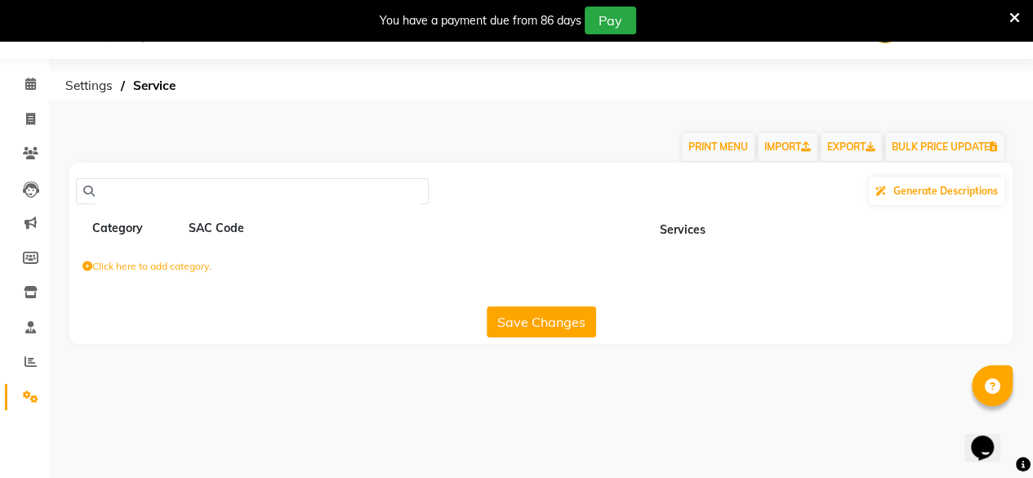
type input "Gel Infills/ Overlays + Add on Colours"
drag, startPoint x: 314, startPoint y: 194, endPoint x: 0, endPoint y: 182, distance: 314.0
click at [0, 182] on app-home "08047224946 Select Location × Virtue Salon And Aesthetic, [PERSON_NAME] WhatsAp…" at bounding box center [516, 184] width 1033 height 368
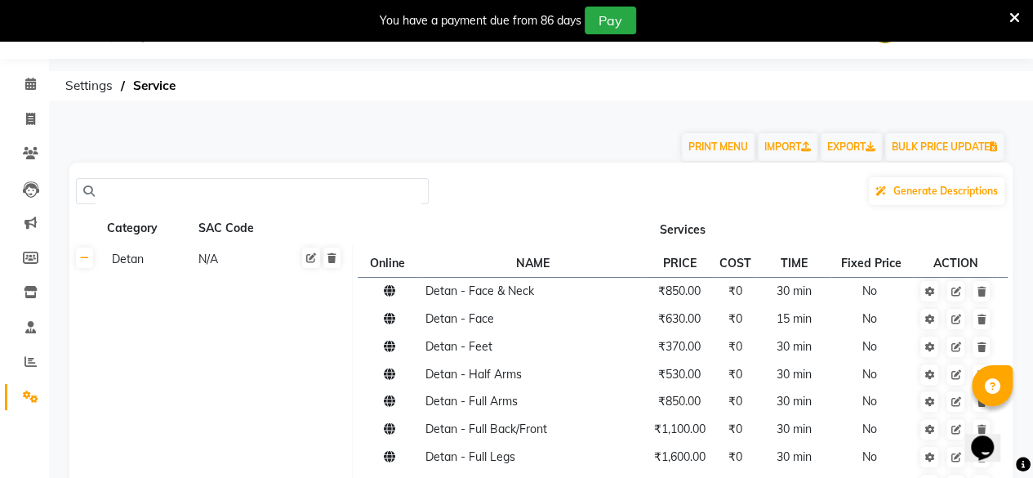
paste input "Gel Infills/ Overlays + Add on Colours"
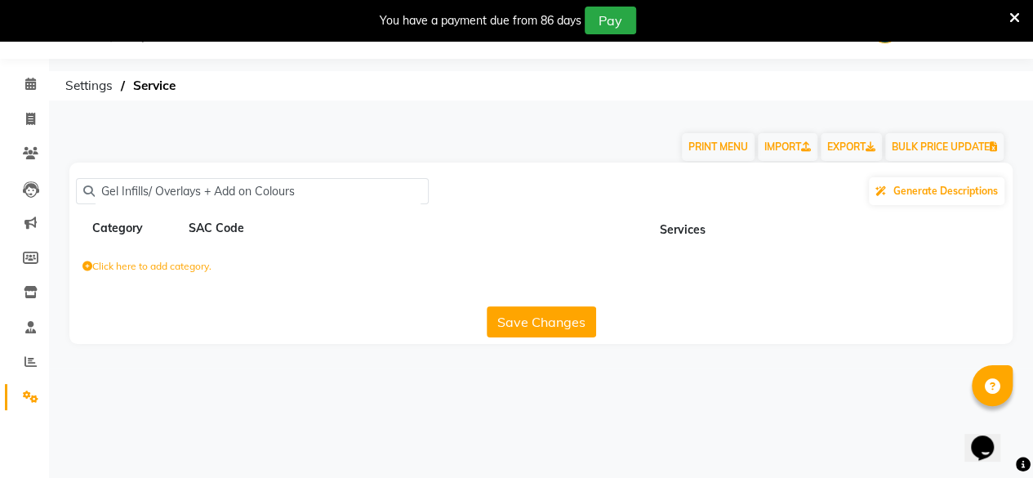
type input "Gel Infills/ Overlays + Add on Colours"
drag, startPoint x: 351, startPoint y: 195, endPoint x: 24, endPoint y: 243, distance: 331.1
click at [24, 243] on app-home "08047224946 Select Location × Virtue Salon And Aesthetic, [PERSON_NAME] WhatsAp…" at bounding box center [516, 184] width 1033 height 368
paste input "Nail Extension"
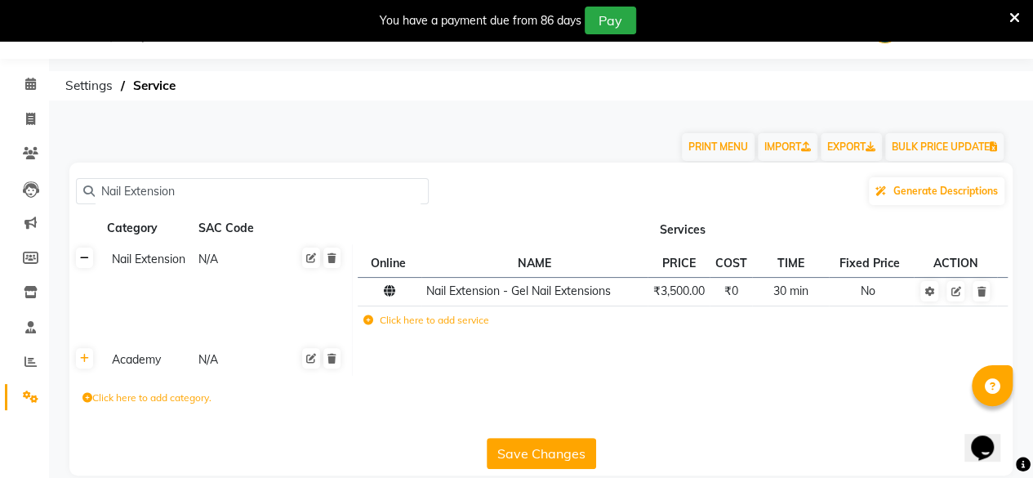
type input "Nail Extension"
click at [88, 266] on link at bounding box center [84, 258] width 17 height 20
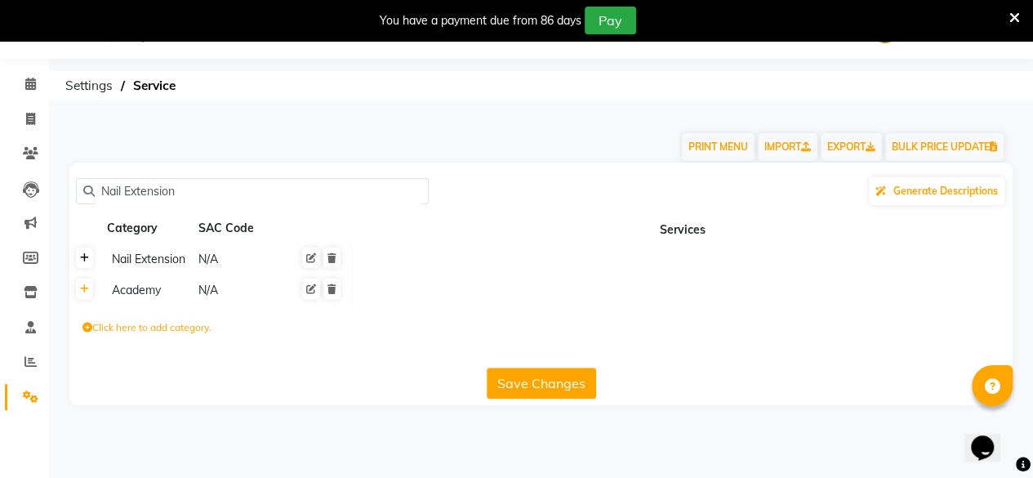
click at [87, 266] on link at bounding box center [84, 258] width 17 height 20
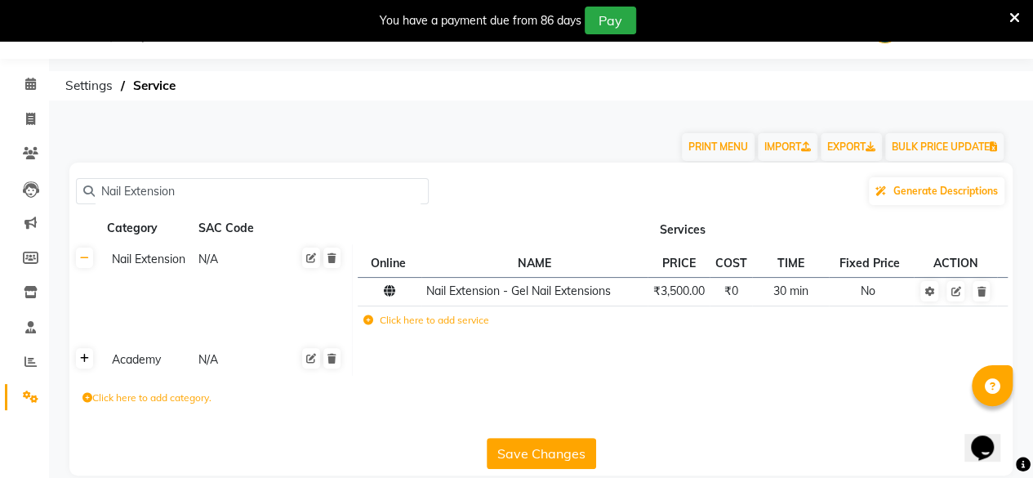
click at [85, 360] on icon at bounding box center [84, 359] width 9 height 10
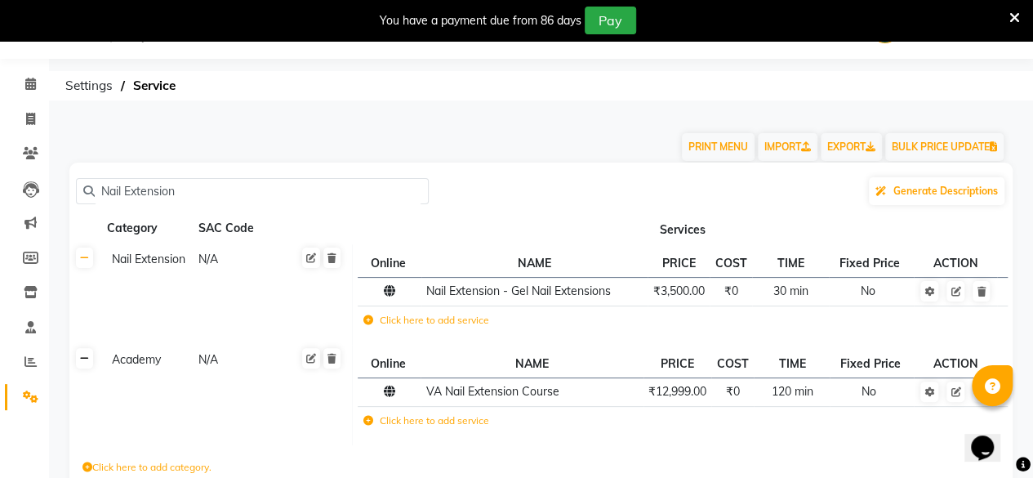
click at [83, 360] on icon at bounding box center [84, 359] width 9 height 10
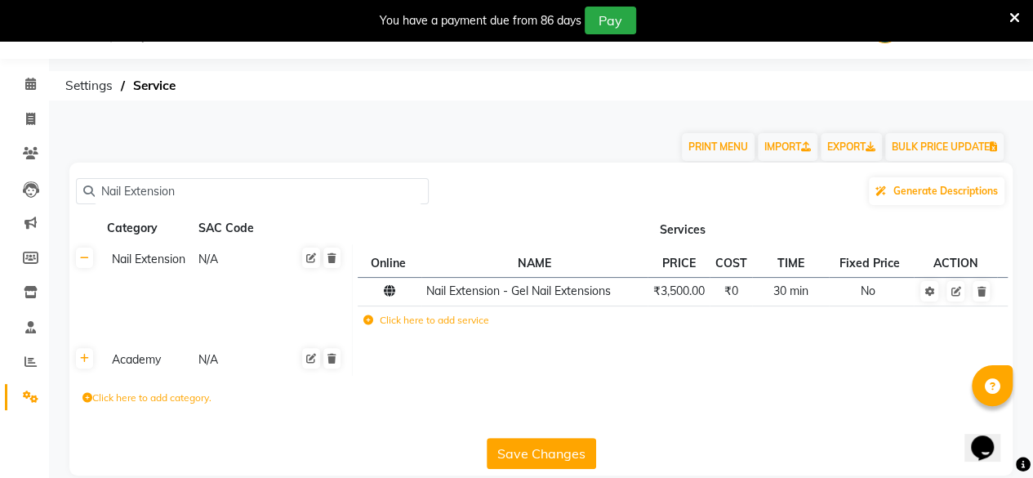
drag, startPoint x: 181, startPoint y: 183, endPoint x: 0, endPoint y: 237, distance: 188.4
click at [0, 237] on app-home "08047224946 Select Location × Virtue Salon And Aesthetic, [PERSON_NAME] WhatsAp…" at bounding box center [516, 250] width 1033 height 500
paste input "Gel Nail Polish (Hands/feets)"
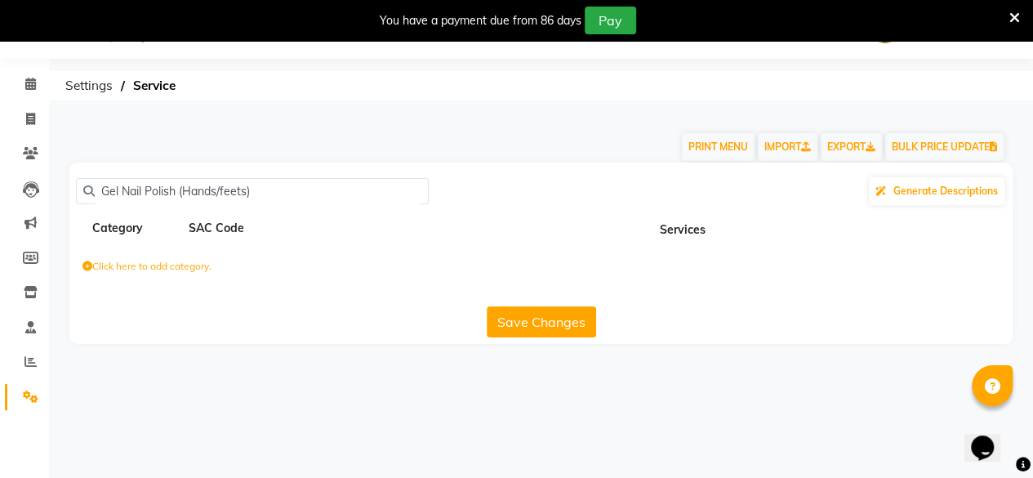
type input "Gel Nail Polish (Hands/feets)"
drag, startPoint x: 259, startPoint y: 185, endPoint x: 42, endPoint y: 229, distance: 221.6
click at [44, 231] on app-home "08047224946 Select Location × Virtue Salon And Aesthetic, [PERSON_NAME] WhatsAp…" at bounding box center [516, 184] width 1033 height 368
paste input "Gel Polish Removal"
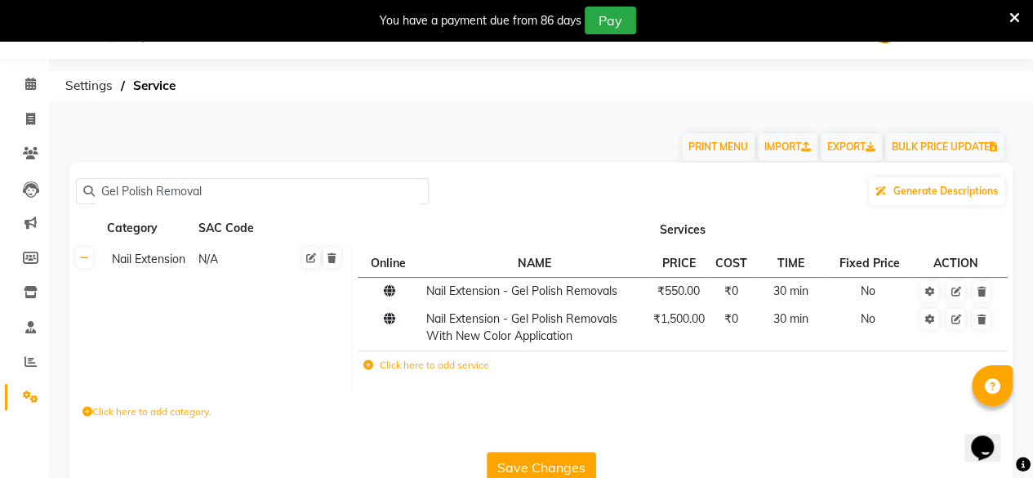
type input "Gel Polish Removal"
drag, startPoint x: 212, startPoint y: 194, endPoint x: 87, endPoint y: 200, distance: 125.2
click at [87, 200] on div "Gel Polish Removal" at bounding box center [252, 191] width 353 height 26
paste input "Overlay Removal"
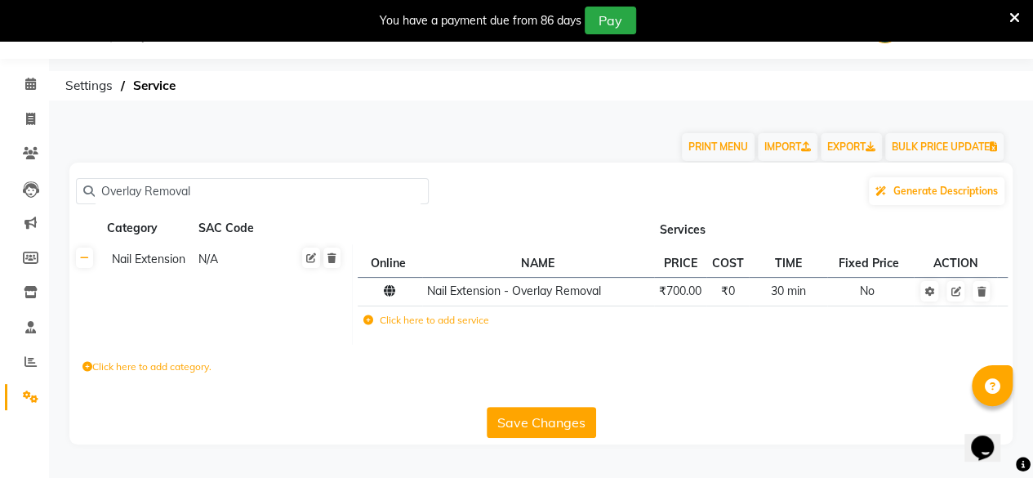
type input "Overlay Removal"
drag, startPoint x: 191, startPoint y: 197, endPoint x: 0, endPoint y: 248, distance: 197.8
click at [0, 248] on app-home "08047224946 Select Location × Virtue Salon And Aesthetic, [PERSON_NAME] WhatsAp…" at bounding box center [516, 234] width 1033 height 469
paste input "Gel Extensions Refill + Gel Polish"
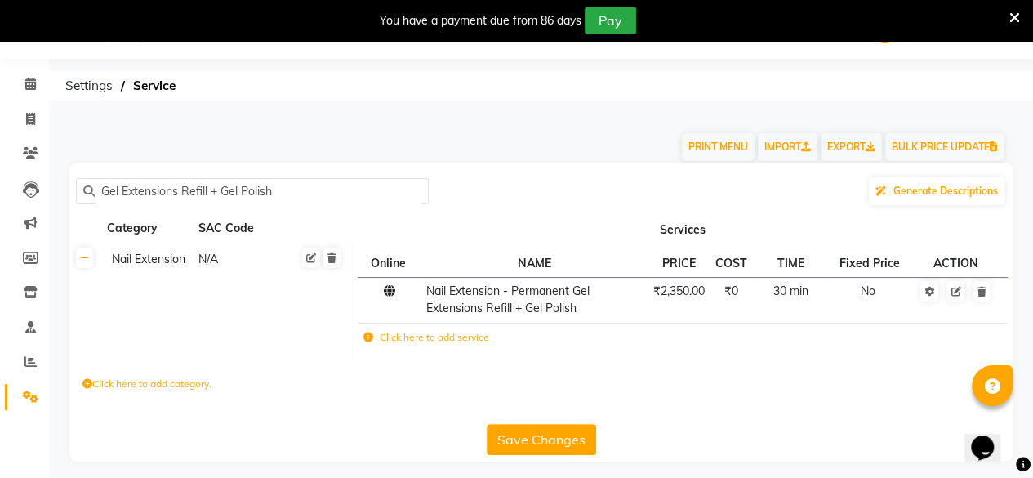
type input "Gel Extensions Refill + Gel Polish"
drag, startPoint x: 144, startPoint y: 221, endPoint x: 4, endPoint y: 368, distance: 202.8
click at [0, 364] on app-home "08047224946 Select Location × Virtue Salon And Aesthetic, [PERSON_NAME] WhatsAp…" at bounding box center [516, 243] width 1033 height 486
paste input "Polygel Extensions"
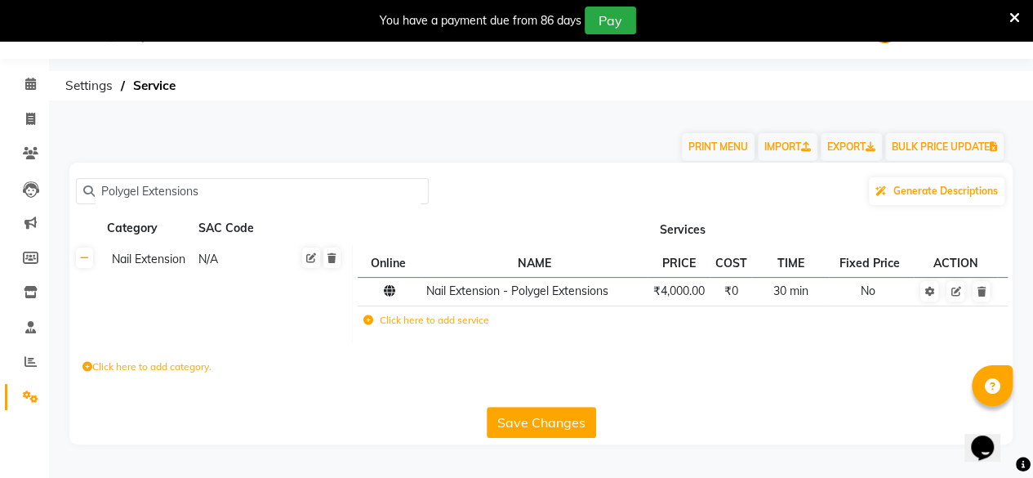
drag, startPoint x: 199, startPoint y: 193, endPoint x: 0, endPoint y: 203, distance: 198.8
click at [0, 203] on app-home "08047224946 Select Location × Virtue Salon And Aesthetic, [PERSON_NAME] WhatsAp…" at bounding box center [516, 234] width 1033 height 469
type input "s"
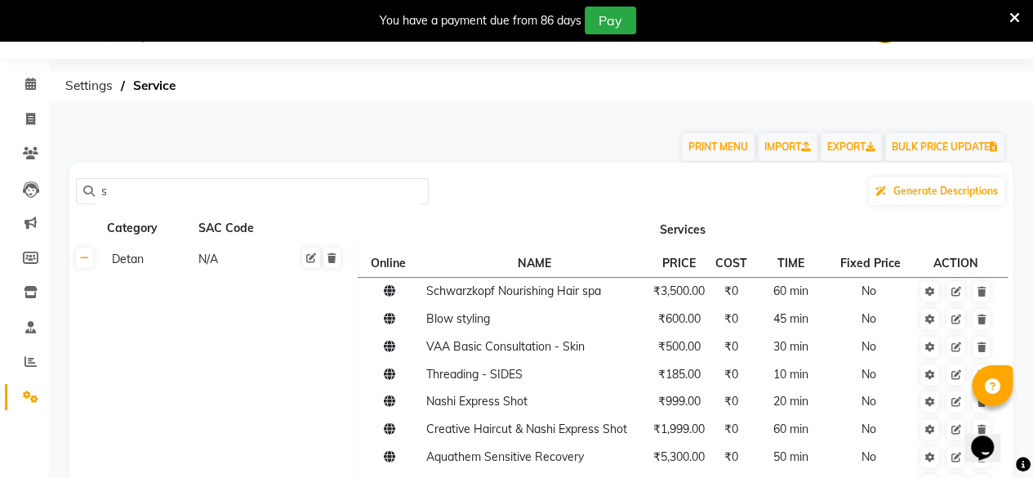
click at [107, 192] on input "s" at bounding box center [258, 191] width 327 height 25
click at [96, 198] on input "s" at bounding box center [258, 191] width 327 height 25
click at [106, 200] on input "s" at bounding box center [258, 191] width 327 height 25
click at [107, 200] on input "s" at bounding box center [258, 191] width 327 height 25
paste input "Basic Nail Art"
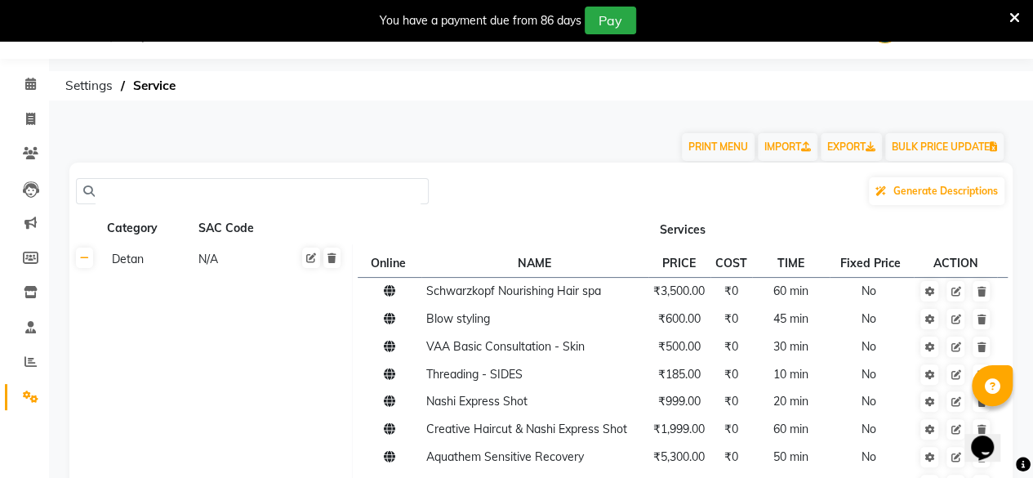
type input "Basic Nail Art"
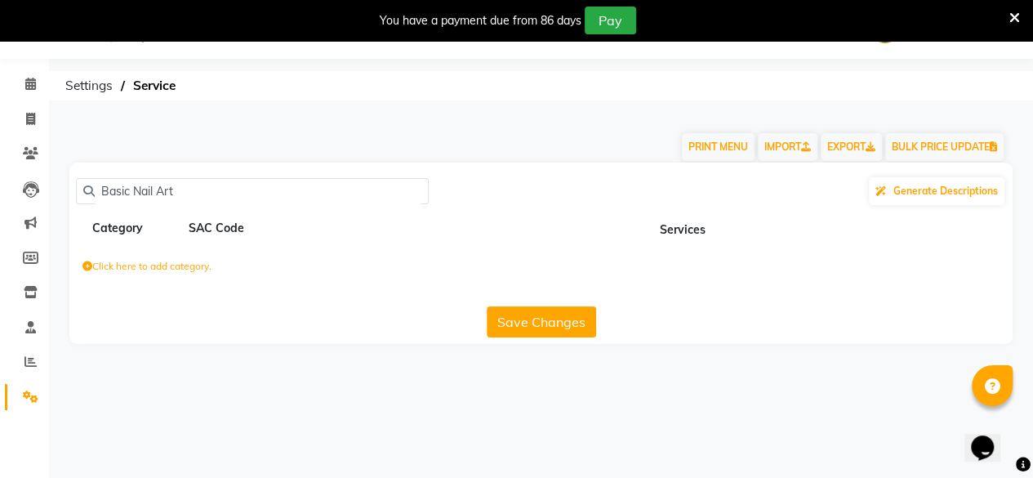
drag, startPoint x: 185, startPoint y: 192, endPoint x: 60, endPoint y: 207, distance: 125.0
click at [60, 207] on div "Basic Nail Art Generate Descriptions Category SAC Code Services Click here to a…" at bounding box center [541, 253] width 968 height 181
paste input "Basic Nail Art"
type input "Basic Nail Art"
drag, startPoint x: 606, startPoint y: 395, endPoint x: 609, endPoint y: 368, distance: 26.3
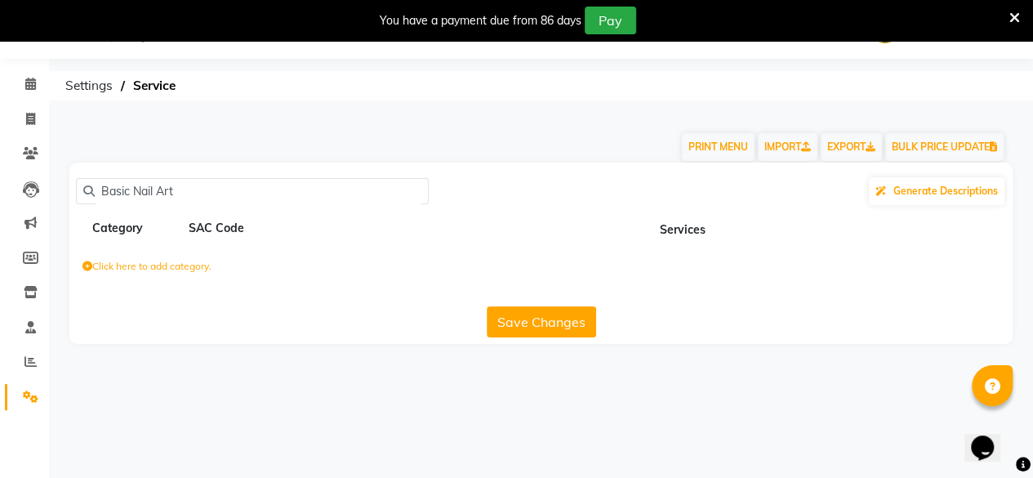
click at [609, 380] on div "08047224946 Select Location × Virtue Salon And Aesthetic, [PERSON_NAME] WhatsAp…" at bounding box center [516, 239] width 1033 height 478
click at [559, 326] on button "Save Changes" at bounding box center [541, 321] width 109 height 31
click at [559, 328] on button "Save Changes" at bounding box center [541, 321] width 109 height 31
click at [556, 327] on button "Save Changes" at bounding box center [541, 321] width 109 height 31
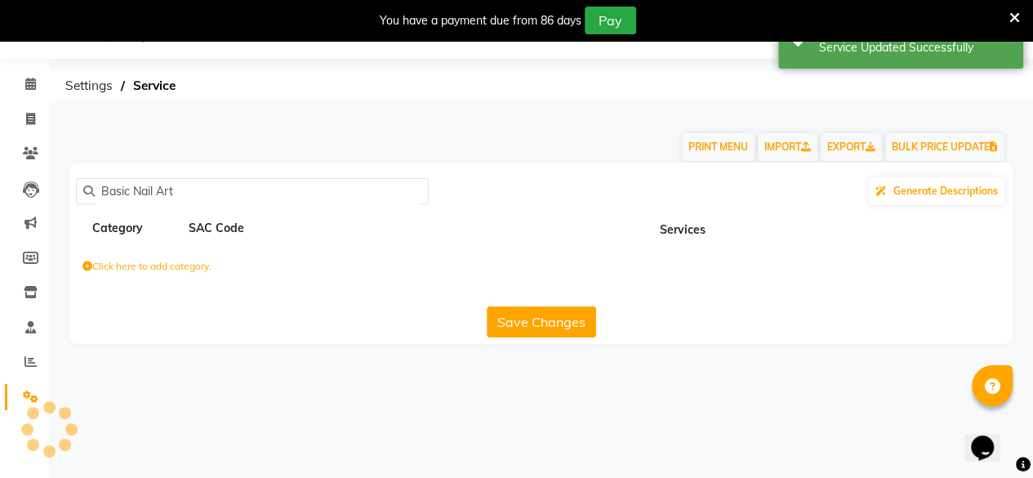
click at [549, 319] on button "Save Changes" at bounding box center [541, 321] width 109 height 31
click at [551, 319] on button "Save Changes" at bounding box center [541, 321] width 109 height 31
drag, startPoint x: 551, startPoint y: 319, endPoint x: 25, endPoint y: 153, distance: 551.6
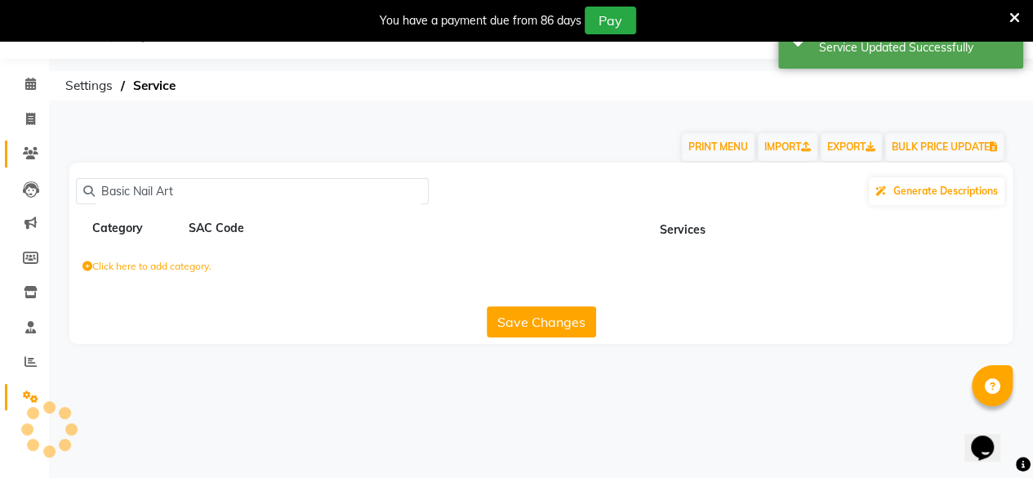
click at [523, 310] on button "Save Changes" at bounding box center [541, 321] width 109 height 31
drag, startPoint x: 199, startPoint y: 182, endPoint x: 35, endPoint y: 216, distance: 167.6
click at [35, 216] on app-home "08047224946 Select Location × Virtue Salon And Aesthetic, [PERSON_NAME] WhatsAp…" at bounding box center [516, 184] width 1033 height 368
paste input "Basic Nail Art"
type input "Basic Nail Art"
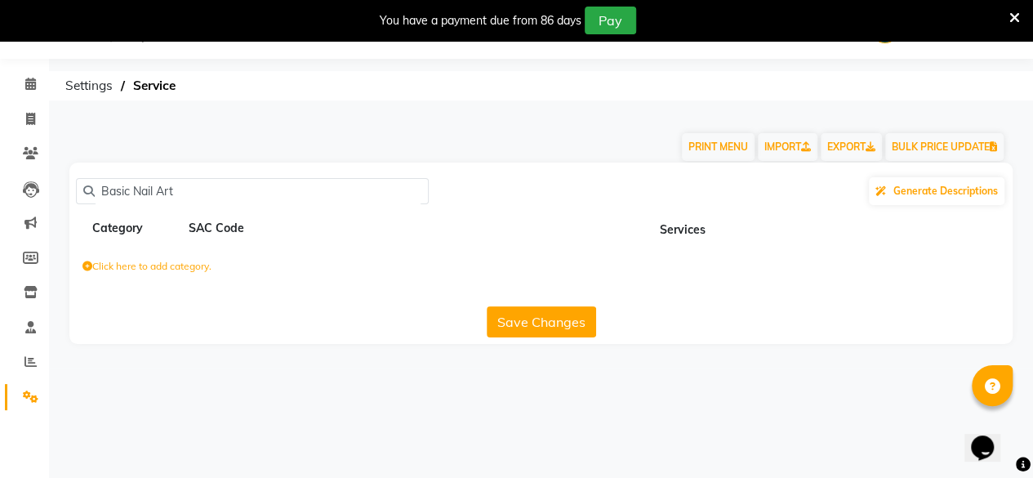
drag, startPoint x: 189, startPoint y: 185, endPoint x: 0, endPoint y: 206, distance: 189.8
click at [0, 206] on app-home "08047224946 Select Location × Virtue Salon And Aesthetic, [PERSON_NAME] WhatsAp…" at bounding box center [516, 184] width 1033 height 368
paste input "Single Finger Refill"
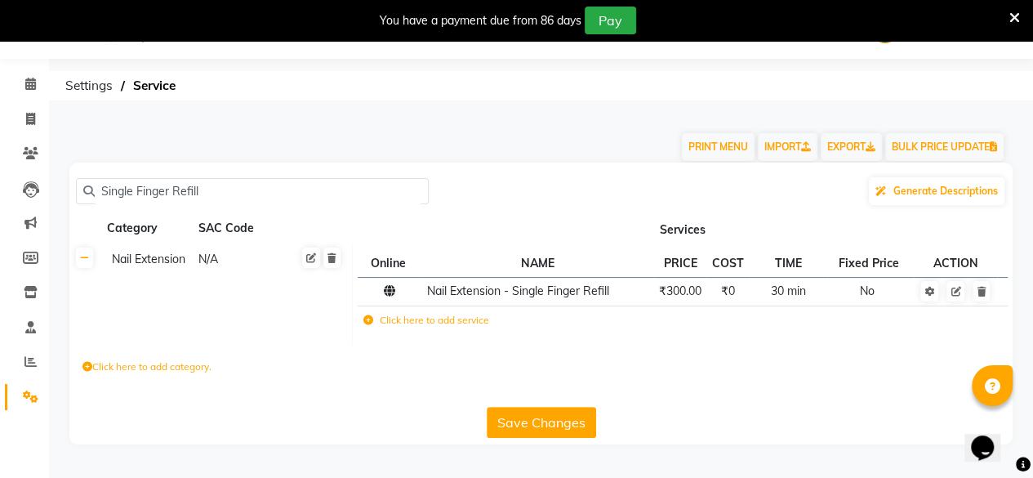
type input "Single Finger Refill"
drag, startPoint x: 261, startPoint y: 194, endPoint x: 0, endPoint y: 232, distance: 263.4
click at [0, 232] on app-home "08047224946 Select Location × Virtue Salon And Aesthetic, [PERSON_NAME] WhatsAp…" at bounding box center [516, 234] width 1033 height 469
paste input "Full Arms"
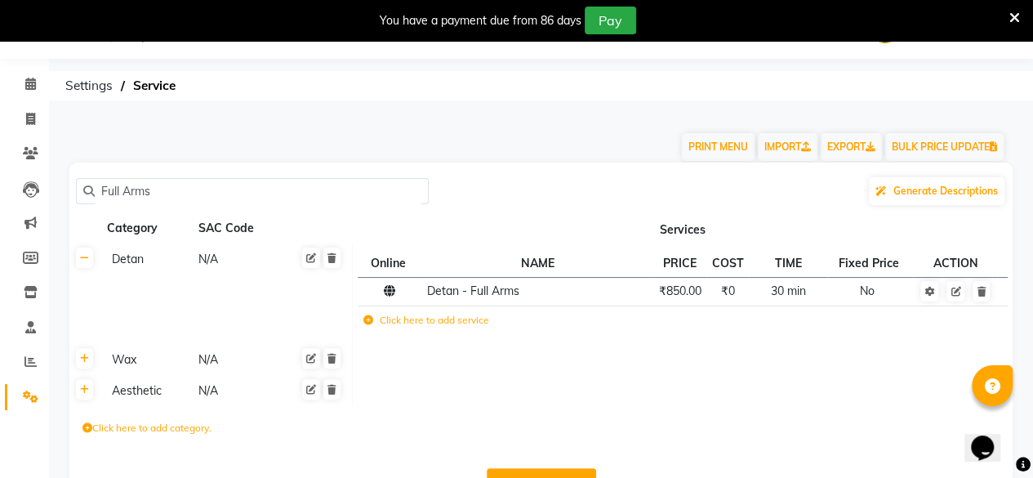
type input "Full Arms"
click at [87, 359] on icon at bounding box center [84, 359] width 9 height 10
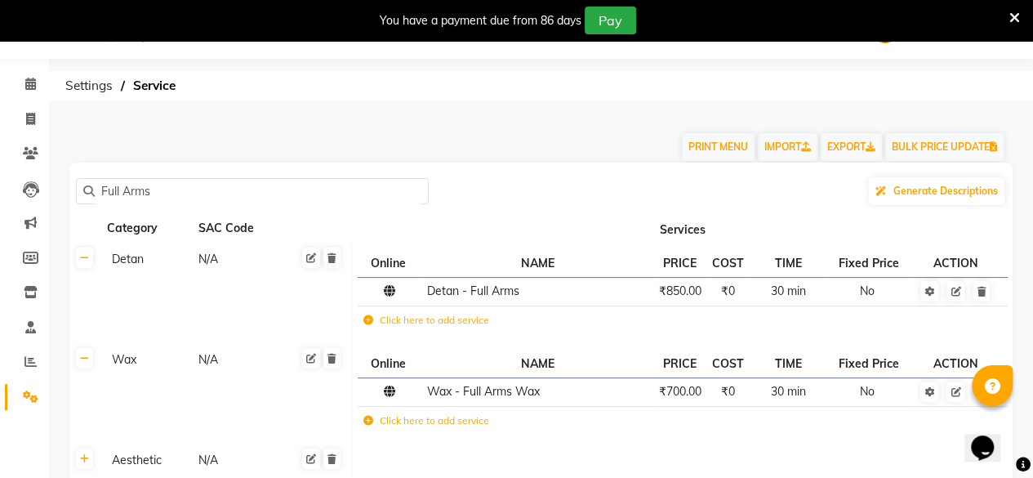
drag, startPoint x: 158, startPoint y: 189, endPoint x: 0, endPoint y: 239, distance: 166.4
click at [0, 239] on app-home "08047224946 Select Location × Virtue Salon And Aesthetic, [PERSON_NAME] WhatsAp…" at bounding box center [516, 300] width 1033 height 600
paste input "Full Body Waxing ( without Bikini Waxing )"
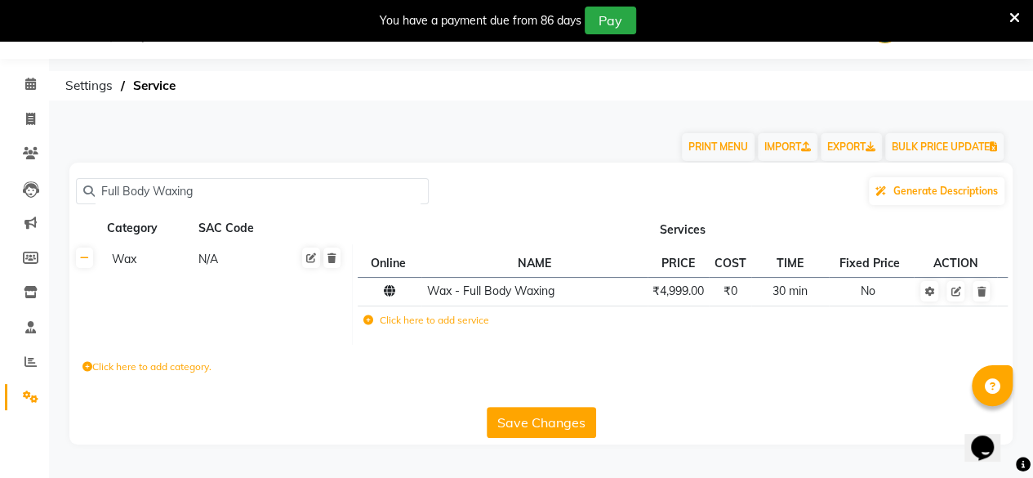
type input "Full Body Waxing"
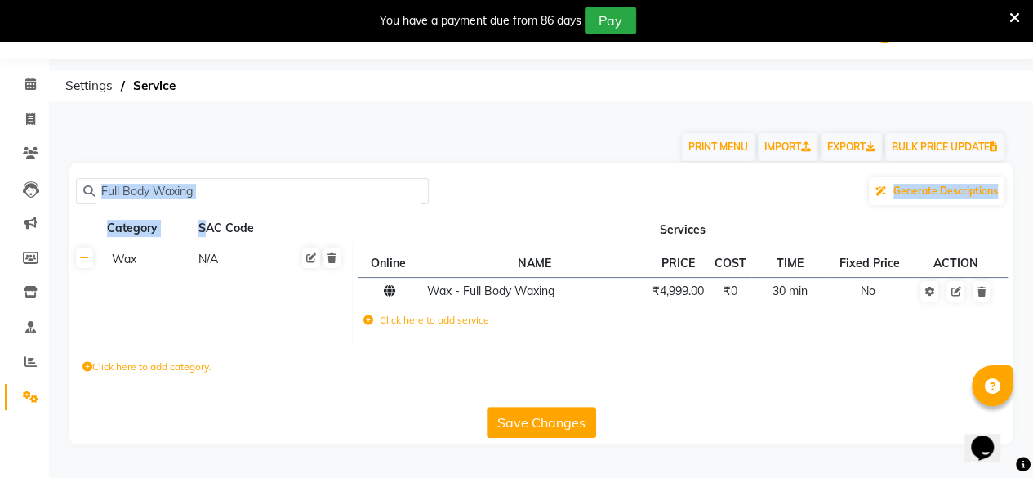
drag, startPoint x: 208, startPoint y: 216, endPoint x: 212, endPoint y: 207, distance: 10.2
click at [212, 208] on div "Full Body Waxing Generate Descriptions Category SAC Code Services Wax N/A Onlin…" at bounding box center [541, 304] width 944 height 282
click at [216, 197] on input "Full Body Waxing" at bounding box center [258, 191] width 327 height 25
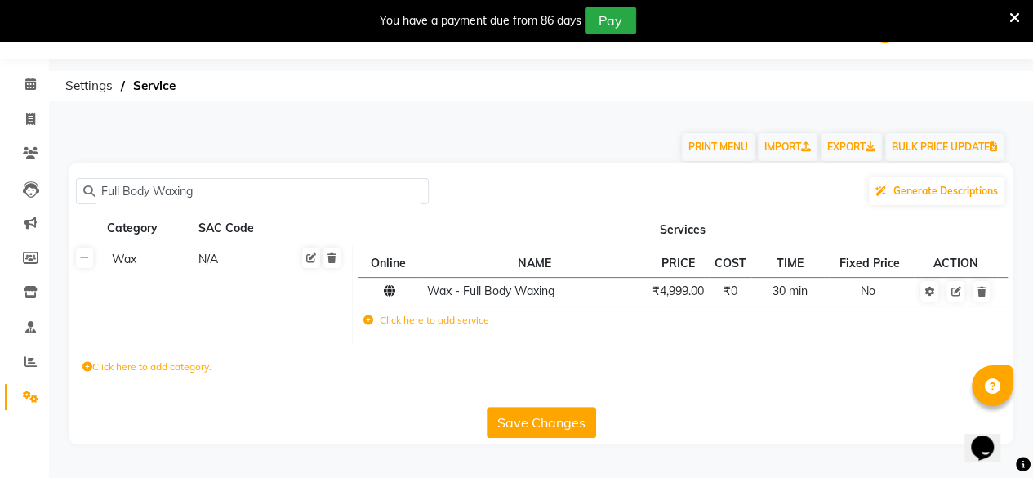
drag, startPoint x: 212, startPoint y: 194, endPoint x: 0, endPoint y: 185, distance: 212.6
click at [0, 185] on app-home "08047224946 Select Location × Virtue Salon And Aesthetic, [PERSON_NAME] WhatsAp…" at bounding box center [516, 234] width 1033 height 469
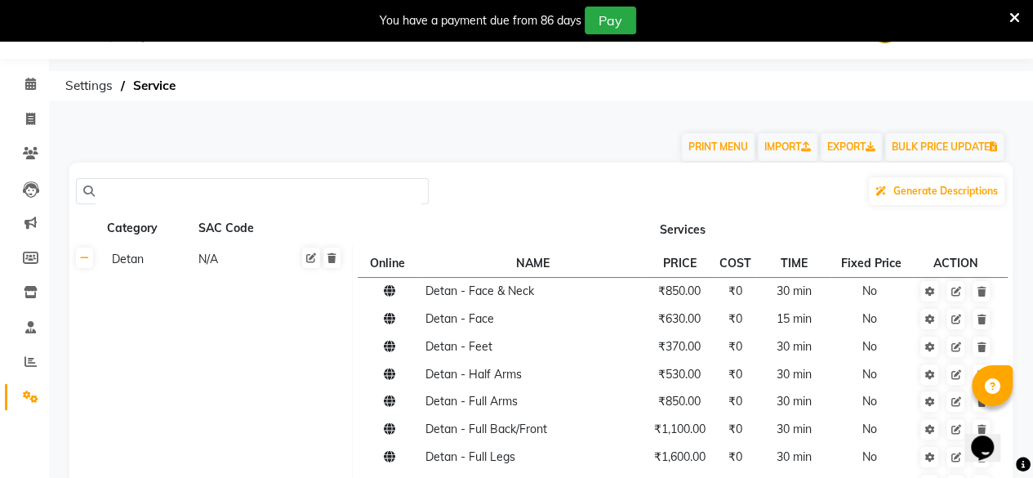
paste input "Full Legs"
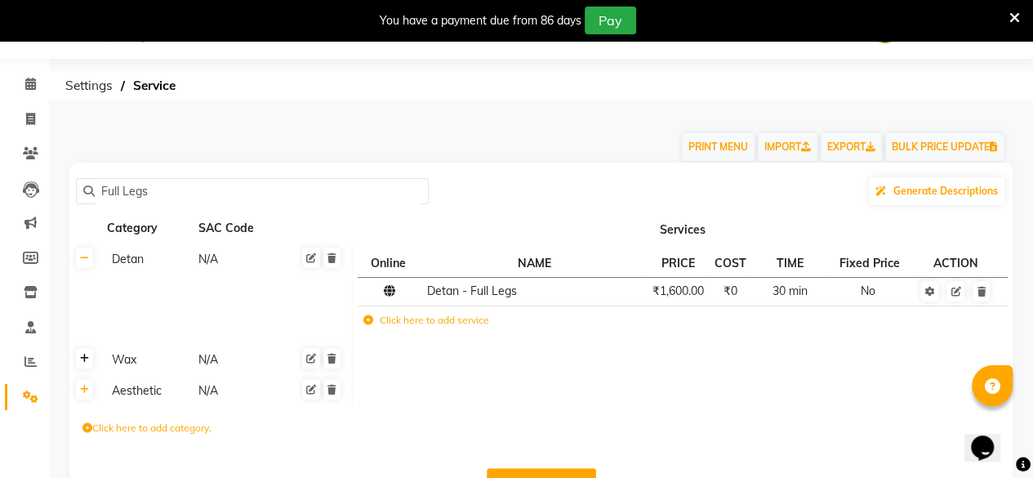
type input "Full Legs"
click at [89, 362] on link at bounding box center [84, 358] width 17 height 20
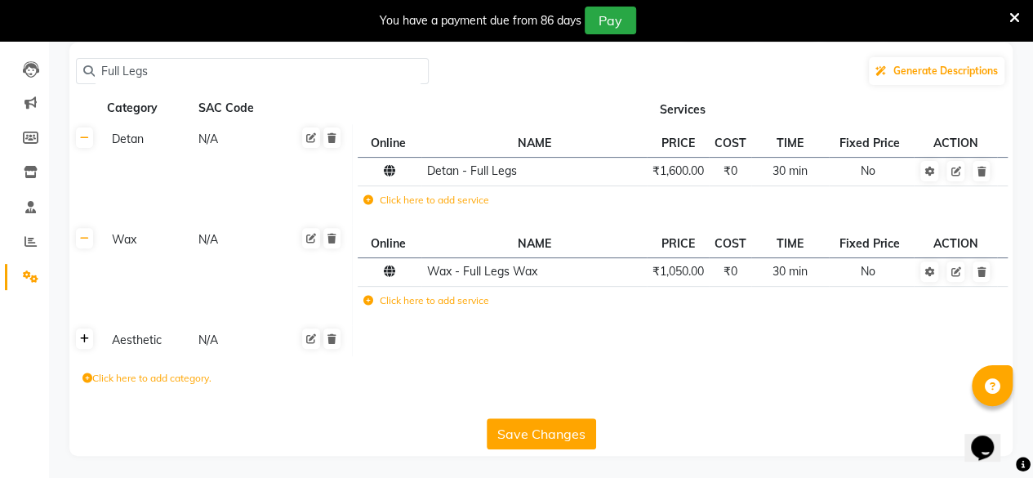
scroll to position [0, 0]
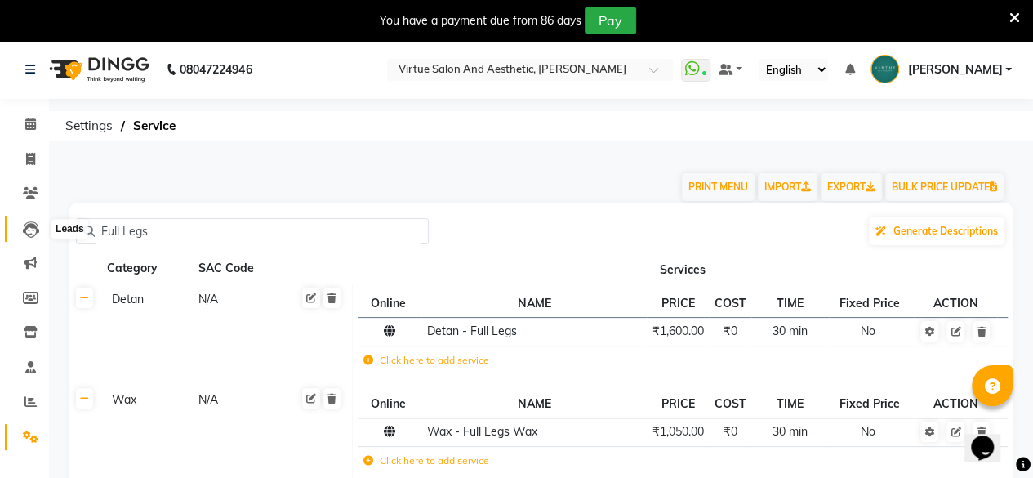
drag, startPoint x: 160, startPoint y: 231, endPoint x: 38, endPoint y: 229, distance: 121.8
click at [38, 229] on app-home "08047224946 Select Location × Virtue Salon And Aesthetic, [PERSON_NAME] WhatsAp…" at bounding box center [516, 340] width 1033 height 600
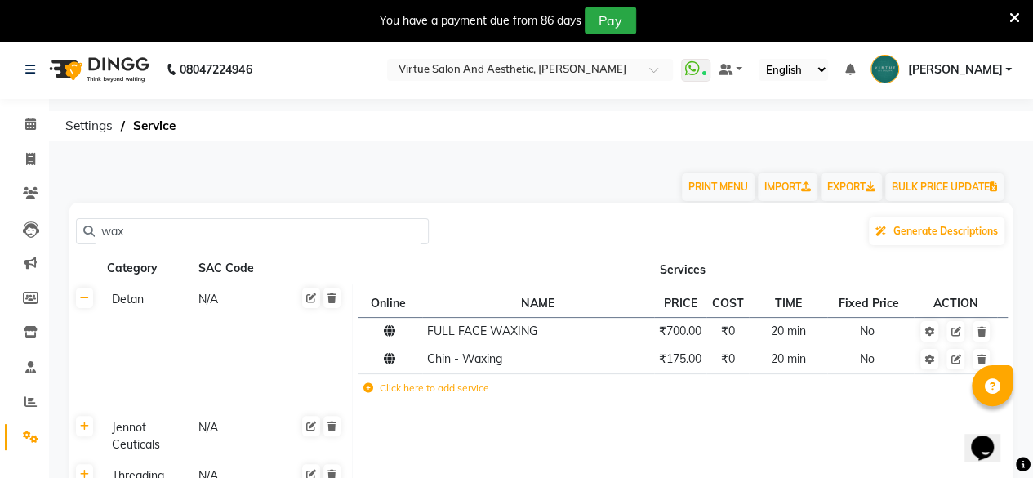
scroll to position [163, 0]
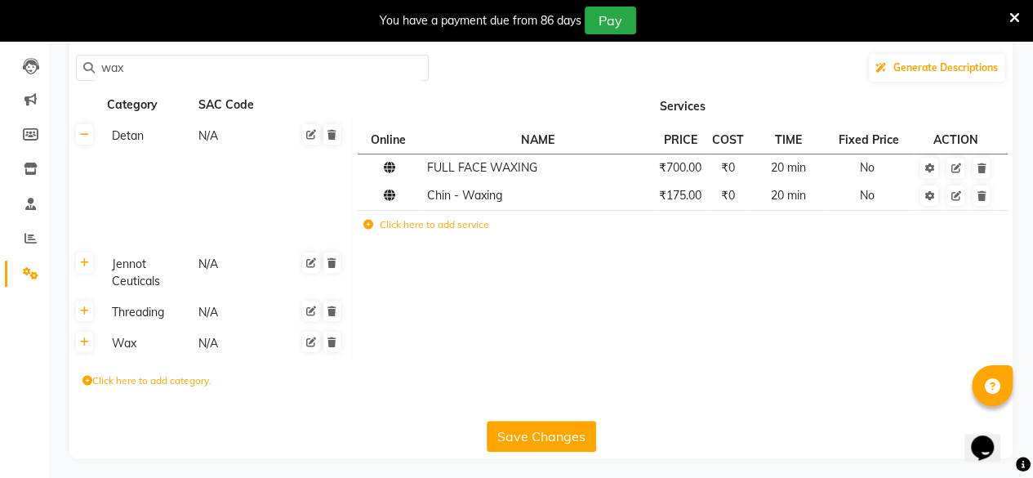
type input "wax"
click at [93, 342] on th at bounding box center [84, 343] width 31 height 31
click at [84, 346] on icon at bounding box center [84, 342] width 9 height 10
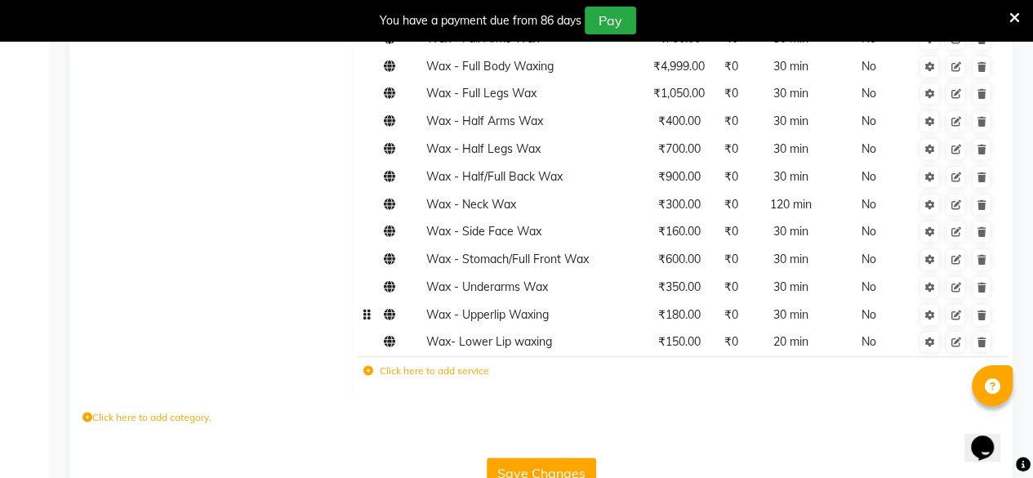
scroll to position [539, 0]
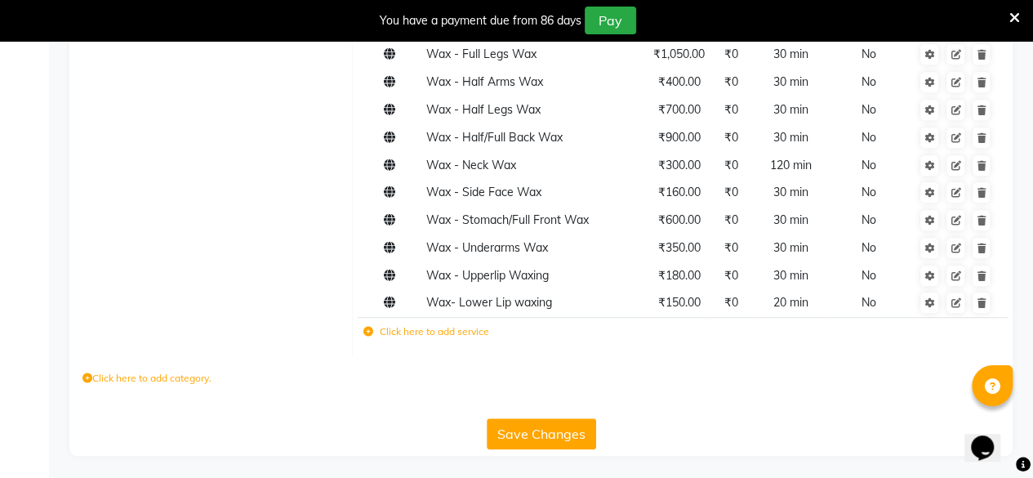
drag, startPoint x: 544, startPoint y: 440, endPoint x: 547, endPoint y: 432, distance: 8.8
click at [547, 435] on button "Save Changes" at bounding box center [541, 433] width 109 height 31
click at [547, 432] on button "Save Changes" at bounding box center [541, 433] width 109 height 31
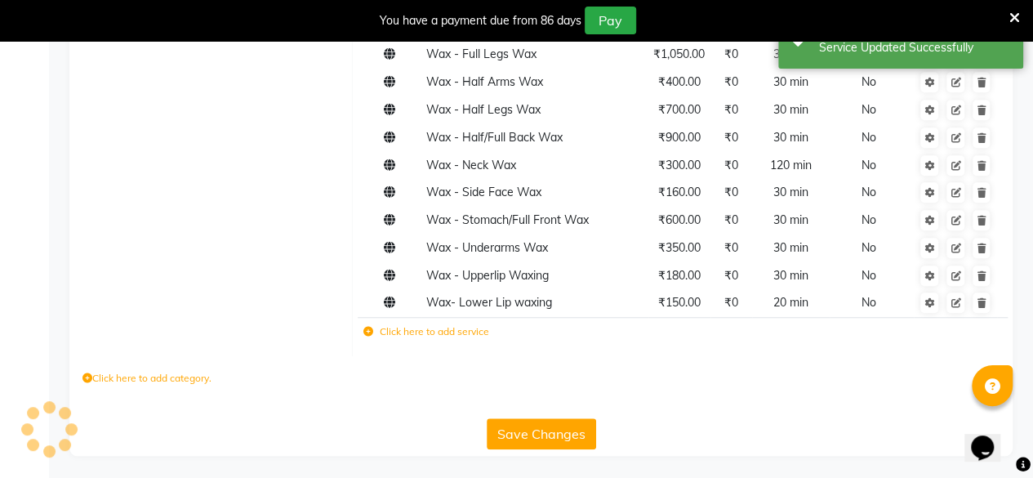
click at [548, 432] on button "Save Changes" at bounding box center [541, 433] width 109 height 31
click at [549, 432] on button "Save Changes" at bounding box center [541, 433] width 109 height 31
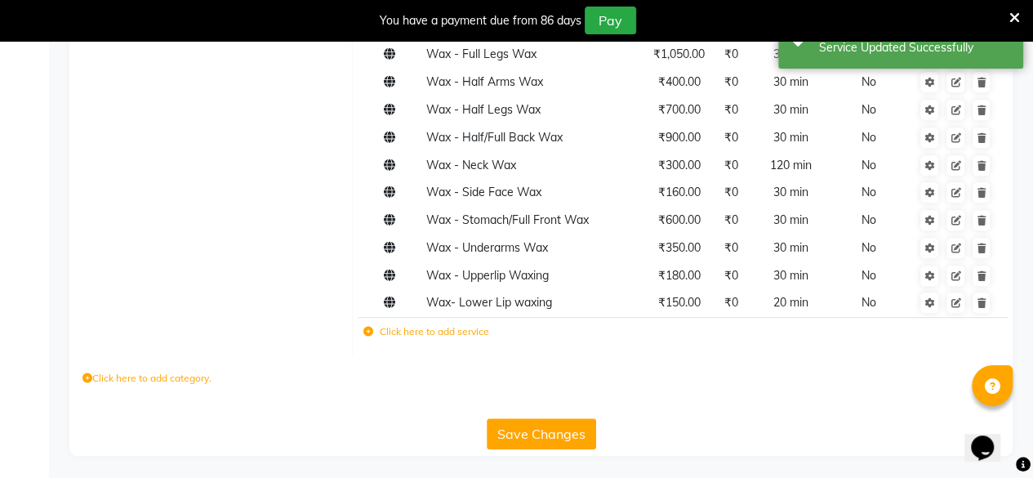
click at [549, 432] on button "Save Changes" at bounding box center [541, 433] width 109 height 31
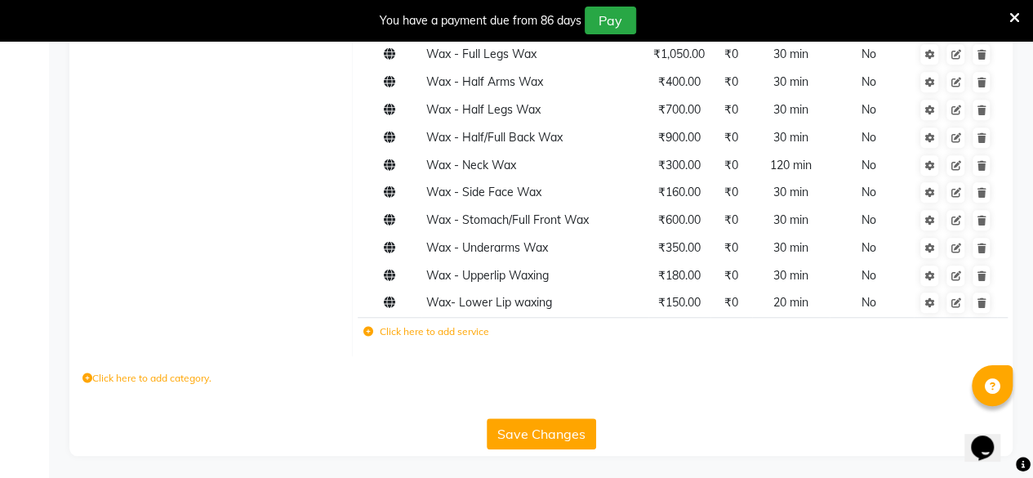
click at [511, 426] on button "Save Changes" at bounding box center [541, 433] width 109 height 31
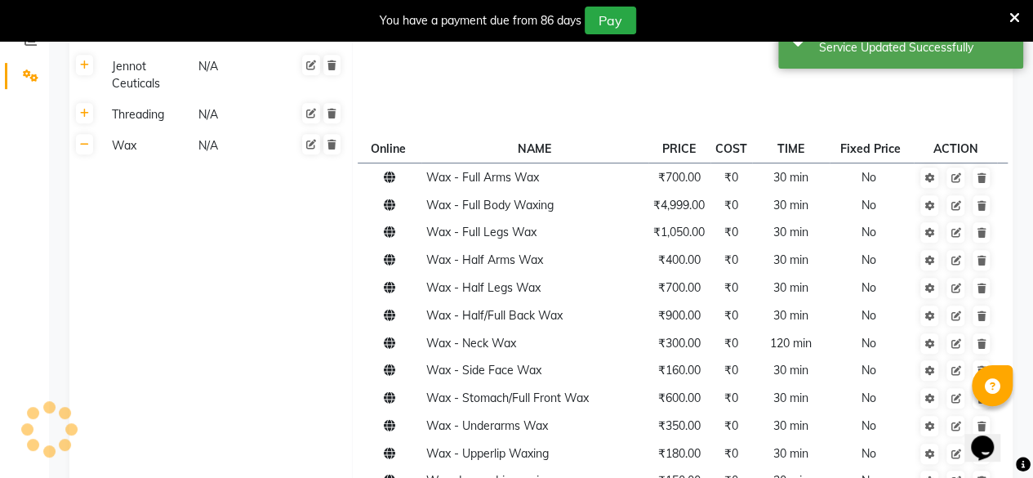
scroll to position [0, 0]
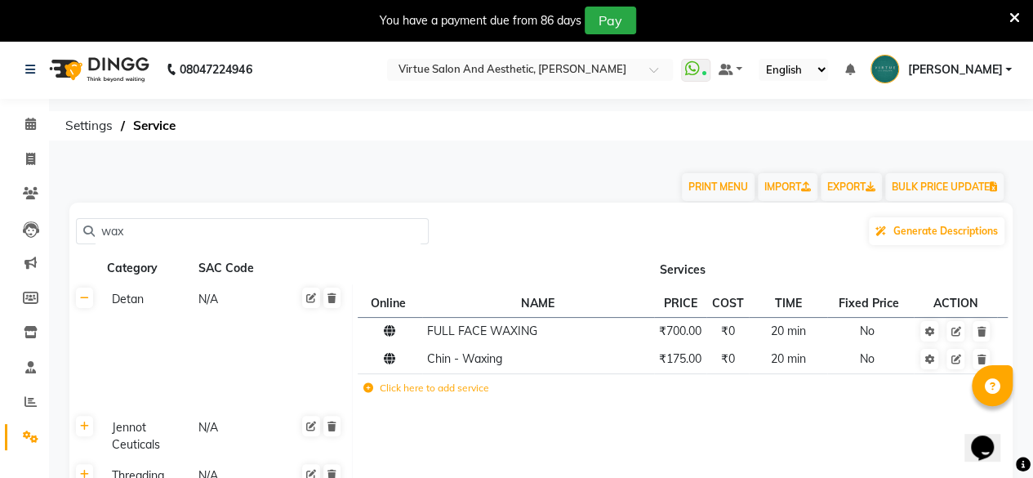
drag, startPoint x: 130, startPoint y: 233, endPoint x: 57, endPoint y: 251, distance: 74.9
paste input "Skyendor Trt - Power C Facial"
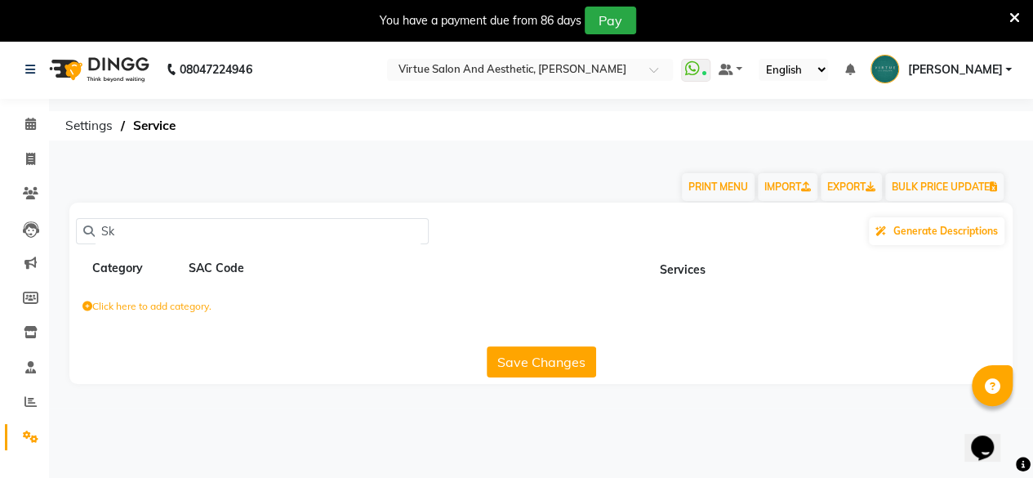
type input "S"
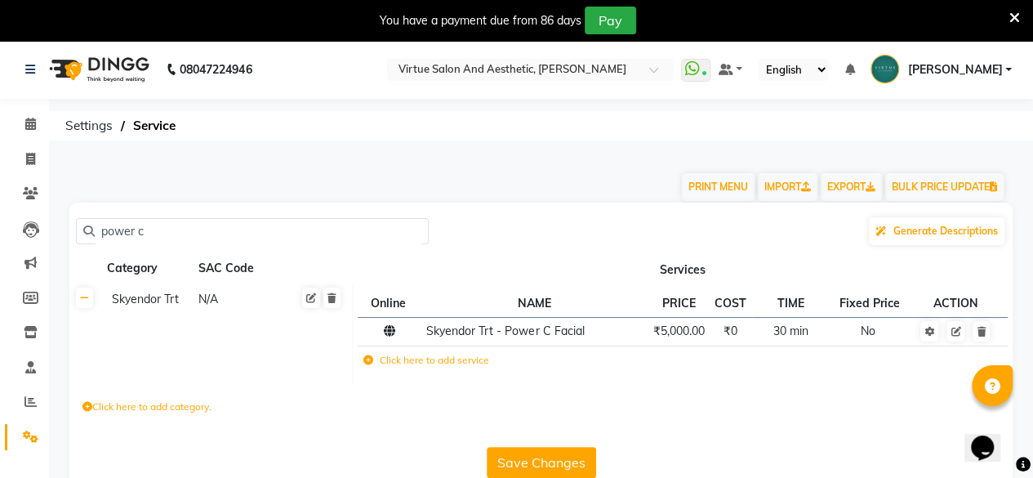
type input "power c"
click at [683, 341] on td "₹5,000.00" at bounding box center [679, 331] width 62 height 29
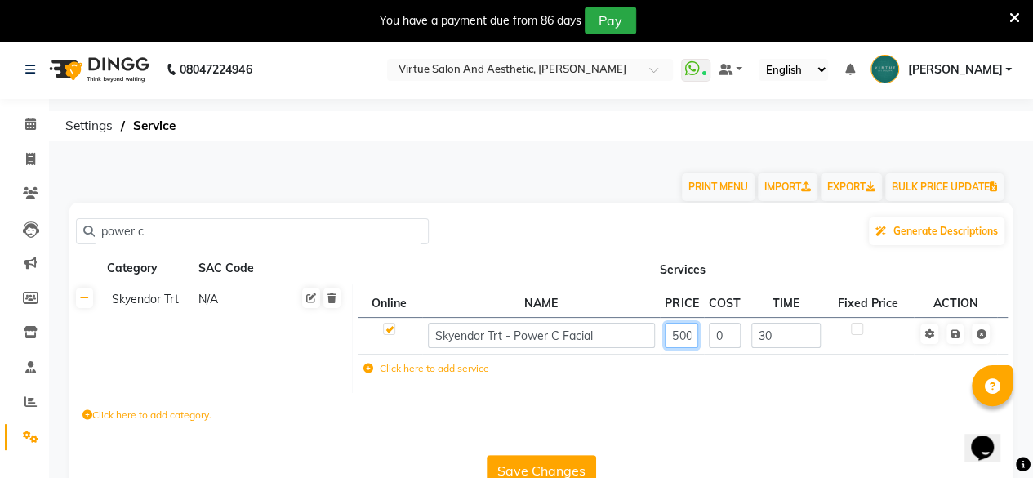
click at [683, 337] on input "5000" at bounding box center [681, 335] width 33 height 25
type input "5900"
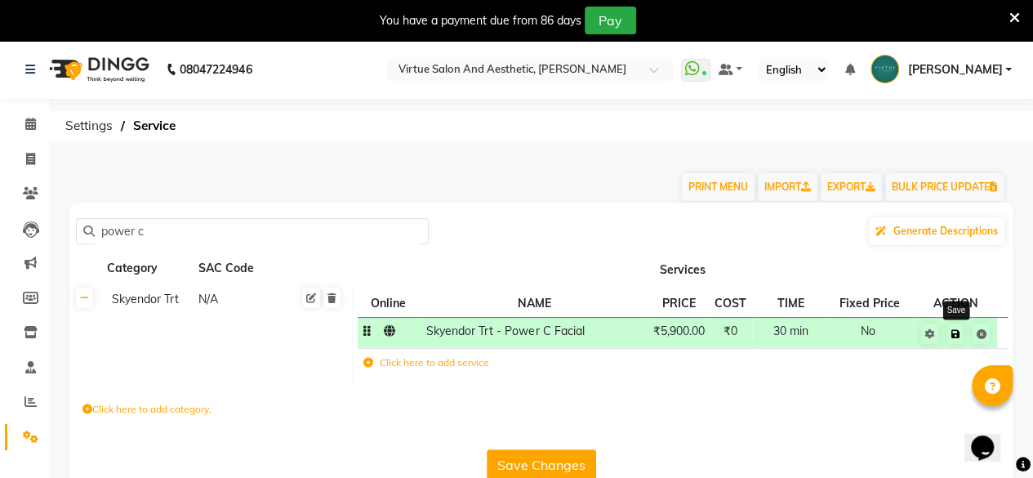
click at [956, 334] on icon at bounding box center [955, 334] width 9 height 10
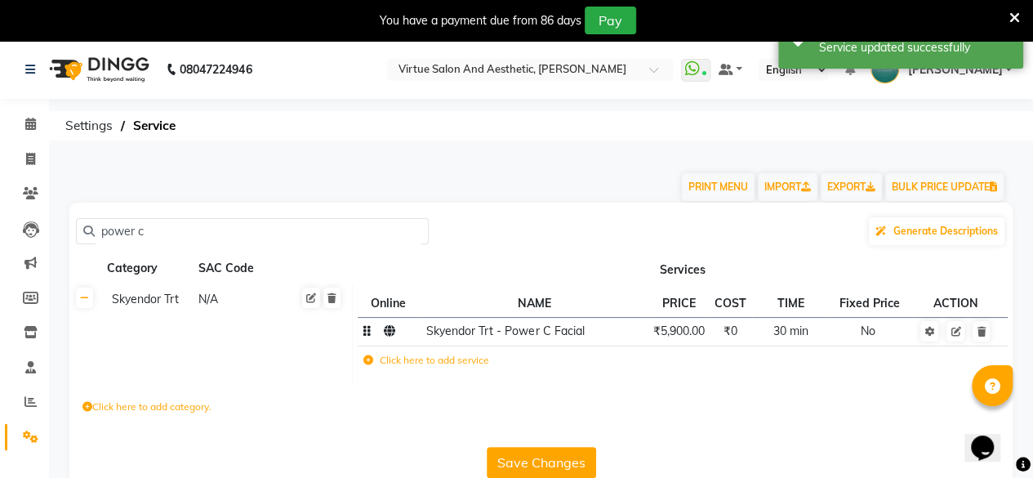
click at [531, 444] on div "Save Changes" at bounding box center [541, 459] width 931 height 38
click at [532, 449] on div "Save Changes" at bounding box center [541, 459] width 931 height 38
click at [531, 452] on button "Save Changes" at bounding box center [541, 462] width 109 height 31
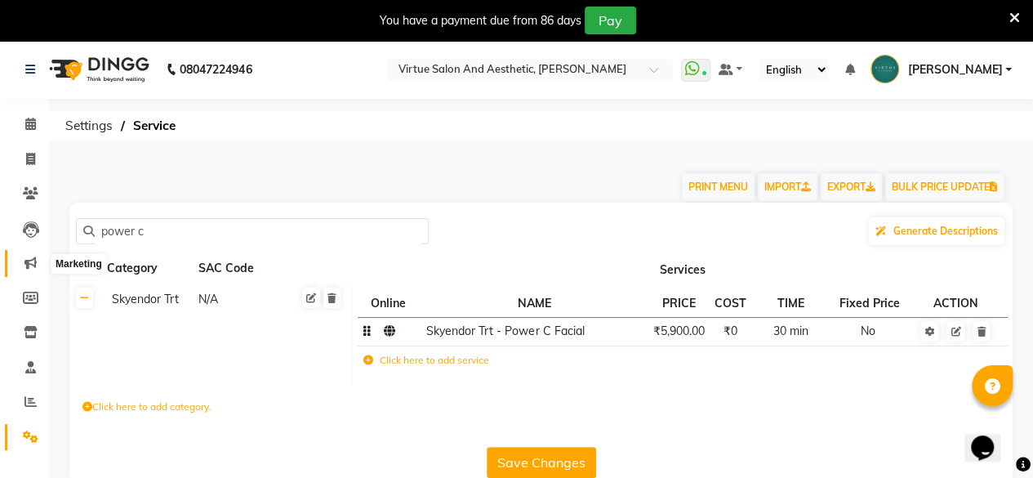
drag, startPoint x: 148, startPoint y: 226, endPoint x: 23, endPoint y: 256, distance: 128.4
click at [23, 256] on app-home "08047224946 Select Location × Virtue Salon And Aesthetic, [PERSON_NAME] WhatsAp…" at bounding box center [516, 274] width 1033 height 469
paste input "Power Oxygen Line"
type input "P"
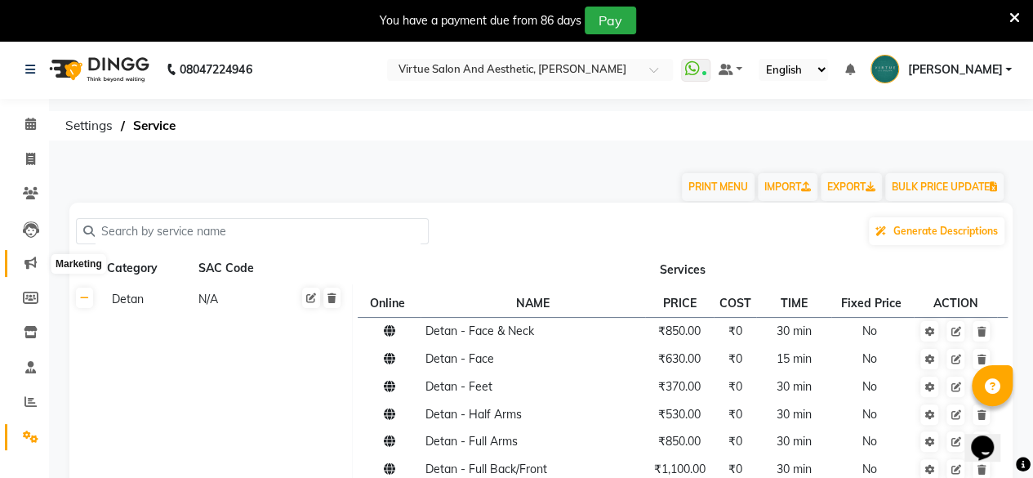
paste input "Power Oxygen Line"
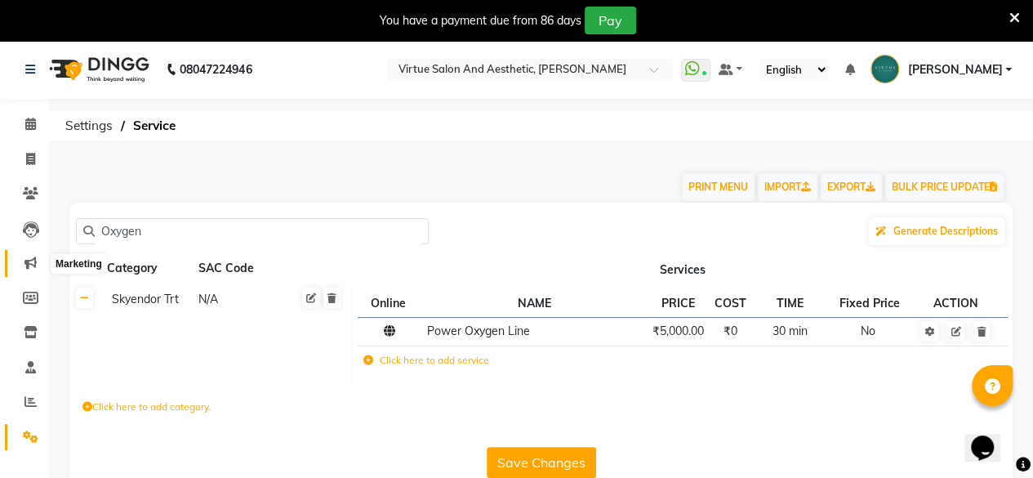
type input "Oxygen"
click at [681, 336] on span "₹5,000.00" at bounding box center [678, 331] width 51 height 15
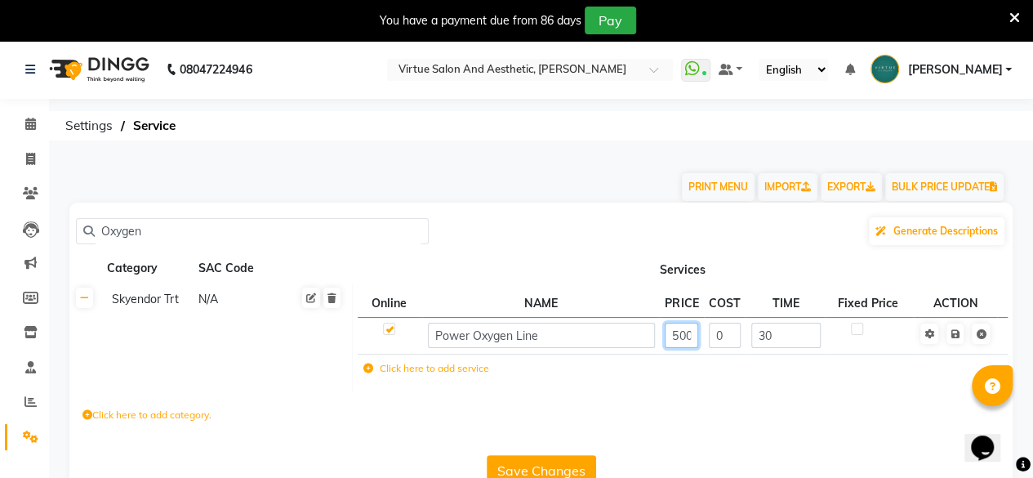
click at [686, 337] on input "5000" at bounding box center [681, 335] width 33 height 25
type input "5900"
click at [959, 339] on icon at bounding box center [955, 334] width 9 height 10
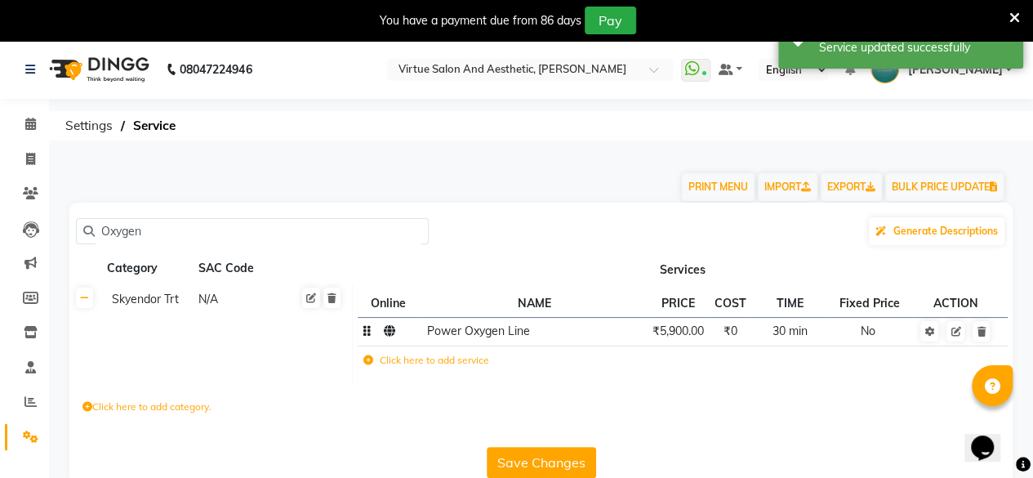
click at [554, 459] on button "Save Changes" at bounding box center [541, 462] width 109 height 31
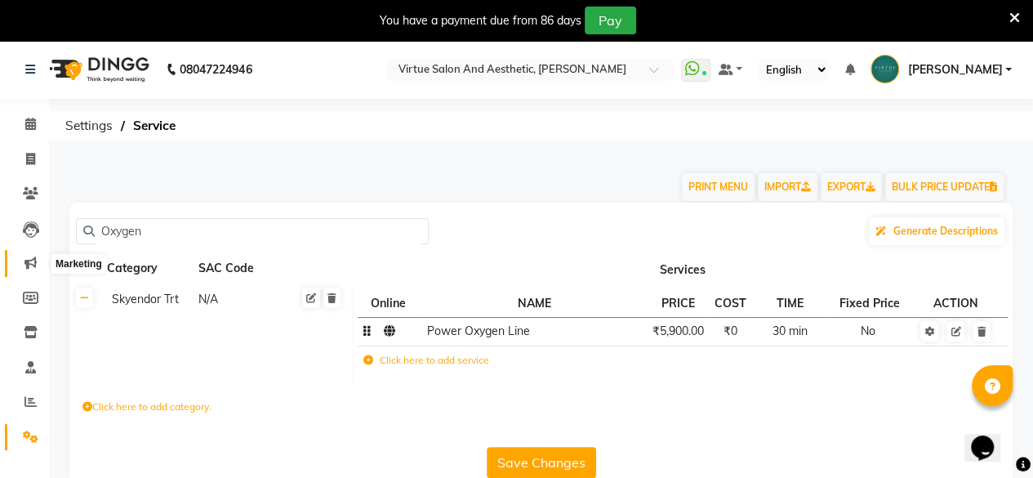
drag, startPoint x: 164, startPoint y: 230, endPoint x: 13, endPoint y: 261, distance: 154.3
click at [14, 261] on app-home "08047224946 Select Location × Virtue Salon And Aesthetic, [PERSON_NAME] WhatsAp…" at bounding box center [516, 274] width 1033 height 469
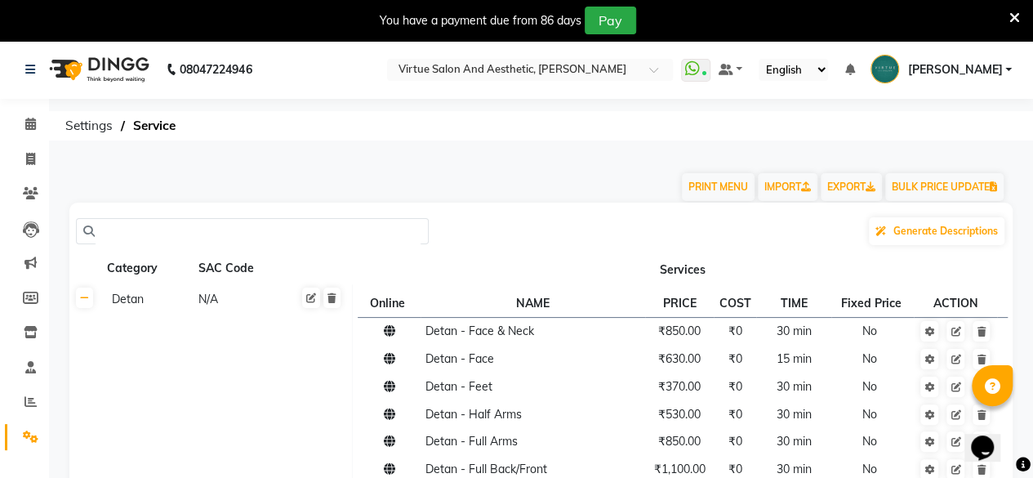
paste input "Energizing Line (Men)"
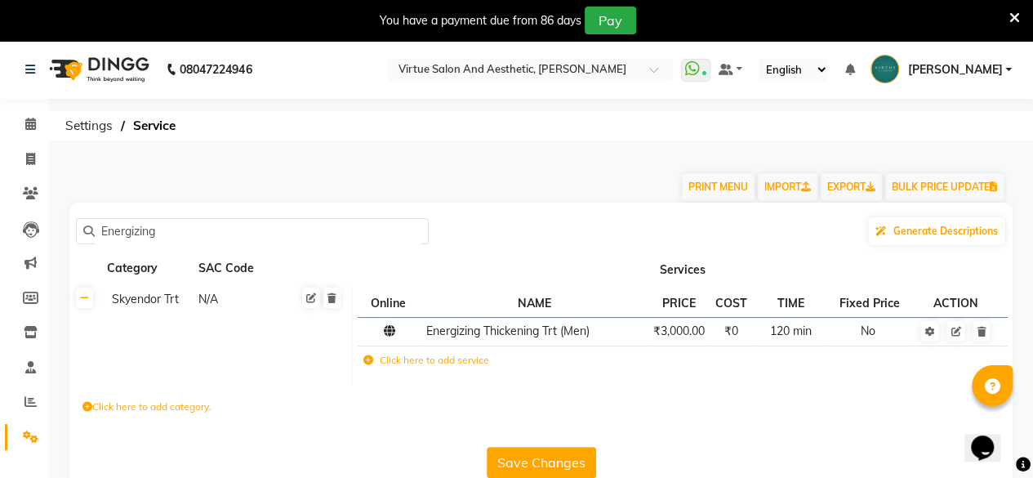
type input "Energizing"
drag, startPoint x: 175, startPoint y: 220, endPoint x: 0, endPoint y: 244, distance: 176.5
click at [0, 244] on app-home "08047224946 Select Location × Virtue Salon And Aesthetic, [PERSON_NAME] WhatsAp…" at bounding box center [516, 274] width 1033 height 469
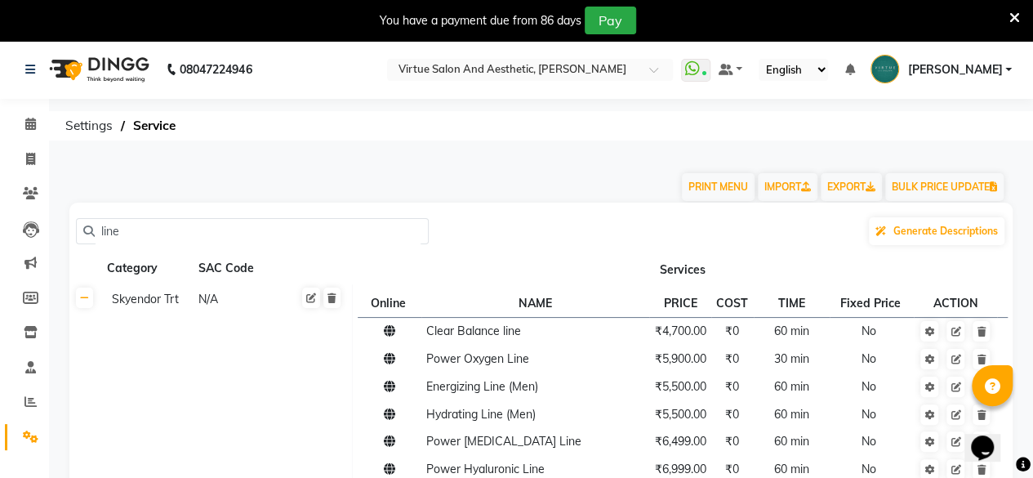
type input "line"
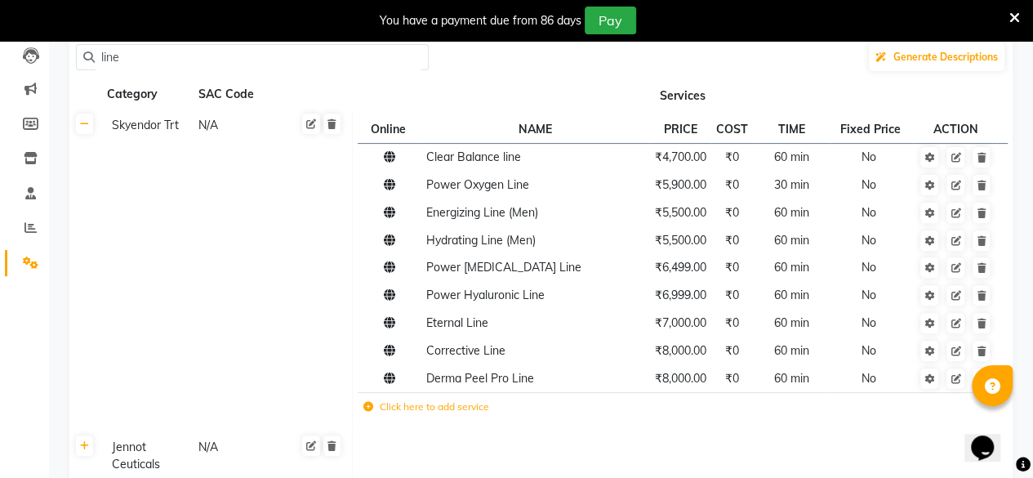
scroll to position [176, 0]
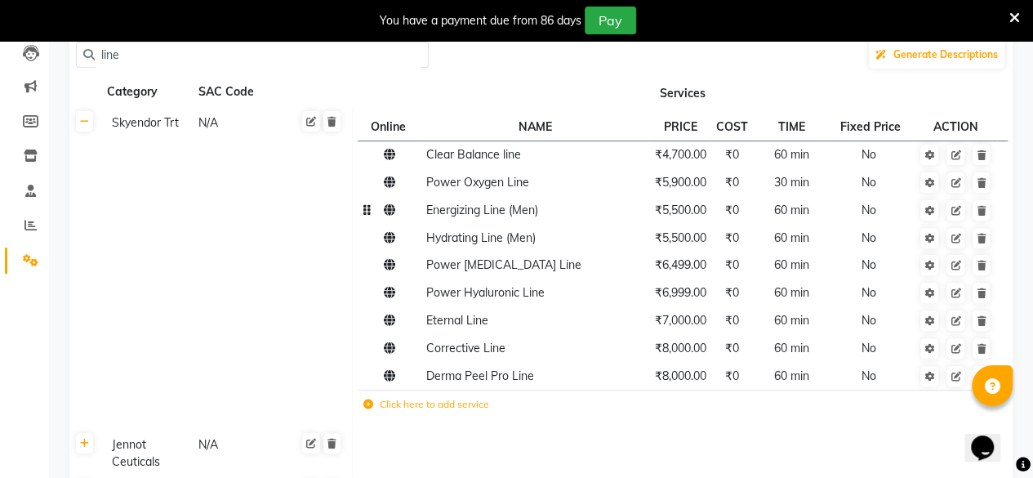
click at [525, 212] on span "Energizing Line (Men)" at bounding box center [482, 210] width 112 height 15
click at [691, 215] on span "₹5,500.00" at bounding box center [679, 210] width 51 height 15
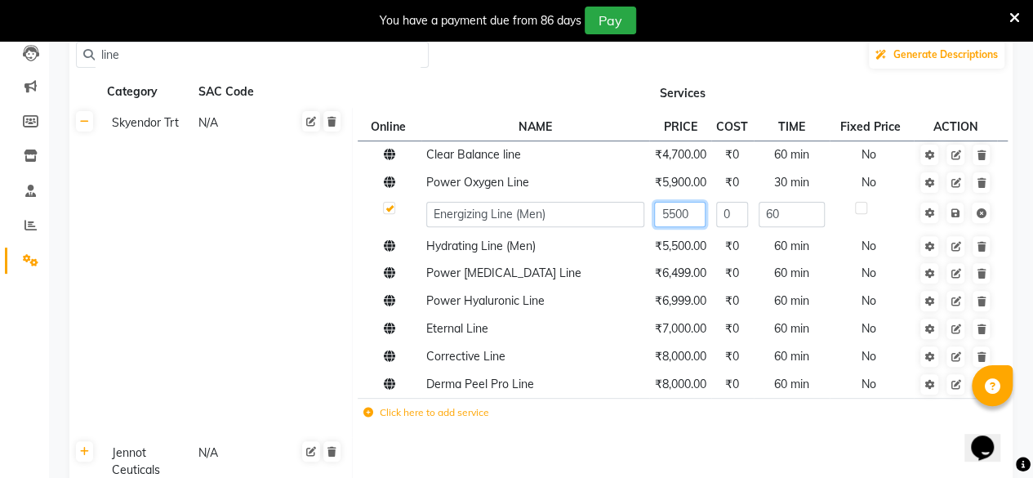
click at [690, 214] on input "5500" at bounding box center [679, 214] width 51 height 25
drag, startPoint x: 690, startPoint y: 214, endPoint x: 681, endPoint y: 217, distance: 8.8
click at [681, 217] on input "5500" at bounding box center [679, 214] width 51 height 25
type input "4"
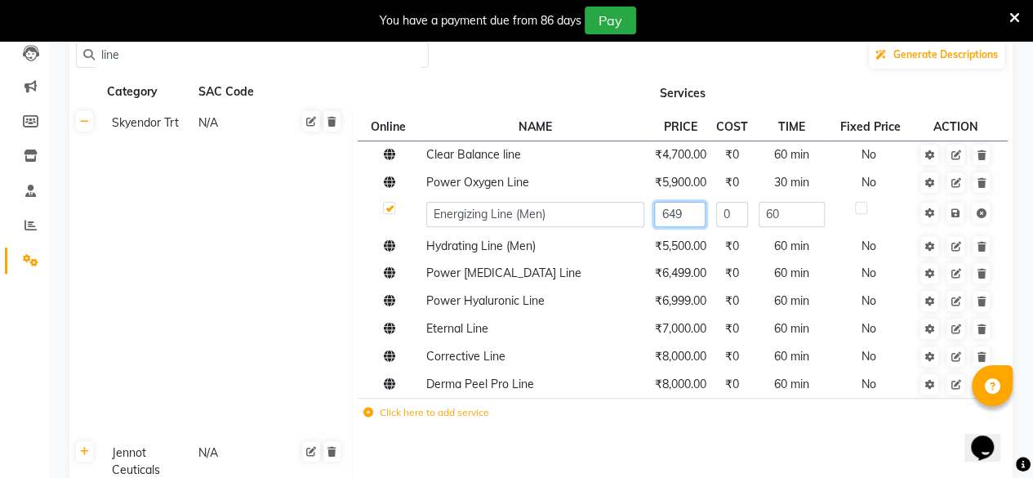
type input "6499"
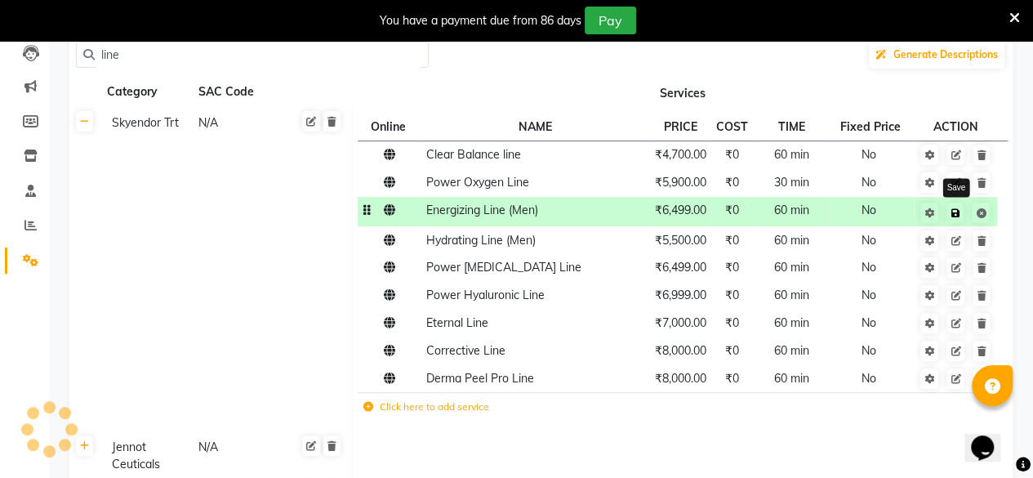
click at [953, 213] on icon at bounding box center [955, 213] width 9 height 10
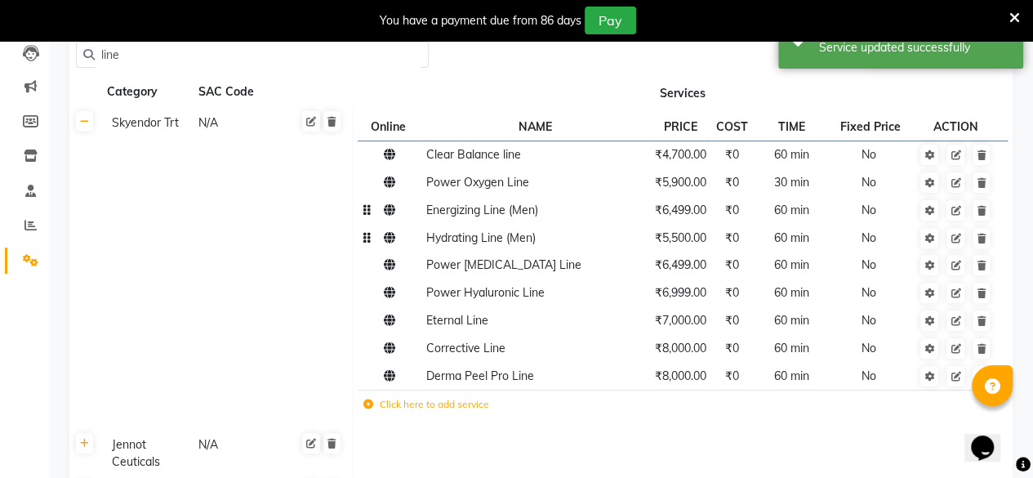
click at [505, 241] on span "Hydrating Line (Men)" at bounding box center [480, 237] width 109 height 15
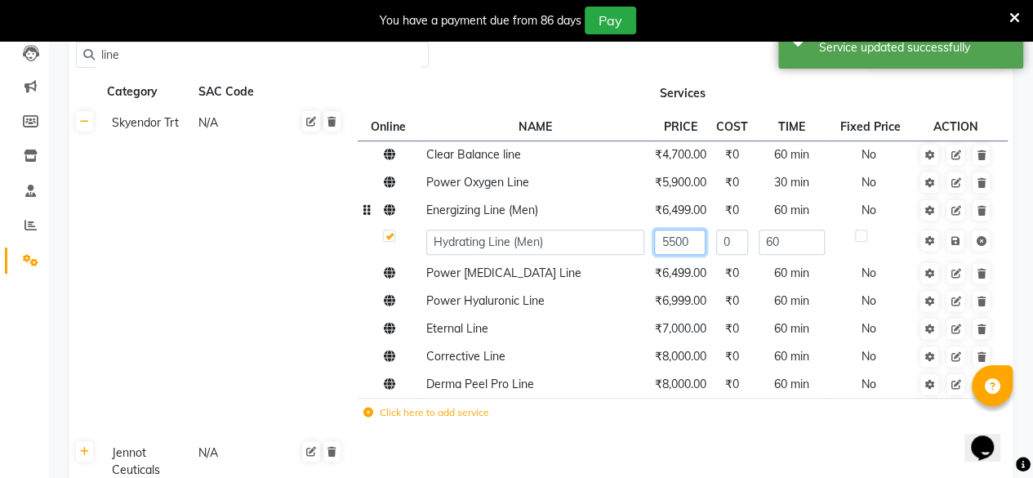
click at [685, 243] on input "5500" at bounding box center [679, 242] width 51 height 25
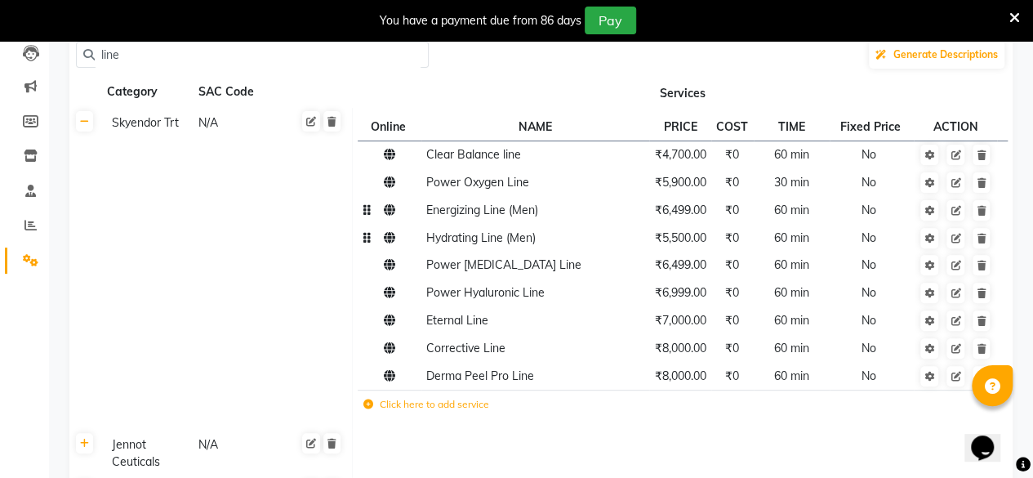
click at [684, 243] on span "₹5,500.00" at bounding box center [679, 237] width 51 height 15
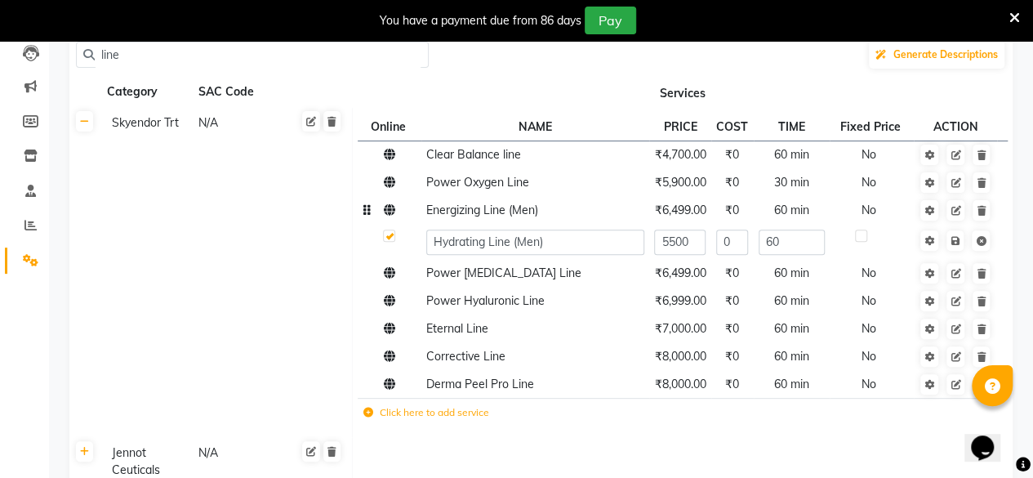
click at [684, 243] on input "5500" at bounding box center [679, 242] width 51 height 25
type input "6499"
click at [959, 252] on td at bounding box center [955, 242] width 83 height 36
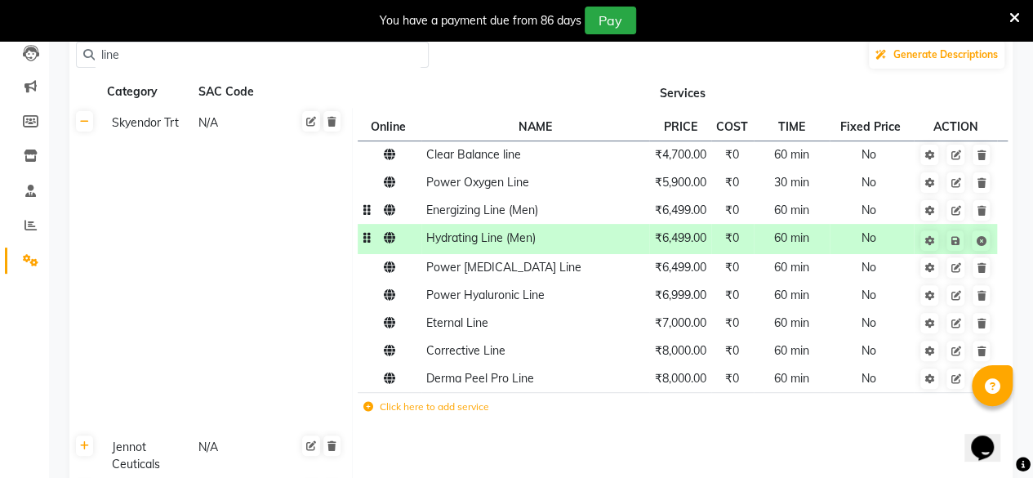
click at [959, 252] on td at bounding box center [955, 239] width 83 height 30
click at [958, 249] on link at bounding box center [955, 240] width 17 height 20
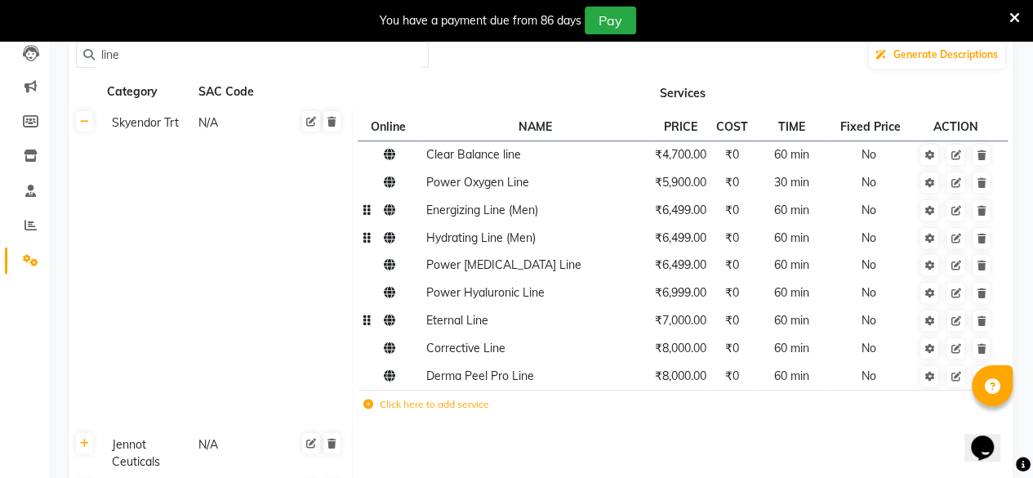
click at [698, 328] on td "₹7,000.00" at bounding box center [680, 321] width 62 height 28
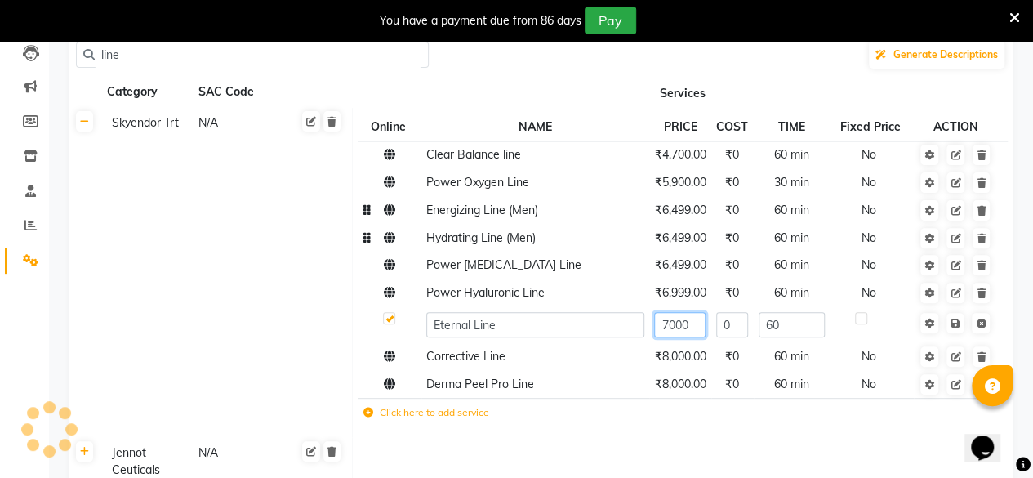
click at [681, 323] on input "7000" at bounding box center [679, 324] width 51 height 25
click at [682, 323] on input "7000" at bounding box center [679, 324] width 51 height 25
type input "8500"
click at [957, 326] on icon at bounding box center [955, 324] width 9 height 10
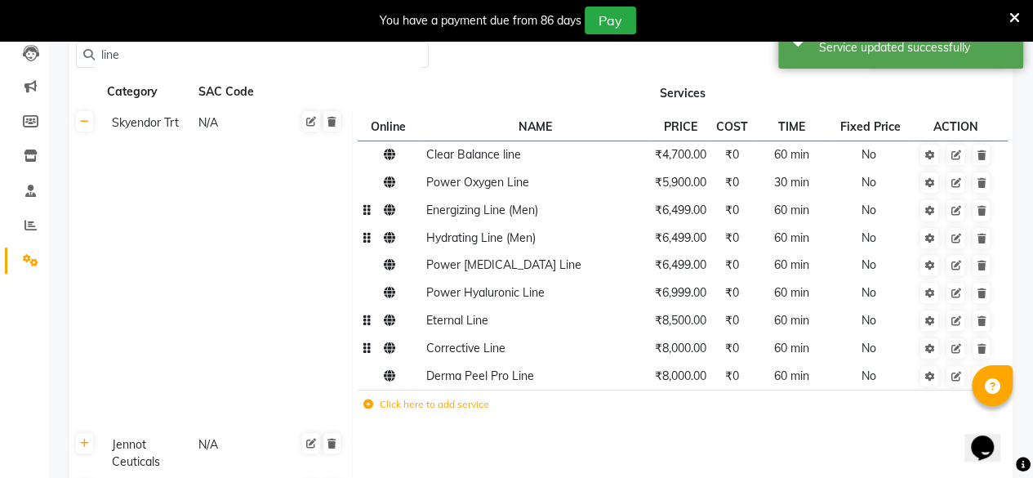
click at [681, 353] on span "₹8,000.00" at bounding box center [679, 348] width 51 height 15
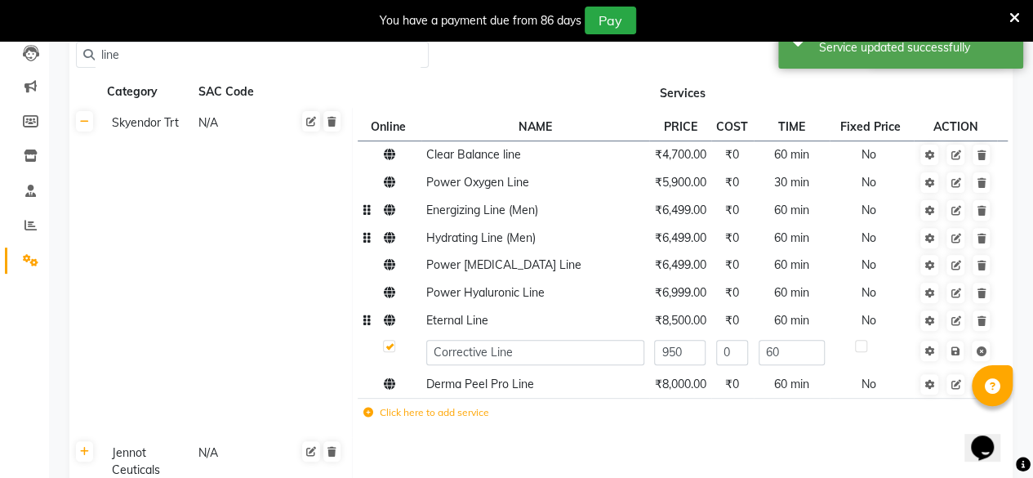
type input "9500"
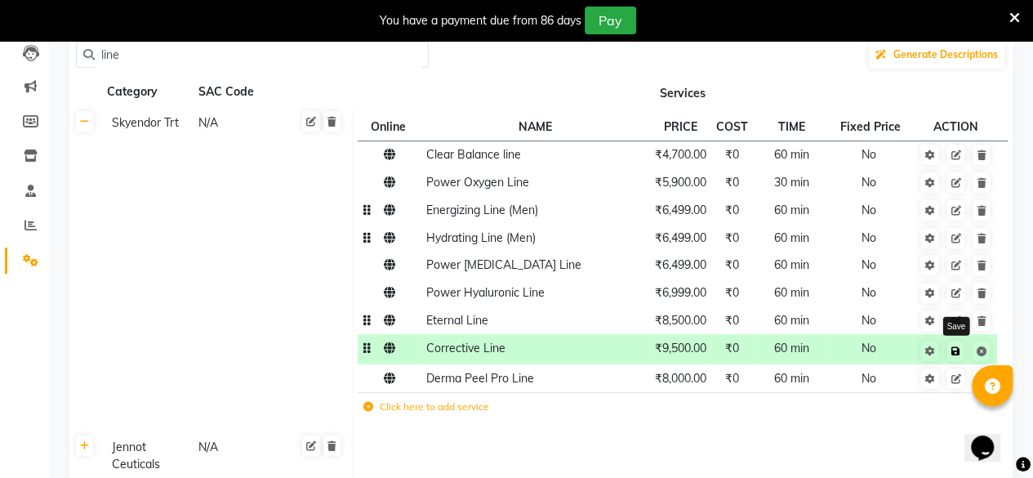
click at [960, 359] on link at bounding box center [955, 351] width 17 height 20
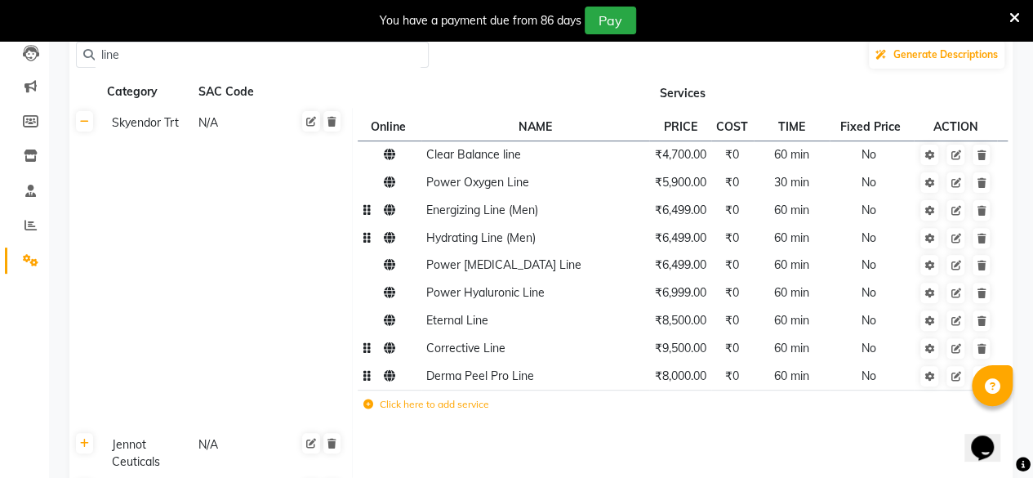
click at [679, 386] on td "₹8,000.00" at bounding box center [680, 376] width 62 height 28
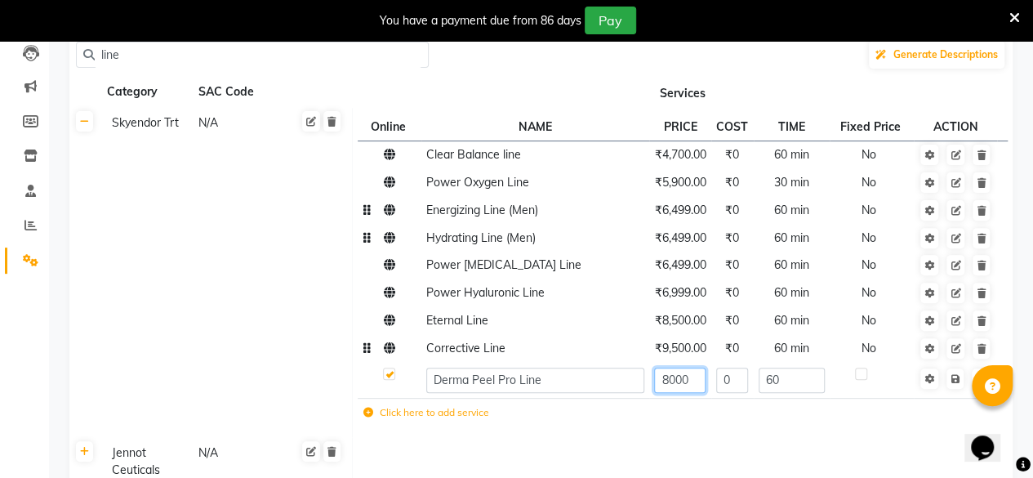
click at [683, 377] on input "8000" at bounding box center [679, 380] width 51 height 25
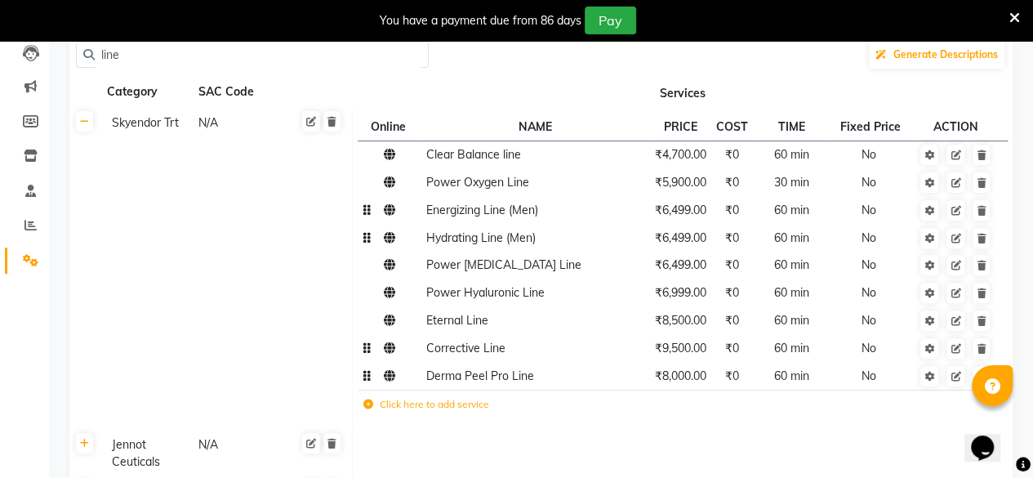
click at [681, 378] on span "₹8,000.00" at bounding box center [679, 375] width 51 height 15
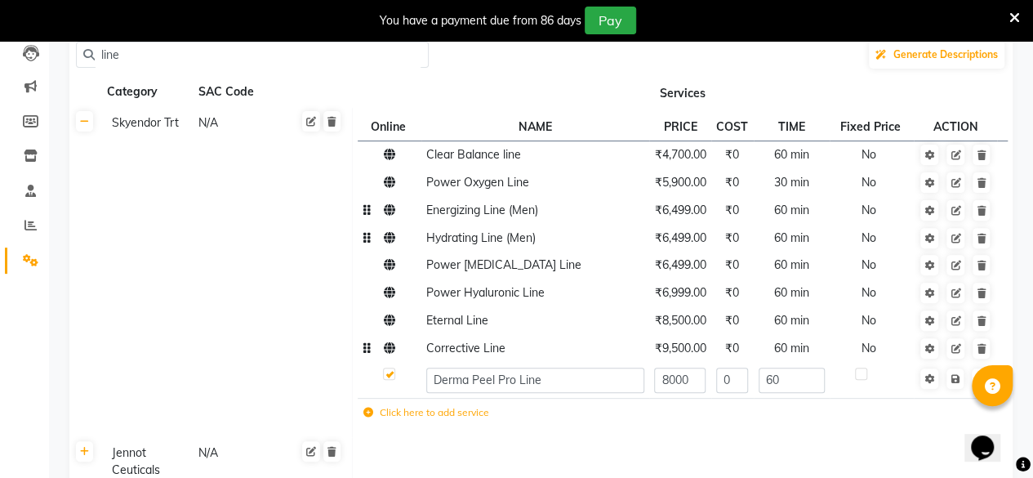
click at [681, 378] on input "8000" at bounding box center [679, 380] width 51 height 25
type input "9500"
click at [953, 380] on icon at bounding box center [955, 379] width 9 height 10
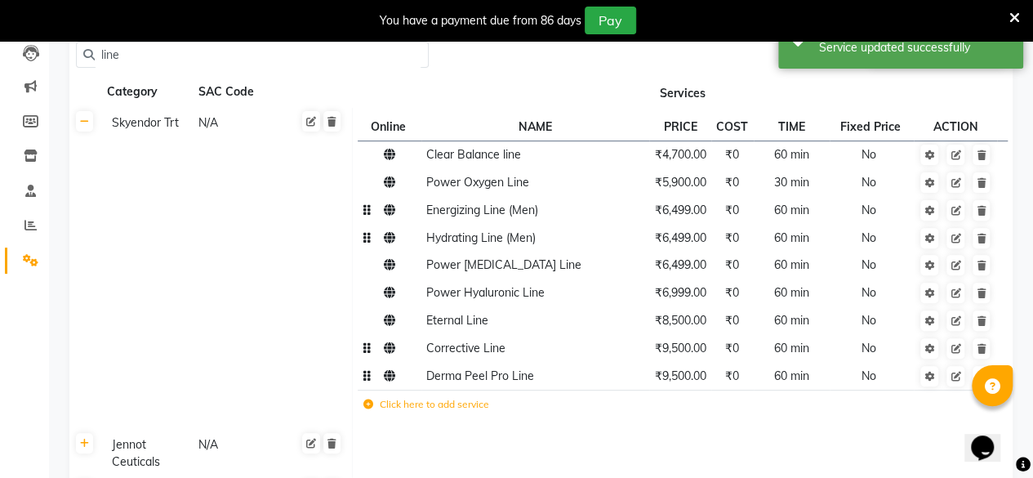
drag, startPoint x: 123, startPoint y: 48, endPoint x: 69, endPoint y: 55, distance: 55.1
click at [69, 55] on div "line Generate Descriptions Category SAC Code Services Skyendor Trt N/A Online N…" at bounding box center [541, 317] width 968 height 582
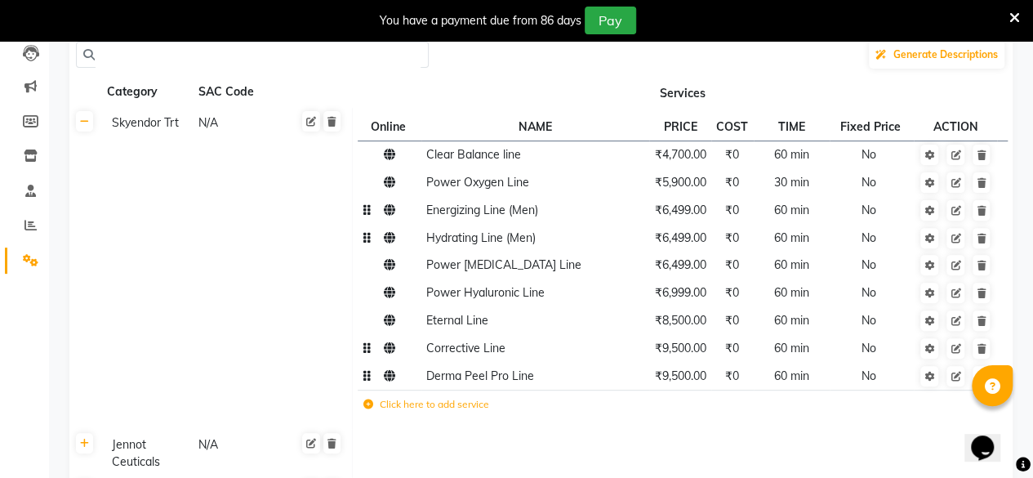
paste input "Jennot Ceuticals"
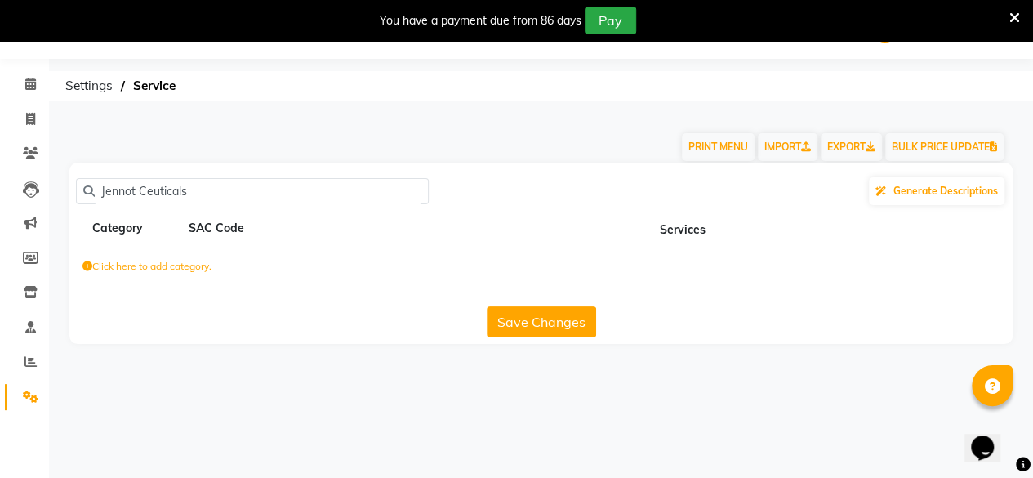
scroll to position [40, 0]
type input "J"
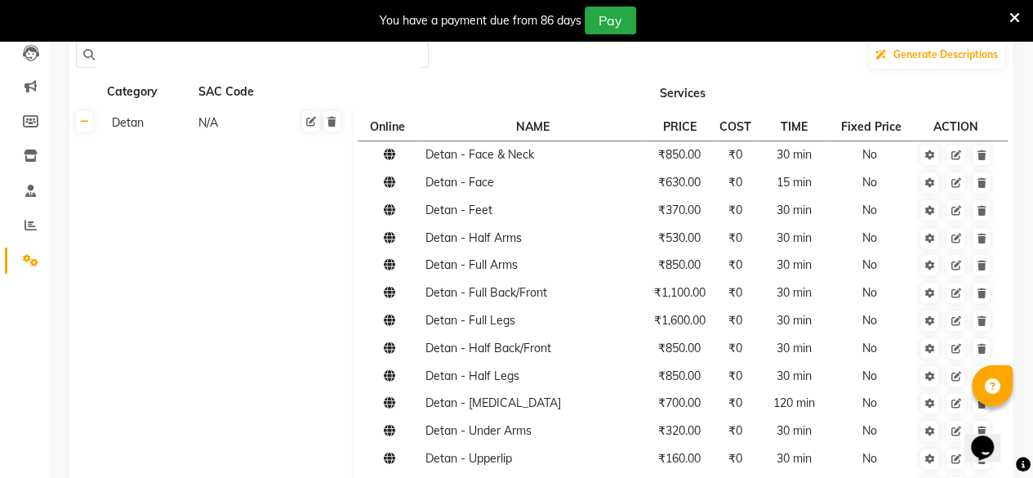
scroll to position [13, 0]
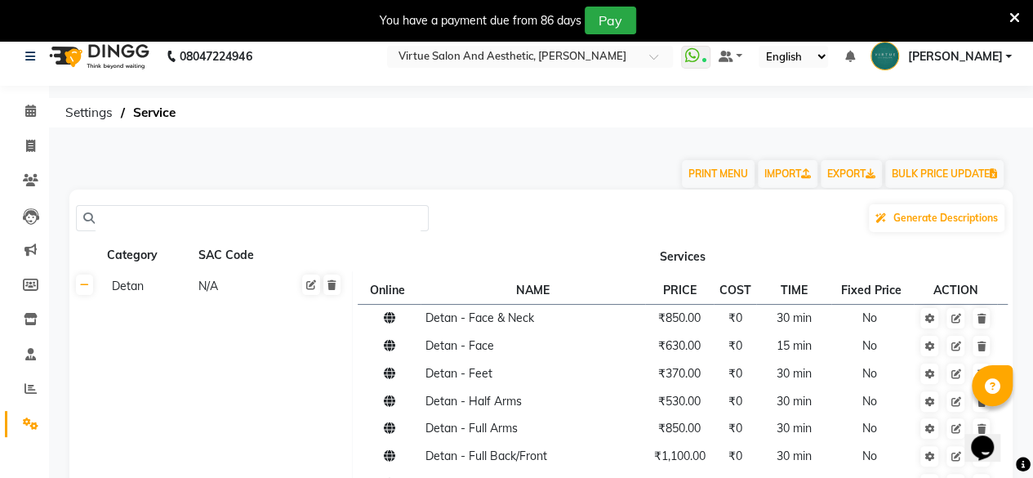
click at [123, 211] on input "text" at bounding box center [258, 218] width 327 height 25
paste input "[PERSON_NAME] Design"
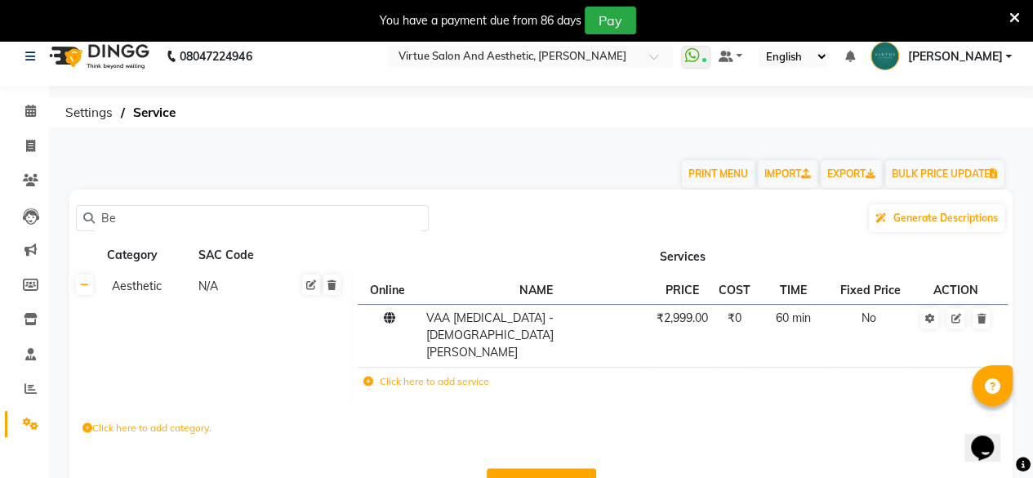
type input "B"
paste input "[PERSON_NAME] Design"
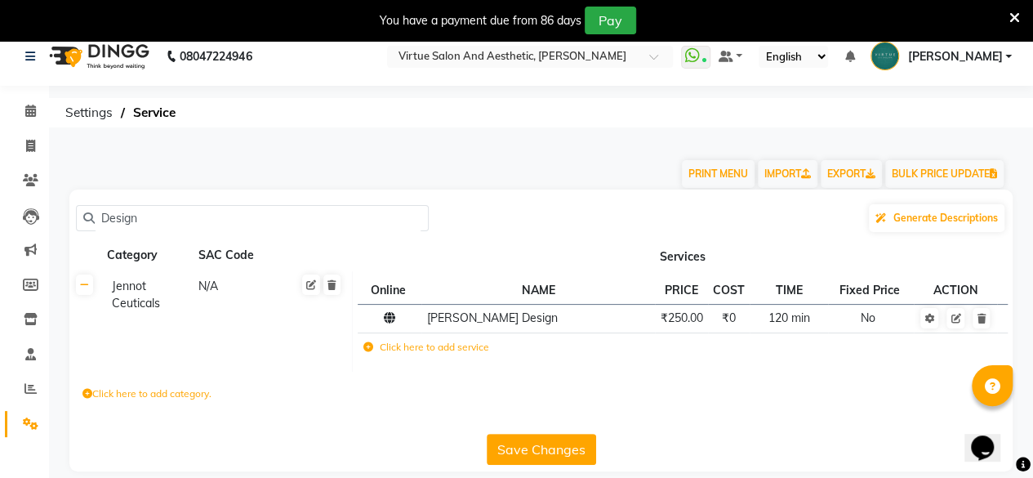
type input "Design"
click at [680, 333] on td "Click here to add service" at bounding box center [554, 349] width 392 height 33
click at [683, 321] on span "₹250.00" at bounding box center [681, 317] width 42 height 15
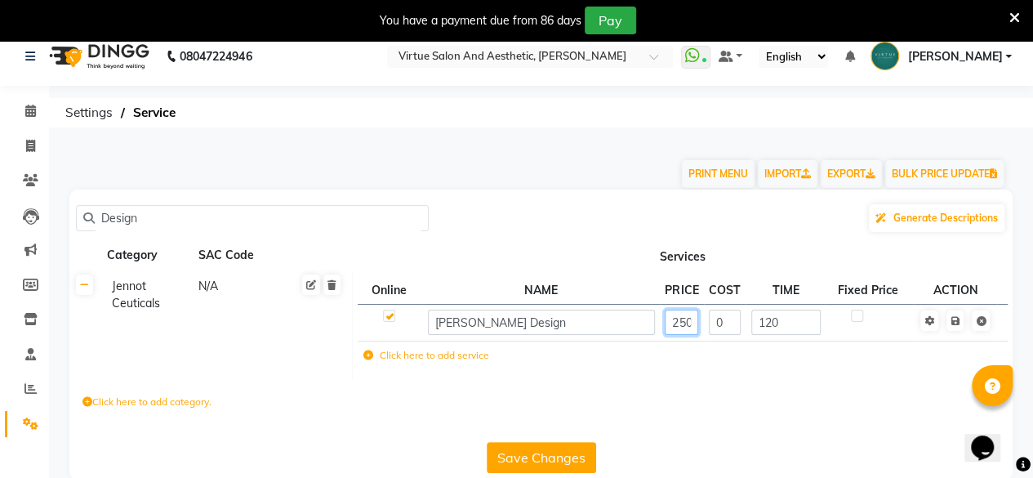
click at [681, 328] on input "250" at bounding box center [681, 322] width 33 height 25
click at [683, 328] on input "250" at bounding box center [681, 322] width 33 height 25
type input "275"
click at [956, 331] on link at bounding box center [955, 320] width 17 height 20
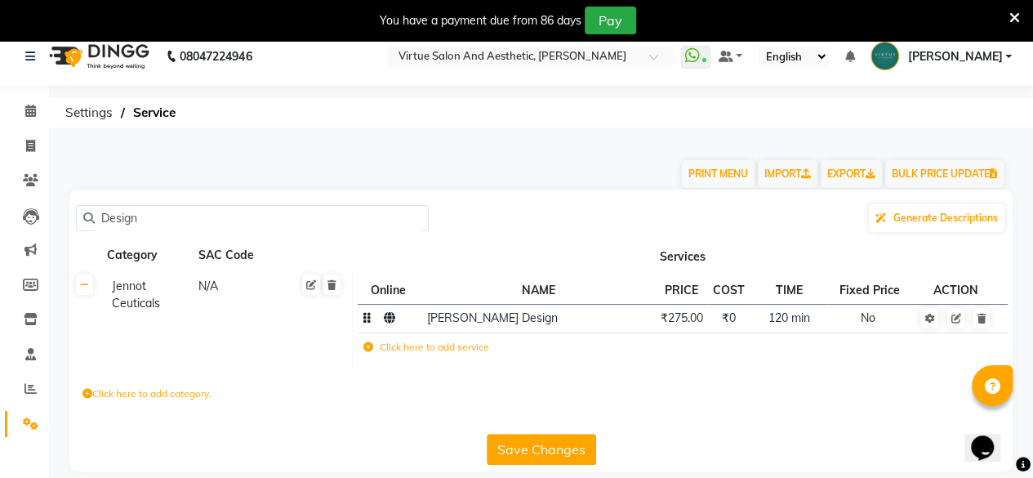
drag, startPoint x: 137, startPoint y: 208, endPoint x: 49, endPoint y: 215, distance: 88.5
click at [52, 220] on main "PRINT MENU IMPORT EXPORT BULK PRICE UPDATE Design Generate Descriptions Categor…" at bounding box center [541, 318] width 984 height 355
paste input "[PERSON_NAME] Trim(Only Extras)"
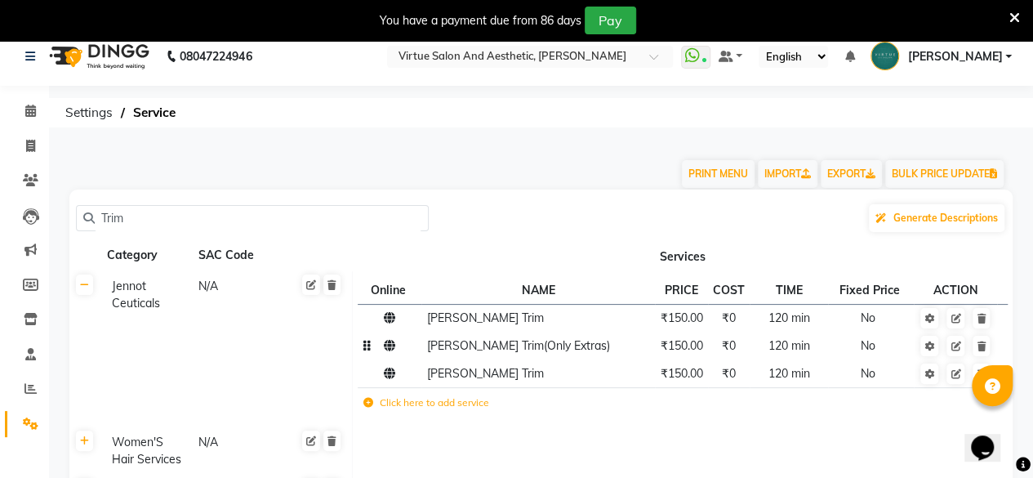
type input "Trim"
click at [694, 351] on span "₹150.00" at bounding box center [681, 345] width 42 height 15
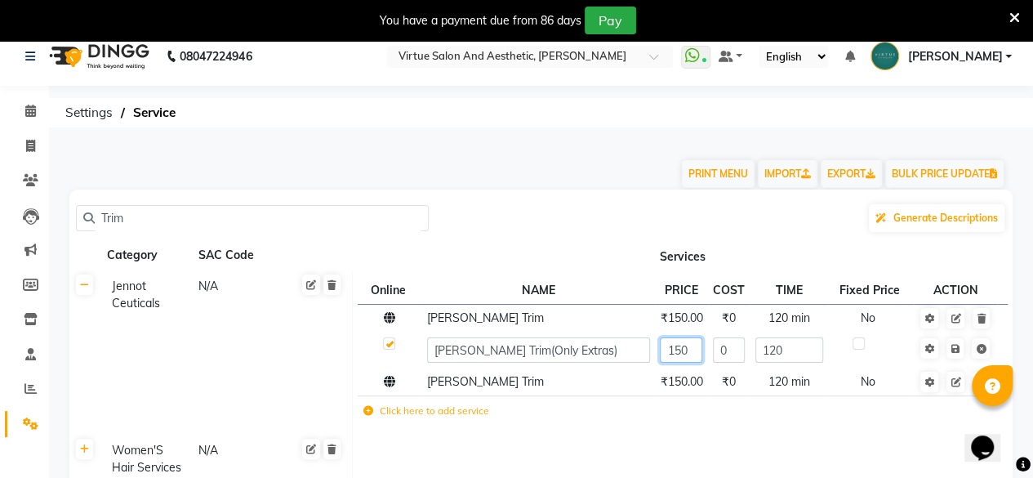
click at [685, 350] on input "150" at bounding box center [681, 349] width 42 height 25
type input "165"
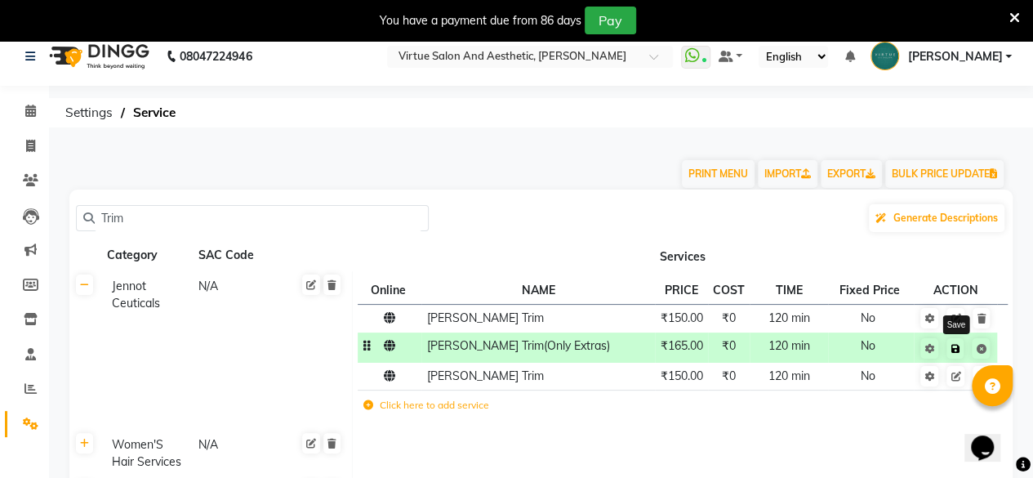
click at [957, 347] on icon at bounding box center [955, 349] width 9 height 10
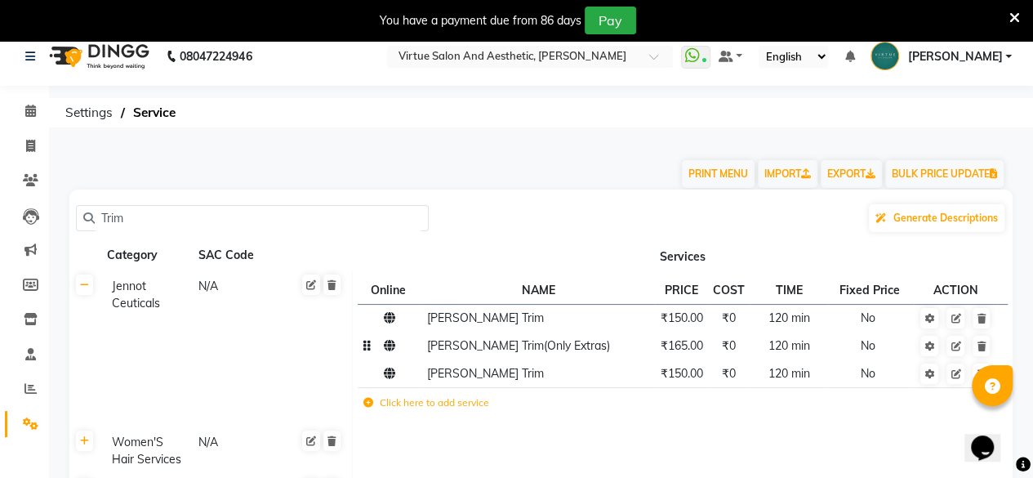
drag, startPoint x: 150, startPoint y: 218, endPoint x: 0, endPoint y: 259, distance: 155.8
click at [0, 259] on app-home "08047224946 Select Location × Virtue Salon And Aesthetic, [PERSON_NAME] WhatsAp…" at bounding box center [516, 337] width 1033 height 620
paste input "Elaborate Nail Art ([PERSON_NAME])"
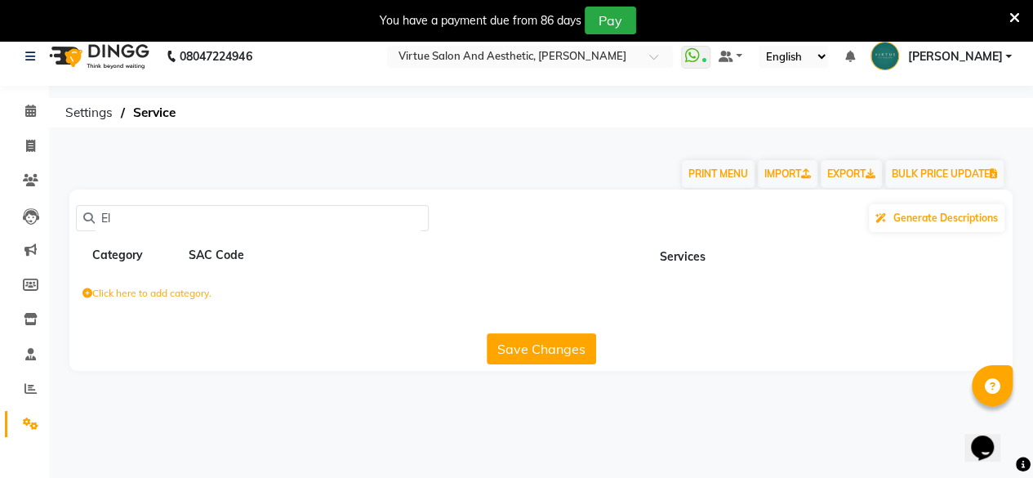
type input "E"
paste input "Elaborate Nail Art ([PERSON_NAME])"
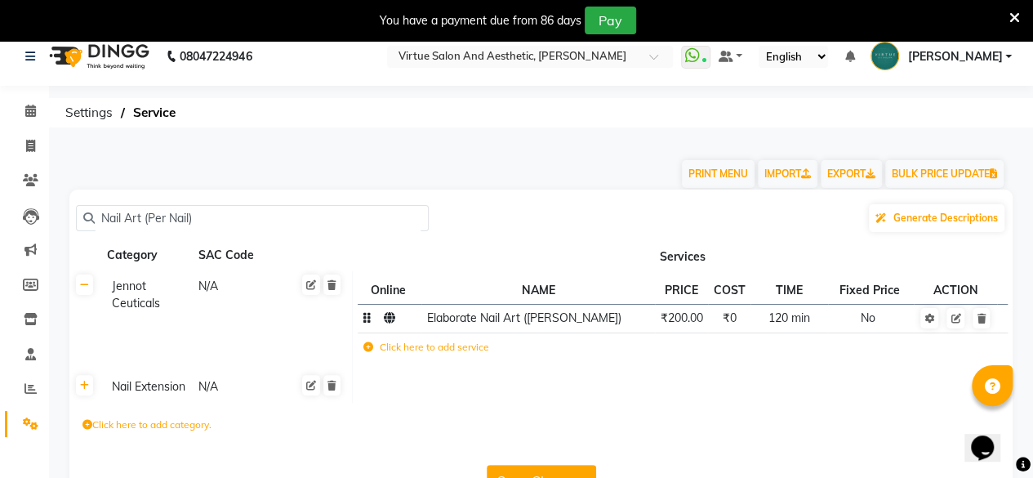
type input "Nail Art (Per Nail)"
click at [678, 318] on span "₹200.00" at bounding box center [682, 317] width 42 height 15
click at [680, 314] on span "₹200.00" at bounding box center [682, 317] width 42 height 15
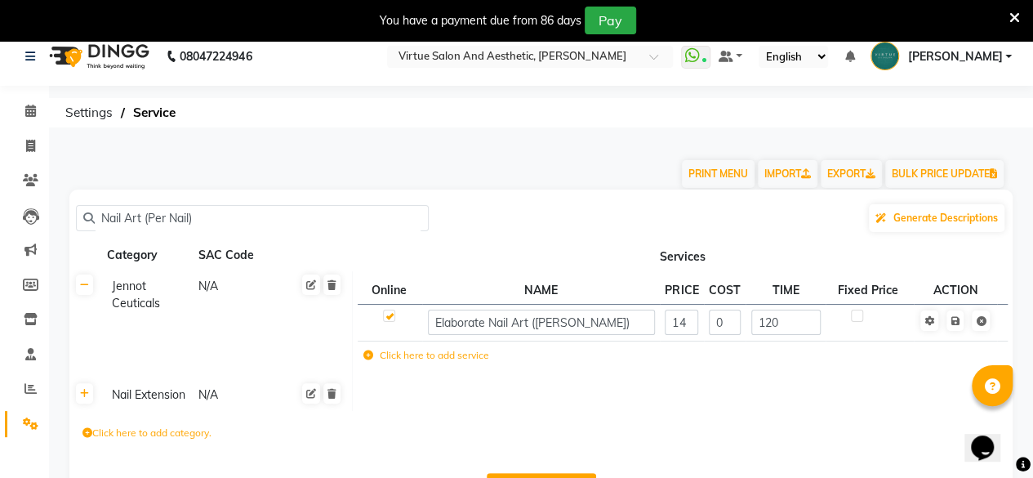
type input "140"
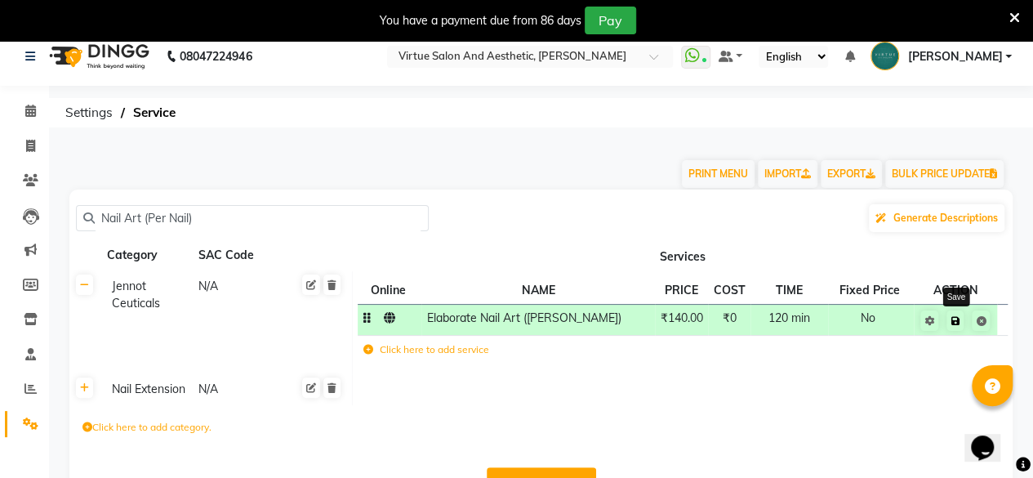
click at [957, 323] on icon at bounding box center [955, 321] width 9 height 10
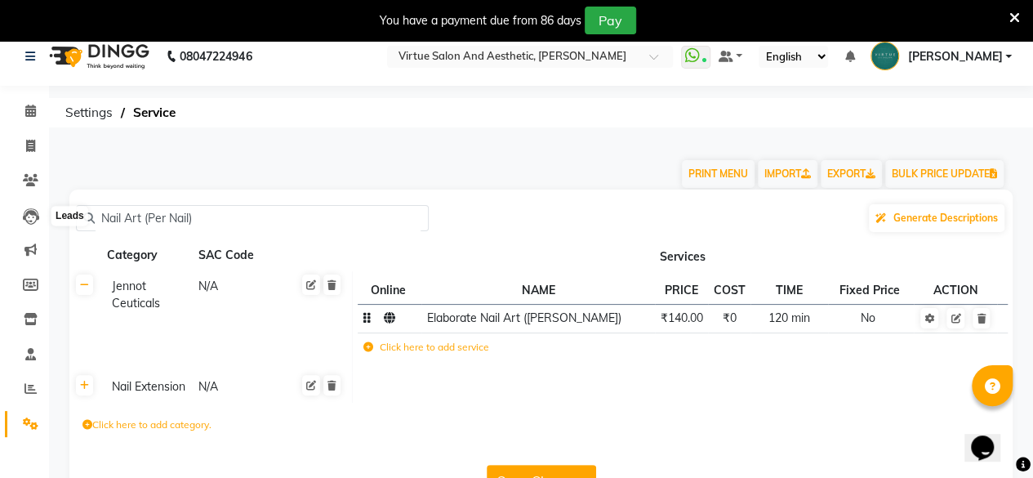
drag, startPoint x: 212, startPoint y: 218, endPoint x: 0, endPoint y: 221, distance: 212.4
click at [0, 221] on app-home "08047224946 Select Location × Virtue Salon And Aesthetic, [PERSON_NAME] WhatsAp…" at bounding box center [516, 277] width 1033 height 500
paste input "Bikini Line Wax"
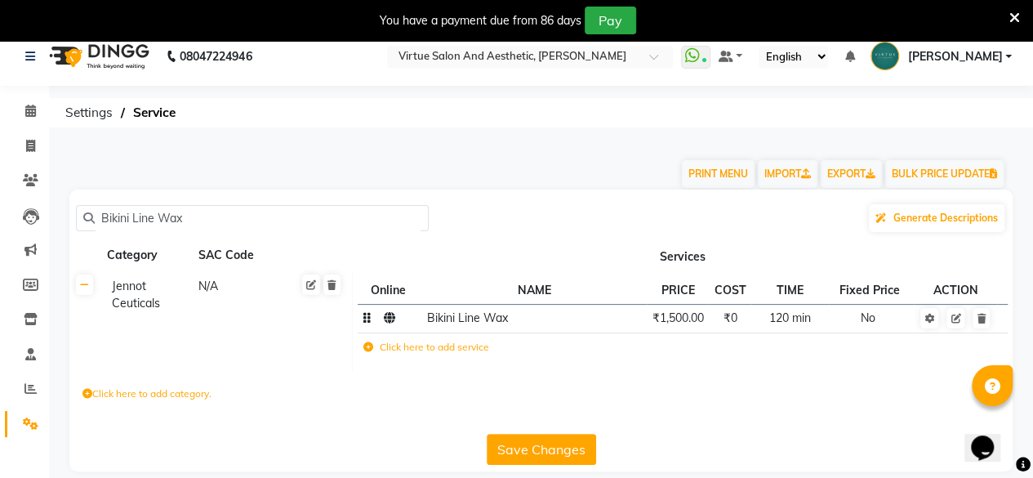
type input "Bikini Line Wax"
click at [687, 324] on span "₹1,500.00" at bounding box center [678, 317] width 51 height 15
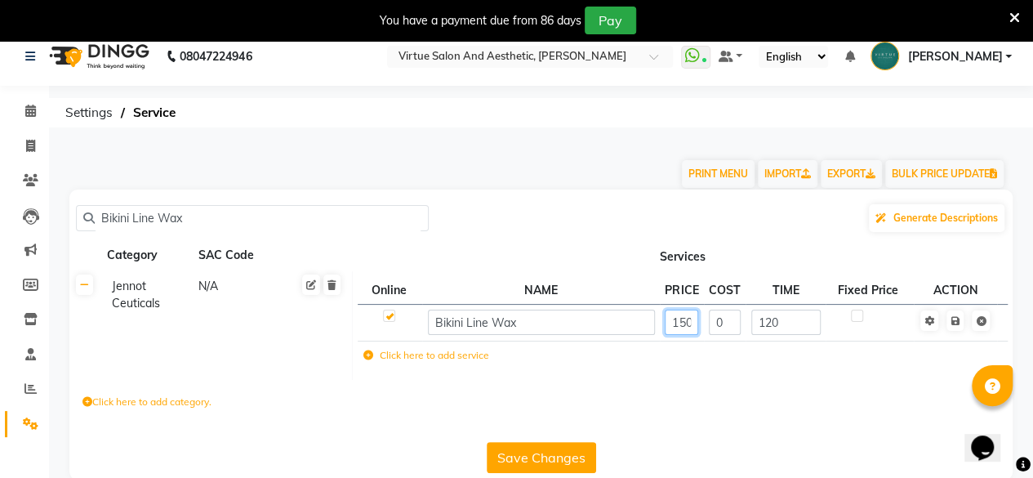
click at [684, 334] on input "1500" at bounding box center [681, 322] width 33 height 25
type input "950"
click at [954, 316] on icon at bounding box center [955, 321] width 9 height 10
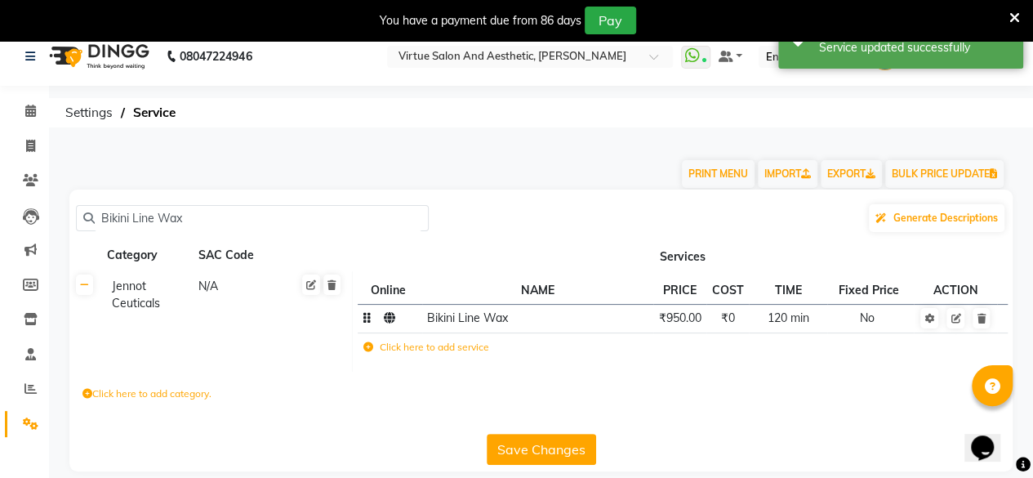
click at [565, 443] on button "Save Changes" at bounding box center [541, 449] width 109 height 31
click at [565, 444] on button "Save Changes" at bounding box center [541, 449] width 109 height 31
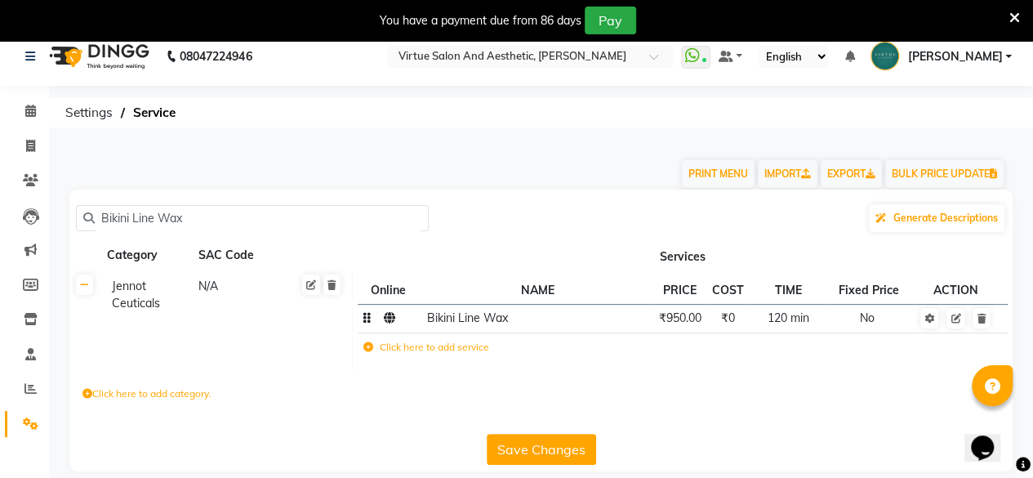
drag, startPoint x: 225, startPoint y: 212, endPoint x: 0, endPoint y: 285, distance: 236.9
click at [0, 285] on app-home "08047224946 Select Location × Virtue Salon And Aesthetic, [PERSON_NAME] WhatsAp…" at bounding box center [516, 261] width 1033 height 469
paste input "Bikini Wax"
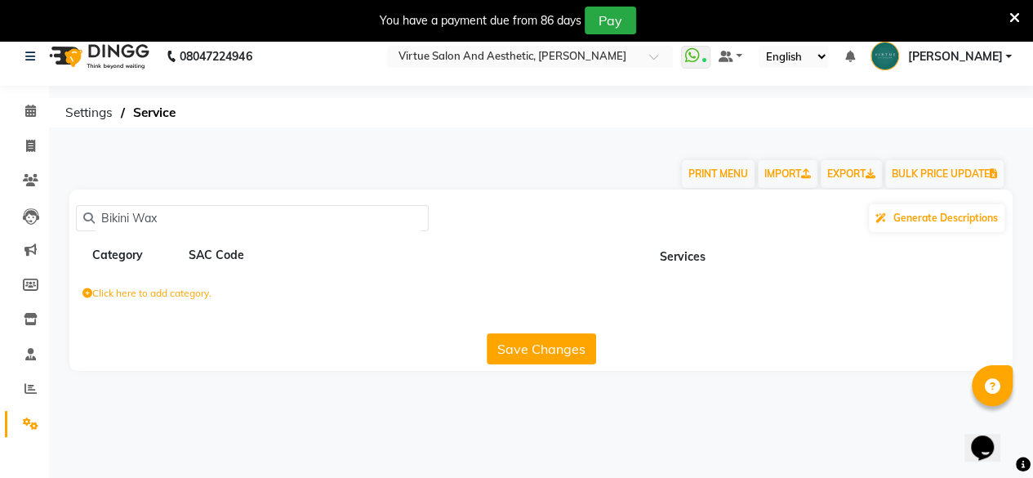
drag, startPoint x: 135, startPoint y: 216, endPoint x: 0, endPoint y: 262, distance: 142.4
click at [0, 262] on app-home "08047224946 Select Location × Virtue Salon And Aesthetic, [PERSON_NAME] WhatsAp…" at bounding box center [516, 211] width 1033 height 368
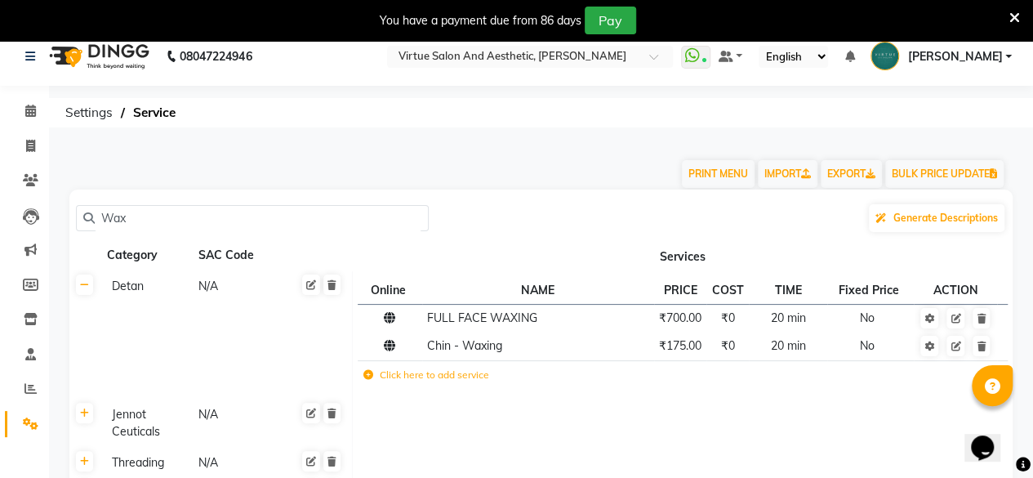
scroll to position [167, 0]
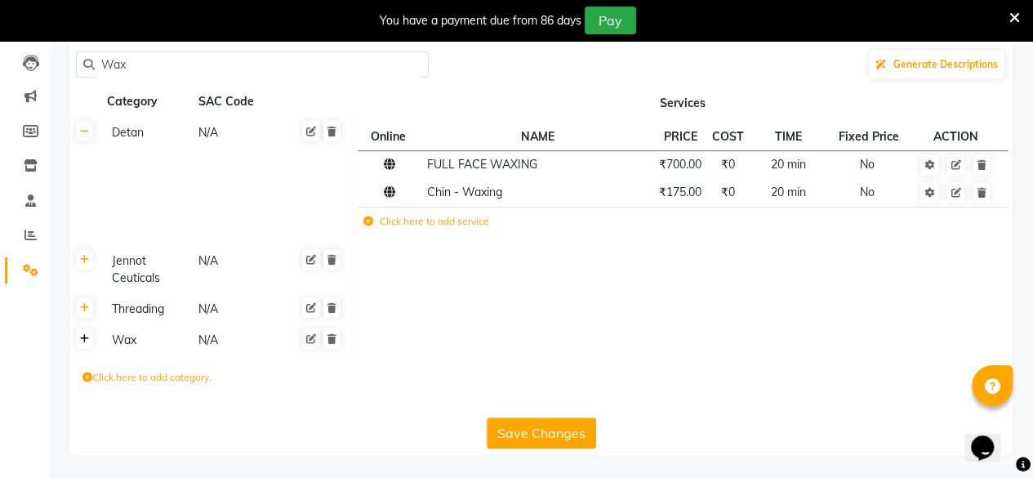
type input "Wax"
click at [80, 338] on icon at bounding box center [84, 339] width 9 height 10
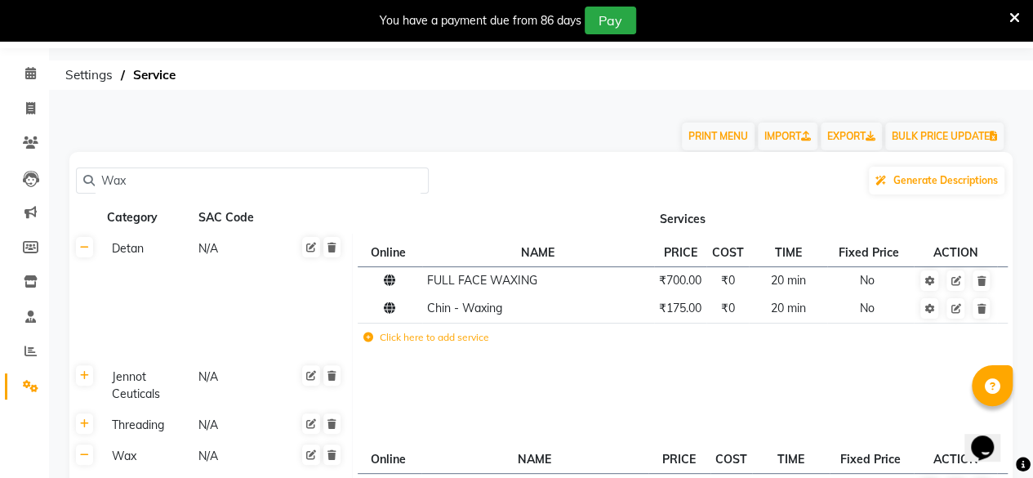
scroll to position [163, 0]
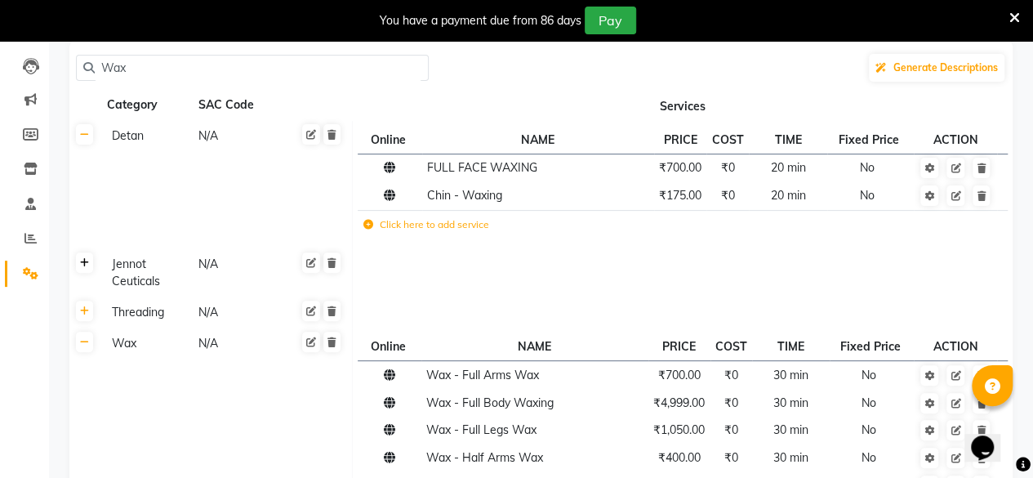
click at [88, 270] on link at bounding box center [84, 262] width 17 height 20
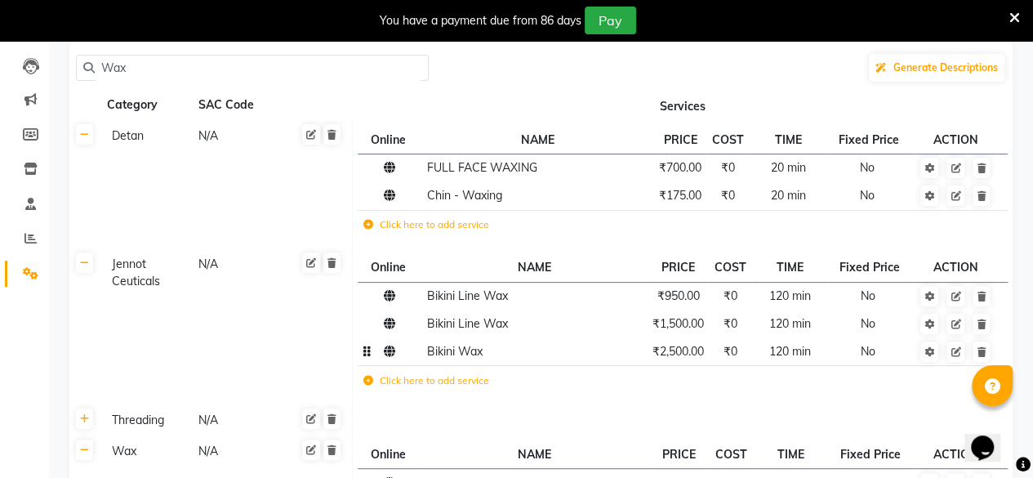
click at [668, 357] on td "₹2,500.00" at bounding box center [678, 351] width 62 height 28
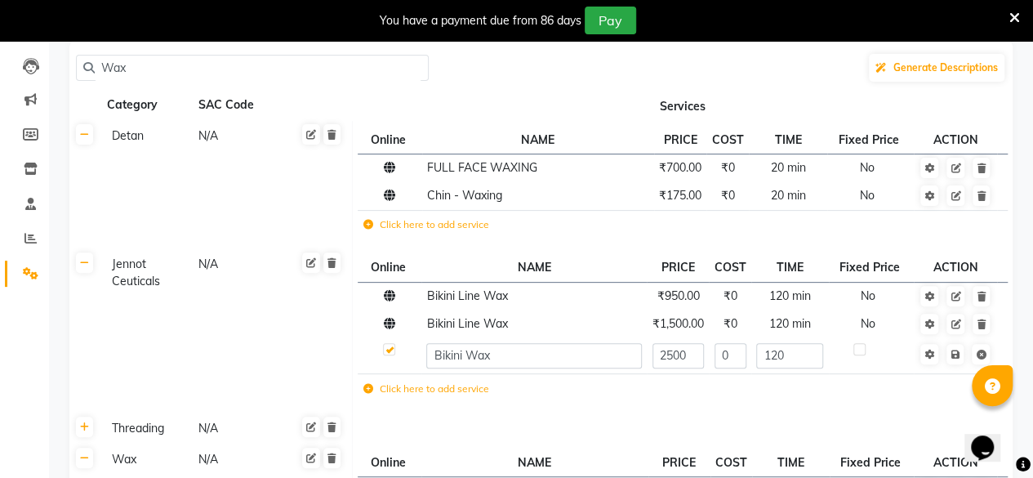
click at [668, 357] on input "2500" at bounding box center [678, 355] width 51 height 25
type input "2999"
click at [957, 350] on icon at bounding box center [955, 355] width 9 height 10
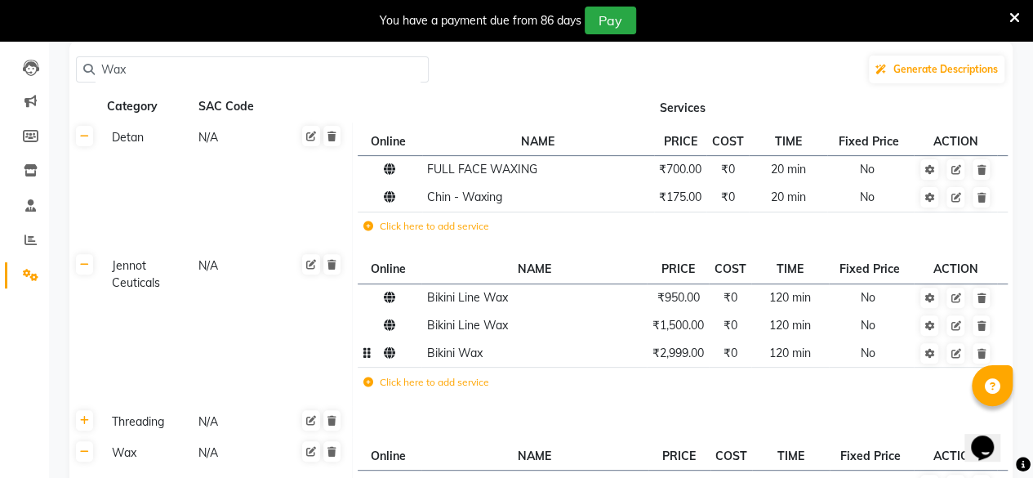
scroll to position [0, 0]
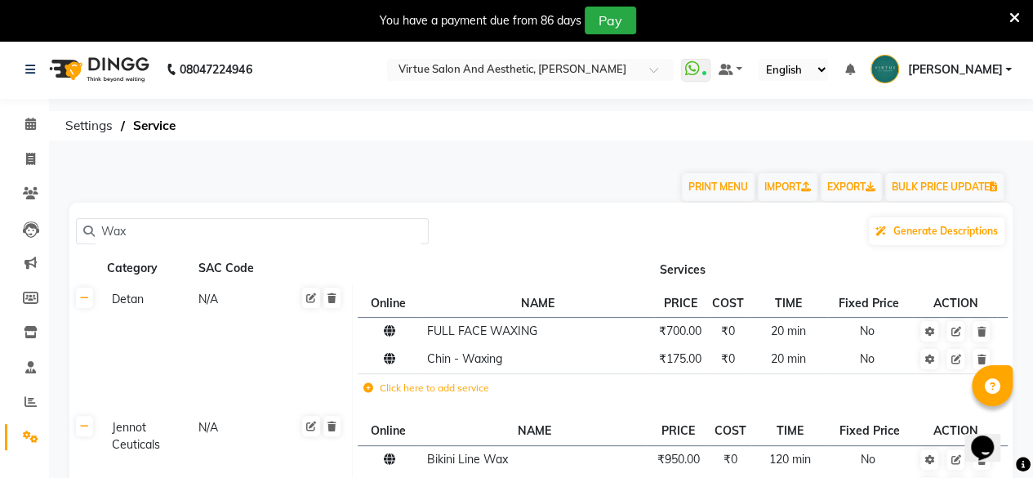
drag, startPoint x: 180, startPoint y: 225, endPoint x: 100, endPoint y: 243, distance: 81.9
click at [101, 243] on input "Wax" at bounding box center [258, 231] width 327 height 25
paste input "Bridegroom Airbrush"
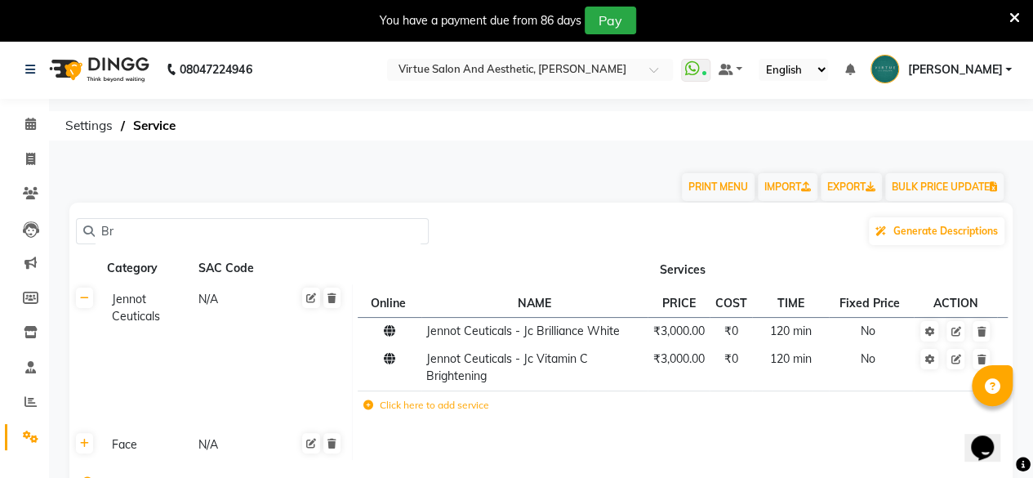
type input "B"
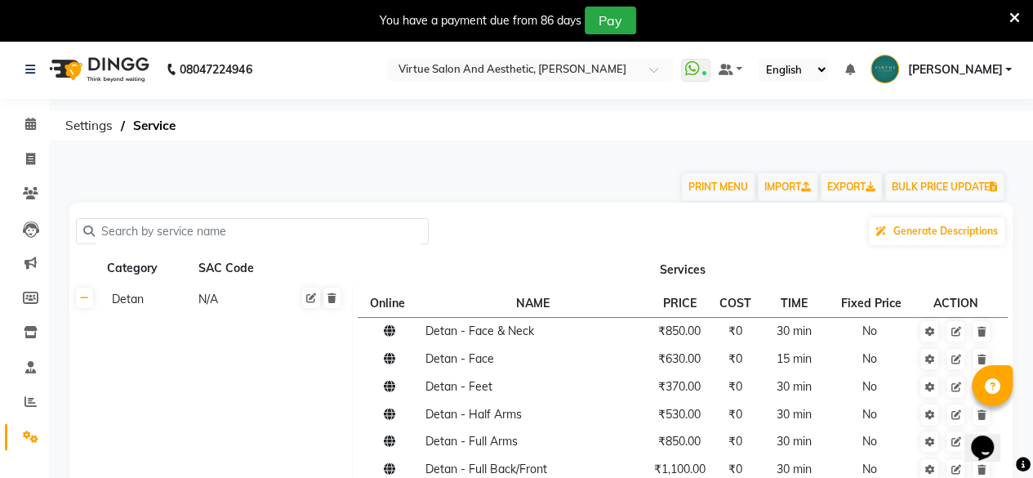
click at [200, 221] on input "text" at bounding box center [258, 231] width 327 height 25
paste input "Bridal Makeup - Groom Airbrush"
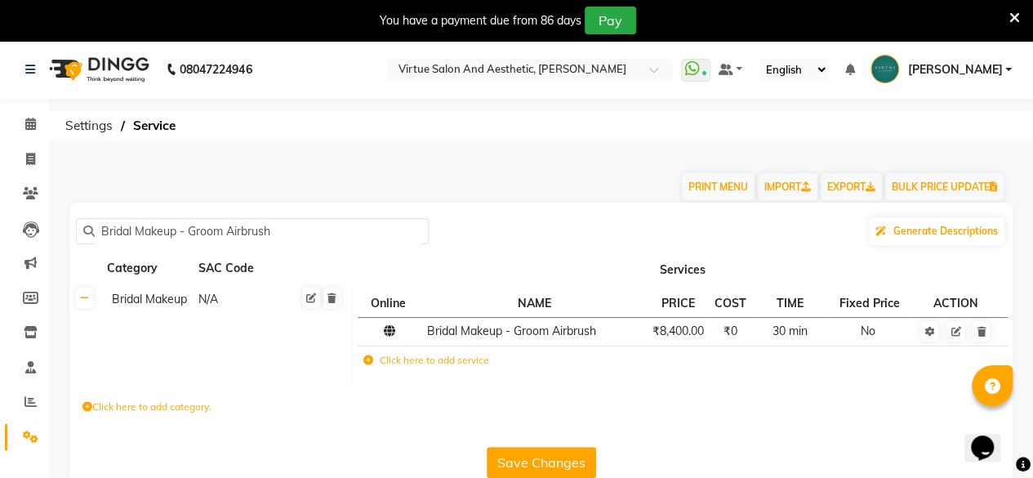
type input "Bridal Makeup - Groom Airbrush"
click at [547, 460] on button "Save Changes" at bounding box center [541, 462] width 109 height 31
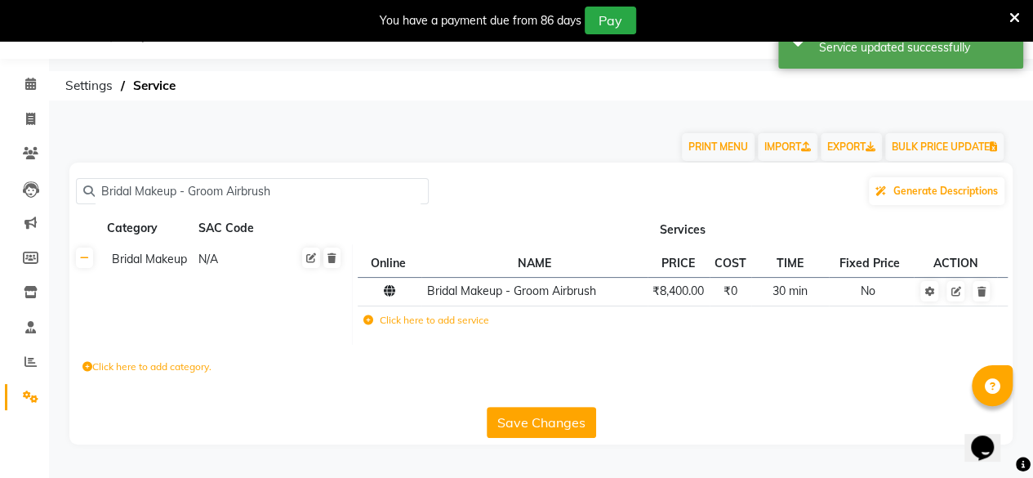
drag, startPoint x: 175, startPoint y: 209, endPoint x: 0, endPoint y: 257, distance: 181.4
click at [0, 257] on app-home "08047224946 Select Location × Virtue Salon And Aesthetic, [PERSON_NAME] WhatsAp…" at bounding box center [516, 234] width 1033 height 469
paste input "Bridal Makeup - Groom Hd"
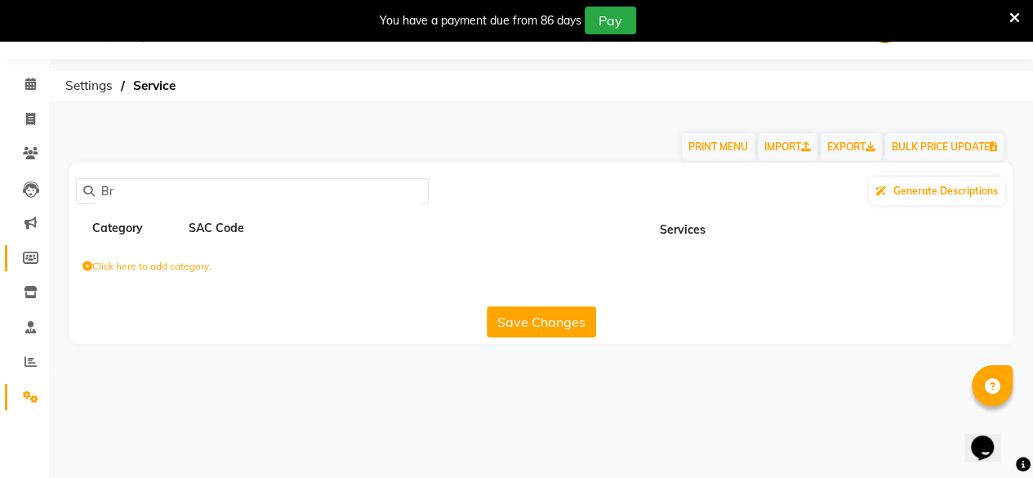
type input "B"
paste input "Bridal Makeup - Groom Hd"
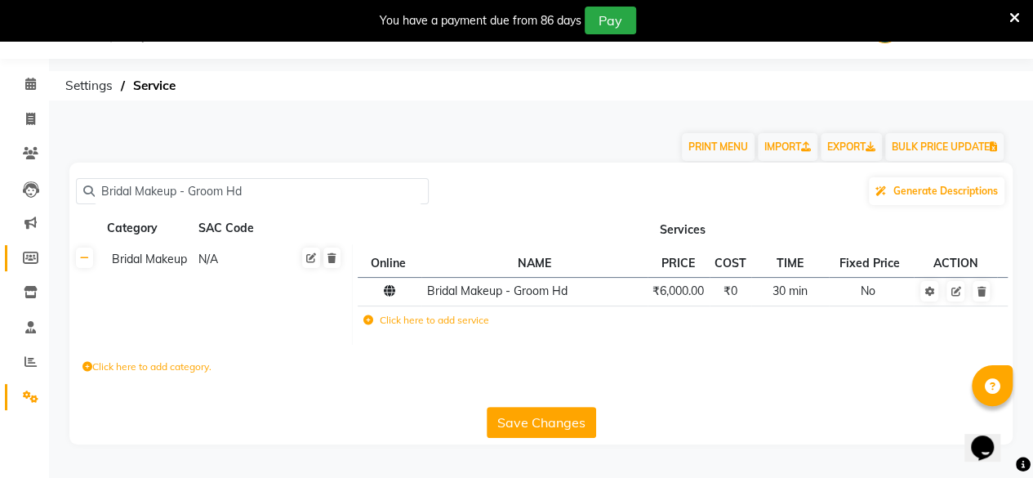
type input "Bridal Makeup - Groom Hd"
drag, startPoint x: 266, startPoint y: 191, endPoint x: 0, endPoint y: 258, distance: 274.6
click at [0, 258] on app-home "08047224946 Select Location × Virtue Salon And Aesthetic, [PERSON_NAME] WhatsAp…" at bounding box center [516, 234] width 1033 height 469
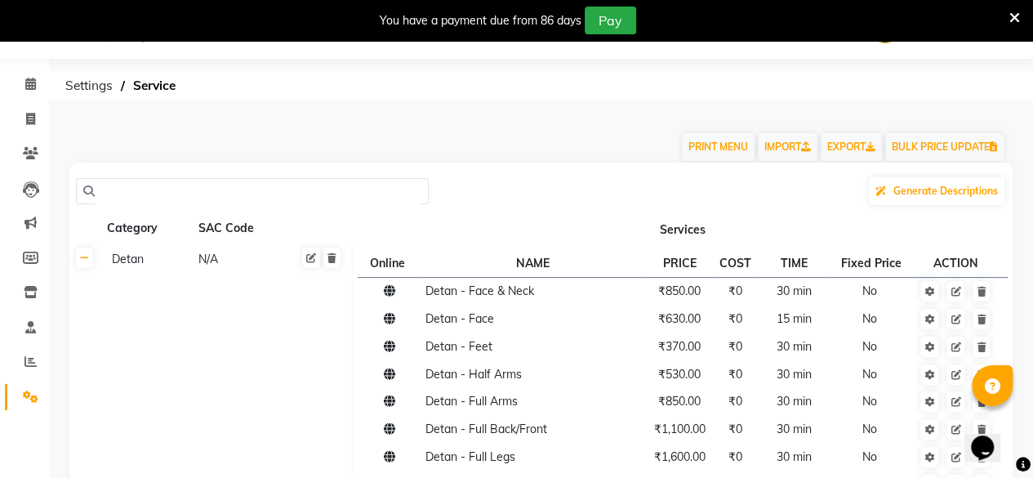
paste input "Bridal Makeup - Outdoor Charges"
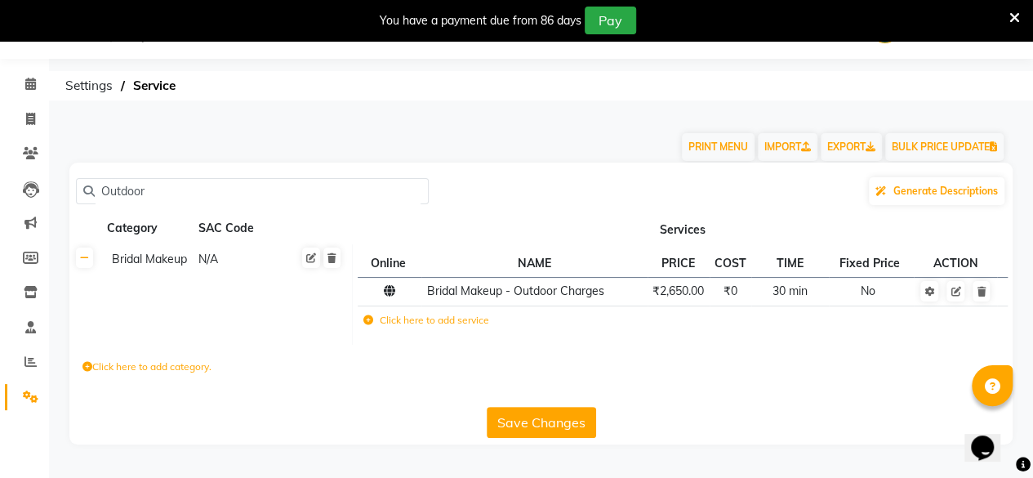
type input "Outdoor"
drag, startPoint x: 139, startPoint y: 189, endPoint x: 14, endPoint y: 185, distance: 125.1
click at [15, 185] on app-home "08047224946 Select Location × Virtue Salon And Aesthetic, [PERSON_NAME] WhatsAp…" at bounding box center [516, 234] width 1033 height 469
drag, startPoint x: 165, startPoint y: 194, endPoint x: 45, endPoint y: 215, distance: 122.0
click at [47, 215] on app-home "08047224946 Select Location × Virtue Salon And Aesthetic, [PERSON_NAME] WhatsAp…" at bounding box center [516, 234] width 1033 height 469
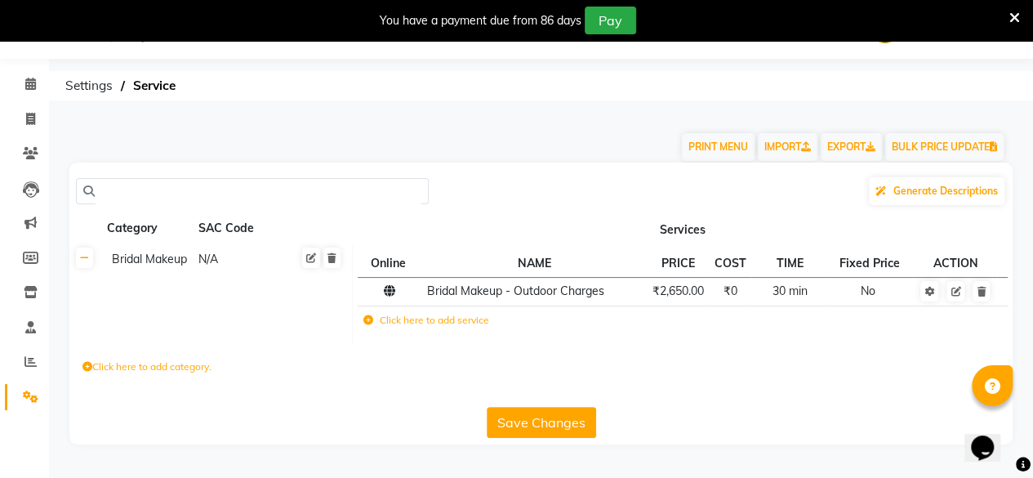
paste input "Classic Manicure"
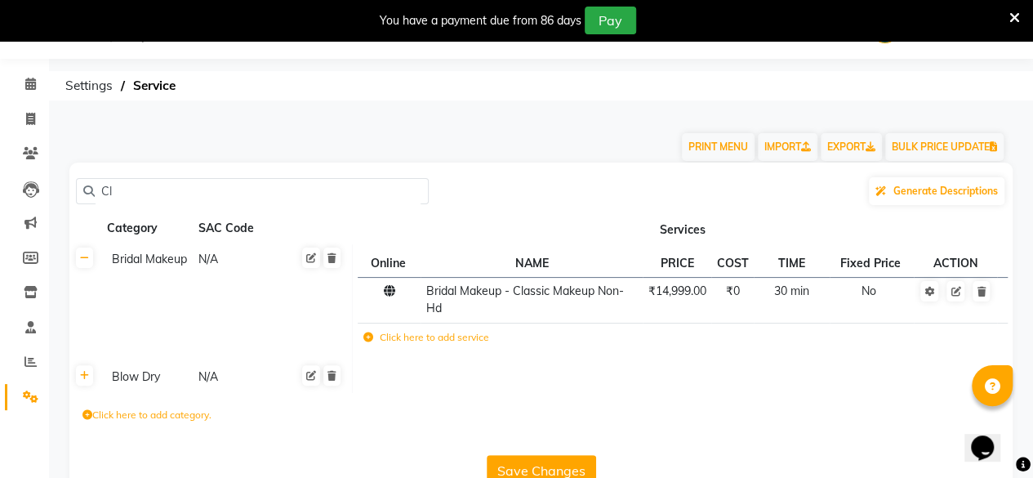
type input "C"
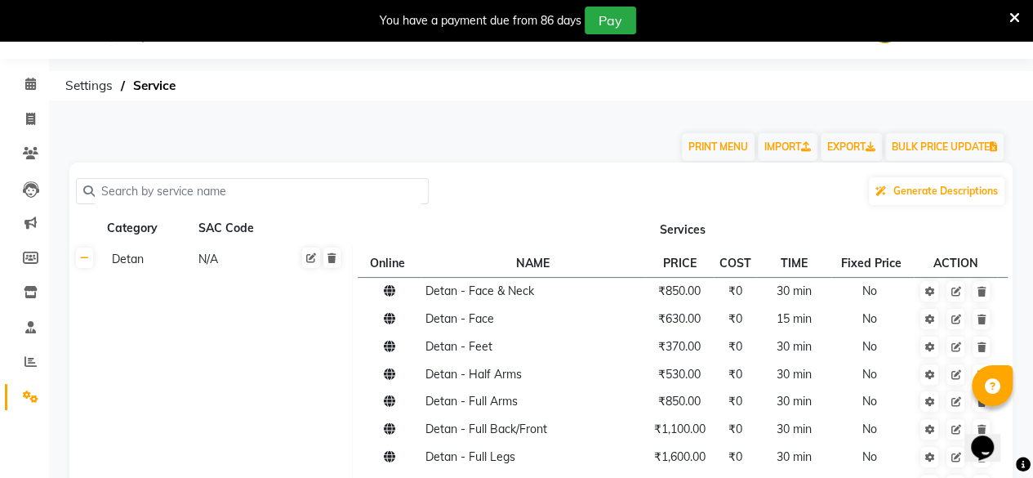
click at [119, 192] on input "text" at bounding box center [258, 191] width 327 height 25
paste input "Classic Manicure"
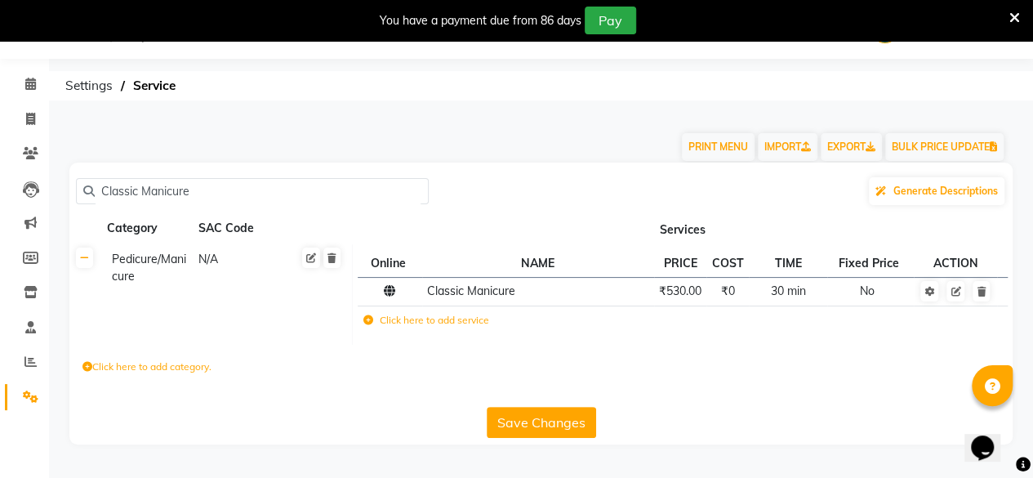
type input "Classic Manicure"
drag, startPoint x: 206, startPoint y: 192, endPoint x: 42, endPoint y: 238, distance: 170.5
click at [42, 238] on app-home "08047224946 Select Location × Virtue Salon And Aesthetic, [PERSON_NAME] WhatsAp…" at bounding box center [516, 234] width 1033 height 469
paste
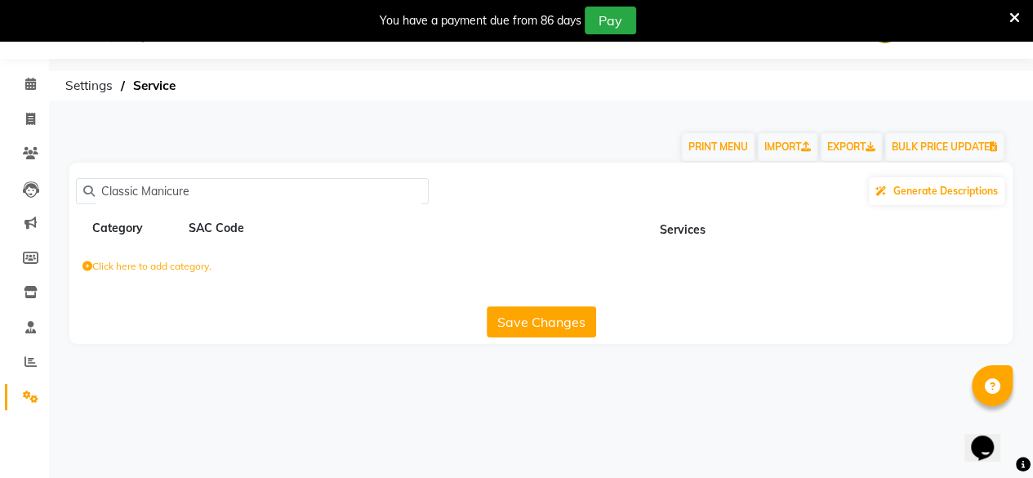
type input "Classic Manicure"
drag, startPoint x: 235, startPoint y: 194, endPoint x: 0, endPoint y: 262, distance: 245.1
click at [0, 264] on app-home "08047224946 Select Location × Virtue Salon And Aesthetic, [PERSON_NAME] WhatsAp…" at bounding box center [516, 184] width 1033 height 368
drag, startPoint x: 139, startPoint y: 189, endPoint x: 47, endPoint y: 220, distance: 96.6
click at [42, 221] on app-home "08047224946 Select Location × Virtue Salon And Aesthetic, [PERSON_NAME] WhatsAp…" at bounding box center [516, 184] width 1033 height 368
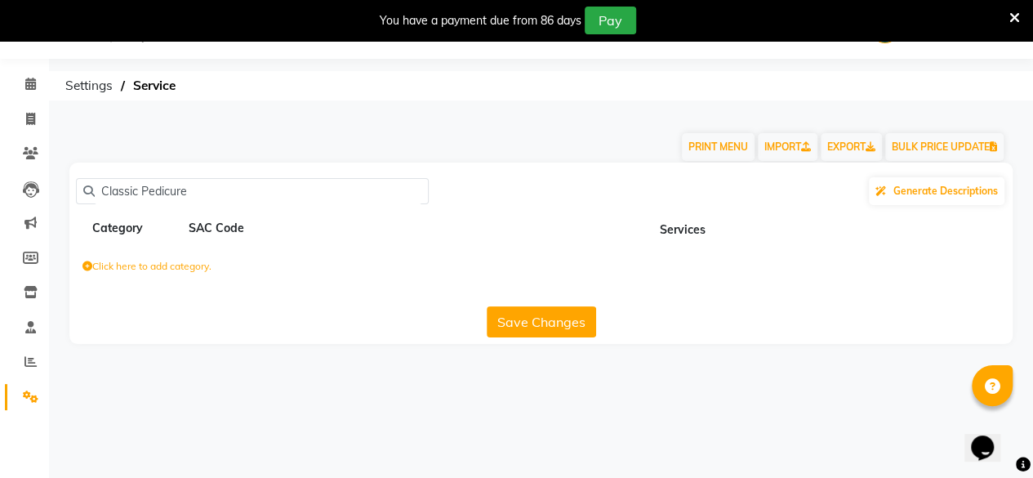
type input "Pedicure"
click at [157, 200] on input "Pedicure" at bounding box center [258, 191] width 327 height 25
drag, startPoint x: 160, startPoint y: 193, endPoint x: 0, endPoint y: 205, distance: 160.6
click at [0, 205] on app-home "08047224946 Select Location × Virtue Salon And Aesthetic, [PERSON_NAME] WhatsAp…" at bounding box center [516, 184] width 1033 height 368
click at [83, 187] on span at bounding box center [88, 190] width 11 height 11
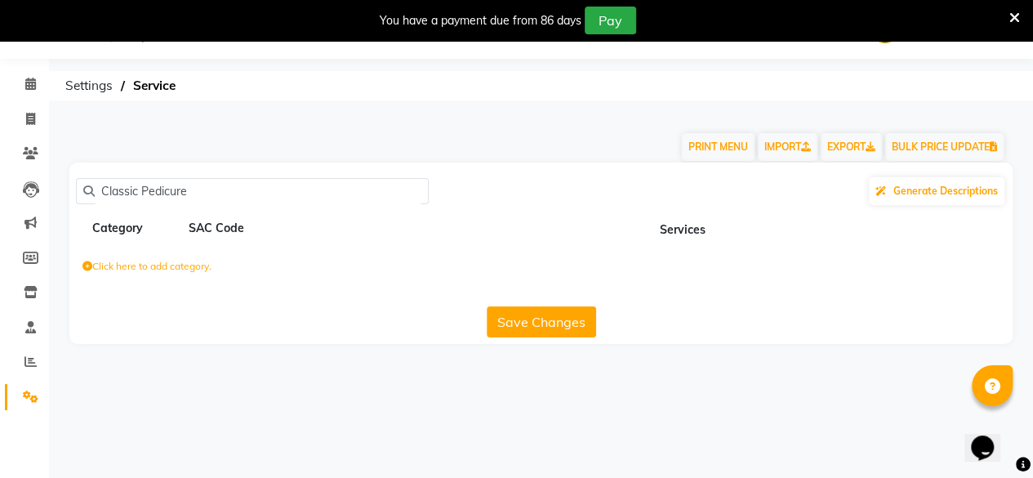
click at [83, 187] on span at bounding box center [88, 190] width 11 height 11
click at [93, 187] on span at bounding box center [88, 190] width 11 height 11
click at [95, 187] on input "Classic Pedicure" at bounding box center [258, 191] width 327 height 25
click at [119, 184] on input "Classic Pedicure" at bounding box center [258, 191] width 327 height 25
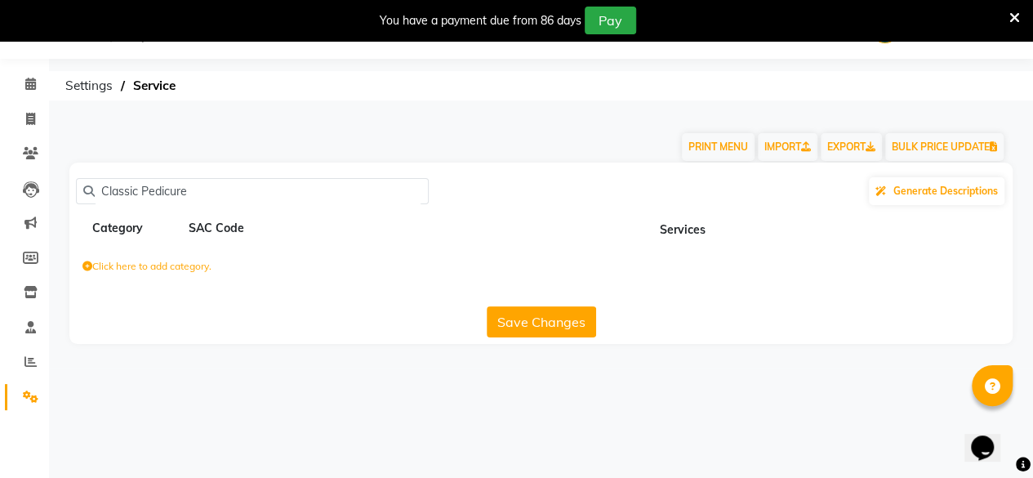
type input "ClaPedicure/Manicuressic Pedicure"
drag, startPoint x: 296, startPoint y: 190, endPoint x: 0, endPoint y: 146, distance: 298.9
click at [0, 156] on app-home "08047224946 Select Location × Virtue Salon And Aesthetic, [PERSON_NAME] WhatsAp…" at bounding box center [516, 184] width 1033 height 368
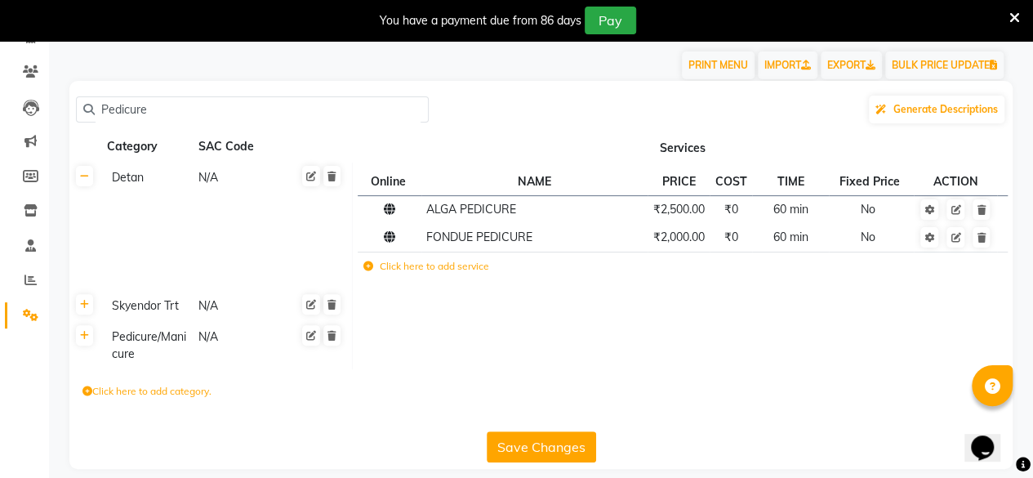
scroll to position [136, 0]
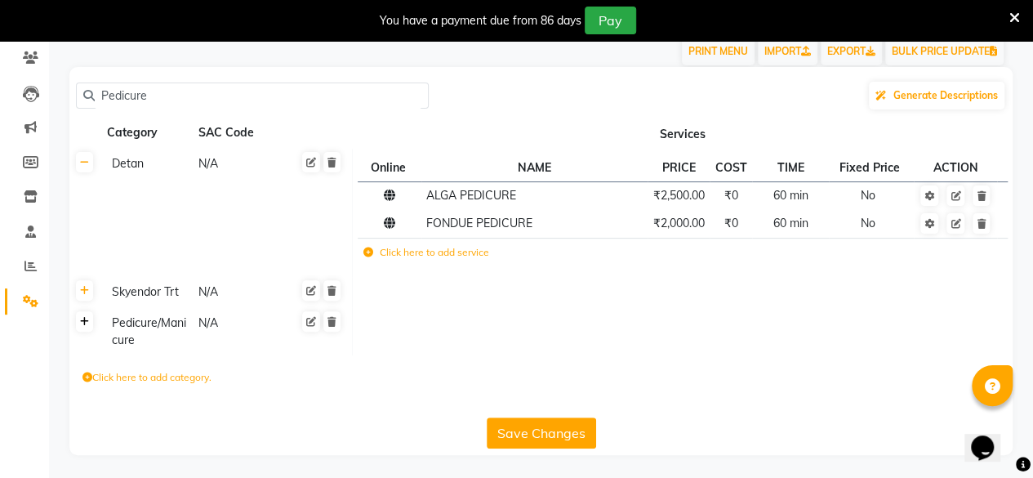
type input "Pedicure"
click at [91, 321] on link at bounding box center [84, 321] width 17 height 20
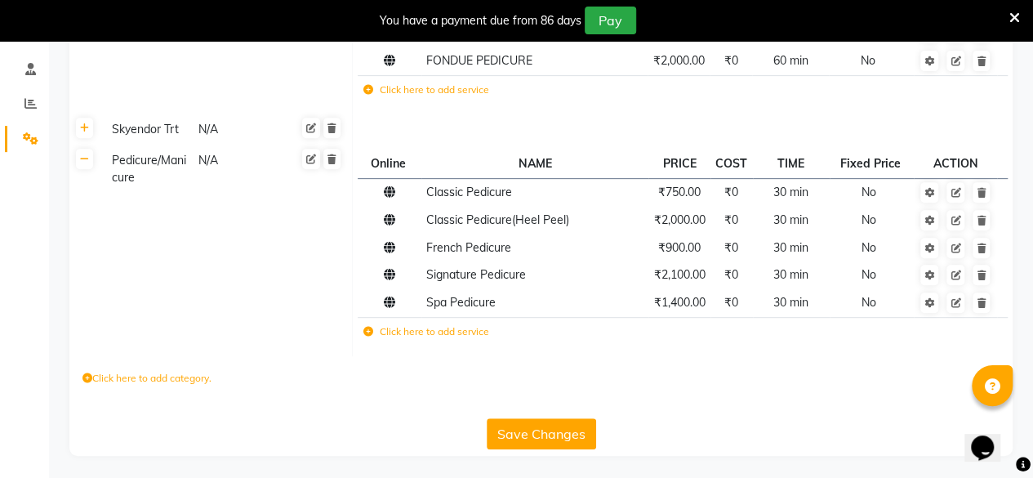
scroll to position [0, 0]
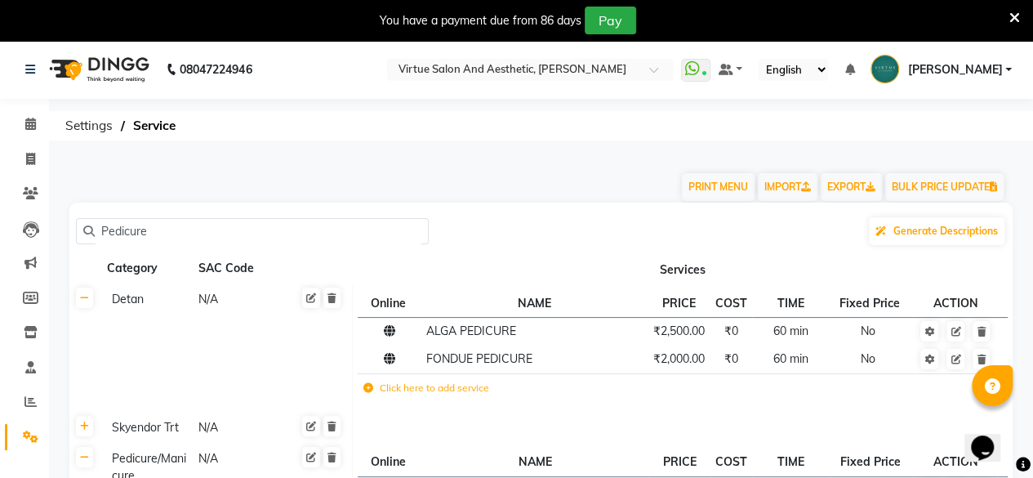
drag, startPoint x: 143, startPoint y: 231, endPoint x: 0, endPoint y: 251, distance: 144.3
click at [0, 251] on app-home "08047224946 Select Location × Virtue Salon And Aesthetic, [PERSON_NAME] WhatsAp…" at bounding box center [516, 409] width 1033 height 739
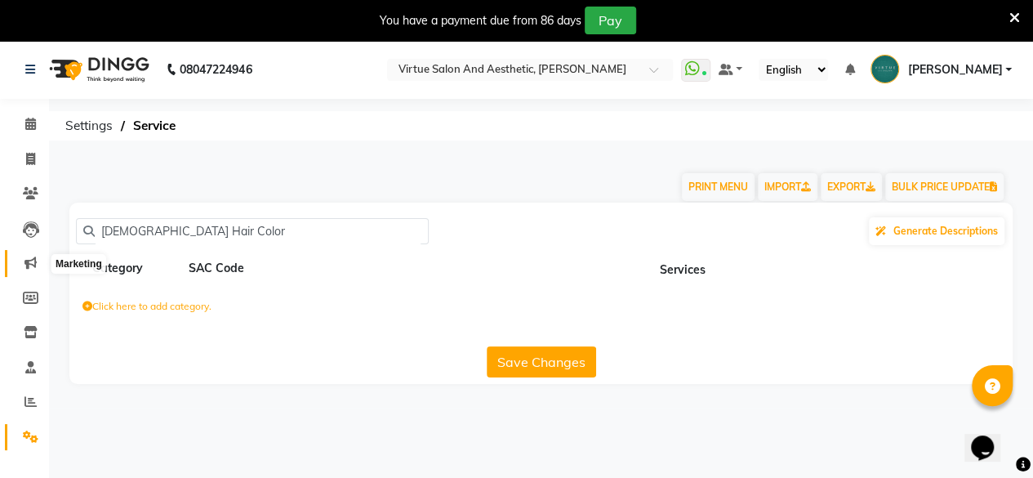
drag, startPoint x: 157, startPoint y: 230, endPoint x: 24, endPoint y: 261, distance: 136.7
click at [24, 261] on app-home "08047224946 Select Location × Virtue Salon And Aesthetic, [PERSON_NAME] WhatsAp…" at bounding box center [516, 224] width 1033 height 368
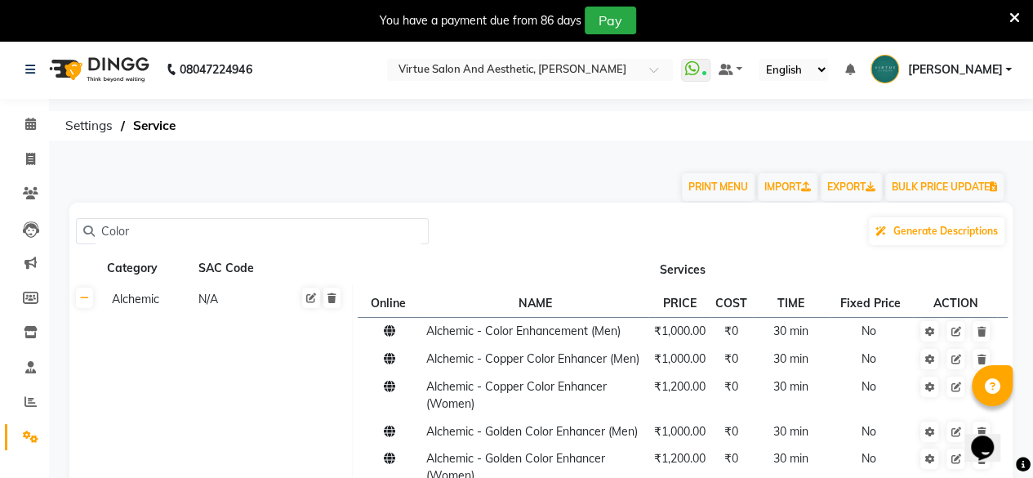
scroll to position [490, 0]
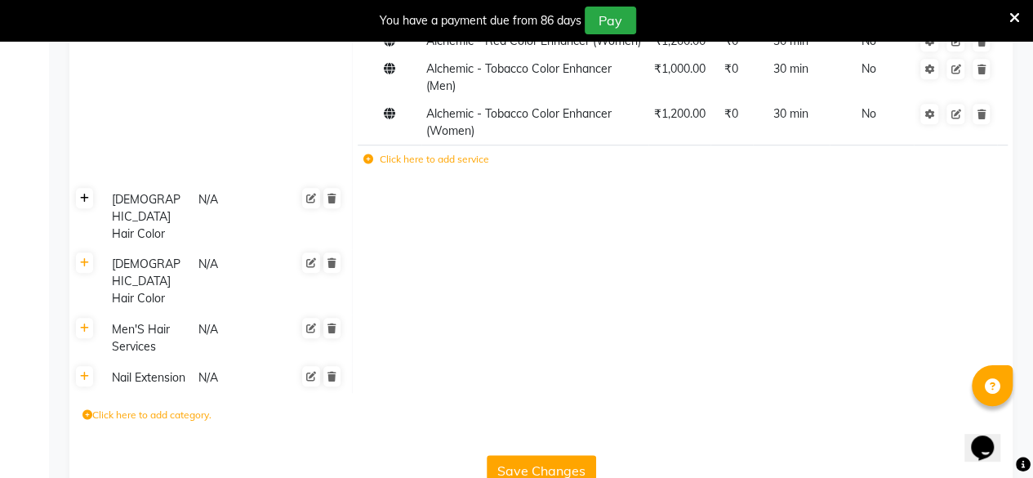
type input "Color"
click at [90, 204] on link at bounding box center [84, 198] width 17 height 20
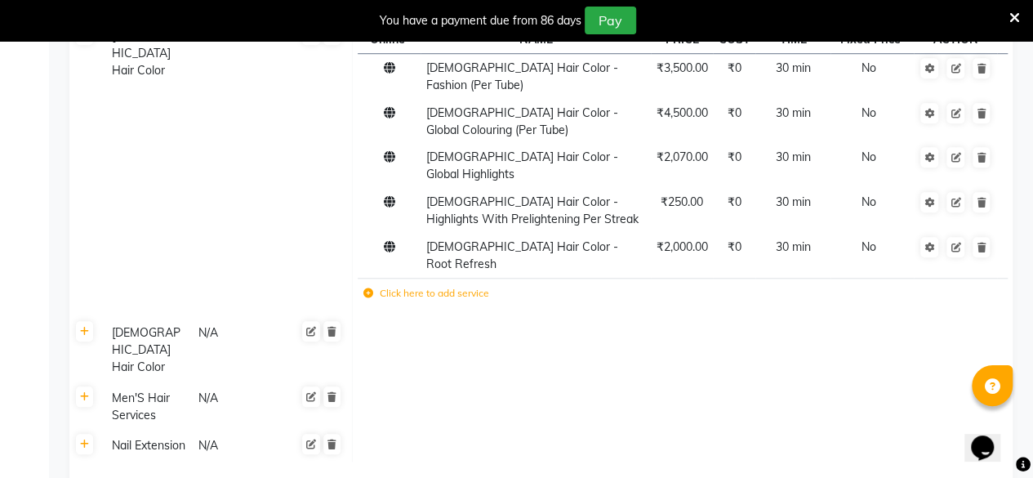
scroll to position [691, 0]
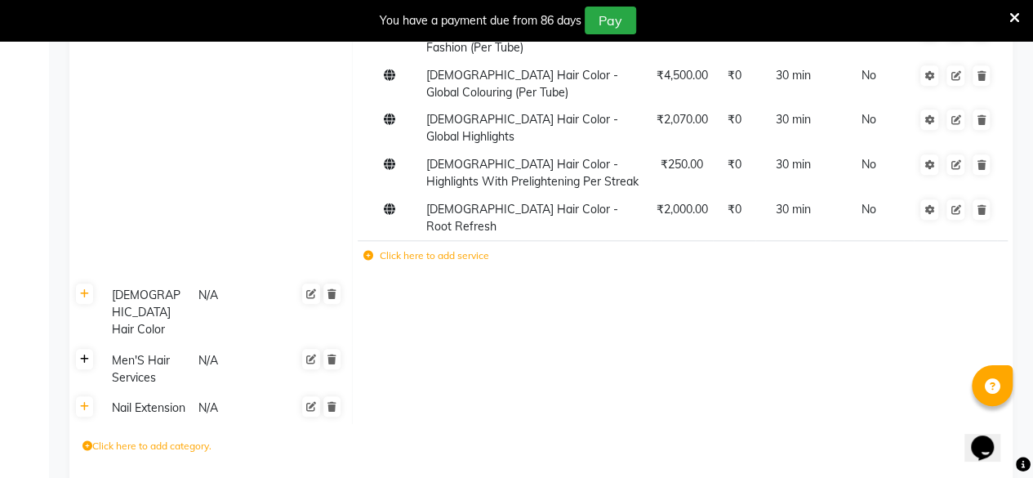
click at [83, 355] on icon at bounding box center [84, 360] width 9 height 10
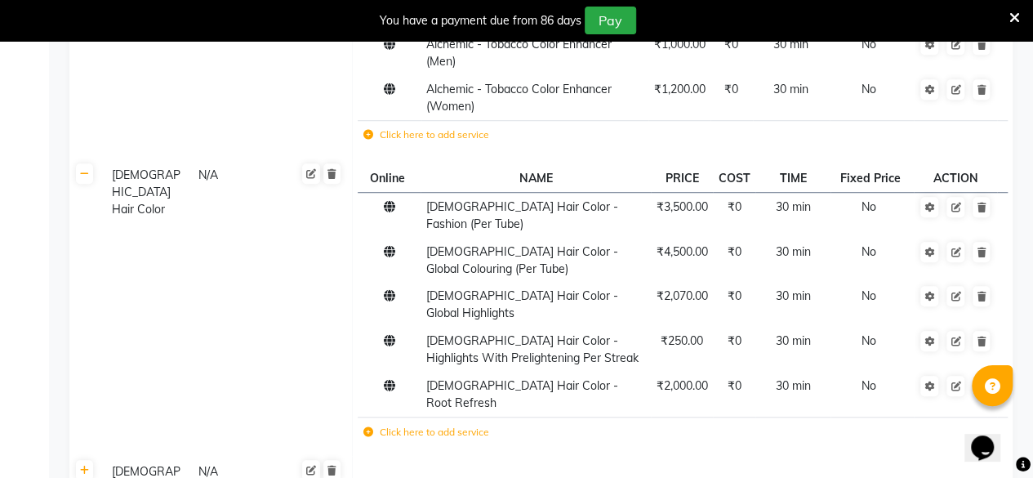
scroll to position [0, 0]
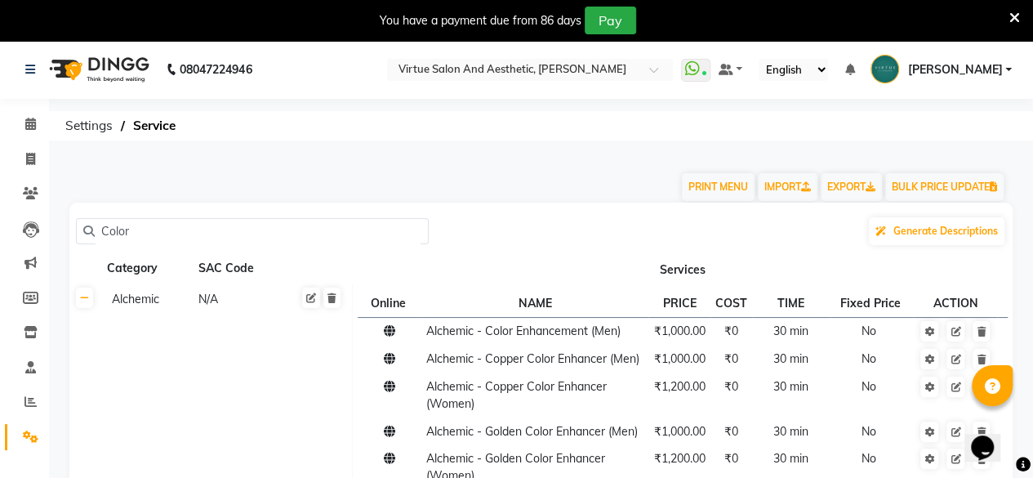
drag, startPoint x: 190, startPoint y: 228, endPoint x: 0, endPoint y: 278, distance: 196.0
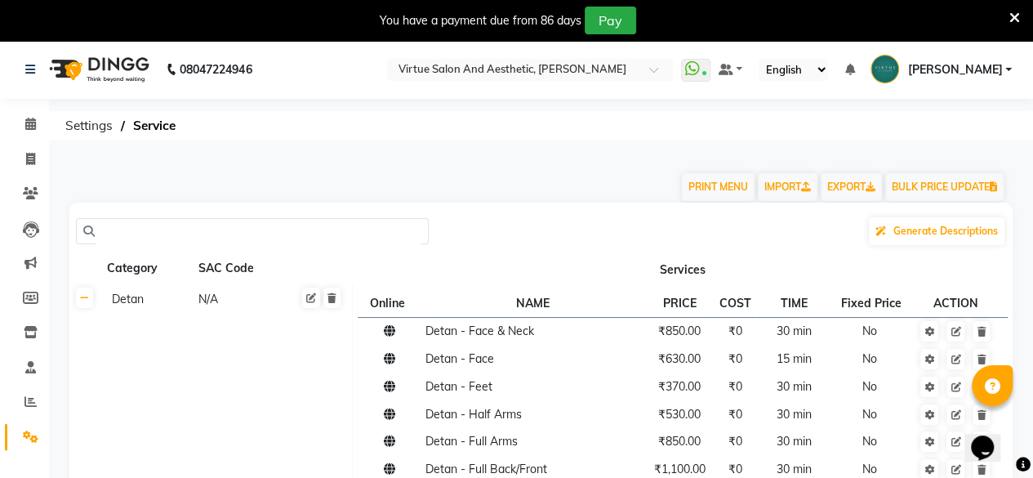
click at [112, 231] on input "text" at bounding box center [258, 231] width 327 height 25
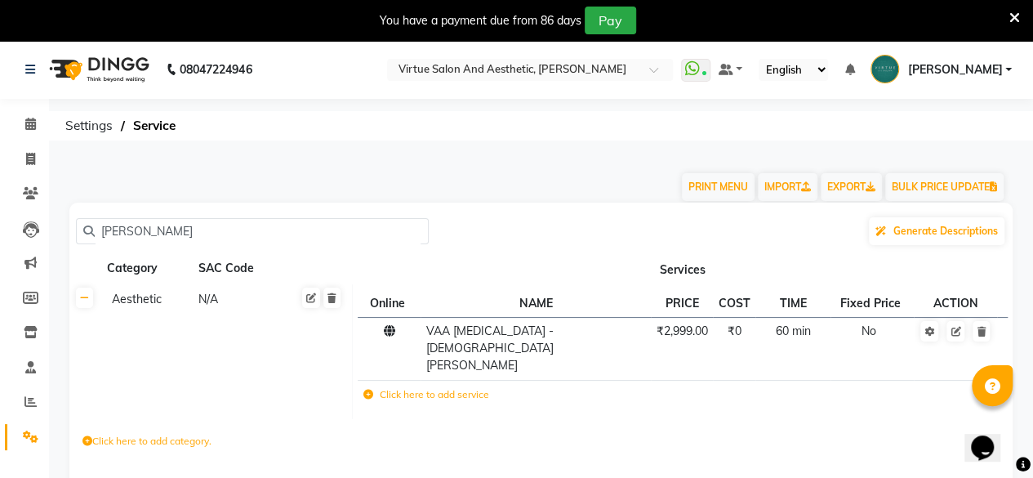
type input "[PERSON_NAME]"
drag, startPoint x: 154, startPoint y: 233, endPoint x: 0, endPoint y: 252, distance: 154.8
click at [0, 259] on app-home "08047224946 Select Location × Virtue Salon And Aesthetic, [PERSON_NAME] WhatsAp…" at bounding box center [516, 291] width 1033 height 503
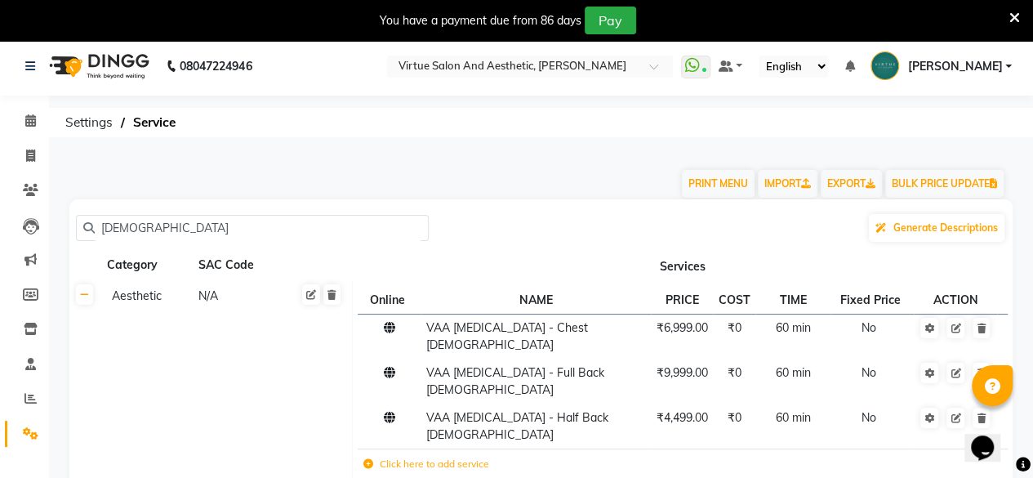
scroll to position [167, 0]
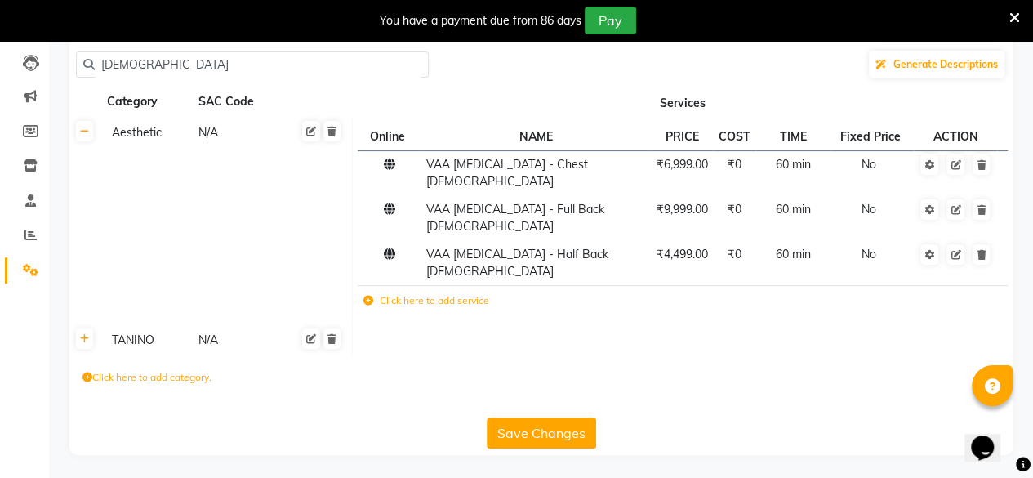
type input "[DEMOGRAPHIC_DATA]"
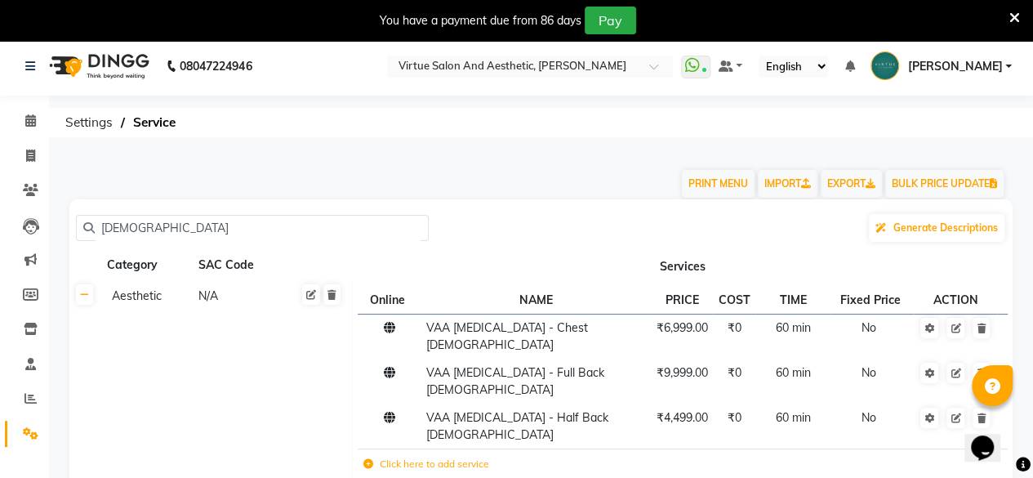
click at [174, 234] on input "[DEMOGRAPHIC_DATA]" at bounding box center [258, 228] width 327 height 25
drag, startPoint x: 174, startPoint y: 234, endPoint x: 120, endPoint y: 239, distance: 54.1
click at [120, 239] on input "[DEMOGRAPHIC_DATA]" at bounding box center [258, 228] width 327 height 25
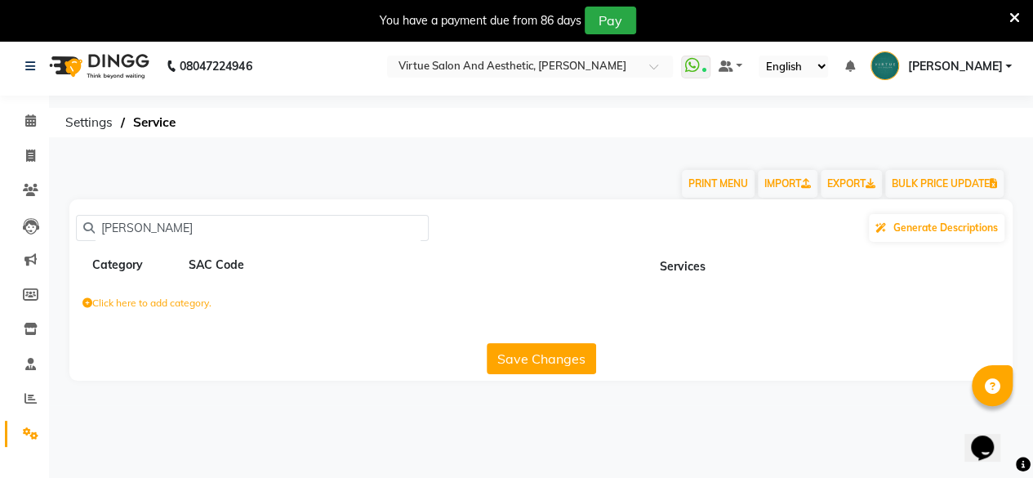
type input "[PERSON_NAME]"
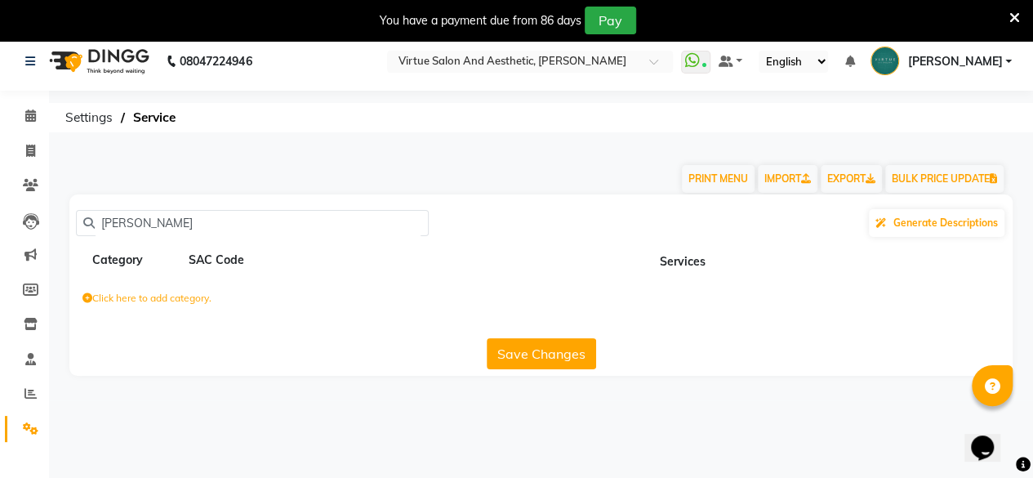
scroll to position [0, 0]
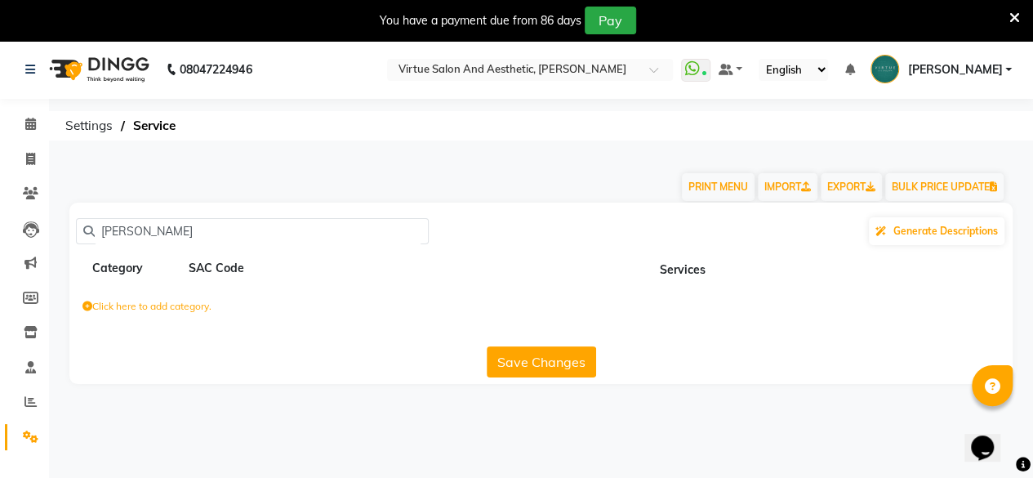
click at [497, 351] on button "Save Changes" at bounding box center [541, 361] width 109 height 31
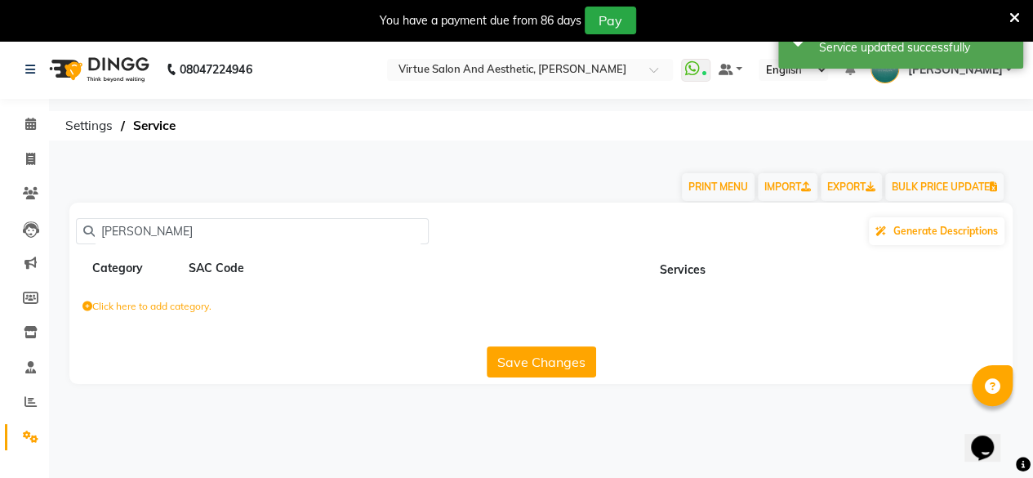
drag, startPoint x: 141, startPoint y: 233, endPoint x: 79, endPoint y: 244, distance: 63.1
click at [79, 244] on div "[PERSON_NAME] Generate Descriptions" at bounding box center [541, 231] width 931 height 31
type input "B"
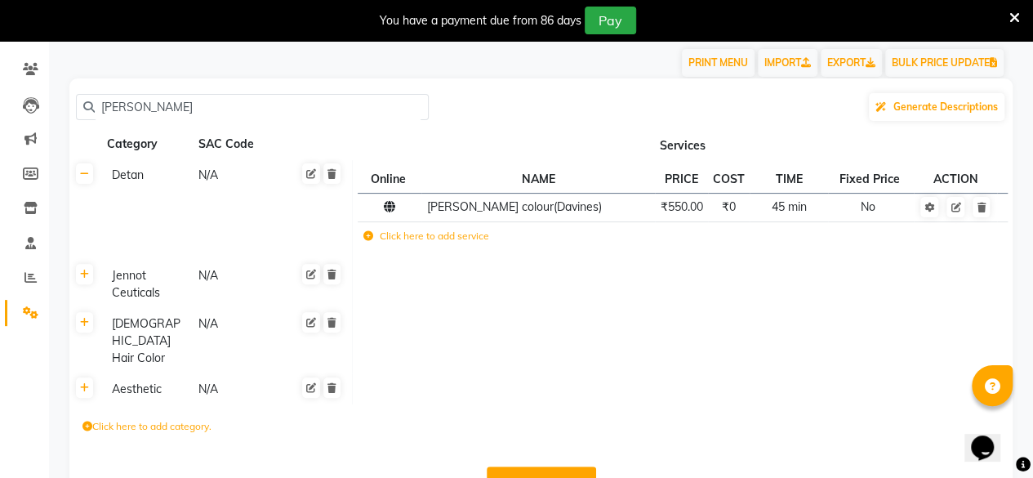
scroll to position [75, 0]
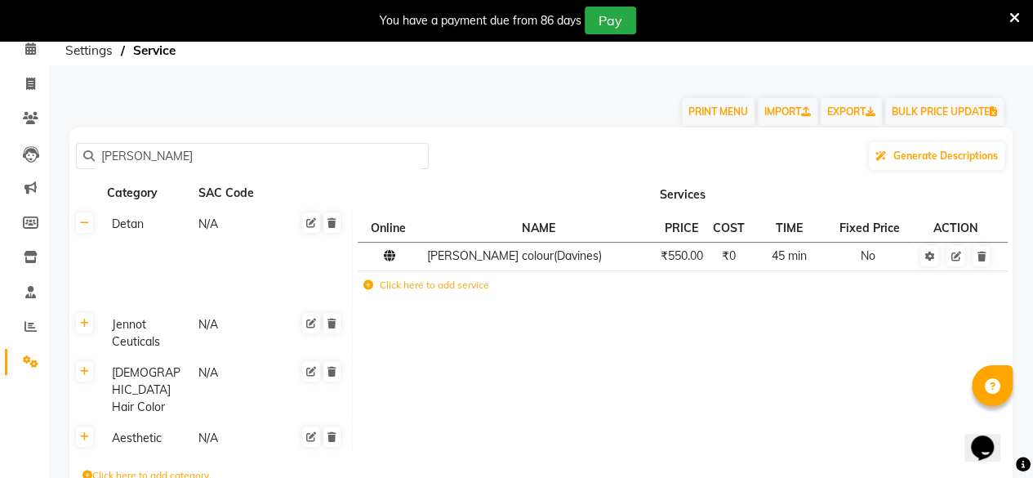
type input "[PERSON_NAME]"
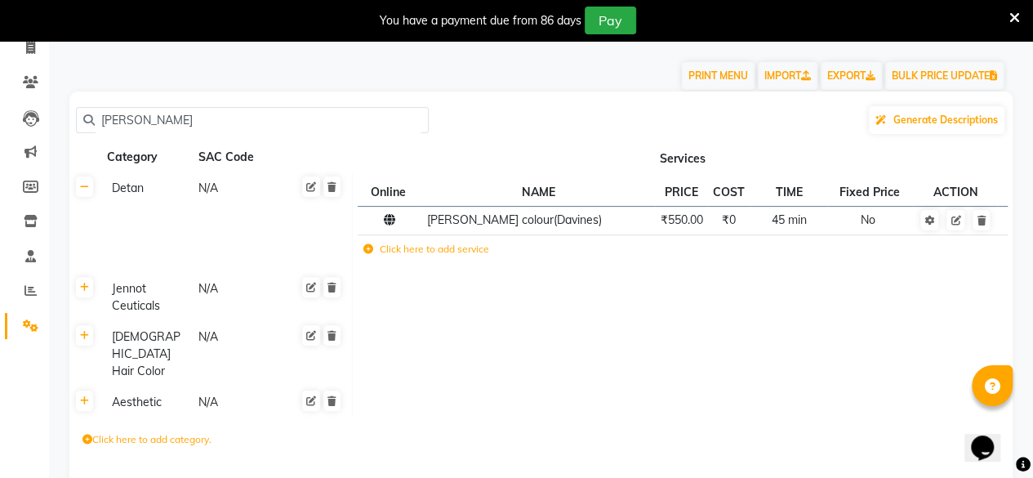
scroll to position [157, 0]
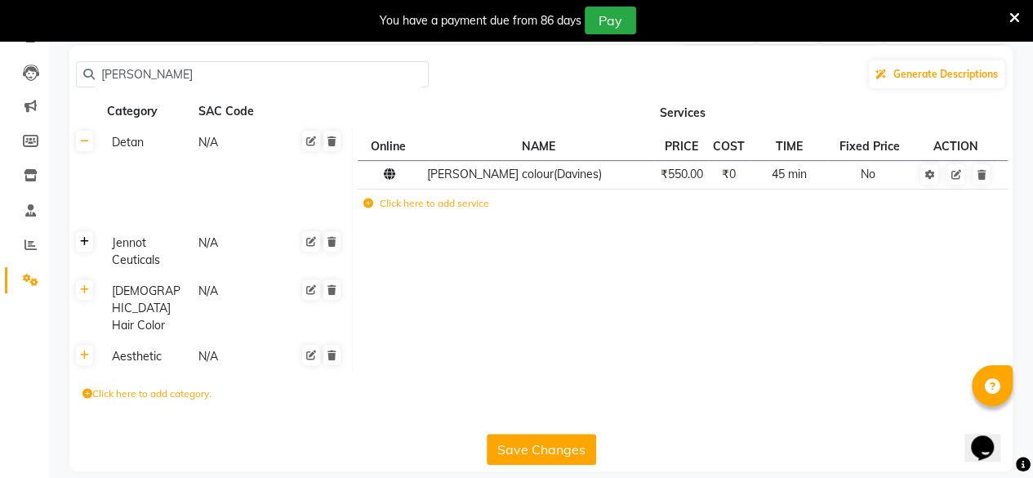
click at [83, 248] on link at bounding box center [84, 241] width 17 height 20
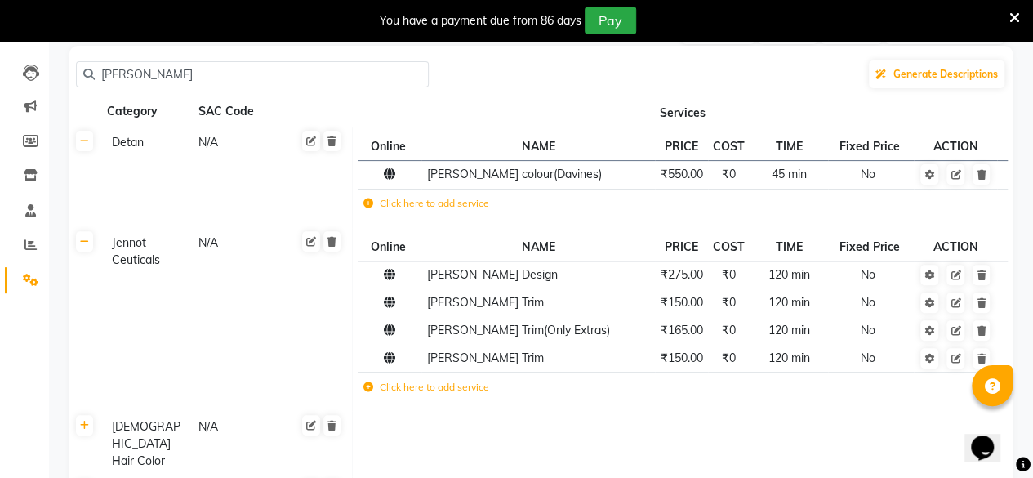
scroll to position [291, 0]
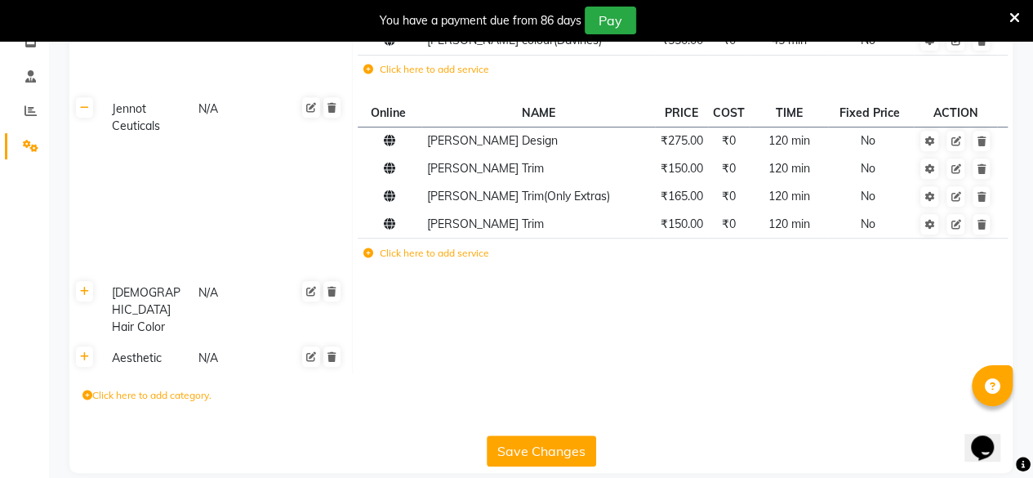
click at [95, 342] on th at bounding box center [84, 357] width 31 height 31
click at [90, 346] on link at bounding box center [84, 356] width 17 height 20
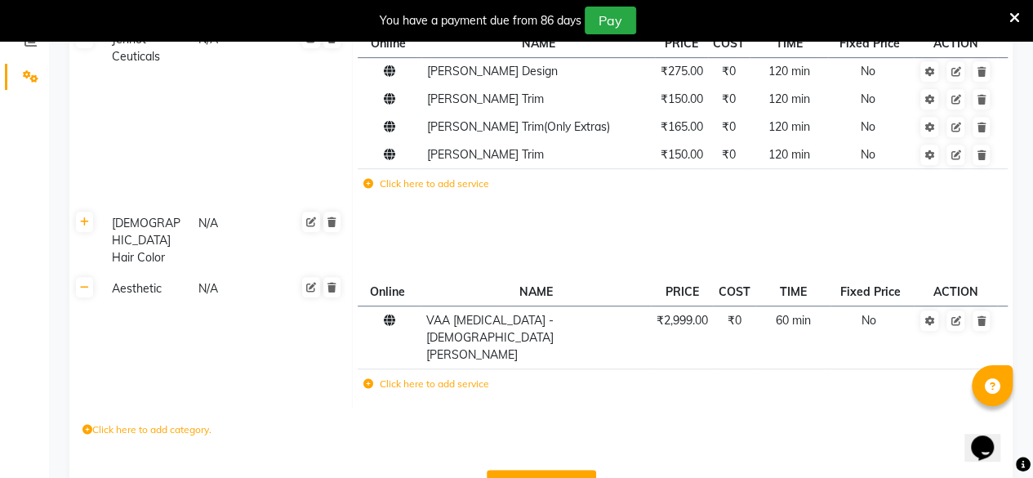
scroll to position [197, 0]
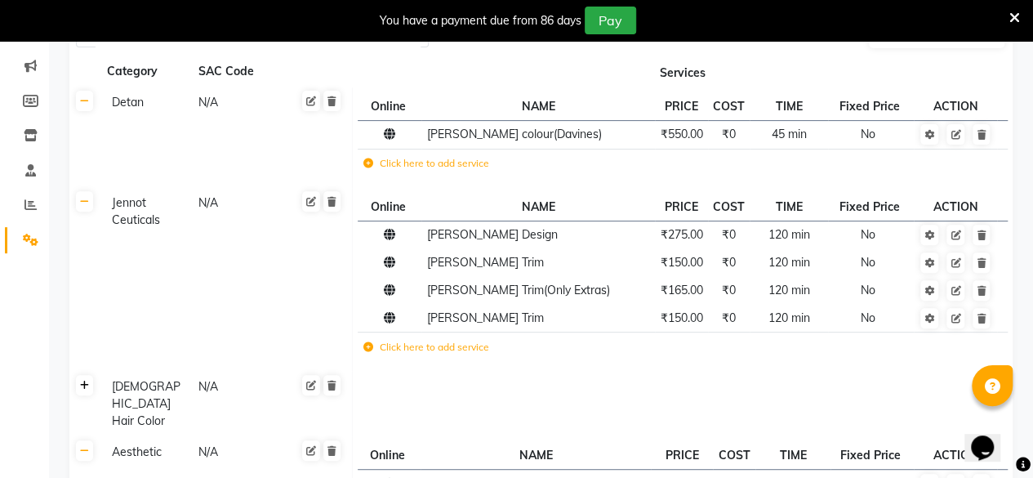
click at [88, 378] on link at bounding box center [84, 385] width 17 height 20
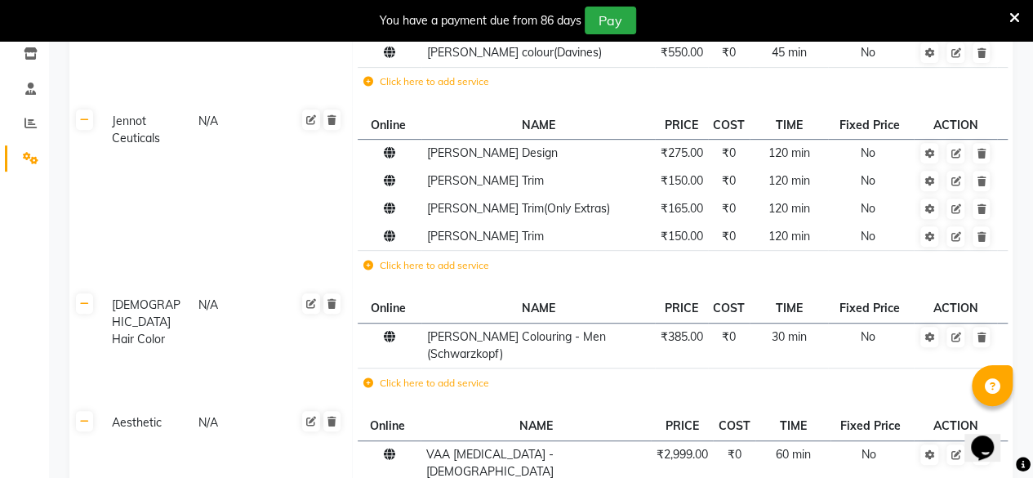
scroll to position [360, 0]
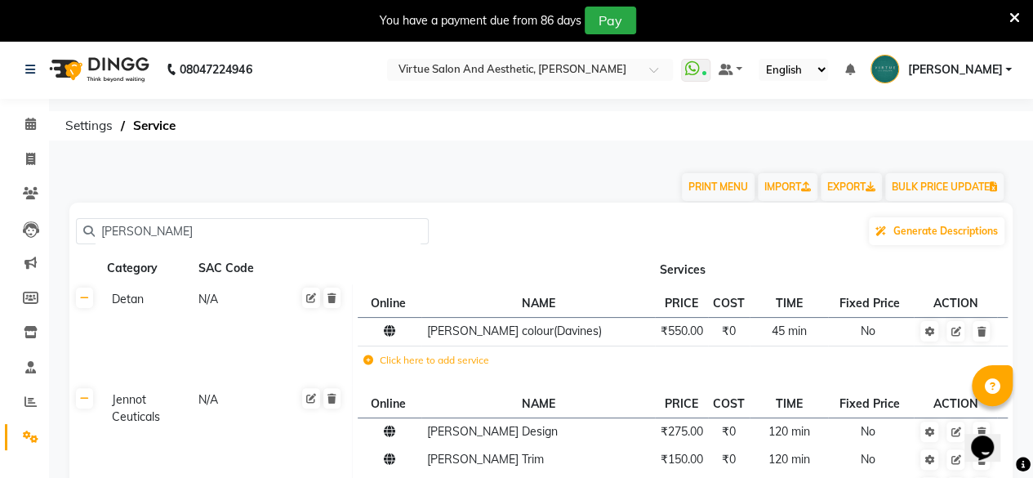
drag, startPoint x: 163, startPoint y: 230, endPoint x: 0, endPoint y: 283, distance: 171.3
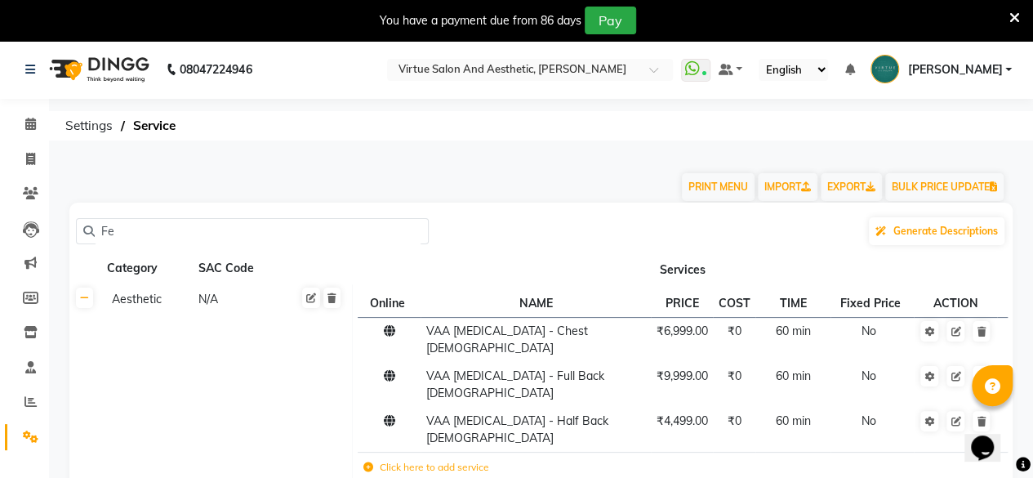
type input "F"
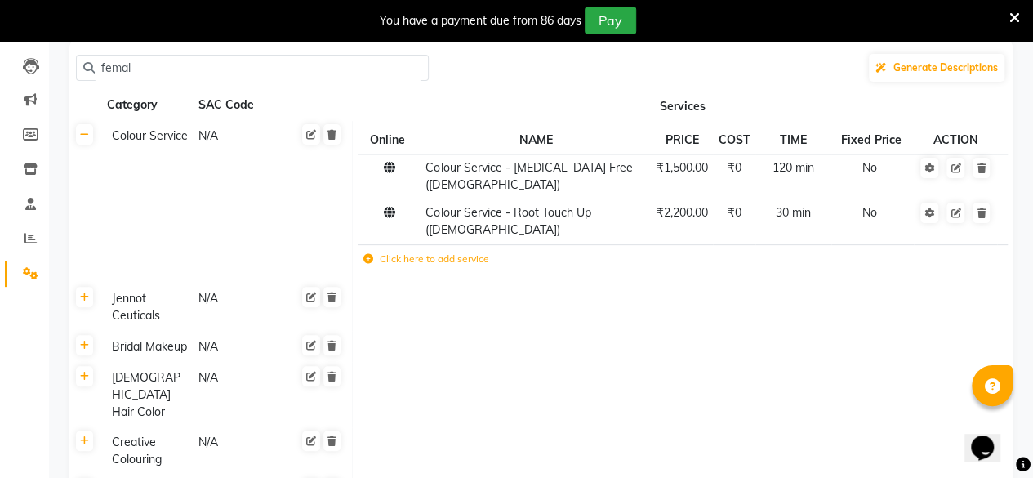
scroll to position [245, 0]
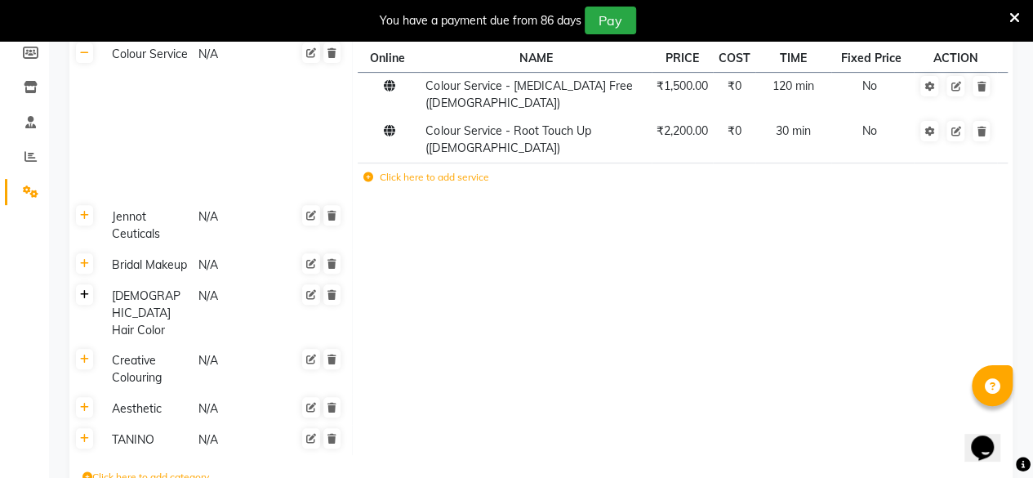
type input "femal"
click at [87, 284] on link at bounding box center [84, 294] width 17 height 20
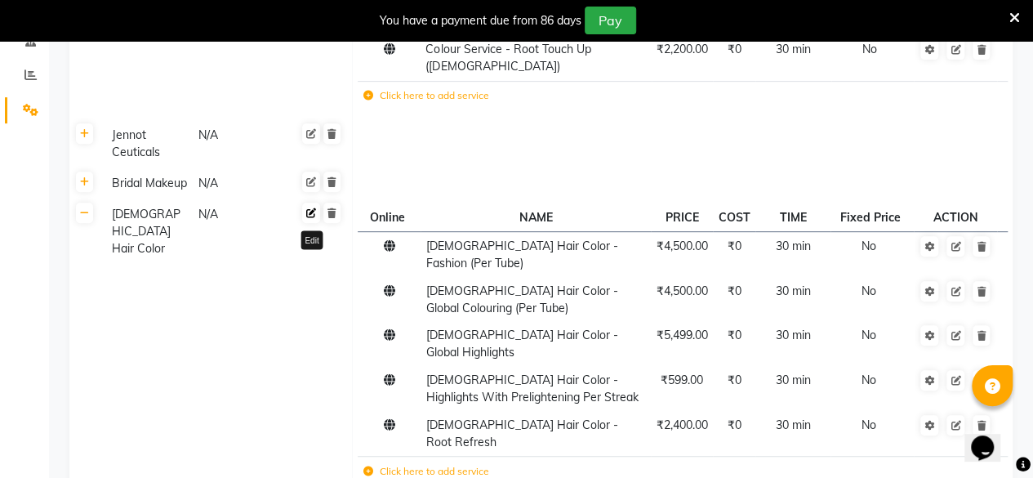
scroll to position [0, 0]
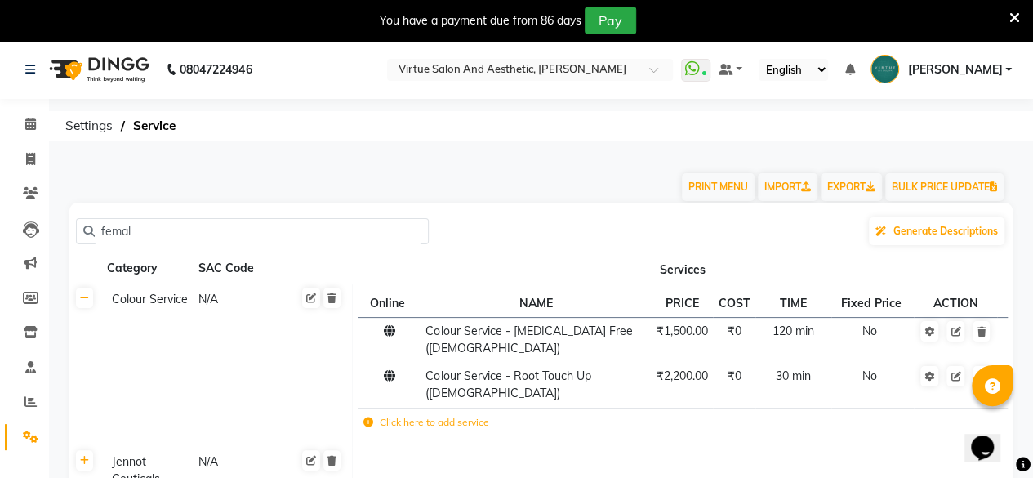
drag, startPoint x: 147, startPoint y: 233, endPoint x: 60, endPoint y: 233, distance: 86.6
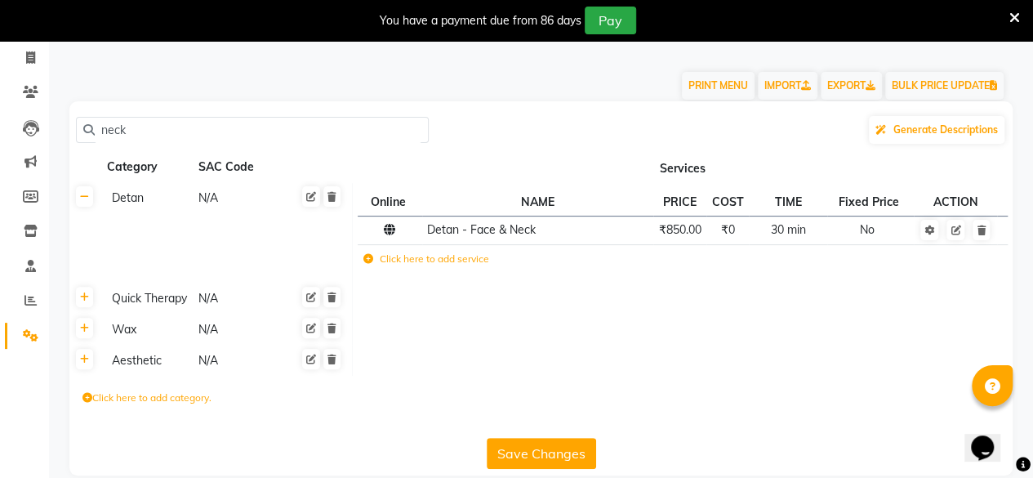
scroll to position [123, 0]
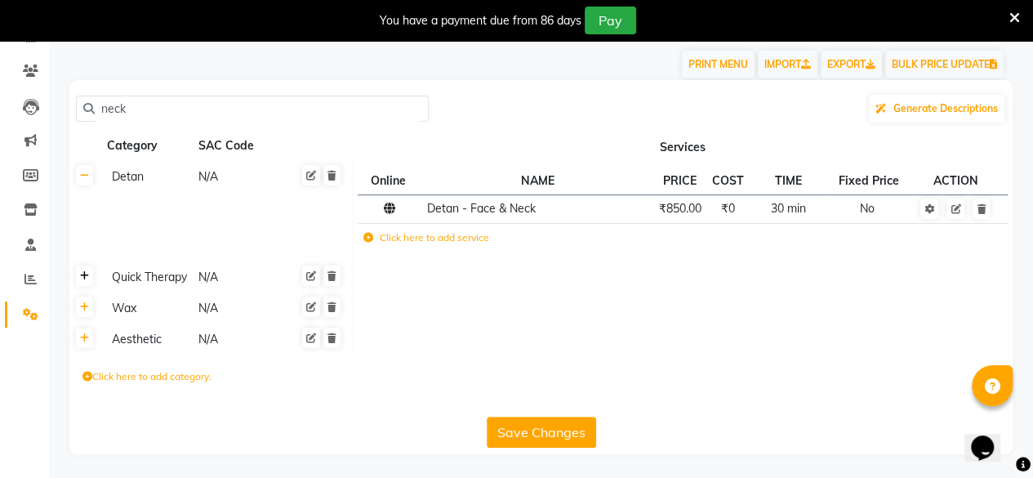
type input "neck"
click at [87, 285] on link at bounding box center [84, 276] width 17 height 20
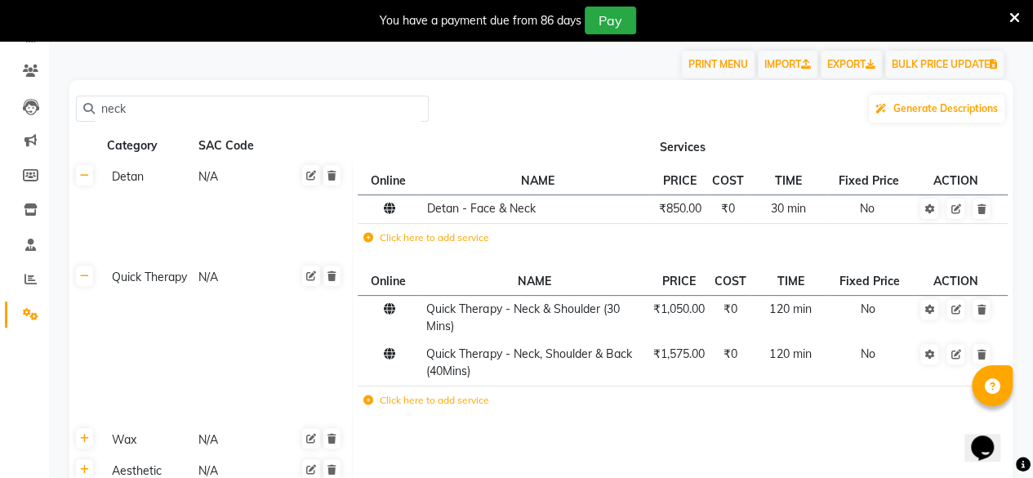
drag, startPoint x: 163, startPoint y: 104, endPoint x: 0, endPoint y: 134, distance: 166.2
click at [0, 133] on app-home "08047224946 Select Location × Virtue Salon And Aesthetic, [PERSON_NAME] WhatsAp…" at bounding box center [516, 263] width 1033 height 693
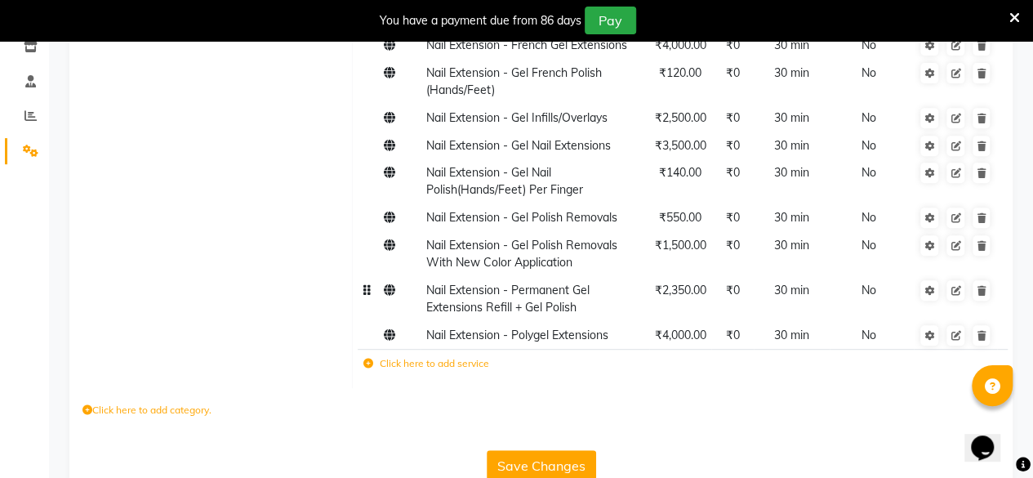
scroll to position [204, 0]
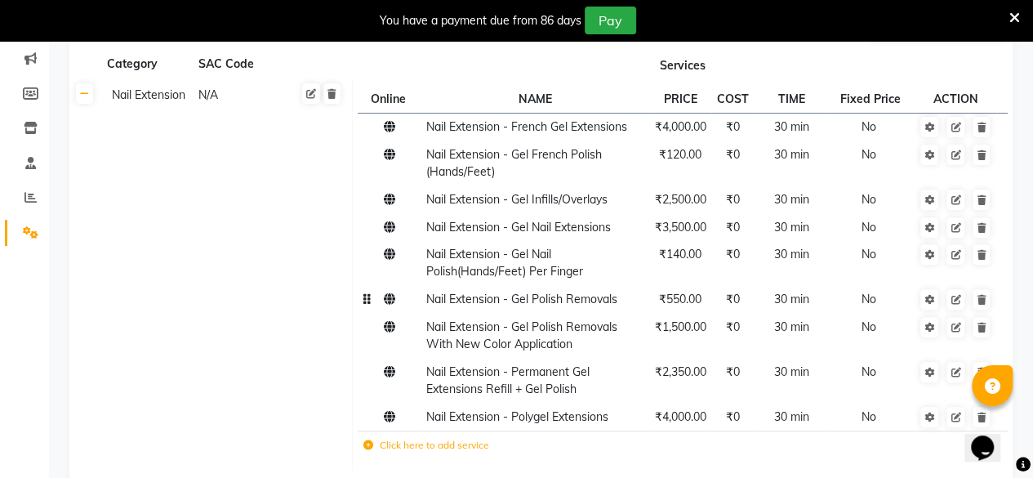
type input "gel"
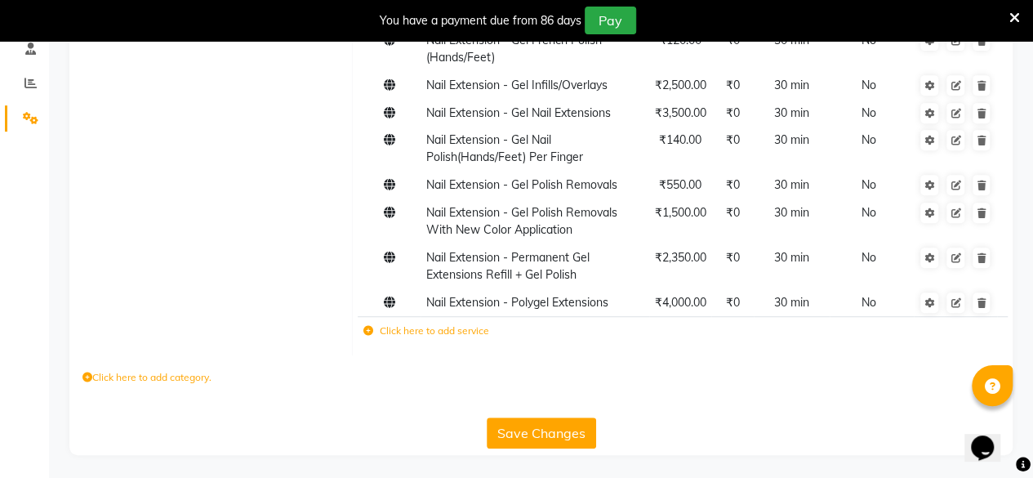
click at [535, 421] on button "Save Changes" at bounding box center [541, 432] width 109 height 31
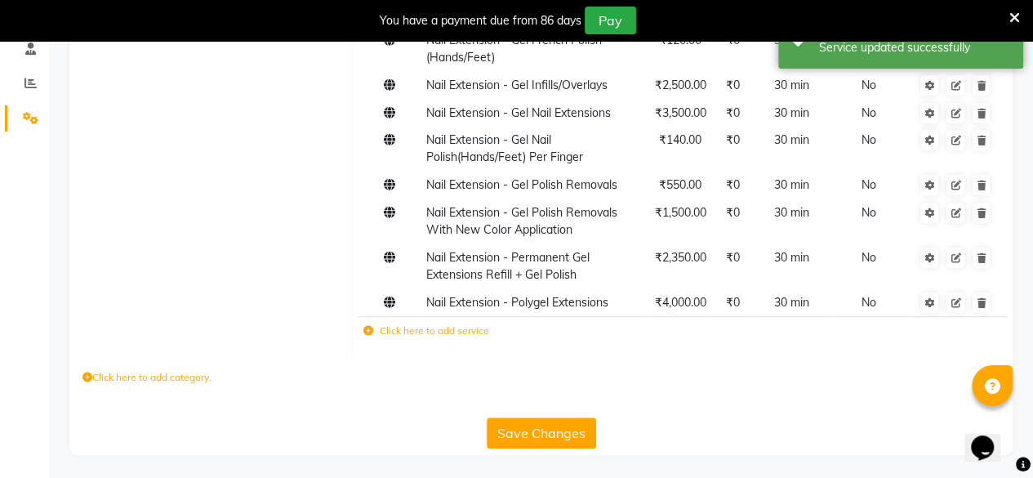
click at [535, 421] on button "Save Changes" at bounding box center [541, 432] width 109 height 31
click at [536, 421] on button "Save Changes" at bounding box center [541, 432] width 109 height 31
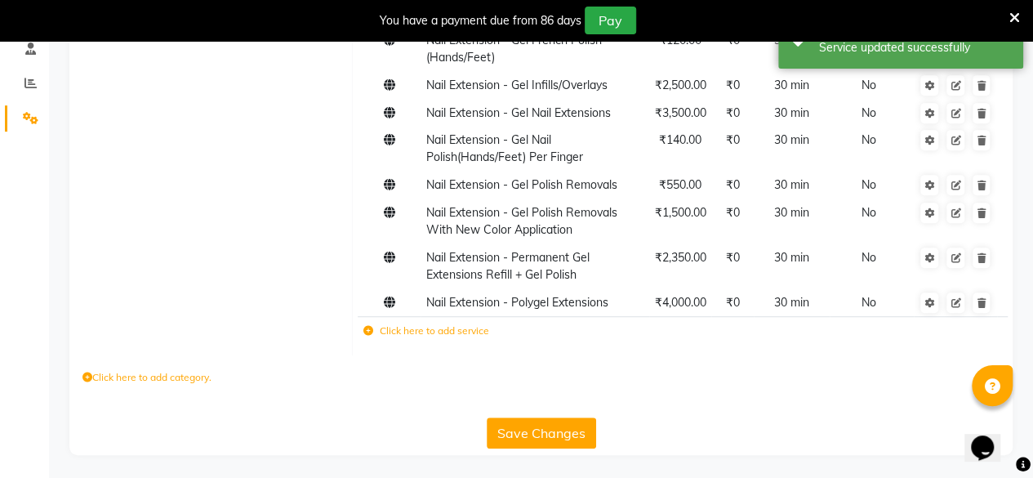
click at [536, 421] on button "Save Changes" at bounding box center [541, 432] width 109 height 31
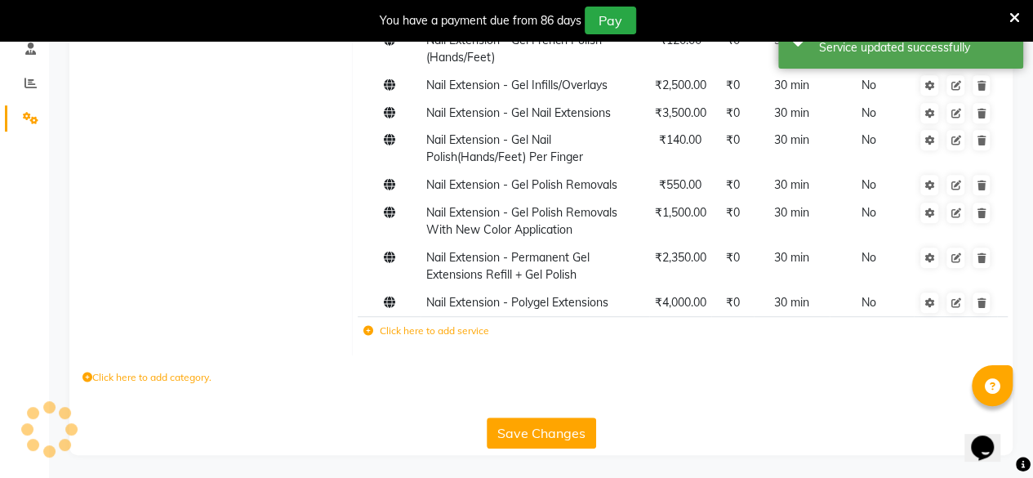
click at [536, 421] on button "Save Changes" at bounding box center [541, 432] width 109 height 31
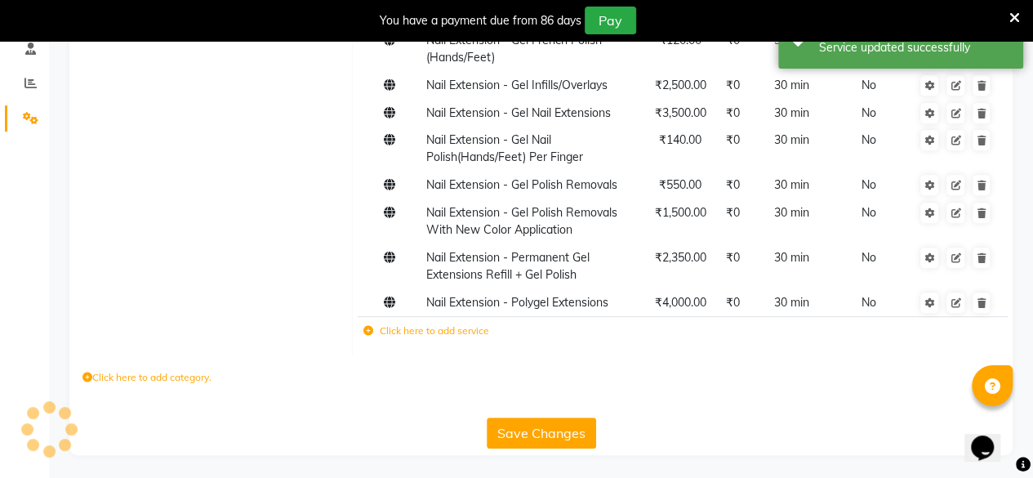
click at [536, 421] on button "Save Changes" at bounding box center [541, 432] width 109 height 31
